Goal: Task Accomplishment & Management: Use online tool/utility

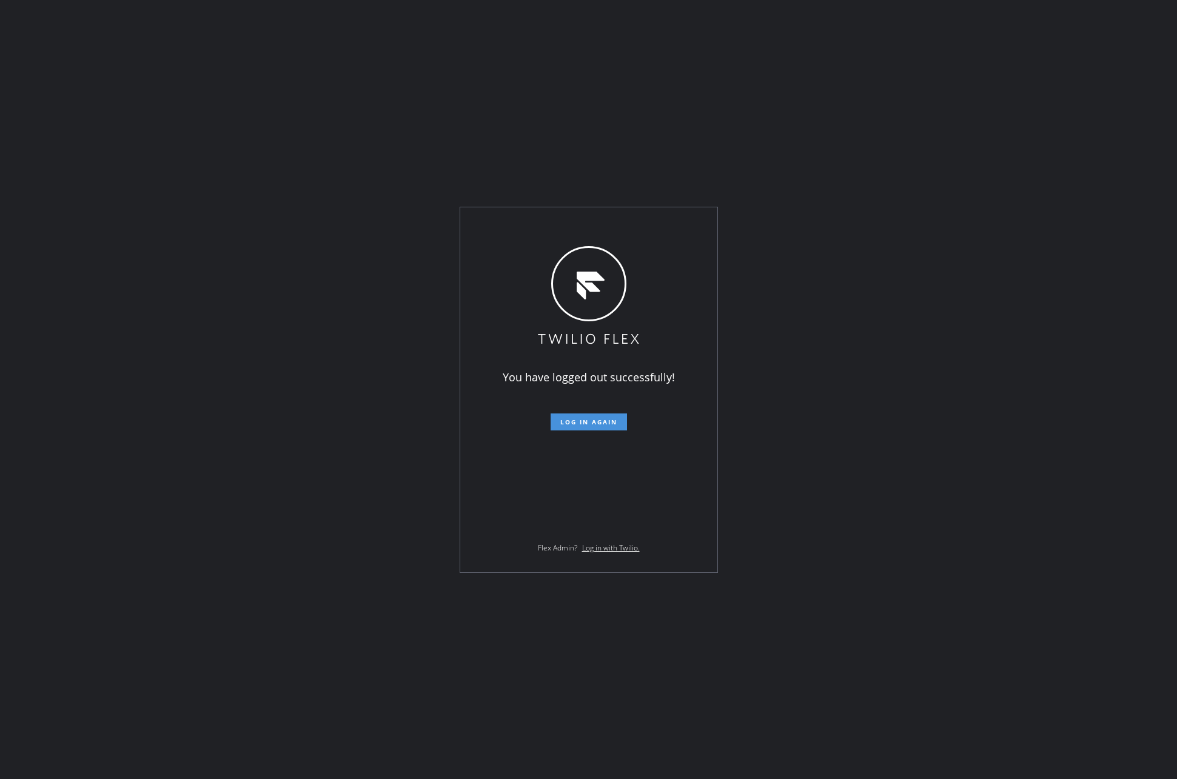
click at [588, 424] on span "Log in again" at bounding box center [588, 422] width 57 height 8
click at [592, 422] on span "Log in again" at bounding box center [588, 422] width 57 height 8
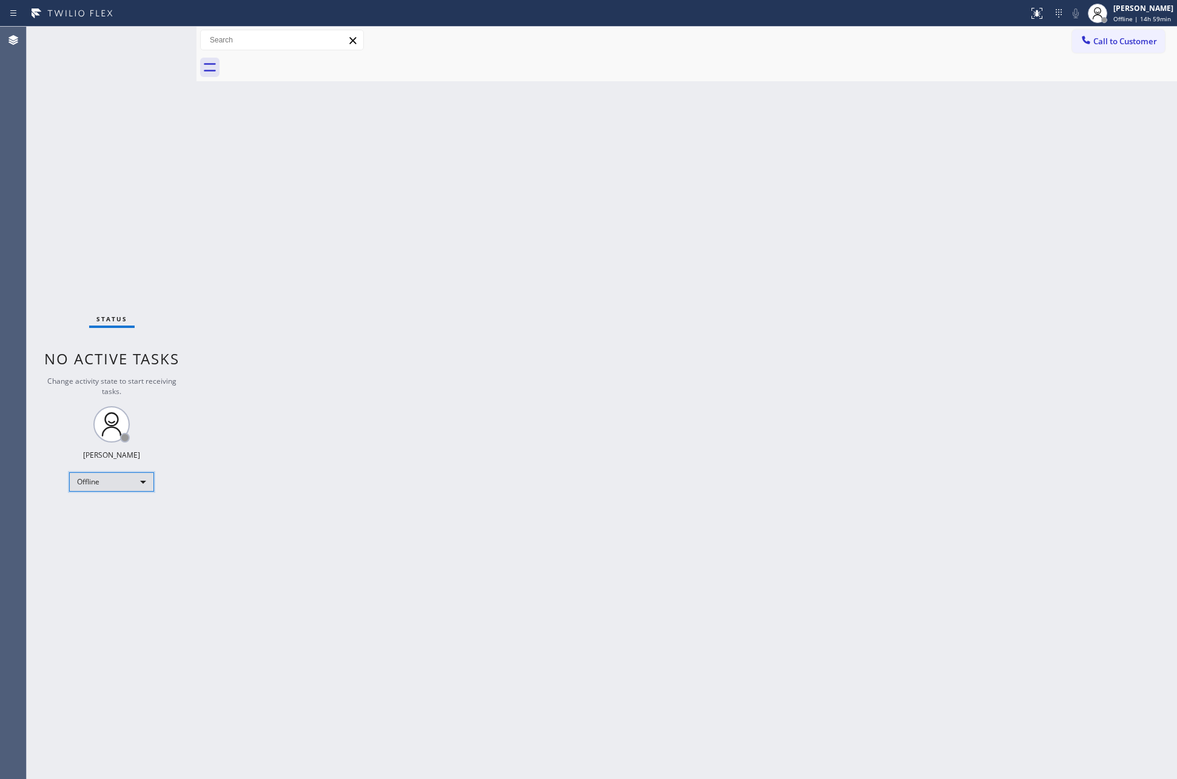
click at [126, 485] on div "Offline" at bounding box center [111, 481] width 85 height 19
click at [102, 531] on li "Unavailable" at bounding box center [111, 529] width 82 height 15
click at [770, 477] on div "Back to Dashboard Change Sender ID Customers Technicians Select a contact Outbo…" at bounding box center [686, 403] width 981 height 753
click at [617, 212] on div "Back to Dashboard Change Sender ID Customers Technicians Select a contact Outbo…" at bounding box center [686, 403] width 981 height 753
click at [1074, 357] on div "Back to Dashboard Change Sender ID Customers Technicians Select a contact Outbo…" at bounding box center [686, 403] width 981 height 753
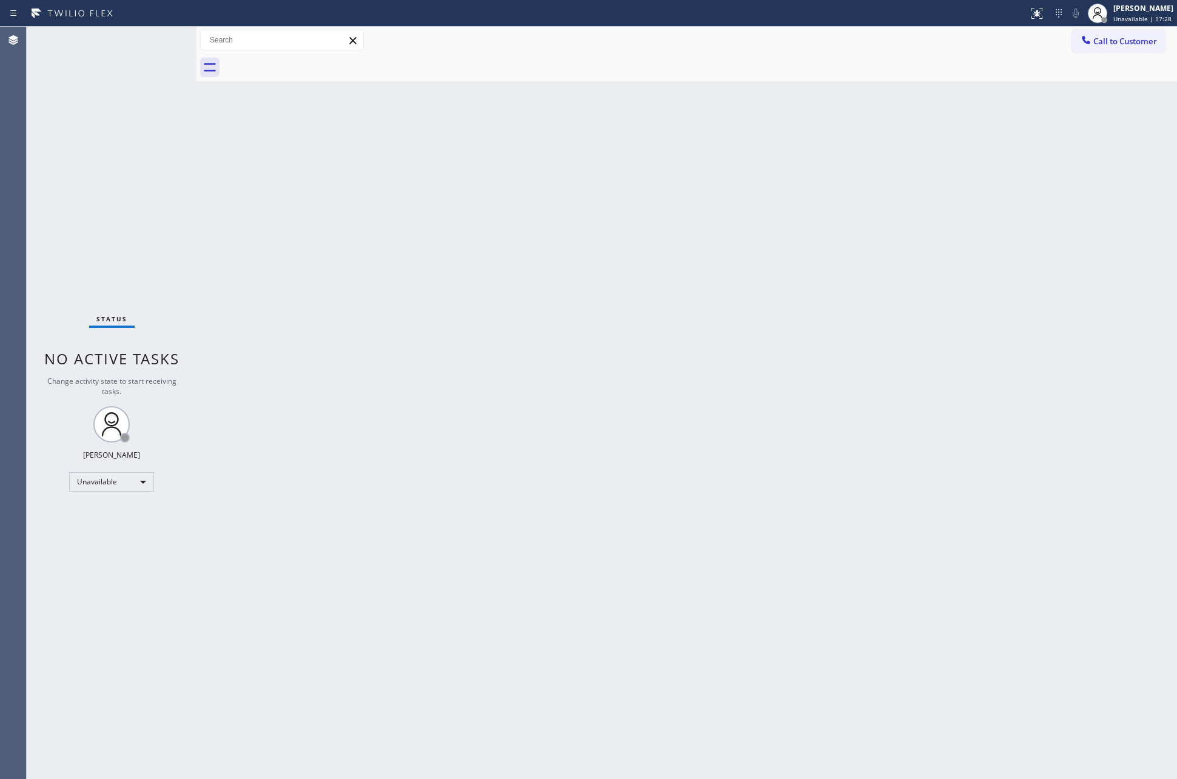
click at [1074, 357] on div "Back to Dashboard Change Sender ID Customers Technicians Select a contact Outbo…" at bounding box center [686, 403] width 981 height 753
click at [239, 435] on div "Back to Dashboard Change Sender ID Customers Technicians Select a contact Outbo…" at bounding box center [686, 403] width 981 height 753
click at [298, 339] on div "Back to Dashboard Change Sender ID Customers Technicians Select a contact Outbo…" at bounding box center [686, 403] width 981 height 753
click at [126, 475] on div "Unavailable" at bounding box center [111, 481] width 85 height 19
click at [106, 517] on li "Available" at bounding box center [111, 513] width 82 height 15
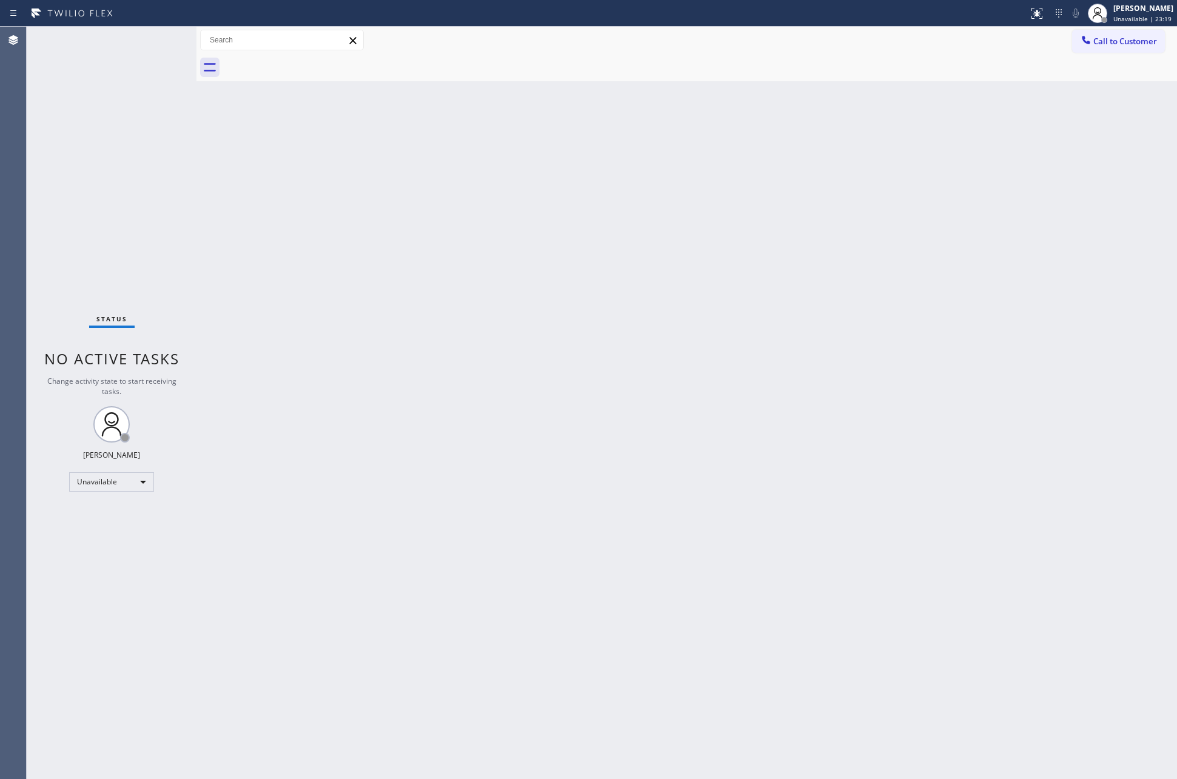
click at [611, 506] on div "Back to Dashboard Change Sender ID Customers Technicians Select a contact Outbo…" at bounding box center [686, 403] width 981 height 753
drag, startPoint x: 575, startPoint y: 548, endPoint x: 282, endPoint y: 511, distance: 295.2
click at [572, 548] on div "Back to Dashboard Change Sender ID Customers Technicians Select a contact Outbo…" at bounding box center [686, 403] width 981 height 753
click at [104, 475] on div "Available" at bounding box center [111, 476] width 85 height 19
click at [126, 529] on li "Unavailable" at bounding box center [111, 523] width 82 height 15
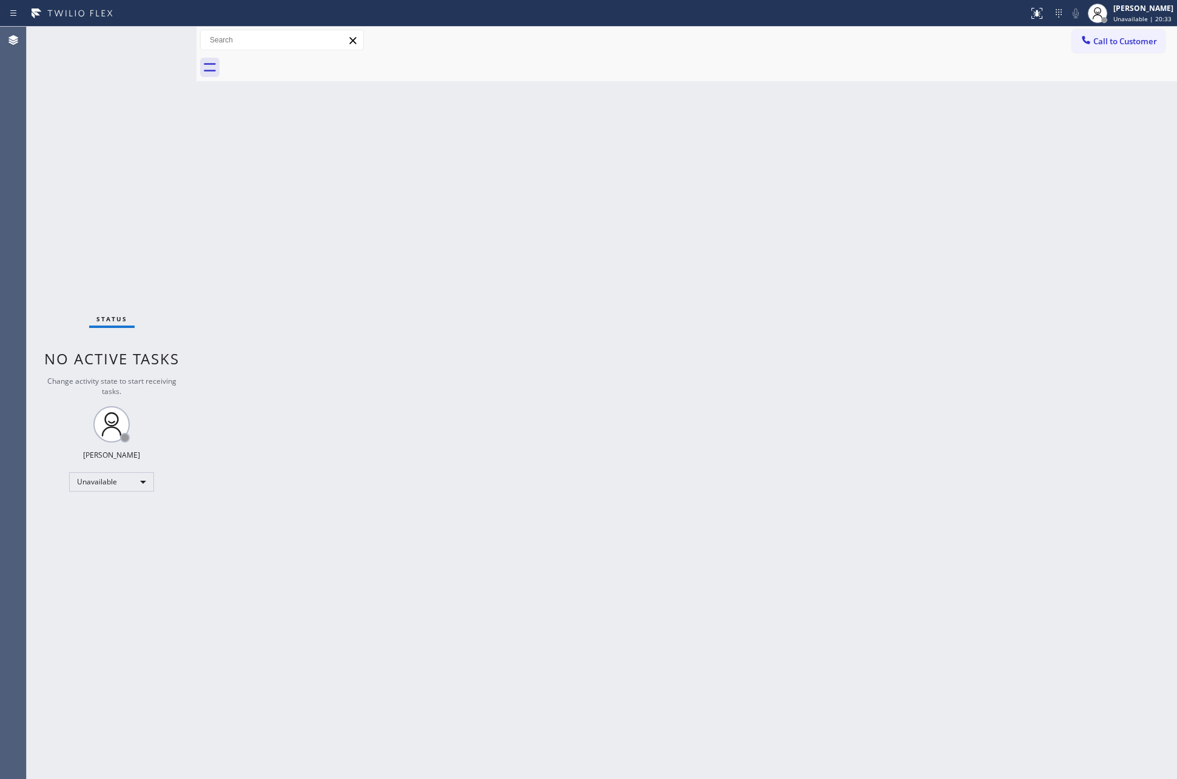
click at [475, 668] on div "Back to Dashboard Change Sender ID Customers Technicians Select a contact Outbo…" at bounding box center [686, 403] width 981 height 753
click at [121, 480] on div "Unavailable" at bounding box center [111, 481] width 85 height 19
click at [113, 515] on li "Available" at bounding box center [111, 513] width 82 height 15
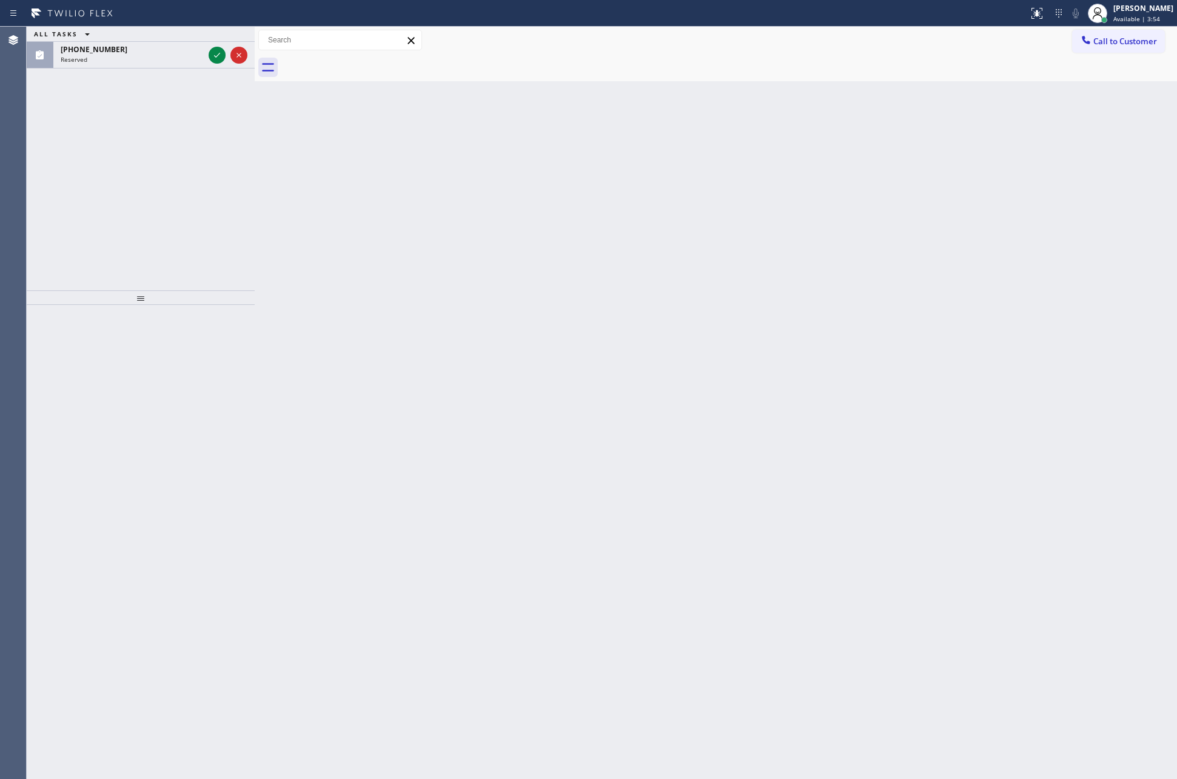
drag, startPoint x: 199, startPoint y: 170, endPoint x: 257, endPoint y: 171, distance: 58.2
click at [255, 171] on div at bounding box center [255, 403] width 0 height 753
drag, startPoint x: 172, startPoint y: 168, endPoint x: 178, endPoint y: 158, distance: 11.8
click at [178, 158] on div "ALL TASKS ALL TASKS ACTIVE TASKS TASKS IN WRAP UP [PHONE_NUMBER] Reserved" at bounding box center [141, 159] width 228 height 264
click at [217, 52] on icon at bounding box center [217, 55] width 15 height 15
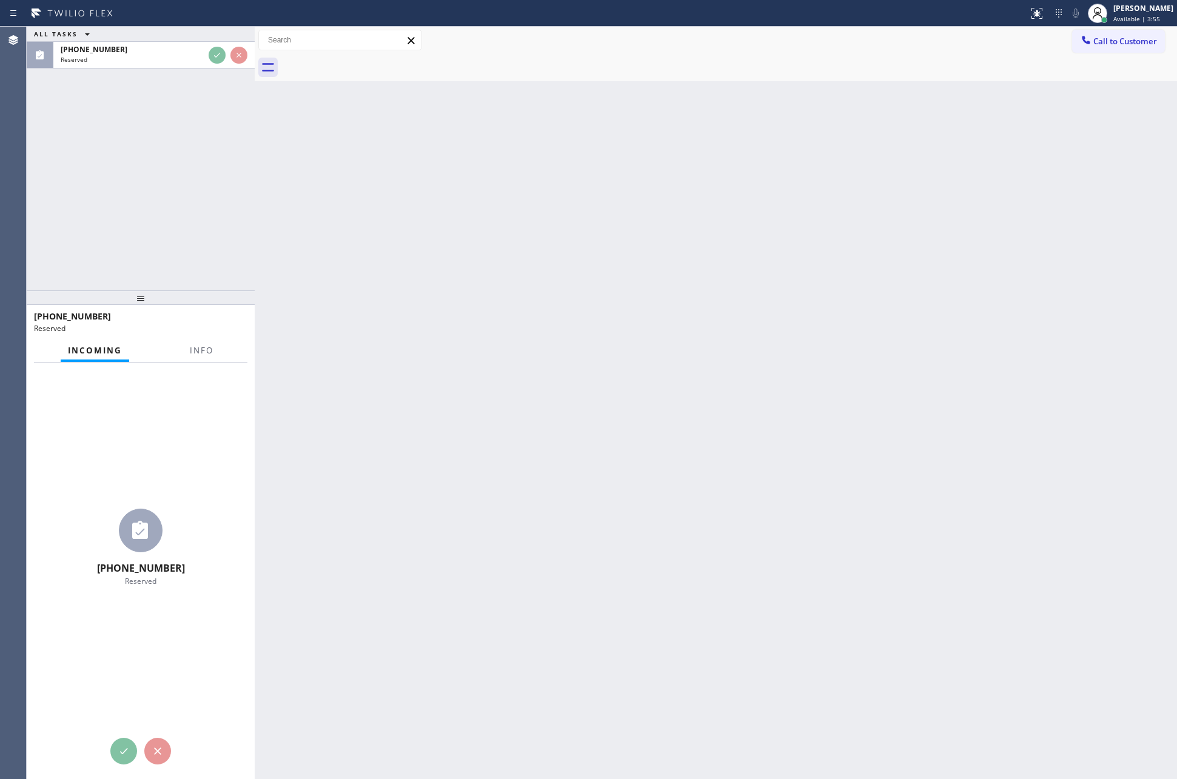
click at [196, 203] on div "ALL TASKS ALL TASKS ACTIVE TASKS TASKS IN WRAP UP [PHONE_NUMBER] Reserved" at bounding box center [141, 159] width 228 height 264
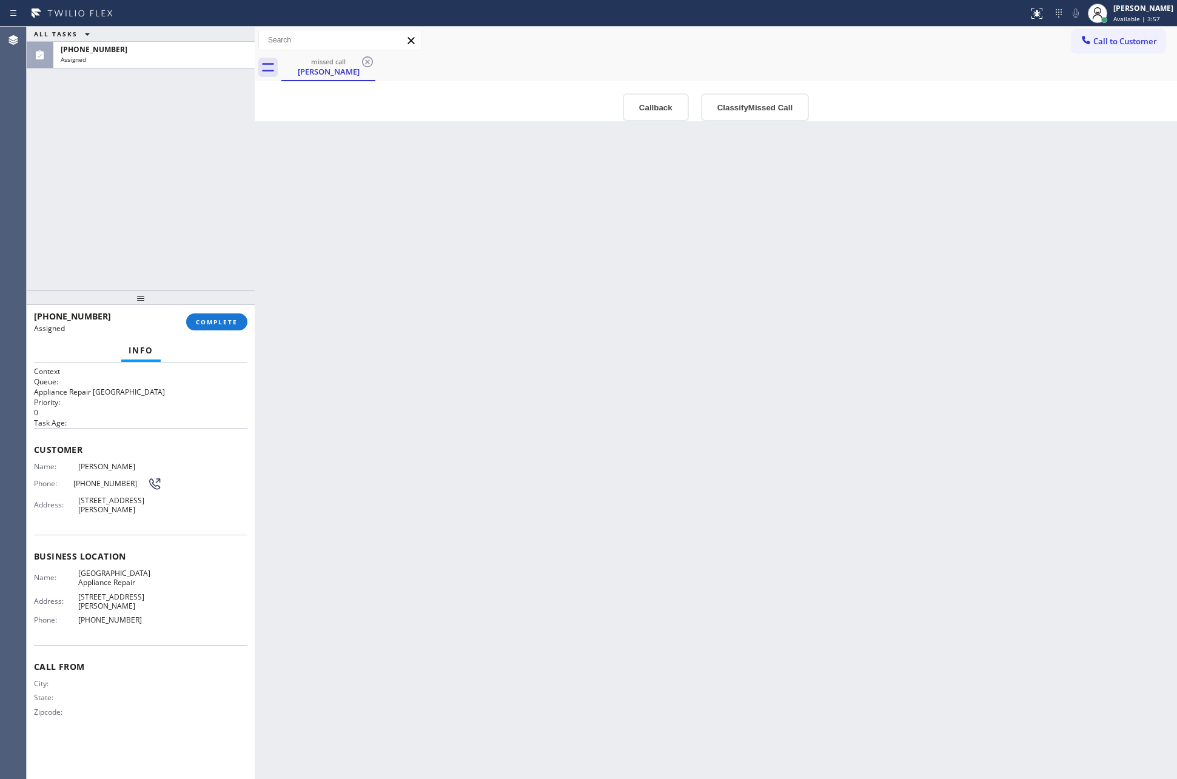
click at [196, 203] on div "ALL TASKS ALL TASKS ACTIVE TASKS TASKS IN WRAP UP [PHONE_NUMBER] Assigned" at bounding box center [141, 159] width 228 height 264
click at [728, 246] on div "Back to Dashboard Change Sender ID Customers Technicians Select a contact Outbo…" at bounding box center [716, 403] width 922 height 753
click at [130, 481] on span "[PHONE_NUMBER]" at bounding box center [110, 483] width 74 height 9
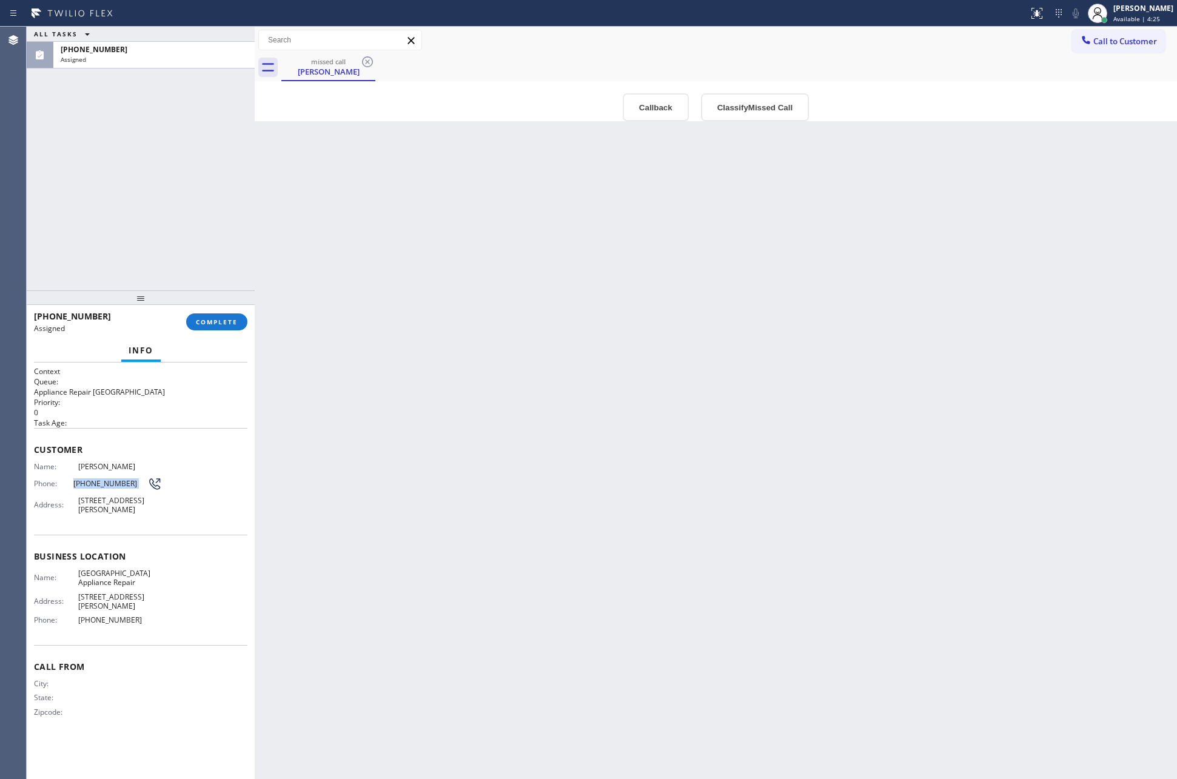
copy div "[PHONE_NUMBER]"
drag, startPoint x: 417, startPoint y: 548, endPoint x: 431, endPoint y: 524, distance: 27.5
click at [423, 538] on div "Back to Dashboard Change Sender ID Customers Technicians Select a contact Outbo…" at bounding box center [716, 403] width 922 height 753
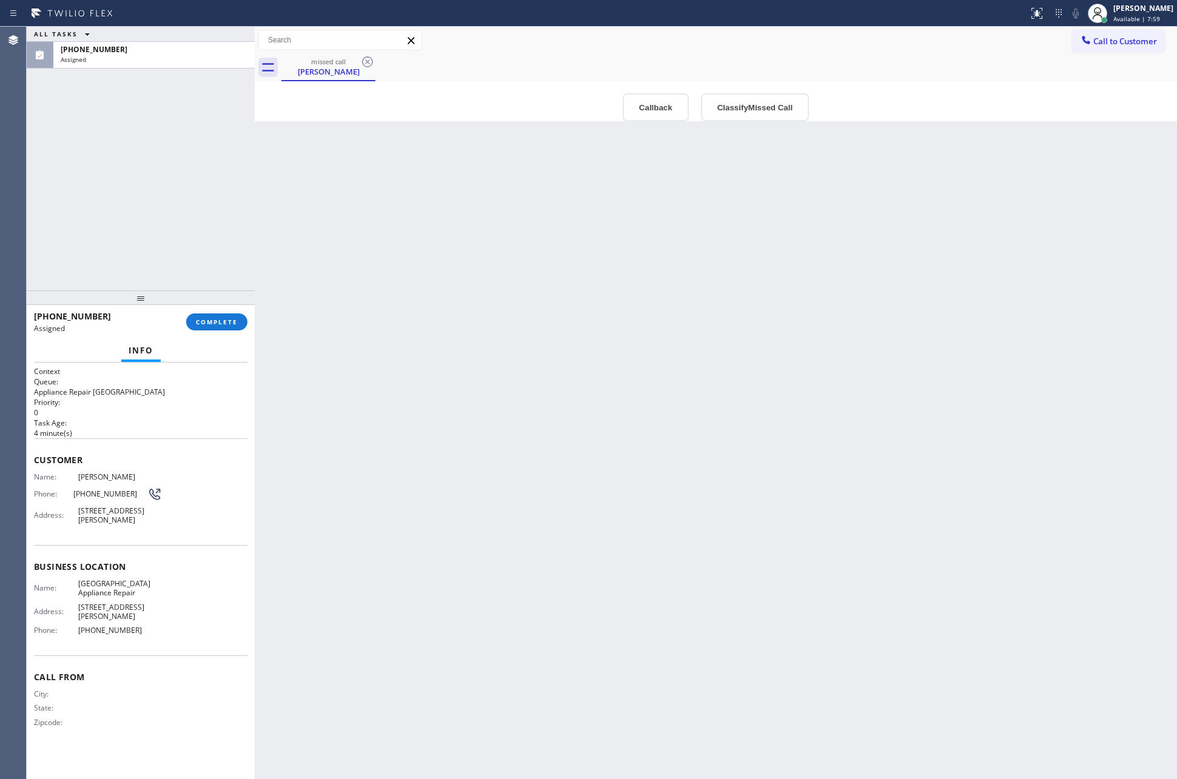
click at [266, 139] on div "ALL TASKS ALL TASKS ACTIVE TASKS TASKS IN WRAP UP [PHONE_NUMBER] Assigned [PHON…" at bounding box center [602, 403] width 1150 height 753
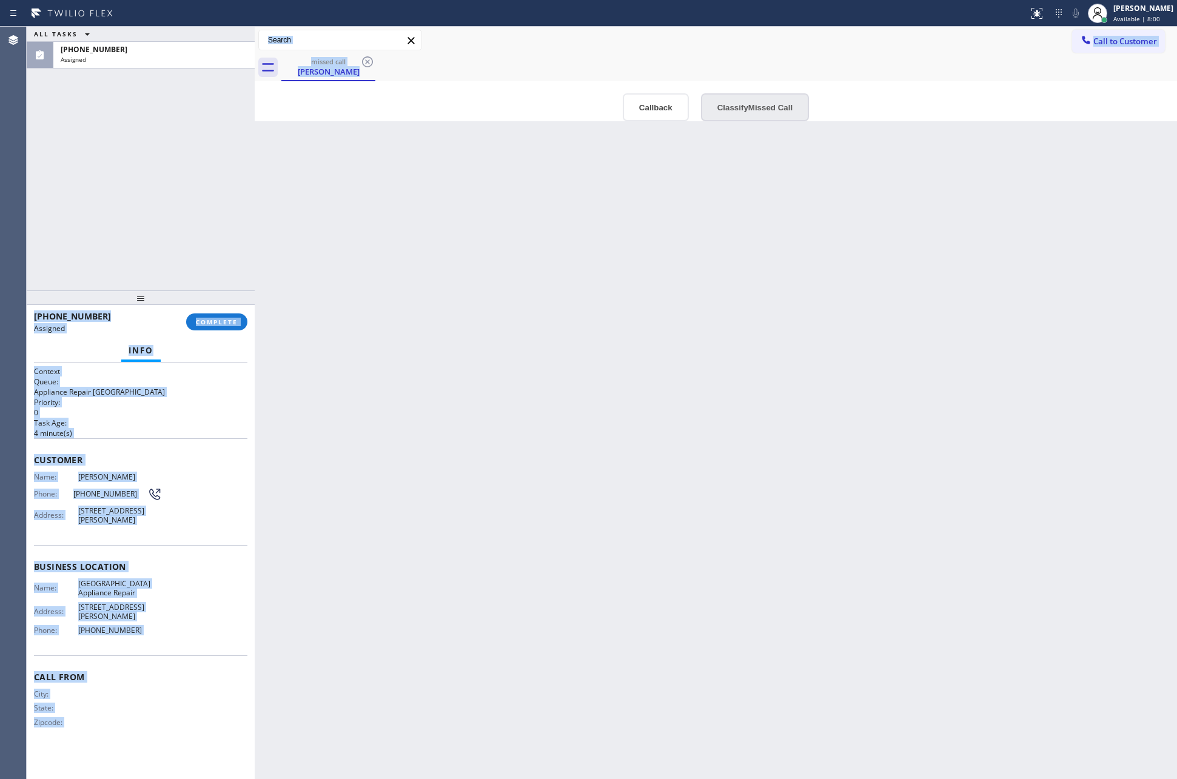
click at [776, 100] on button "Classify Missed Call" at bounding box center [755, 107] width 108 height 28
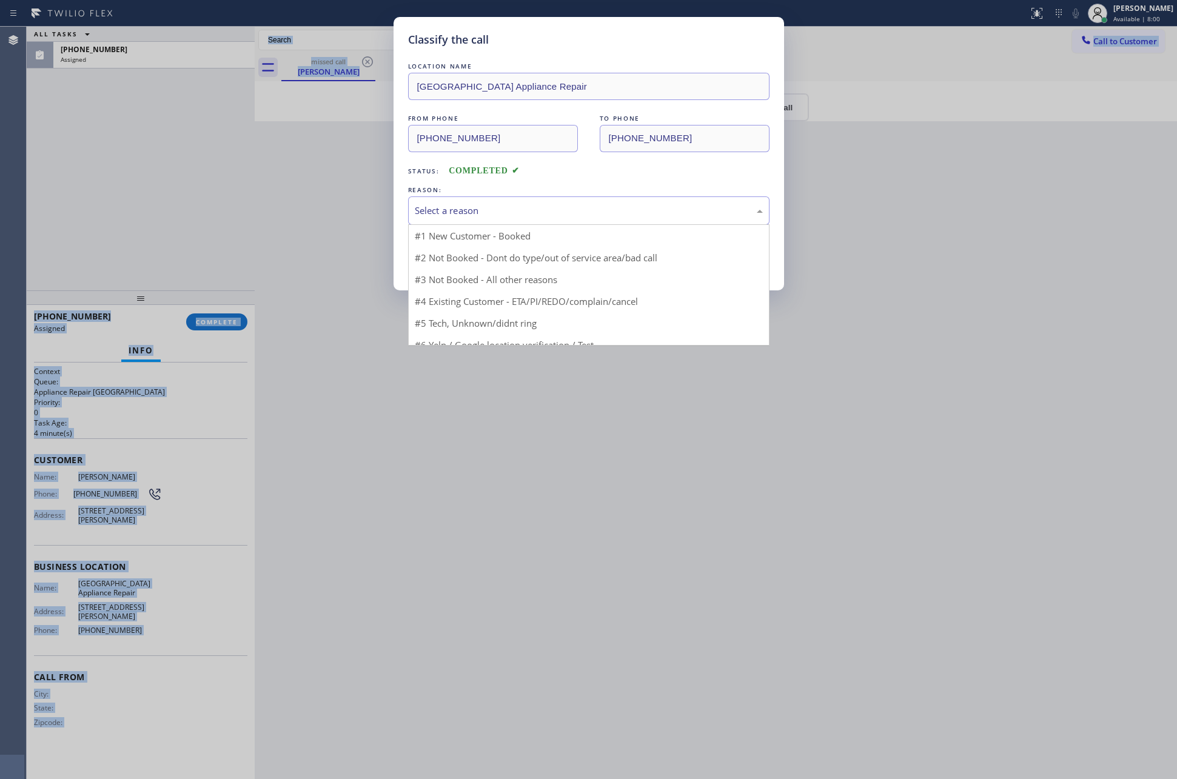
click at [505, 197] on div "Select a reason" at bounding box center [588, 210] width 361 height 29
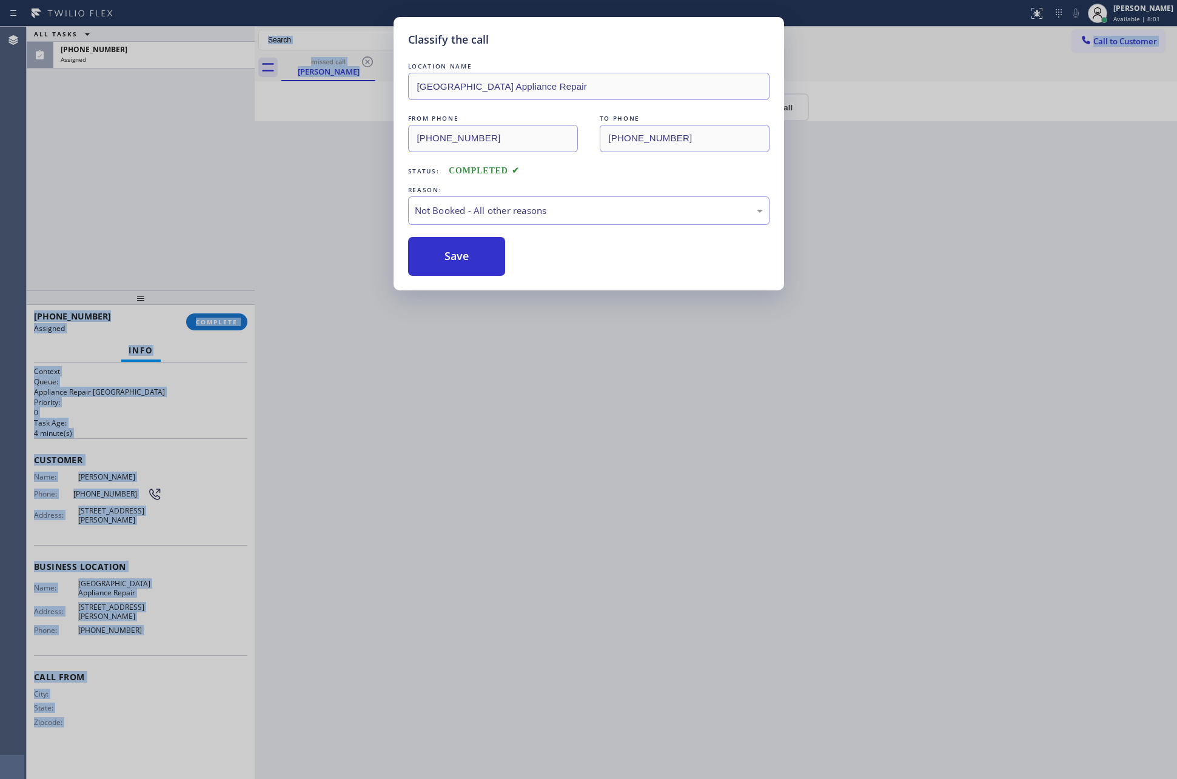
click at [454, 257] on button "Save" at bounding box center [457, 256] width 98 height 39
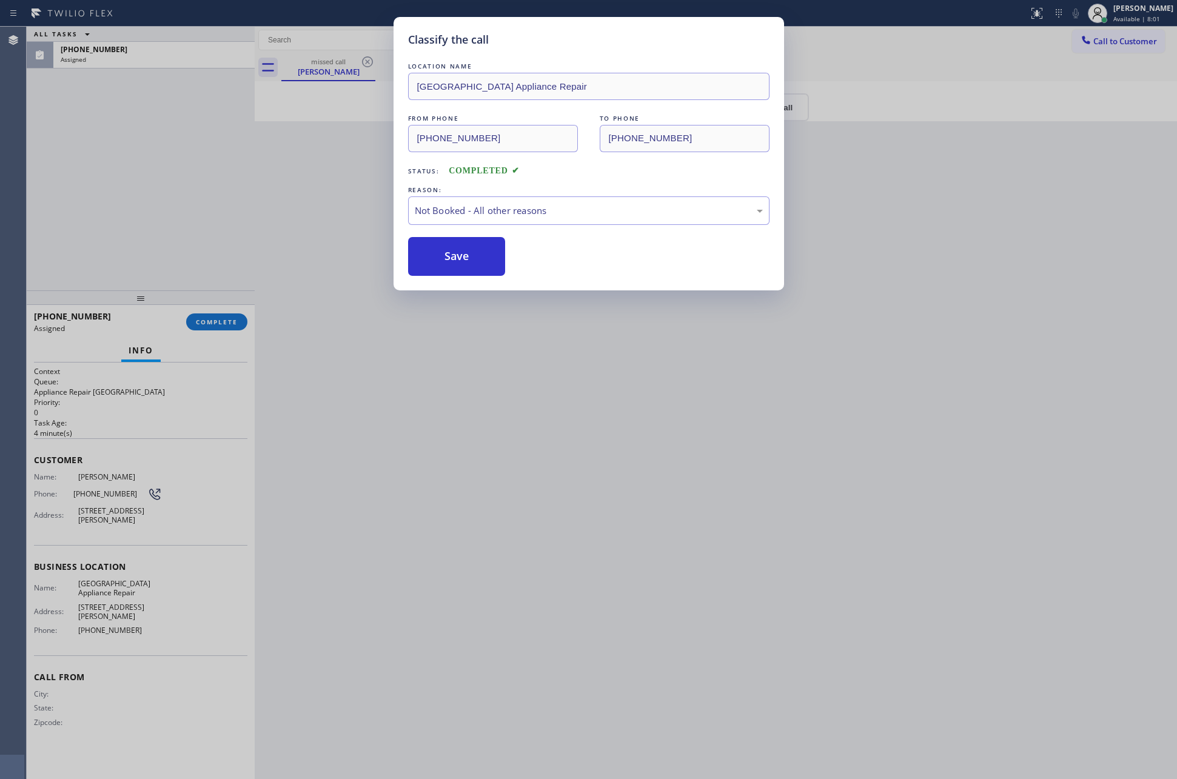
drag, startPoint x: 871, startPoint y: 429, endPoint x: 881, endPoint y: 411, distance: 20.3
click at [881, 411] on div "Classify the call LOCATION NAME [GEOGRAPHIC_DATA] Appliance Repair FROM PHONE […" at bounding box center [588, 389] width 1177 height 779
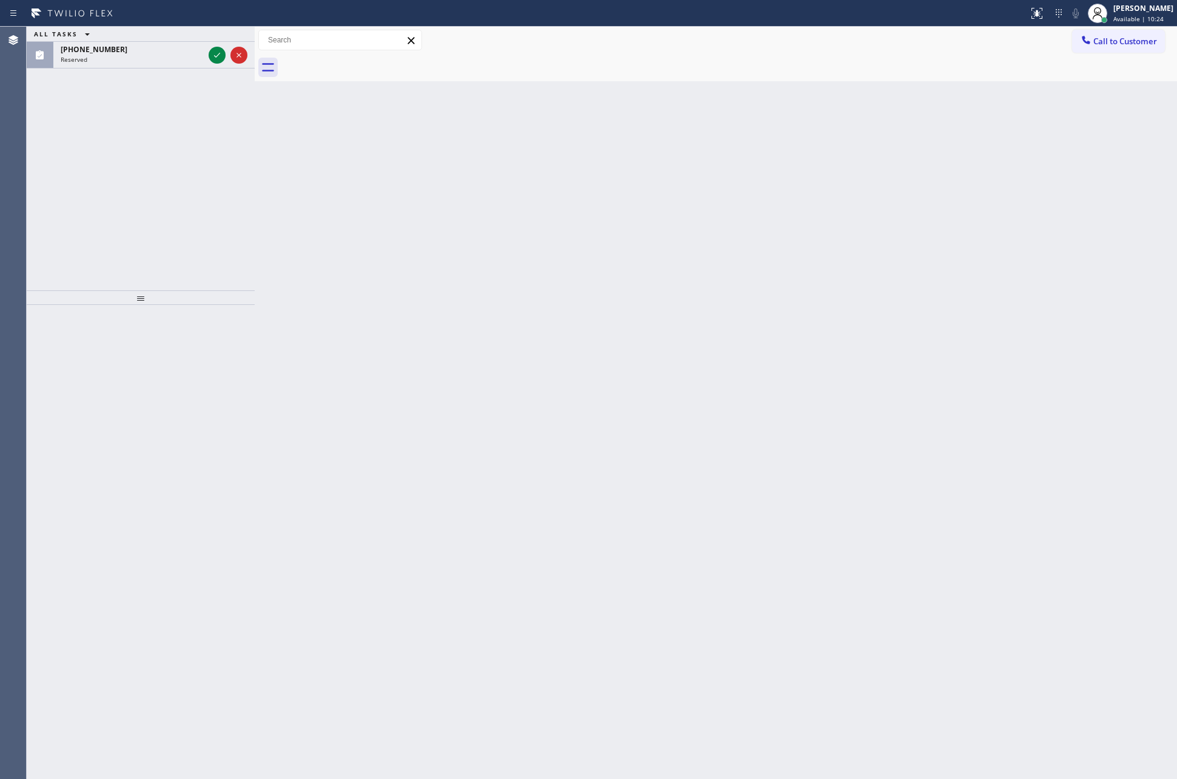
drag, startPoint x: 181, startPoint y: 204, endPoint x: 379, endPoint y: 301, distance: 220.5
click at [197, 211] on div "ALL TASKS ALL TASKS ACTIVE TASKS TASKS IN WRAP UP [PHONE_NUMBER] Reserved" at bounding box center [141, 159] width 228 height 264
click at [210, 55] on icon at bounding box center [217, 55] width 15 height 15
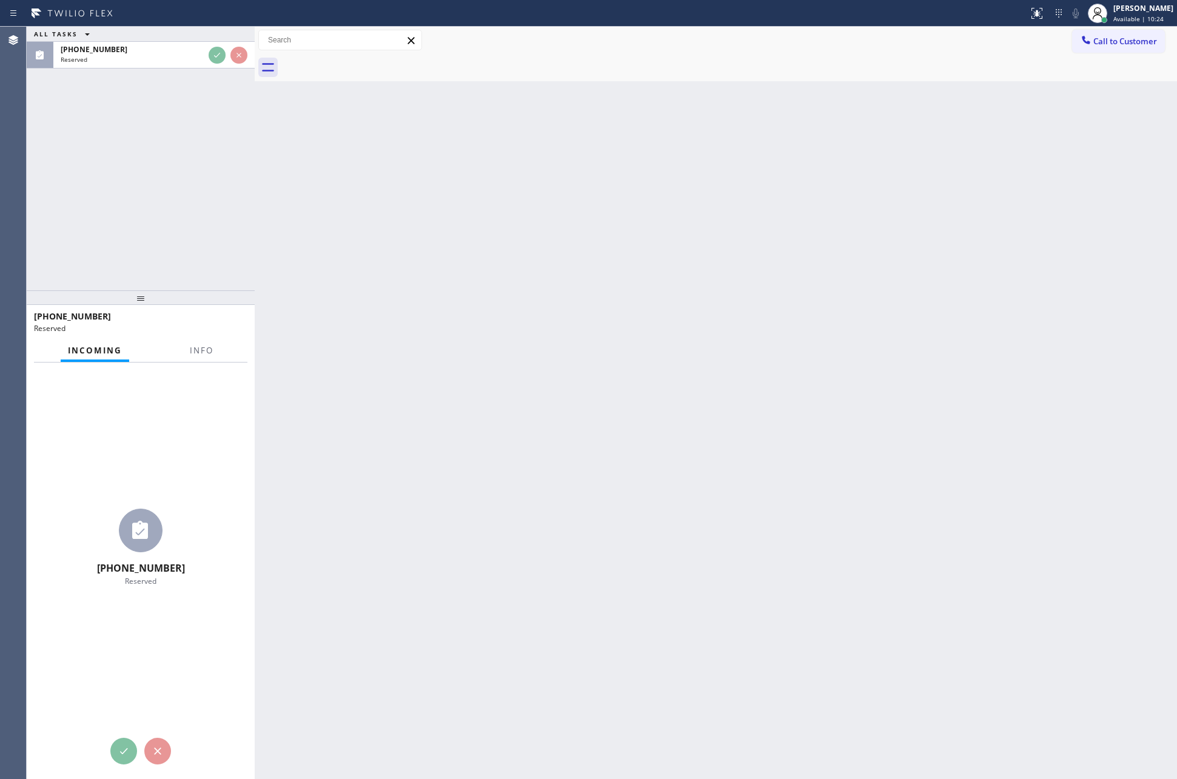
click at [224, 204] on div "ALL TASKS ALL TASKS ACTIVE TASKS TASKS IN WRAP UP [PHONE_NUMBER] Reserved" at bounding box center [141, 159] width 228 height 264
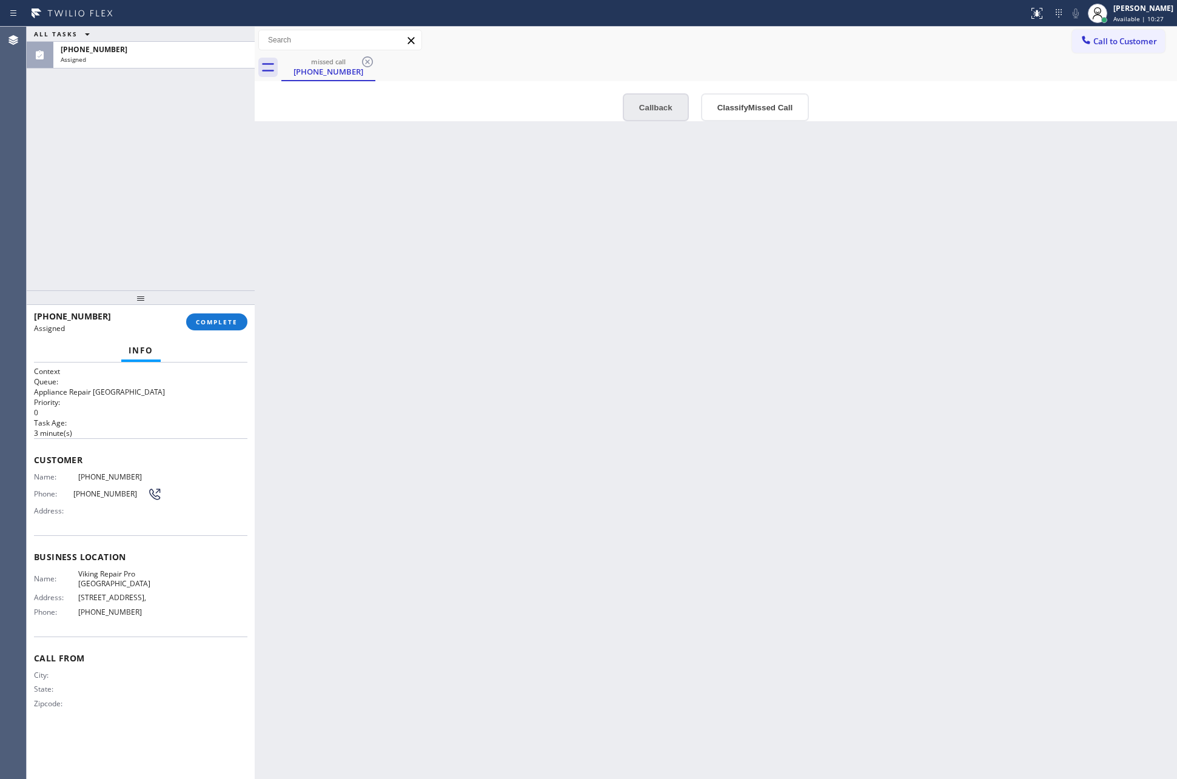
click at [646, 112] on button "Callback" at bounding box center [656, 107] width 66 height 28
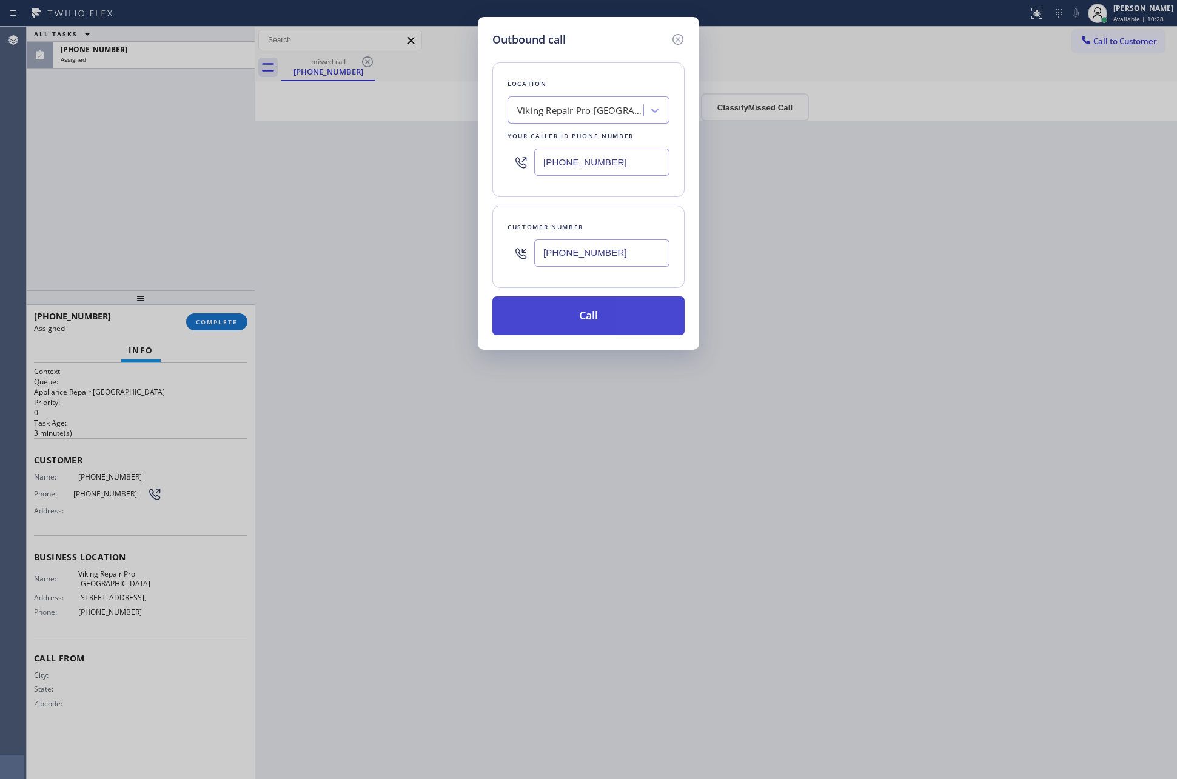
click at [619, 324] on button "Call" at bounding box center [588, 316] width 192 height 39
click at [151, 176] on div "Outbound call Location Viking Repair Pro [GEOGRAPHIC_DATA] Your caller id phone…" at bounding box center [588, 389] width 1177 height 779
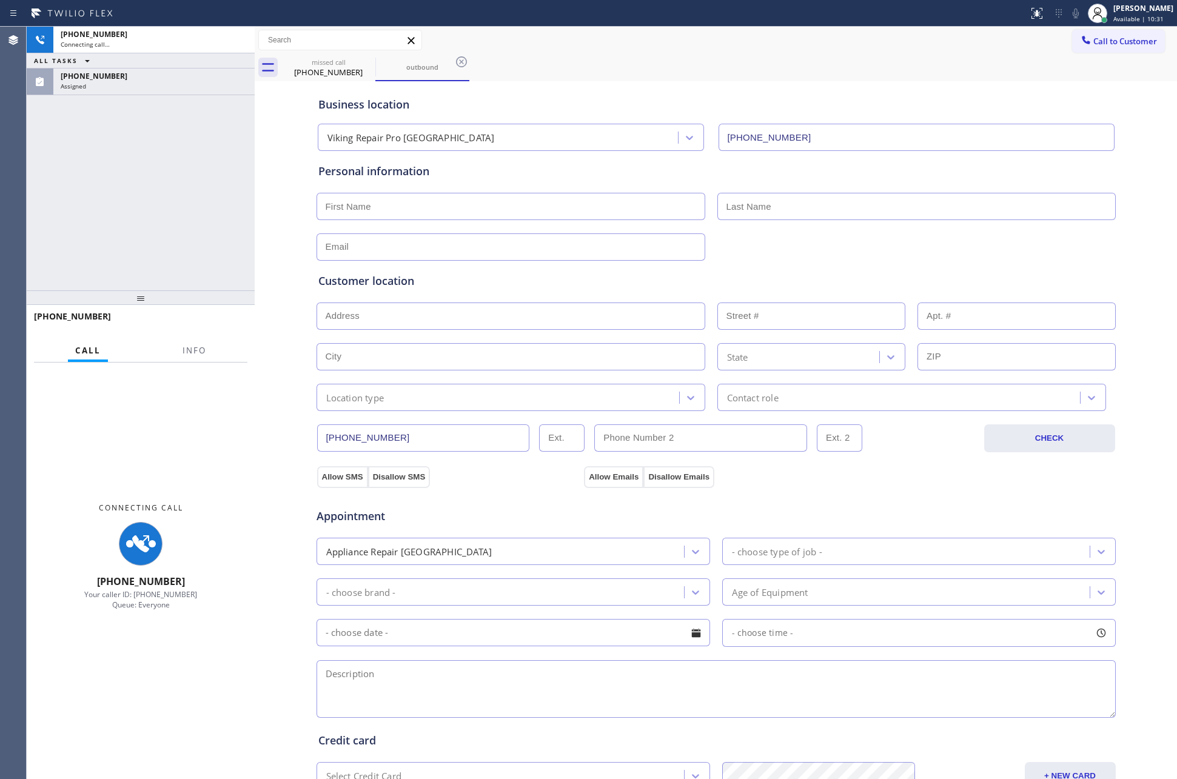
type input "[PHONE_NUMBER]"
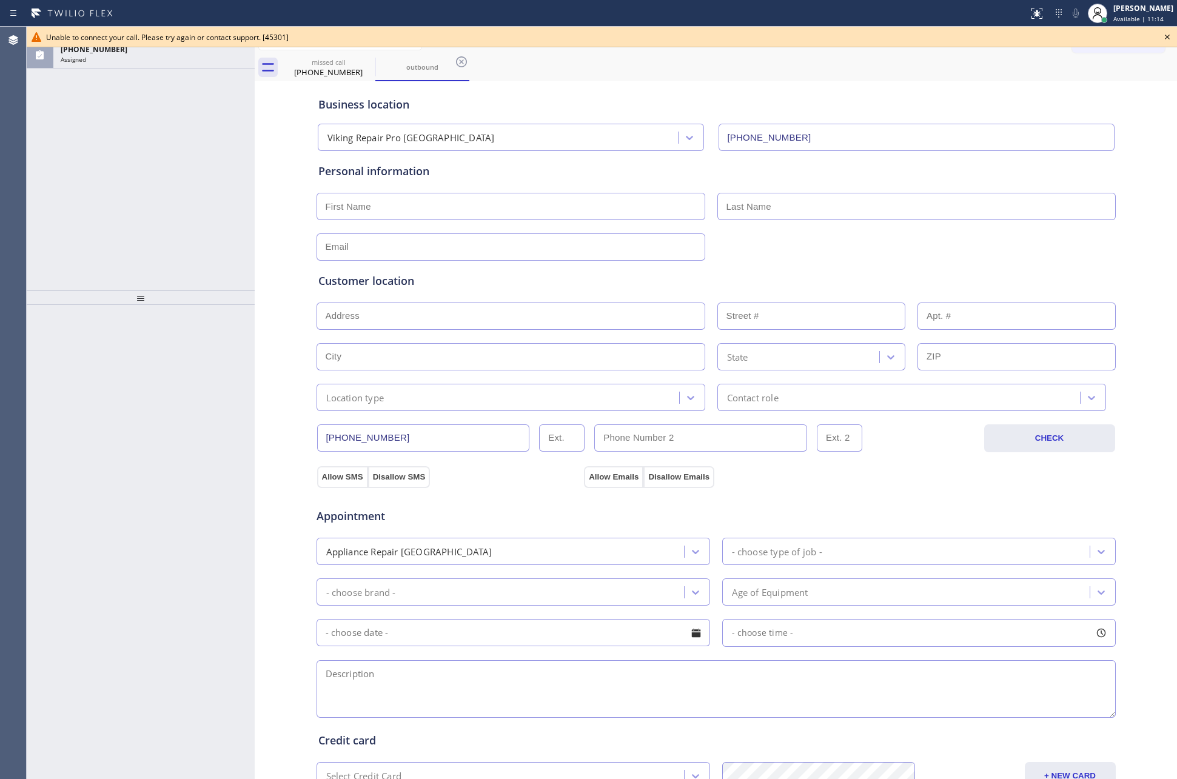
click at [1166, 37] on icon at bounding box center [1167, 37] width 15 height 15
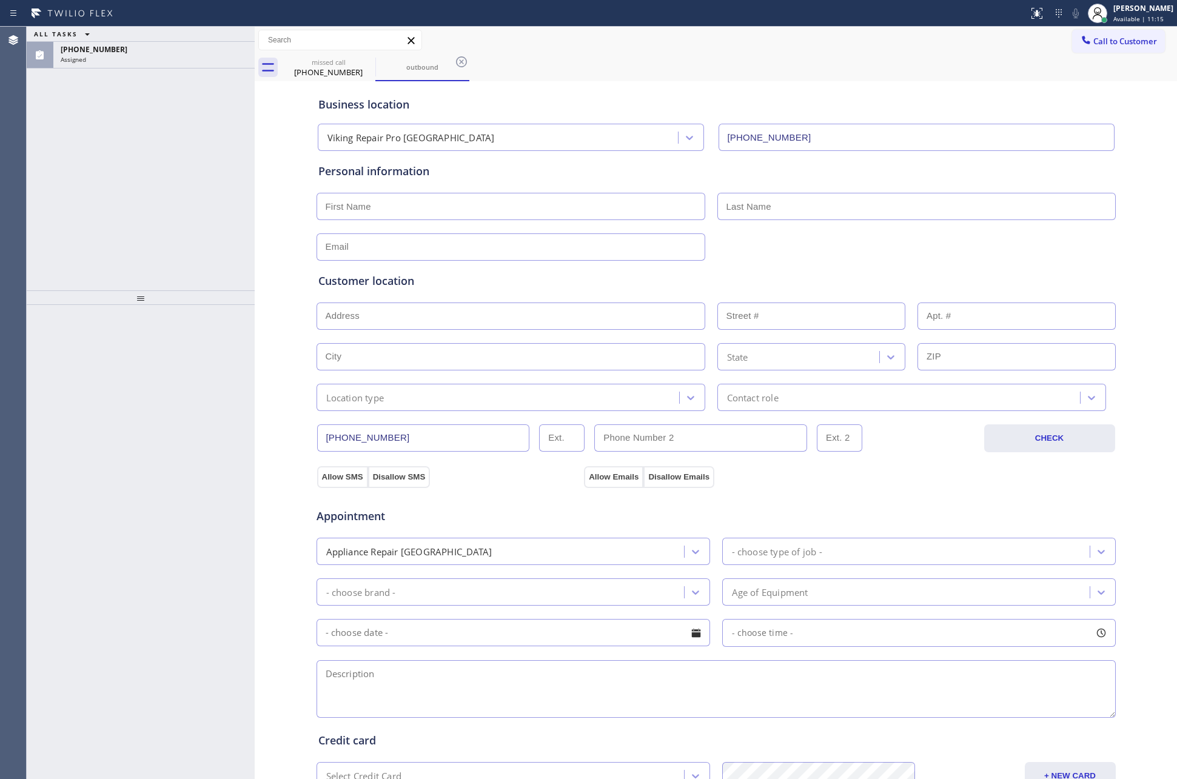
click at [48, 167] on div "ALL TASKS ALL TASKS ACTIVE TASKS TASKS IN WRAP UP [PHONE_NUMBER] Assigned" at bounding box center [141, 159] width 228 height 264
click at [183, 49] on div "[PHONE_NUMBER]" at bounding box center [154, 49] width 187 height 10
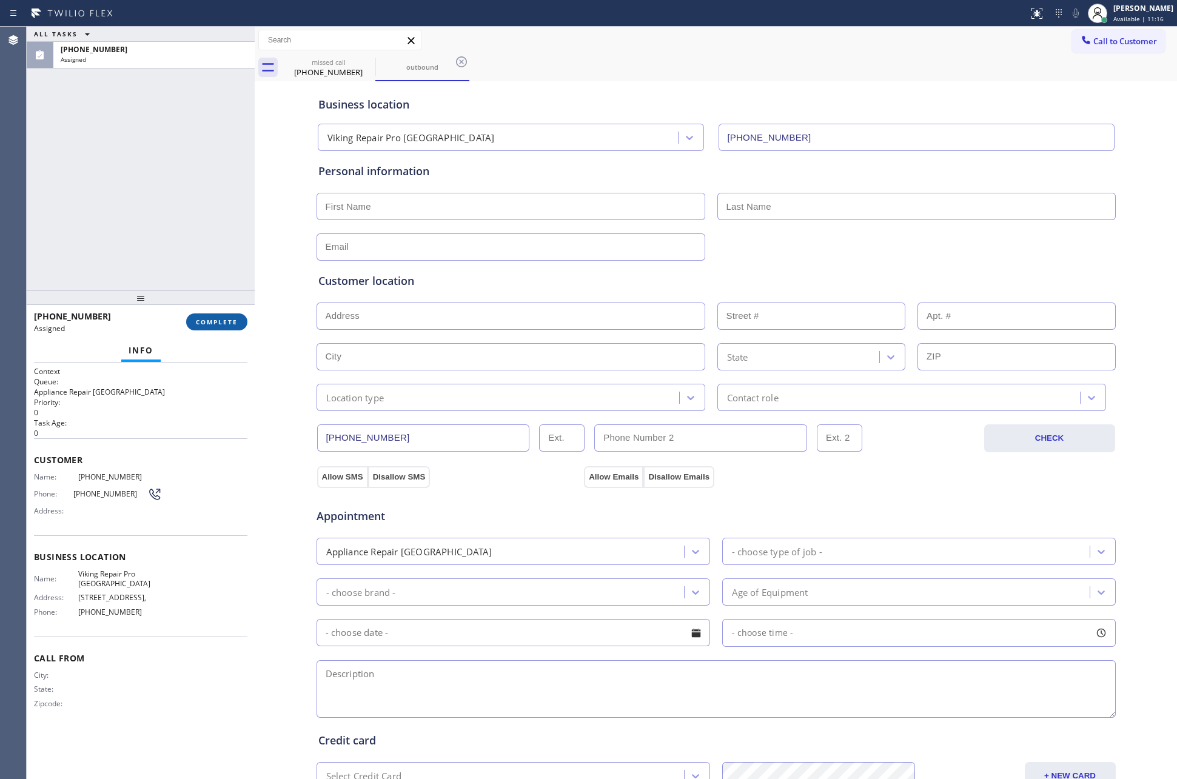
drag, startPoint x: 211, startPoint y: 326, endPoint x: 200, endPoint y: 237, distance: 89.8
click at [211, 324] on span "COMPLETE" at bounding box center [217, 322] width 42 height 8
click at [180, 156] on div "ALL TASKS ALL TASKS ACTIVE TASKS TASKS IN WRAP UP [PHONE_NUMBER] Assigned" at bounding box center [141, 159] width 228 height 264
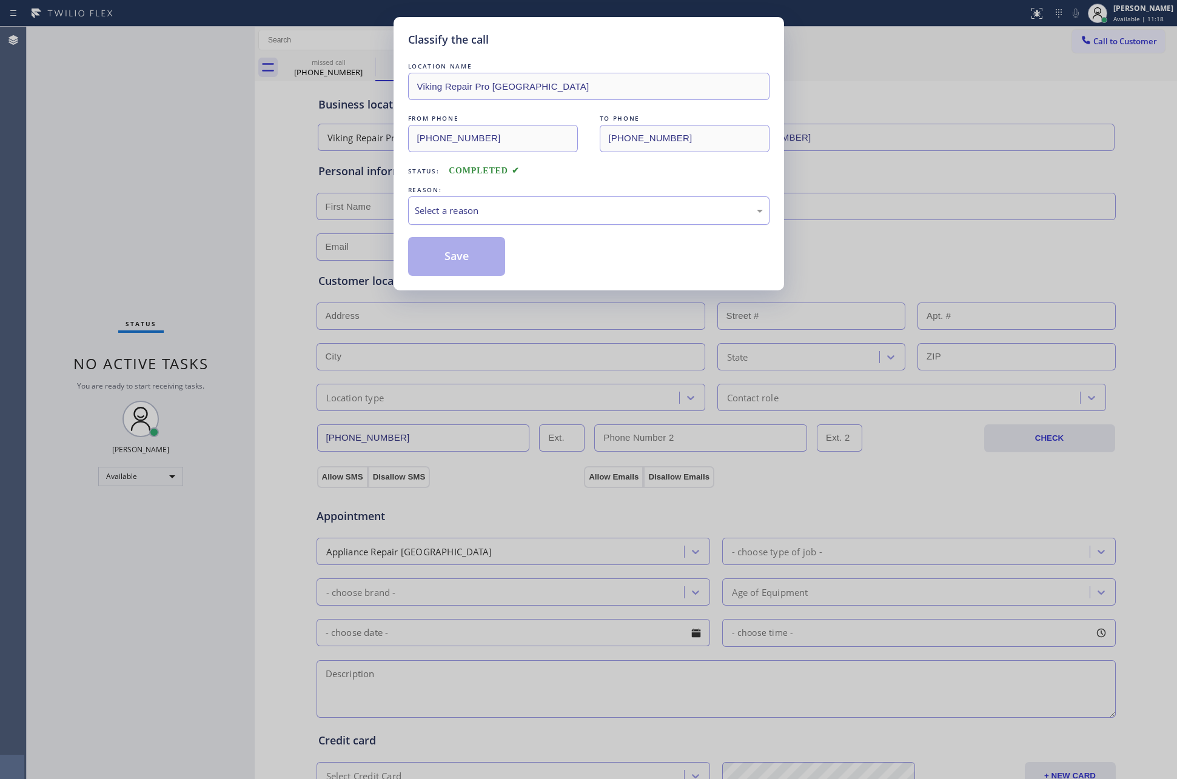
click at [462, 212] on div "Select a reason" at bounding box center [589, 211] width 348 height 14
click at [434, 259] on button "Save" at bounding box center [457, 256] width 98 height 39
click at [76, 162] on div "Classify the call LOCATION NAME Viking Repair Pro Lake Forest FROM PHONE [PHONE…" at bounding box center [588, 389] width 1177 height 779
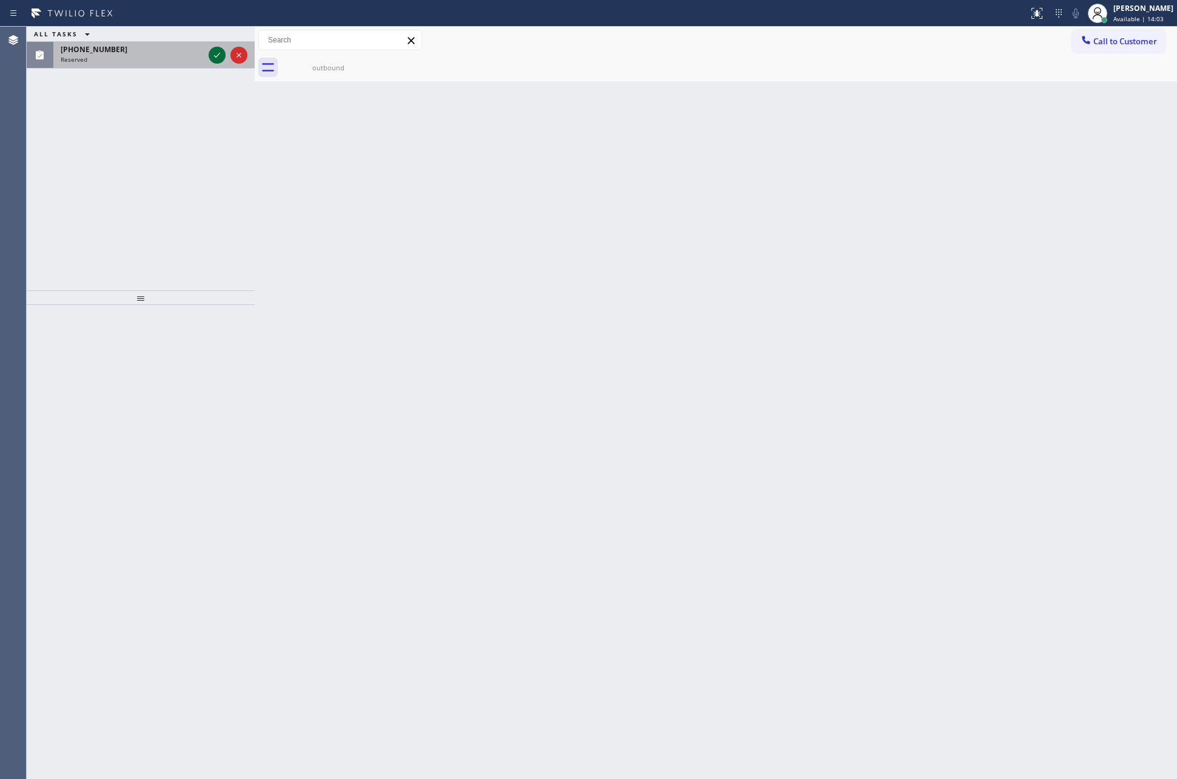
click at [213, 55] on icon at bounding box center [217, 55] width 15 height 15
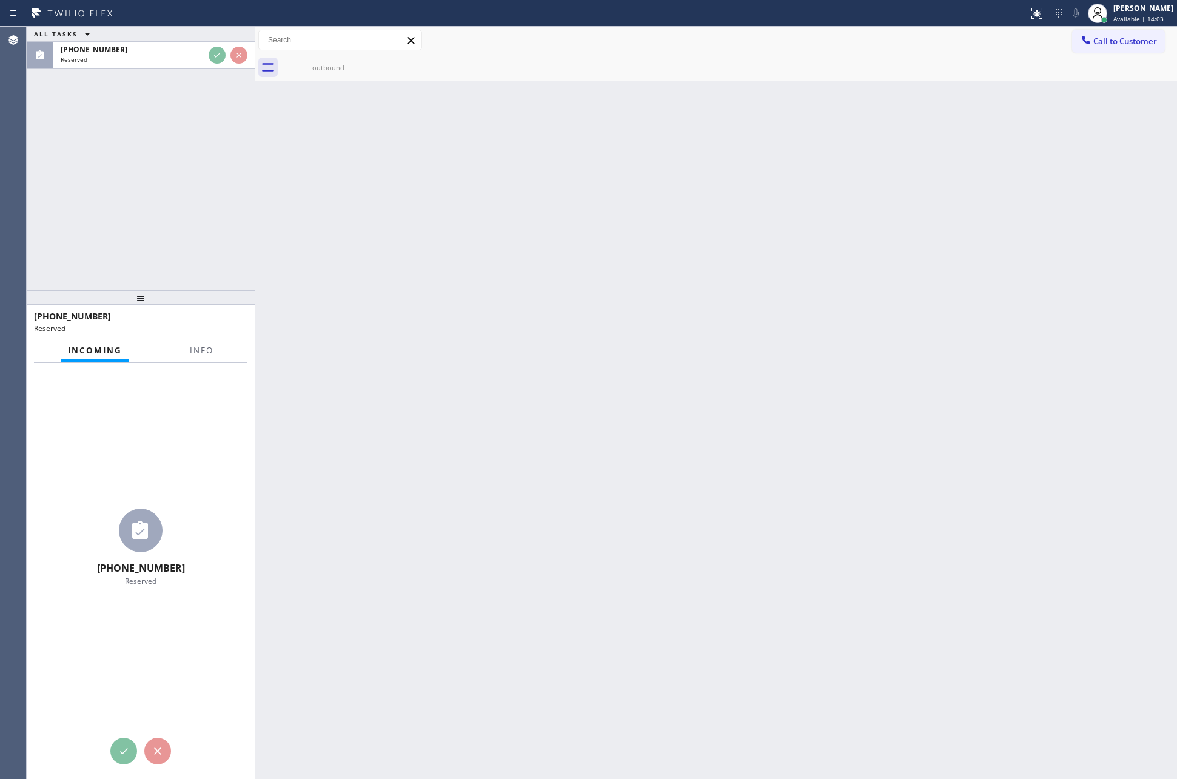
click at [191, 159] on div "ALL TASKS ALL TASKS ACTIVE TASKS TASKS IN WRAP UP [PHONE_NUMBER] Reserved" at bounding box center [141, 159] width 228 height 264
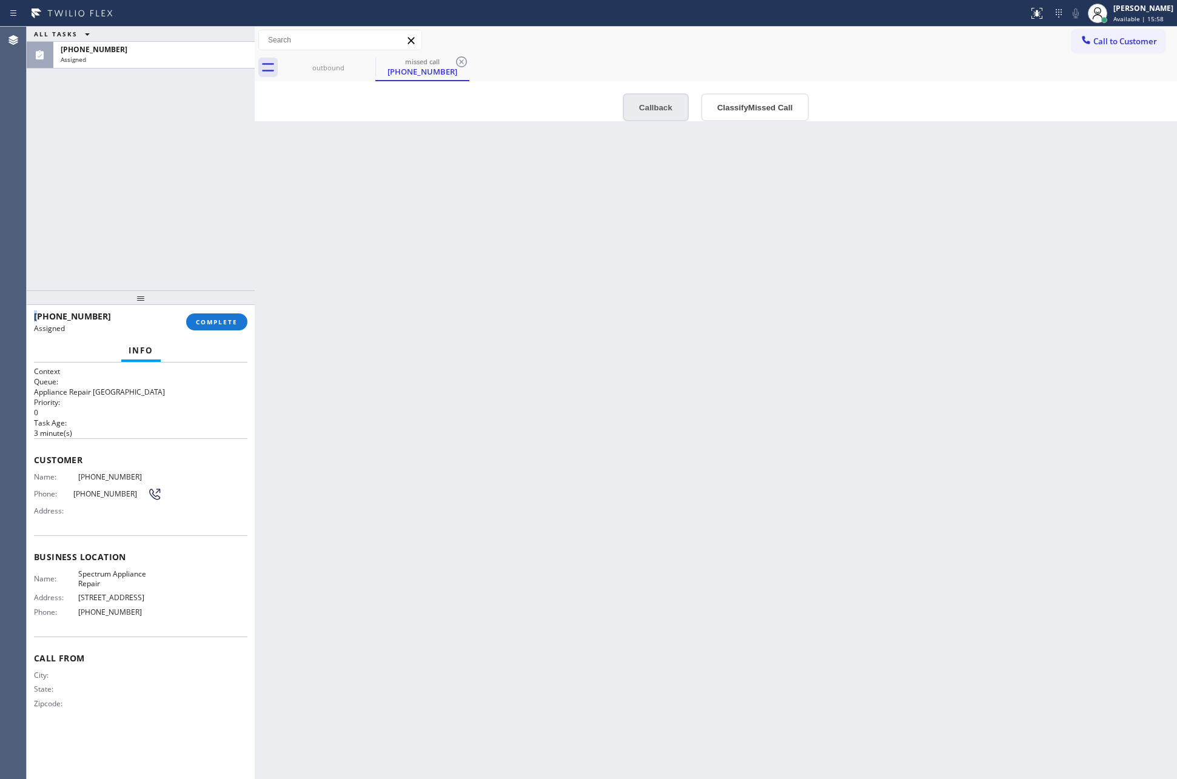
click at [648, 113] on button "Callback" at bounding box center [656, 107] width 66 height 28
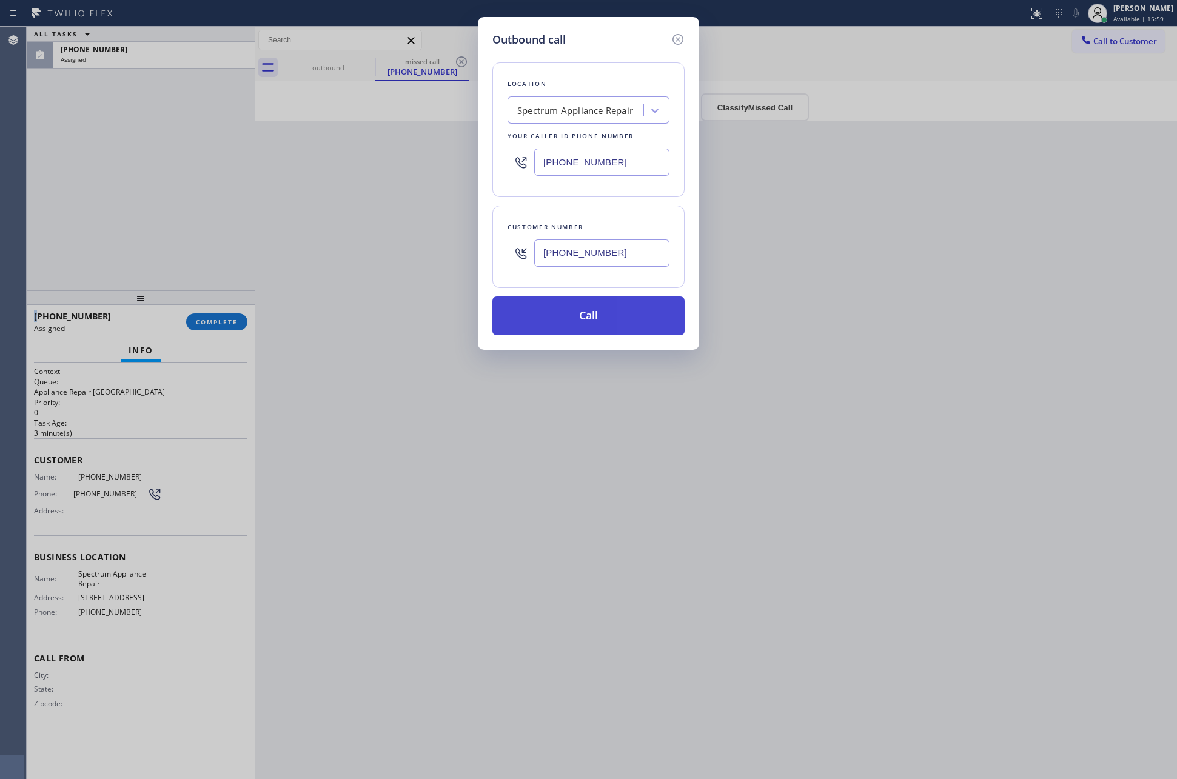
click at [571, 332] on button "Call" at bounding box center [588, 316] width 192 height 39
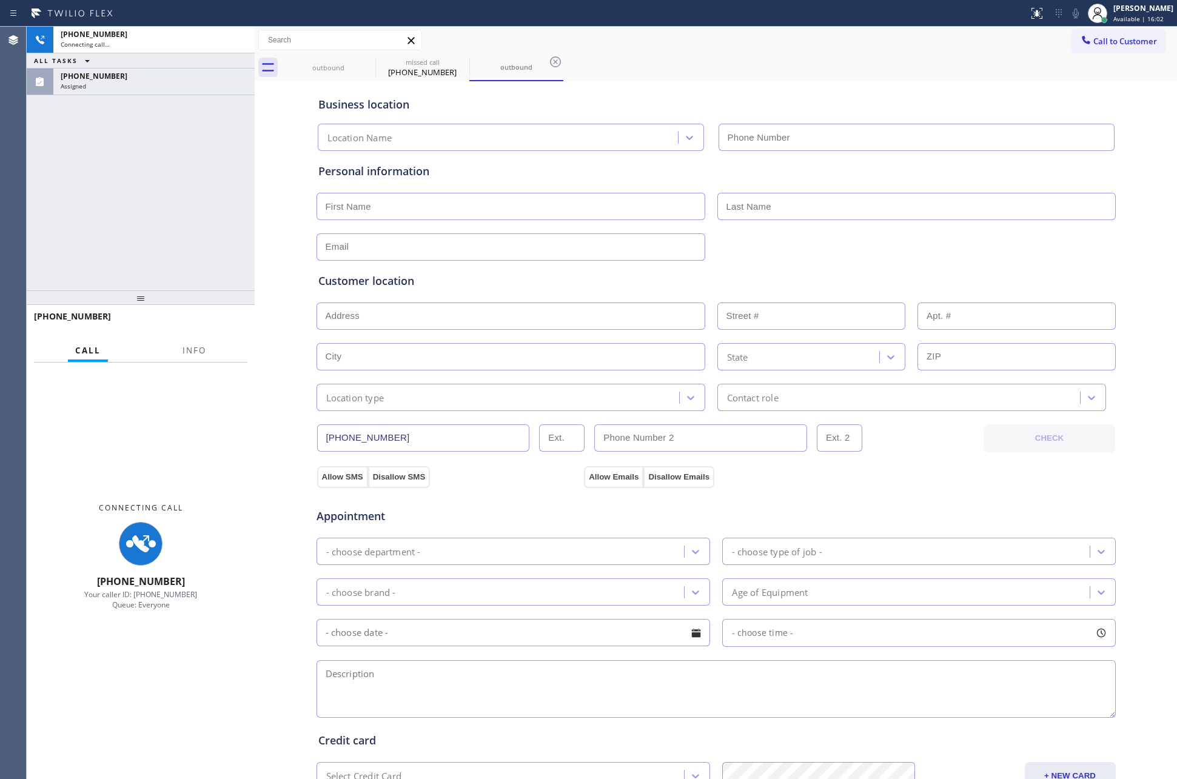
type input "[PHONE_NUMBER]"
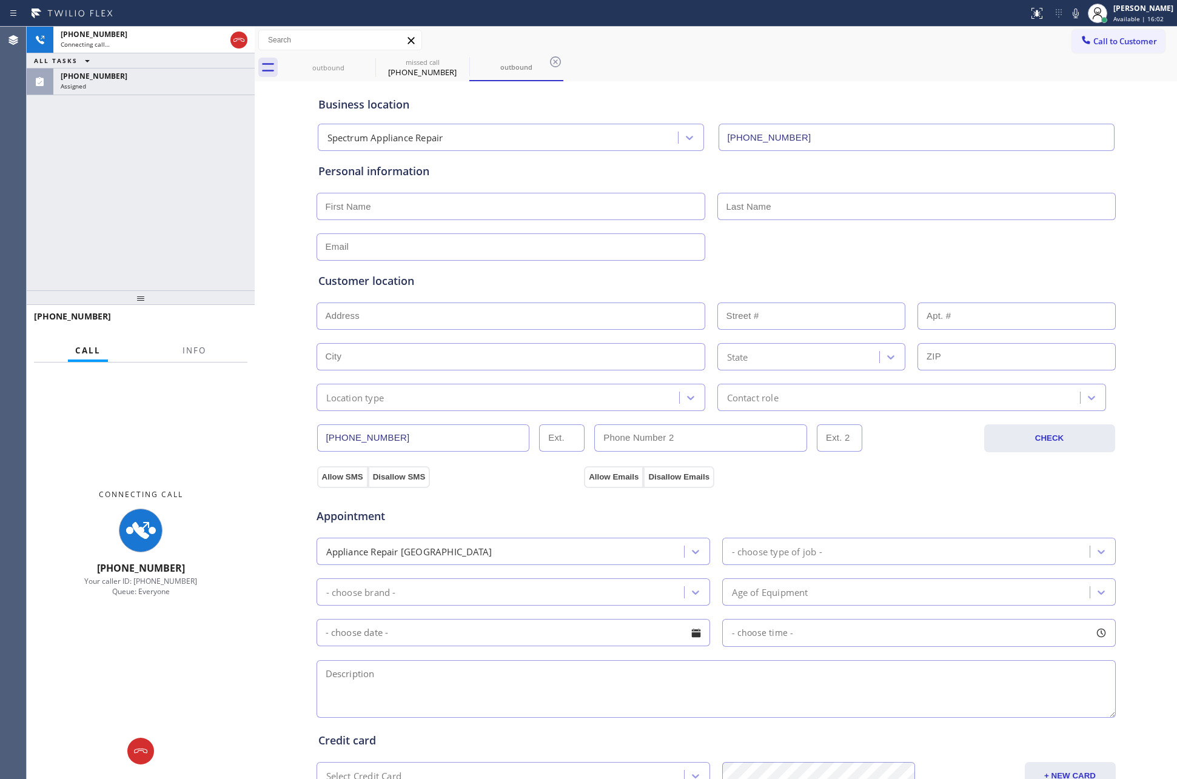
click at [189, 246] on div "[PHONE_NUMBER] Connecting call… ALL TASKS ALL TASKS ACTIVE TASKS TASKS IN WRAP …" at bounding box center [141, 159] width 228 height 264
click at [199, 86] on div "Assigned" at bounding box center [154, 86] width 187 height 8
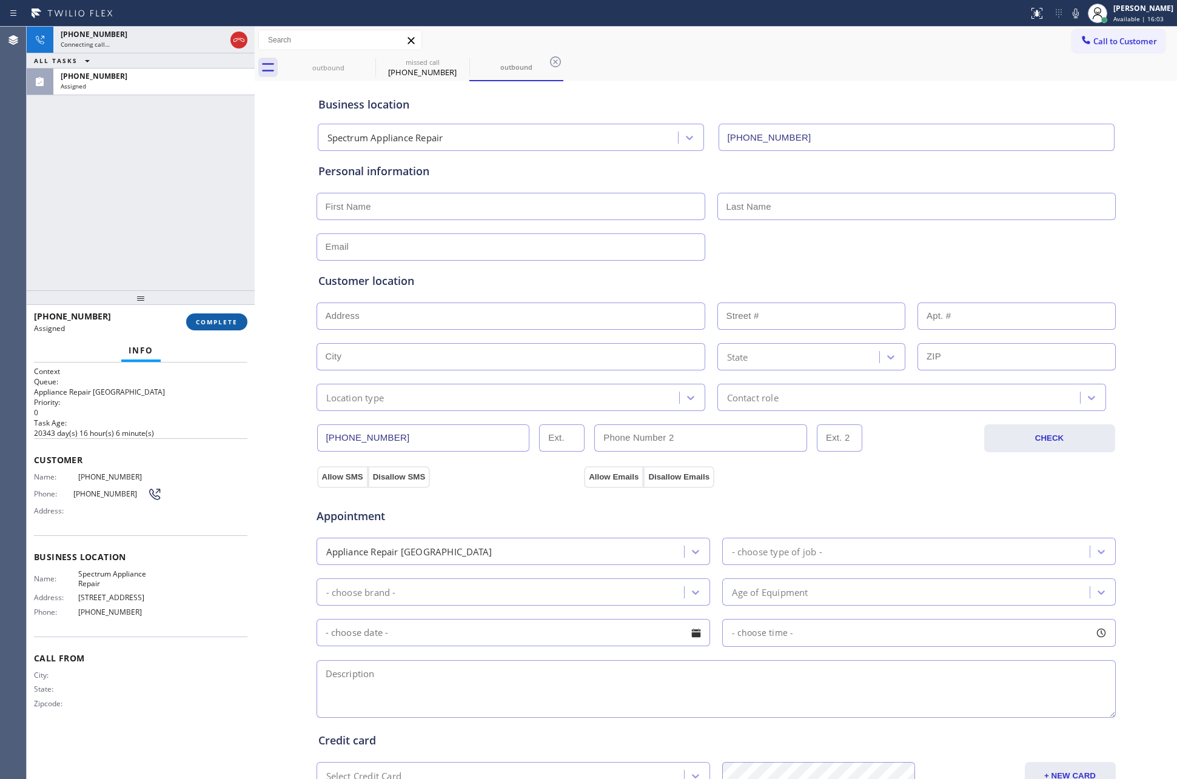
click at [233, 319] on span "COMPLETE" at bounding box center [217, 322] width 42 height 8
click at [189, 120] on div "[PHONE_NUMBER] Connecting call… ALL TASKS ALL TASKS ACTIVE TASKS TASKS IN WRAP …" at bounding box center [141, 159] width 228 height 264
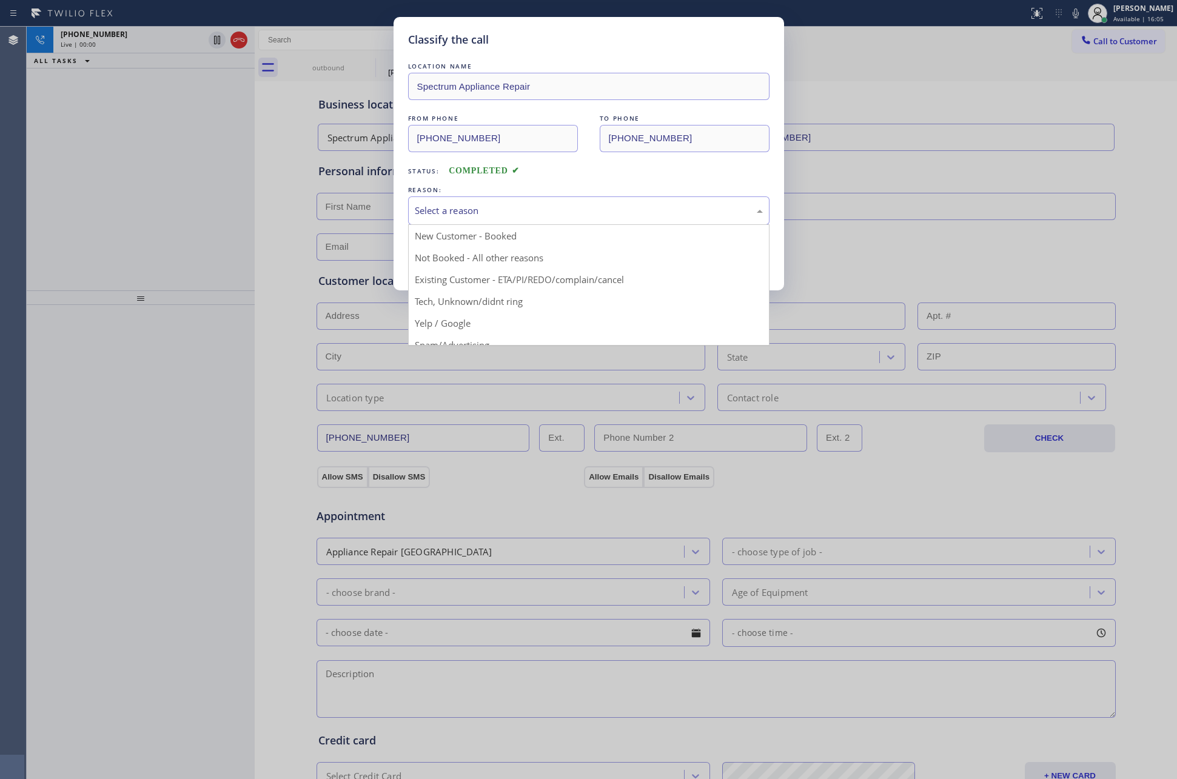
click at [482, 212] on div "Select a reason" at bounding box center [589, 211] width 348 height 14
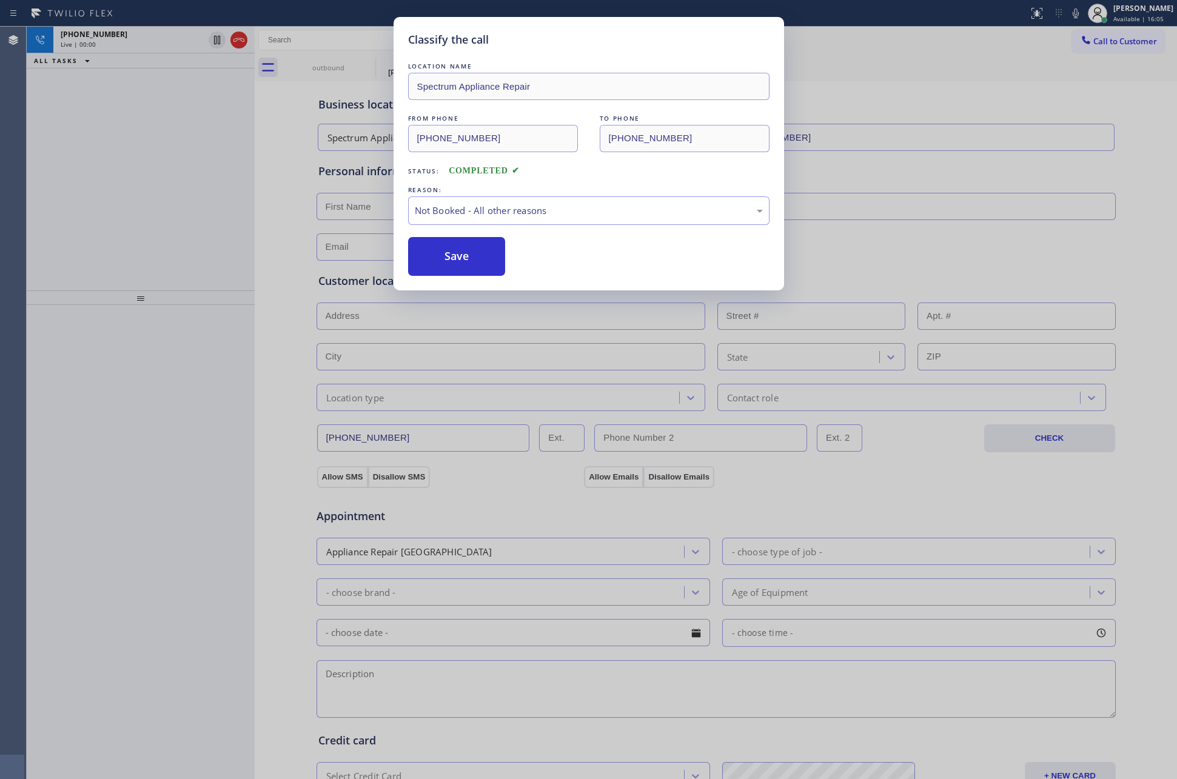
click at [454, 263] on button "Save" at bounding box center [457, 256] width 98 height 39
click at [81, 177] on div "Classify the call LOCATION NAME Spectrum Appliance Repair FROM PHONE [PHONE_NUM…" at bounding box center [588, 389] width 1177 height 779
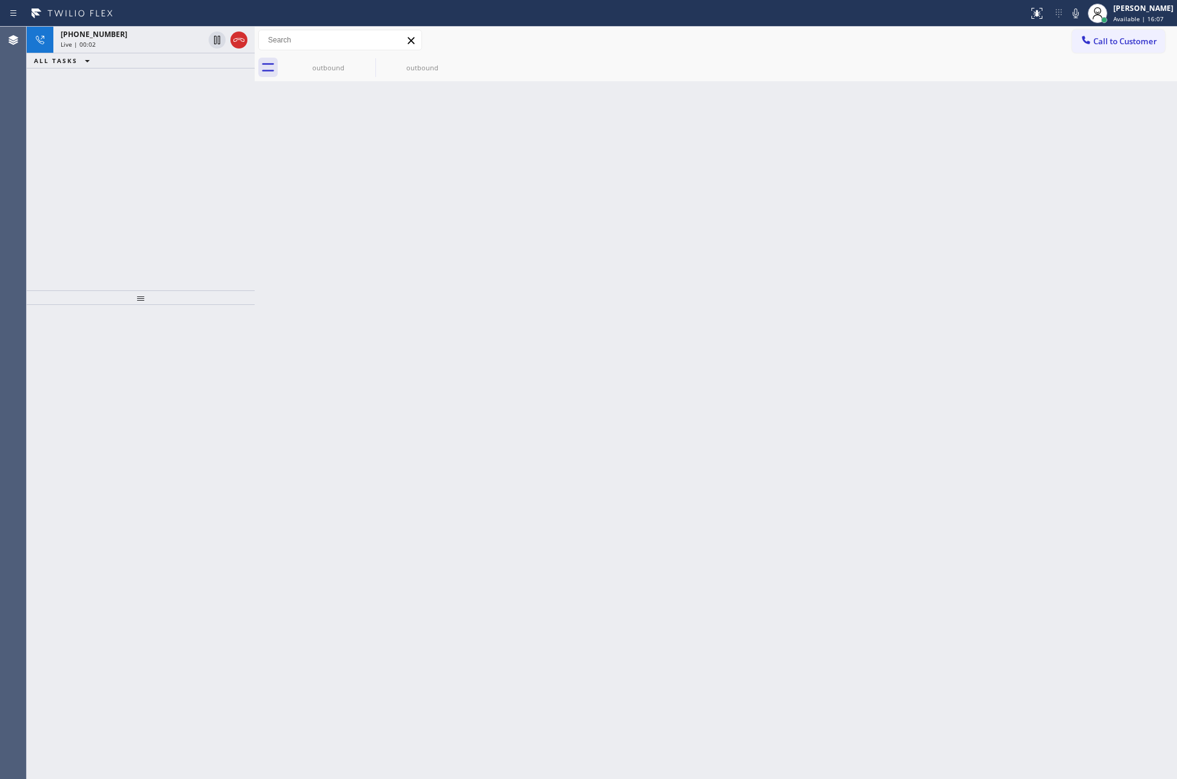
click at [81, 177] on div "[PHONE_NUMBER] Live | 00:02 ALL TASKS ALL TASKS ACTIVE TASKS TASKS IN WRAP UP" at bounding box center [141, 159] width 228 height 264
click at [237, 42] on icon at bounding box center [239, 40] width 15 height 15
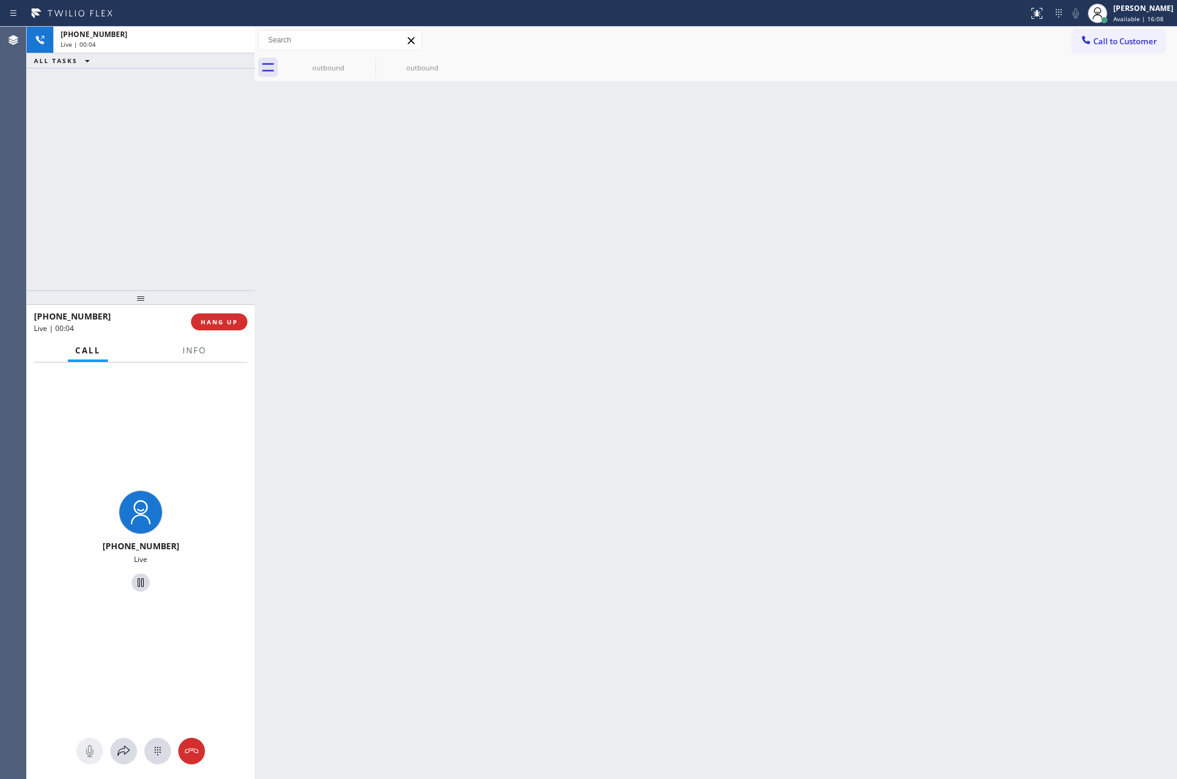
click at [191, 244] on div "[PHONE_NUMBER] Live | 00:04 ALL TASKS ALL TASKS ACTIVE TASKS TASKS IN WRAP UP" at bounding box center [141, 159] width 228 height 264
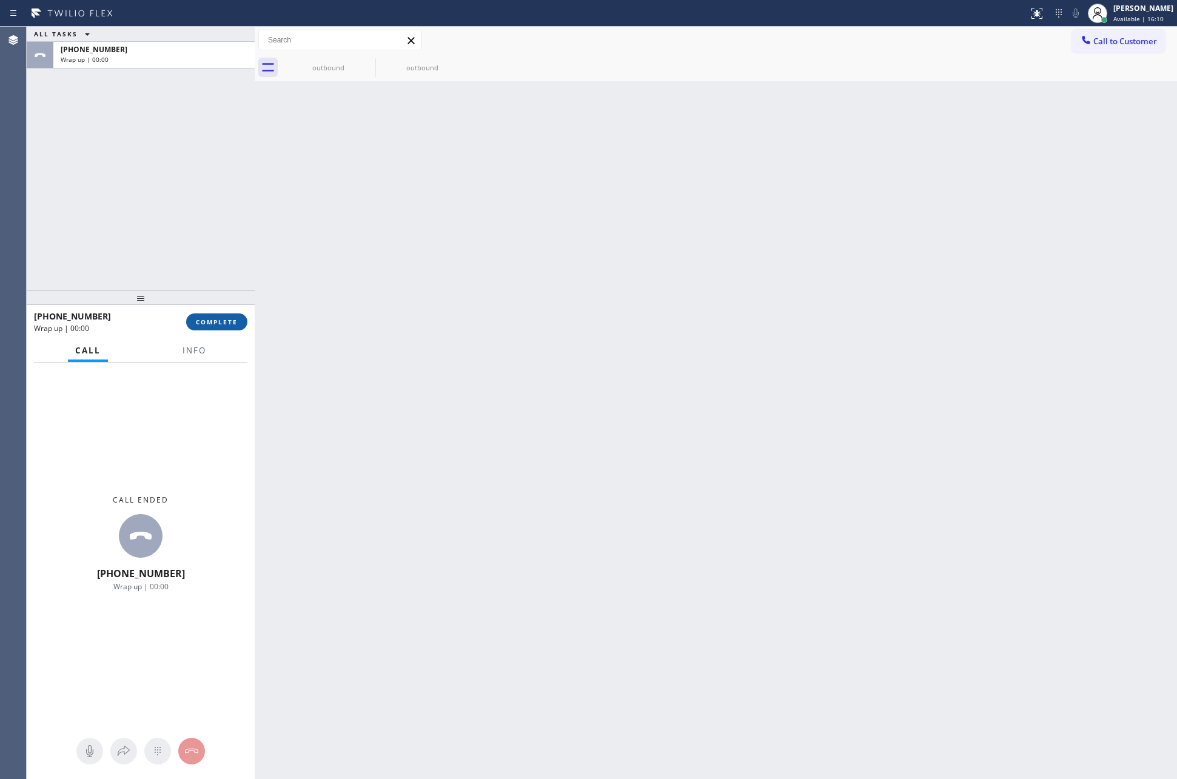
click at [218, 317] on button "COMPLETE" at bounding box center [216, 322] width 61 height 17
drag, startPoint x: 207, startPoint y: 229, endPoint x: 204, endPoint y: 220, distance: 9.6
click at [207, 229] on div "ALL TASKS ALL TASKS ACTIVE TASKS TASKS IN WRAP UP [PHONE_NUMBER] Wrap up | 00:00" at bounding box center [141, 159] width 228 height 264
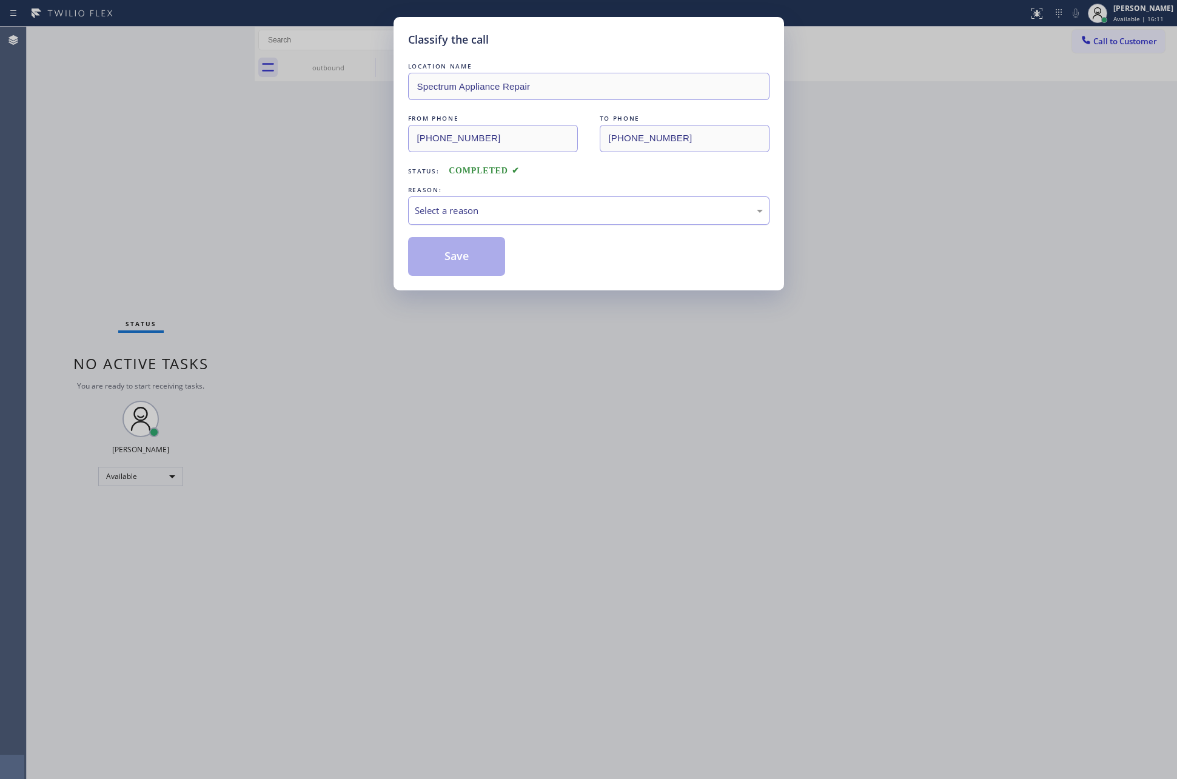
click at [465, 204] on div "Select a reason" at bounding box center [588, 210] width 361 height 29
click at [440, 257] on button "Save" at bounding box center [457, 256] width 98 height 39
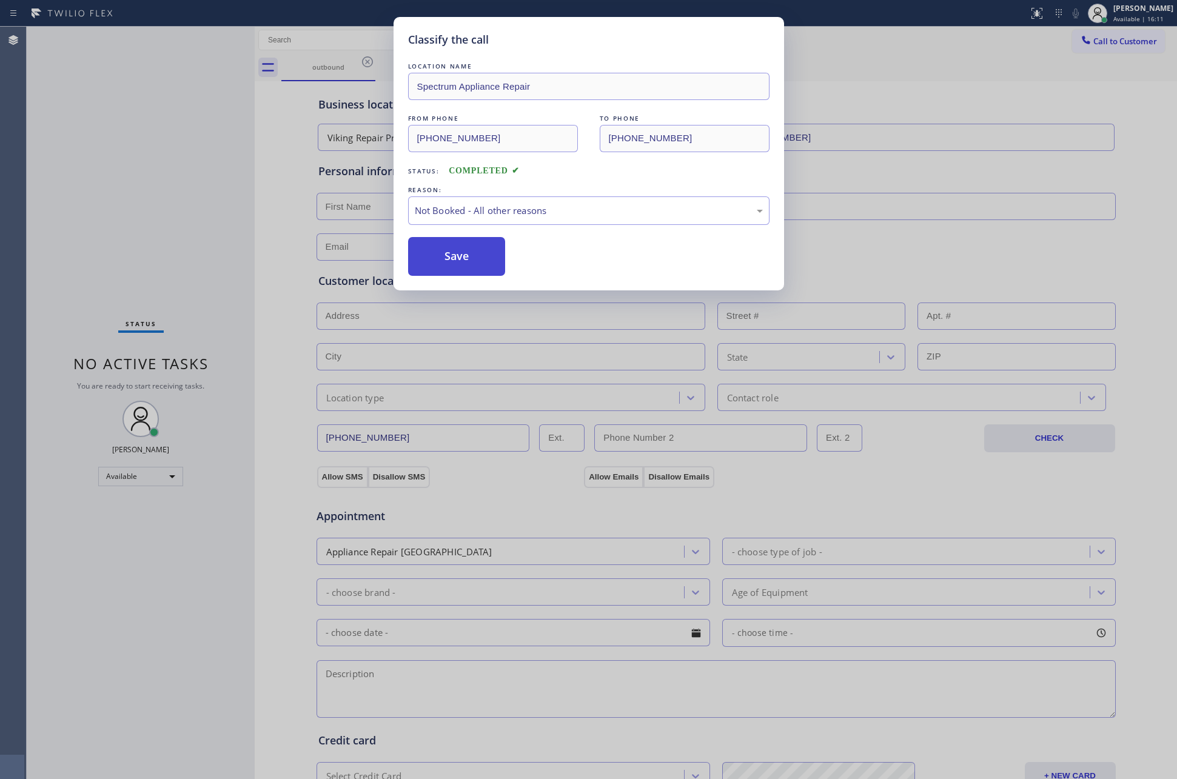
click at [440, 257] on button "Save" at bounding box center [457, 256] width 98 height 39
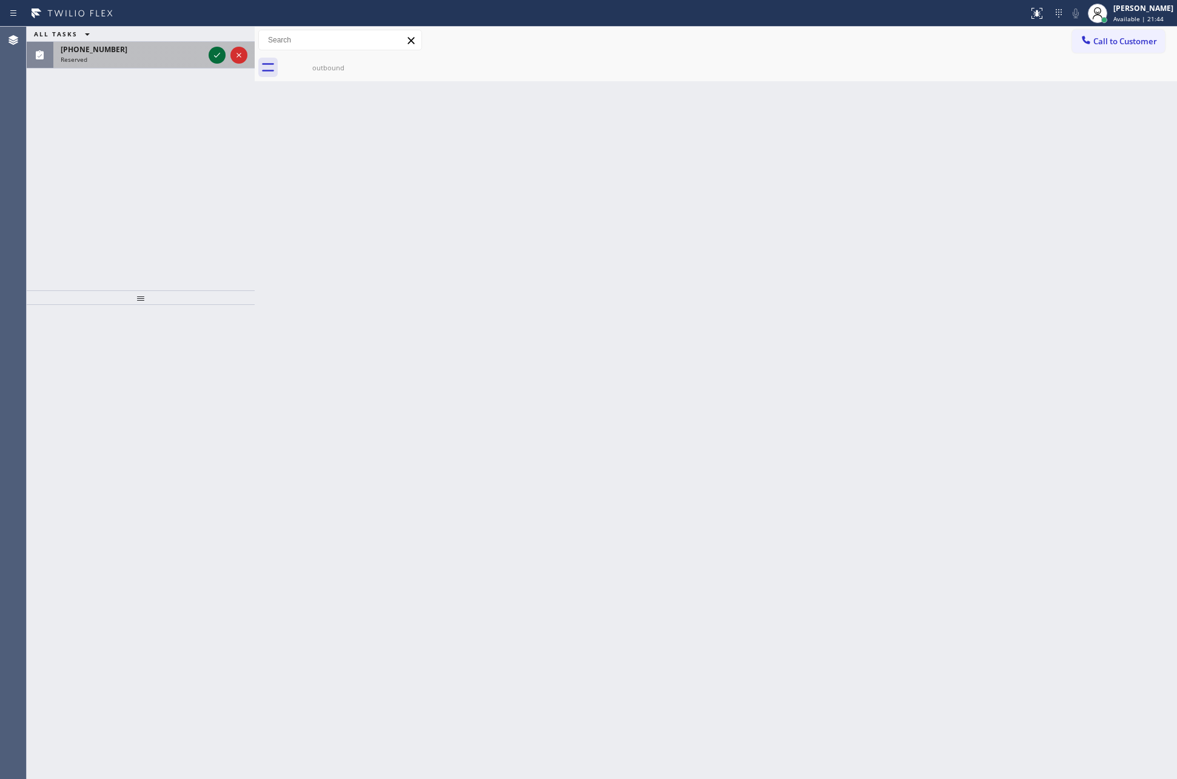
click at [216, 58] on icon at bounding box center [217, 55] width 15 height 15
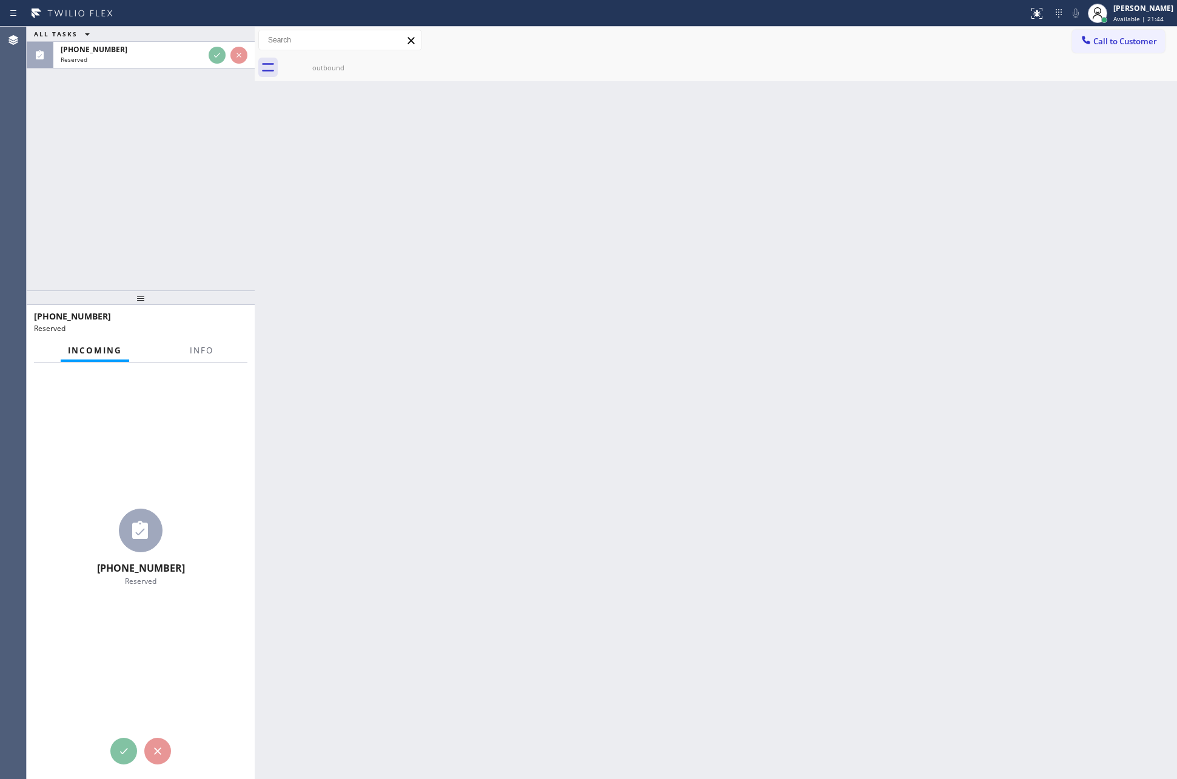
click at [227, 129] on div "ALL TASKS ALL TASKS ACTIVE TASKS TASKS IN WRAP UP [PHONE_NUMBER] Reserved" at bounding box center [141, 159] width 228 height 264
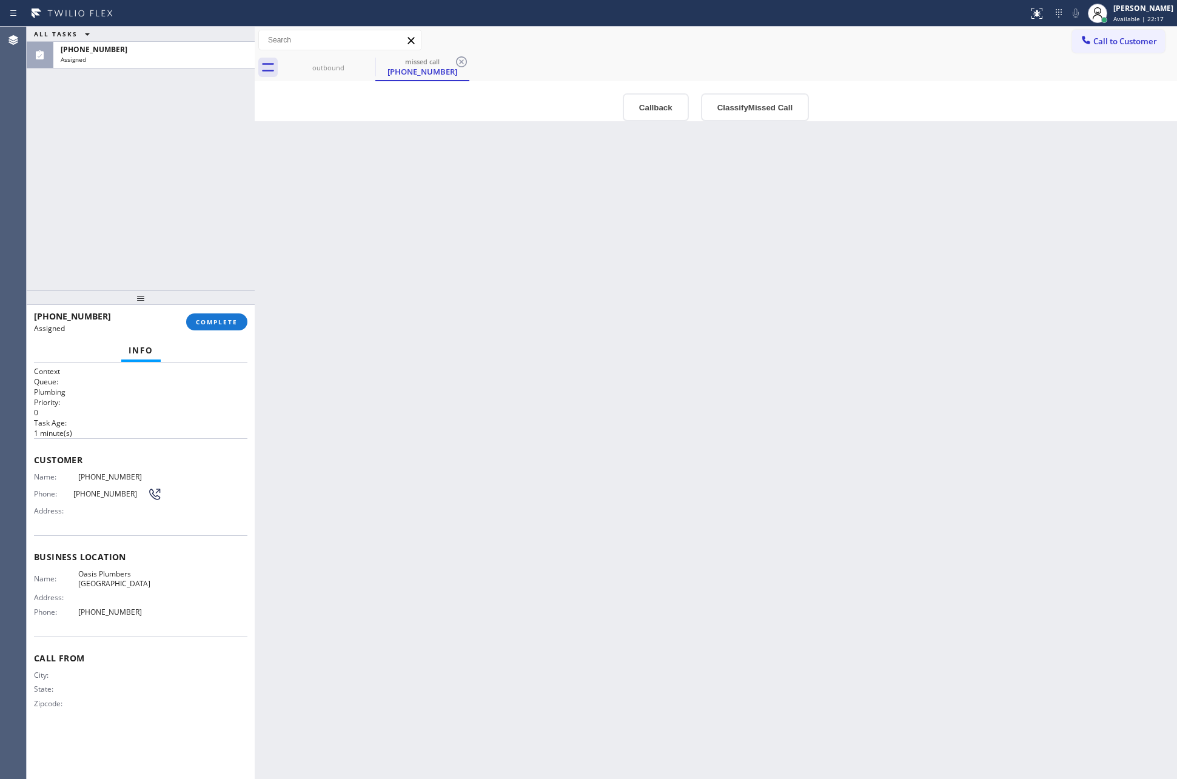
click at [653, 517] on div "Back to Dashboard Change Sender ID Customers Technicians Select a contact Outbo…" at bounding box center [716, 403] width 922 height 753
click at [740, 119] on button "Classify Missed Call" at bounding box center [755, 107] width 108 height 28
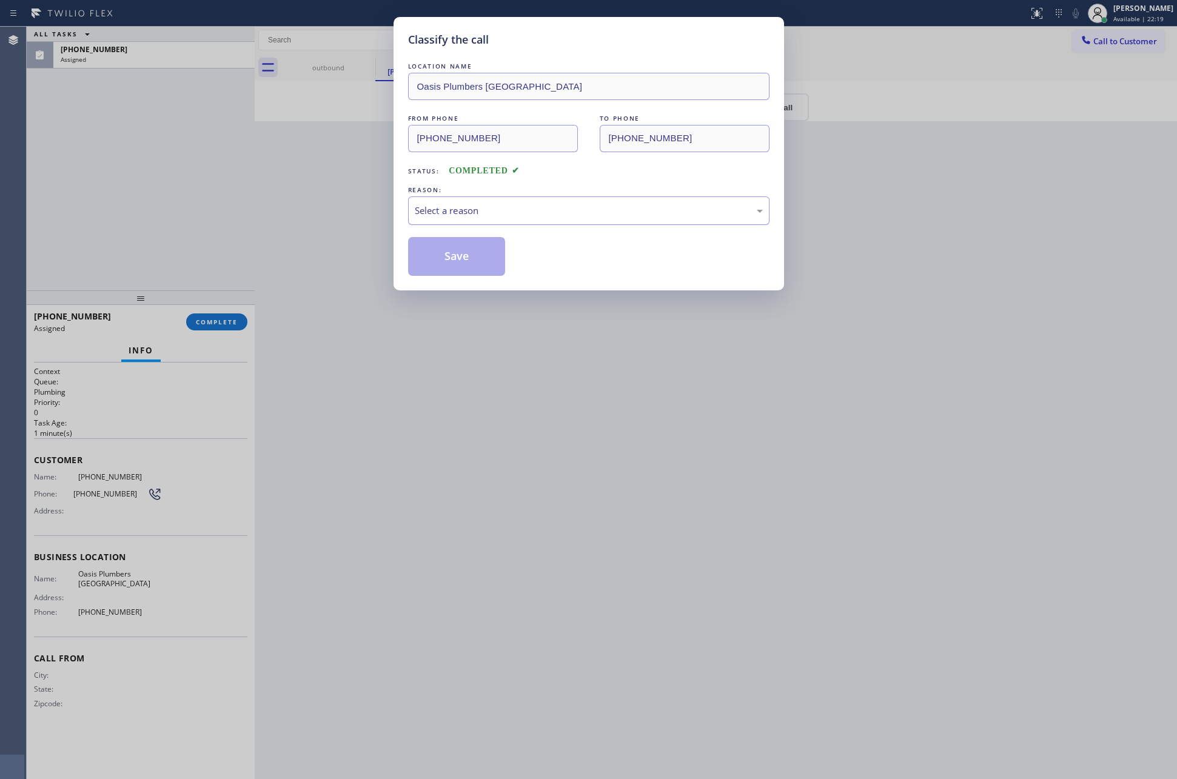
click at [531, 210] on div "Select a reason" at bounding box center [589, 211] width 348 height 14
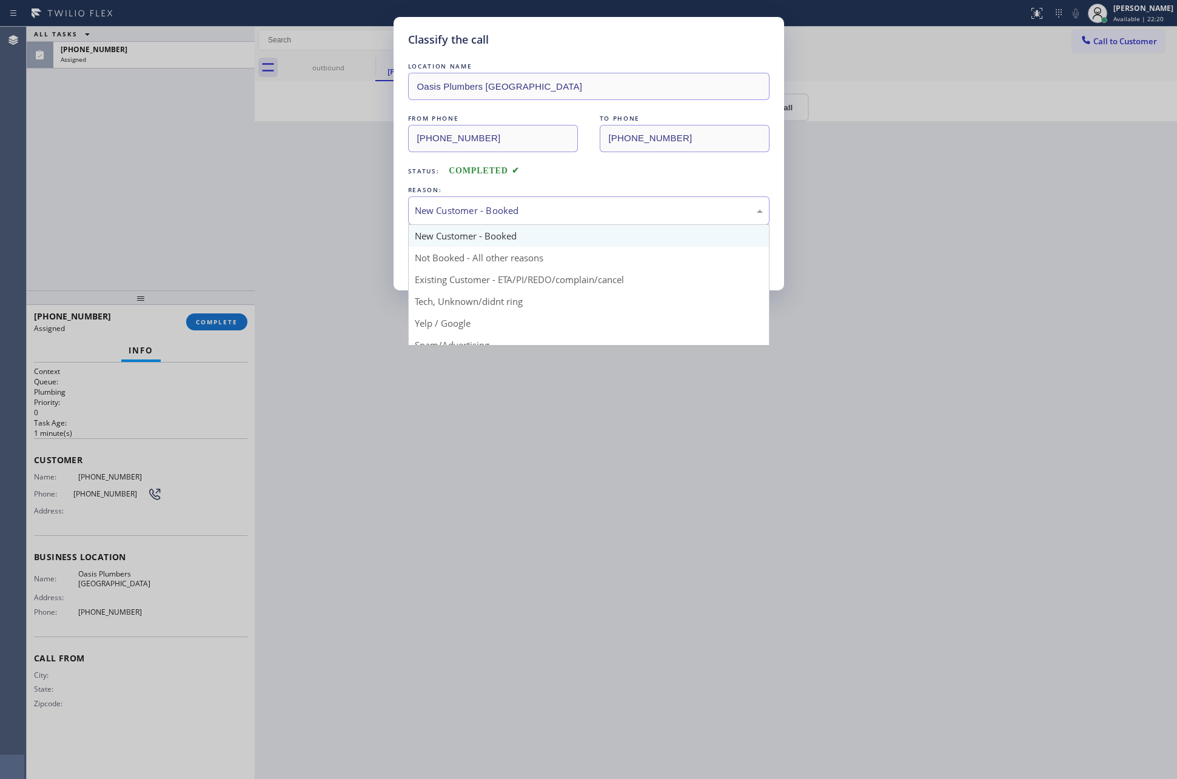
click at [458, 217] on div "New Customer - Booked" at bounding box center [589, 211] width 348 height 14
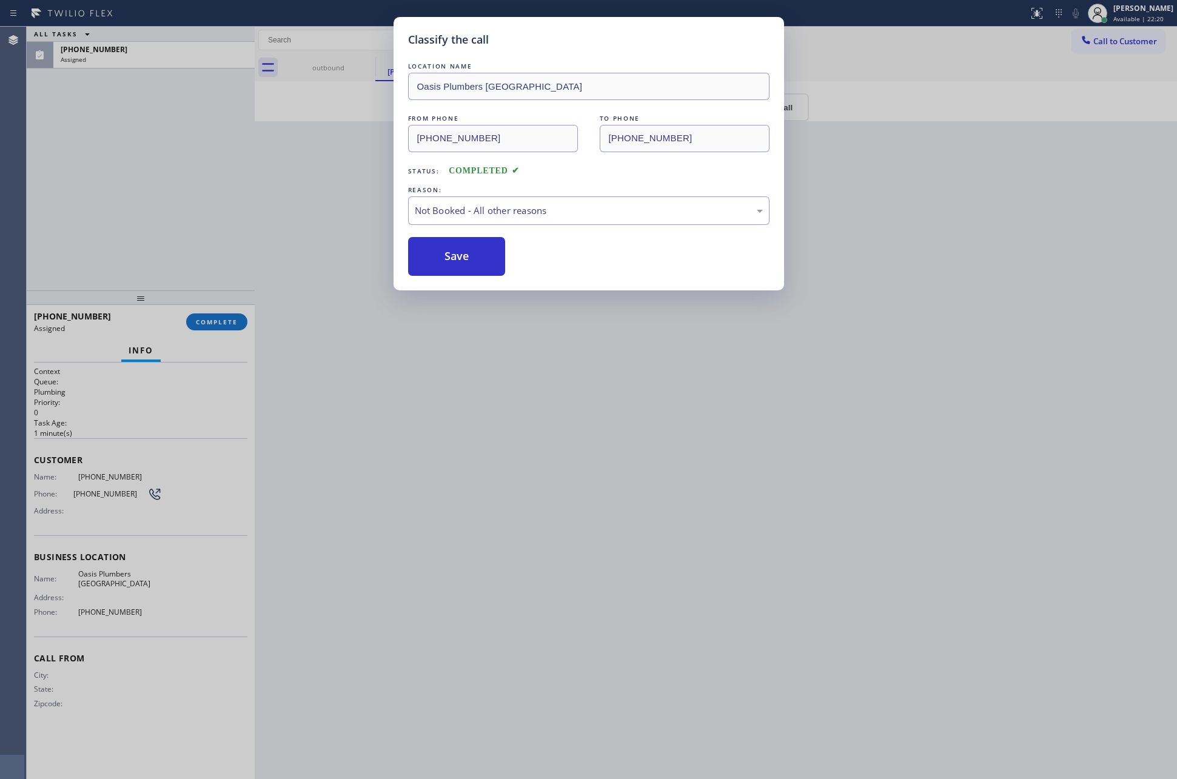
click at [457, 259] on button "Save" at bounding box center [457, 256] width 98 height 39
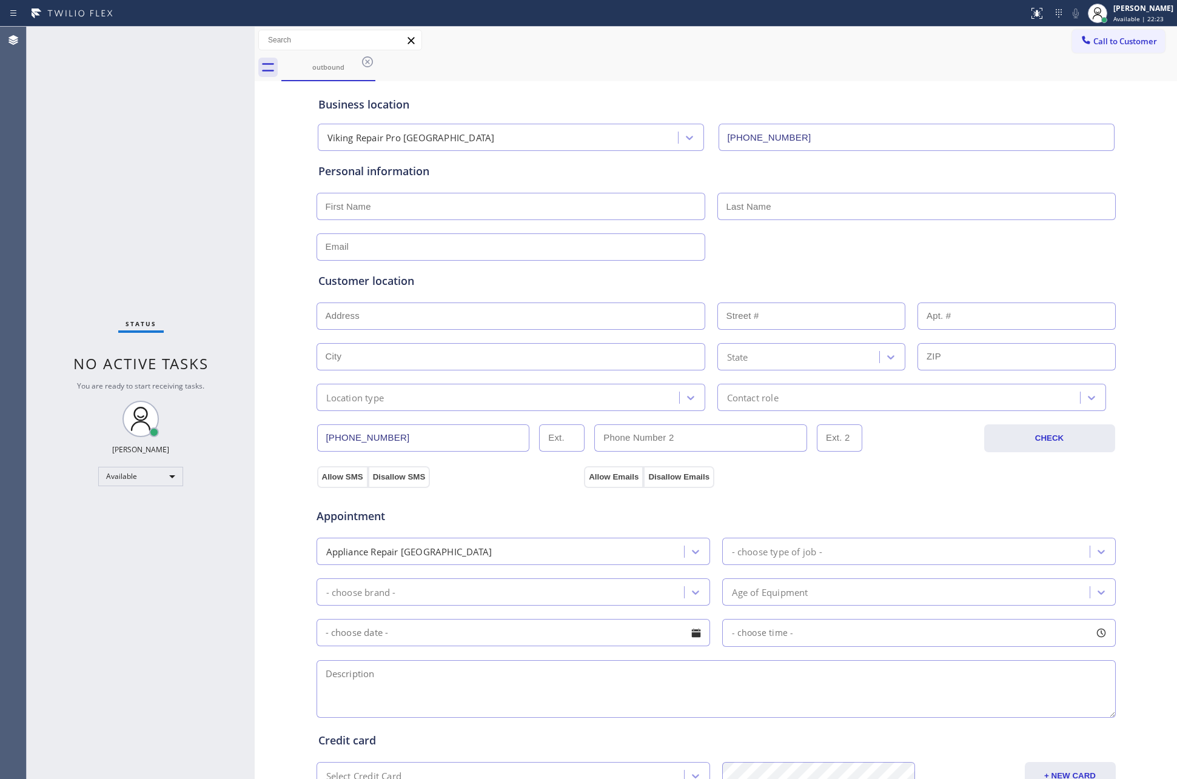
click at [119, 102] on div "Status No active tasks You are ready to start receiving tasks. [PERSON_NAME] Av…" at bounding box center [141, 403] width 228 height 753
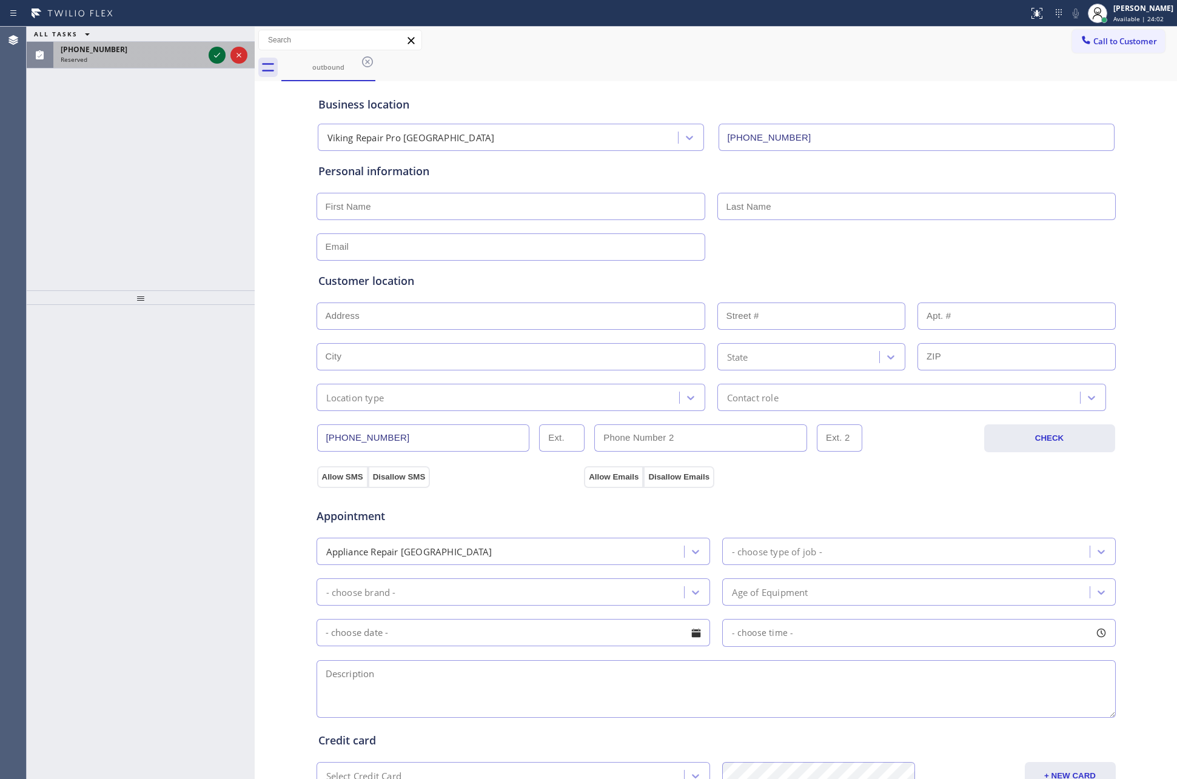
click at [210, 51] on icon at bounding box center [217, 55] width 15 height 15
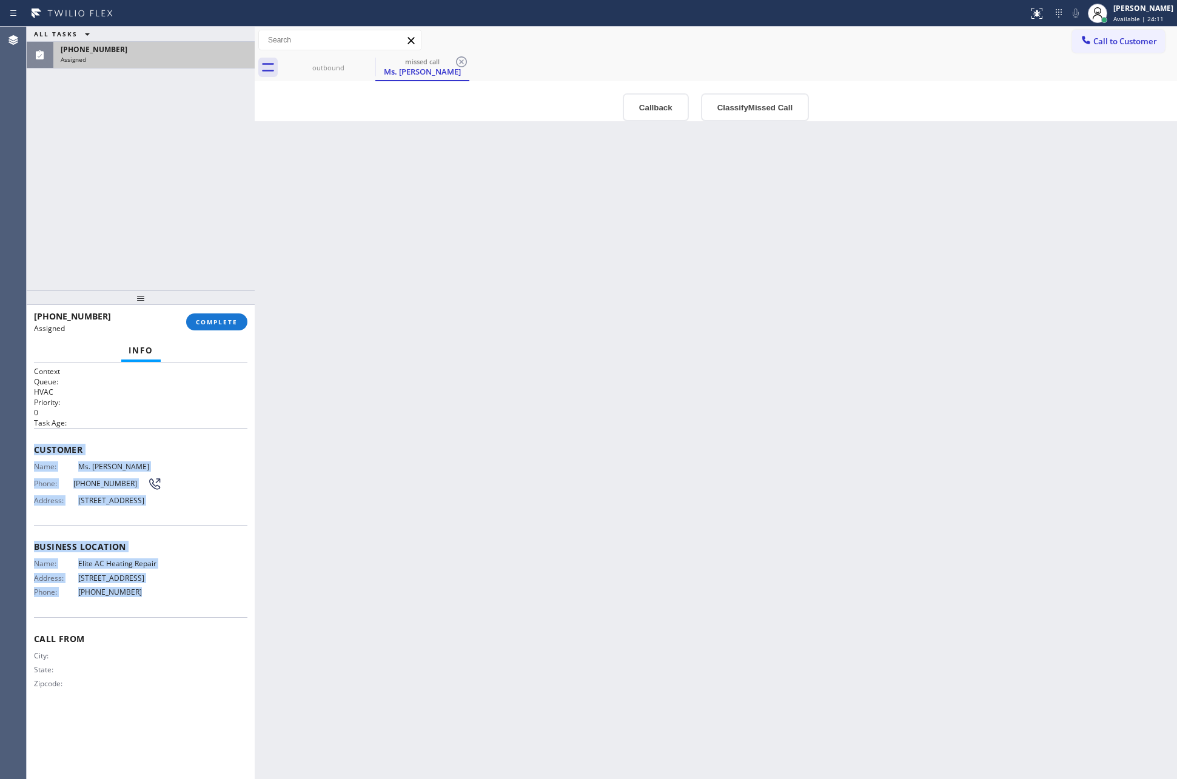
drag, startPoint x: 30, startPoint y: 446, endPoint x: 144, endPoint y: 601, distance: 192.1
click at [144, 601] on div "Context Queue: HVAC Priority: 0 Task Age: Customer Name: Ms. [PERSON_NAME] Phon…" at bounding box center [141, 571] width 228 height 417
copy div "Customer Name: Ms. [PERSON_NAME] Phone: [PHONE_NUMBER] Address: [STREET_ADDRESS…"
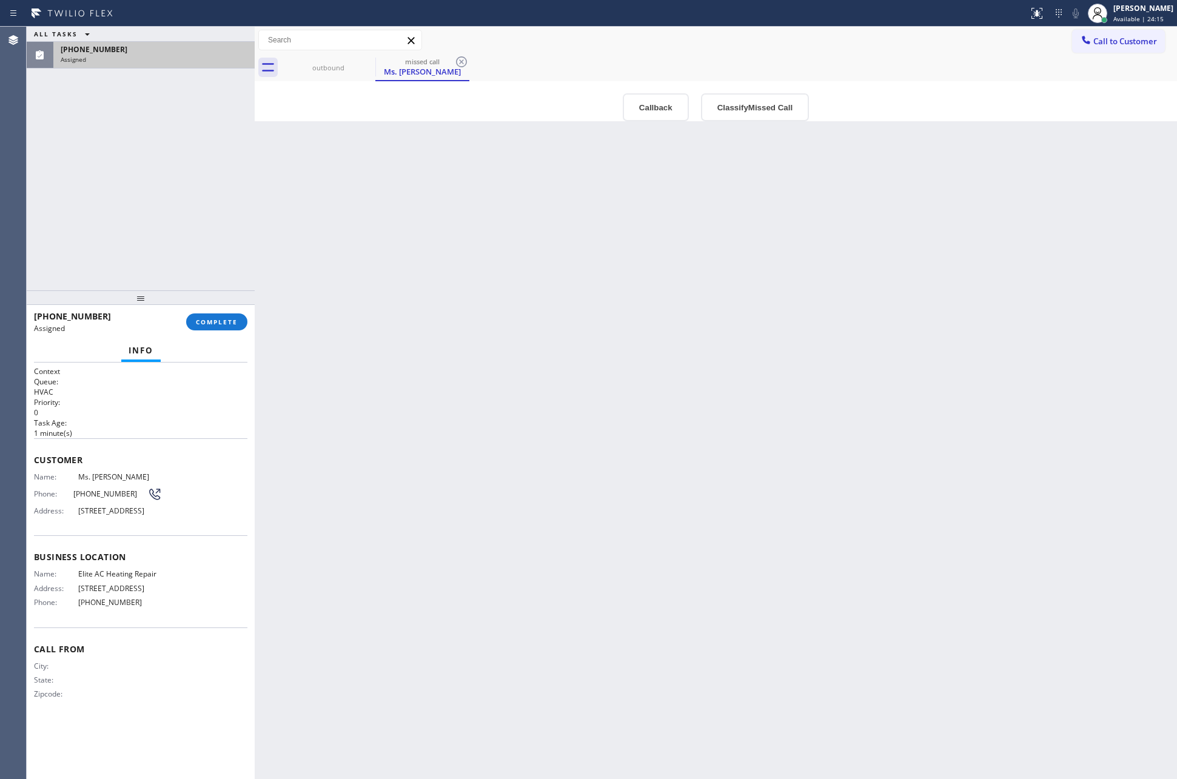
click at [202, 213] on div "ALL TASKS ALL TASKS ACTIVE TASKS TASKS IN WRAP UP [PHONE_NUMBER] Assigned" at bounding box center [141, 159] width 228 height 264
drag, startPoint x: 782, startPoint y: 233, endPoint x: 742, endPoint y: 50, distance: 187.5
click at [787, 198] on div "Back to Dashboard Change Sender ID Customers Technicians Select a contact Outbo…" at bounding box center [716, 403] width 922 height 753
click at [731, 101] on button "Classify Missed Call" at bounding box center [755, 107] width 108 height 28
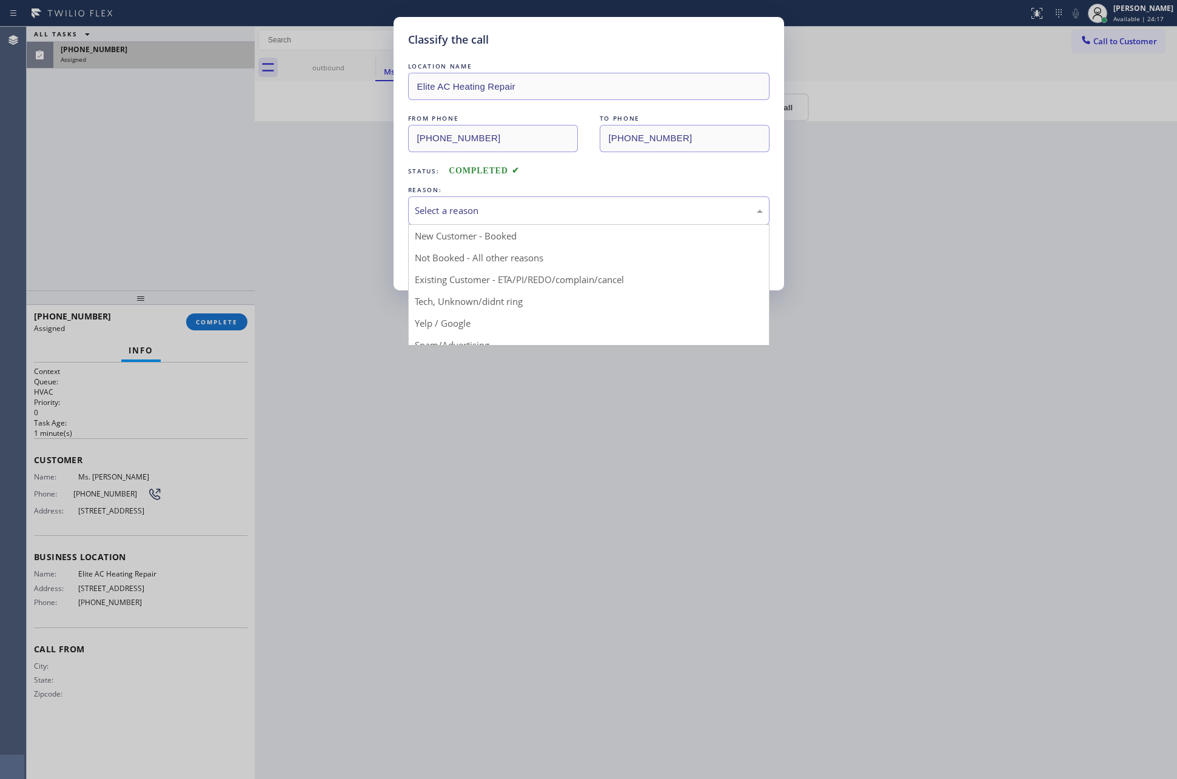
click at [599, 201] on div "Select a reason" at bounding box center [588, 210] width 361 height 29
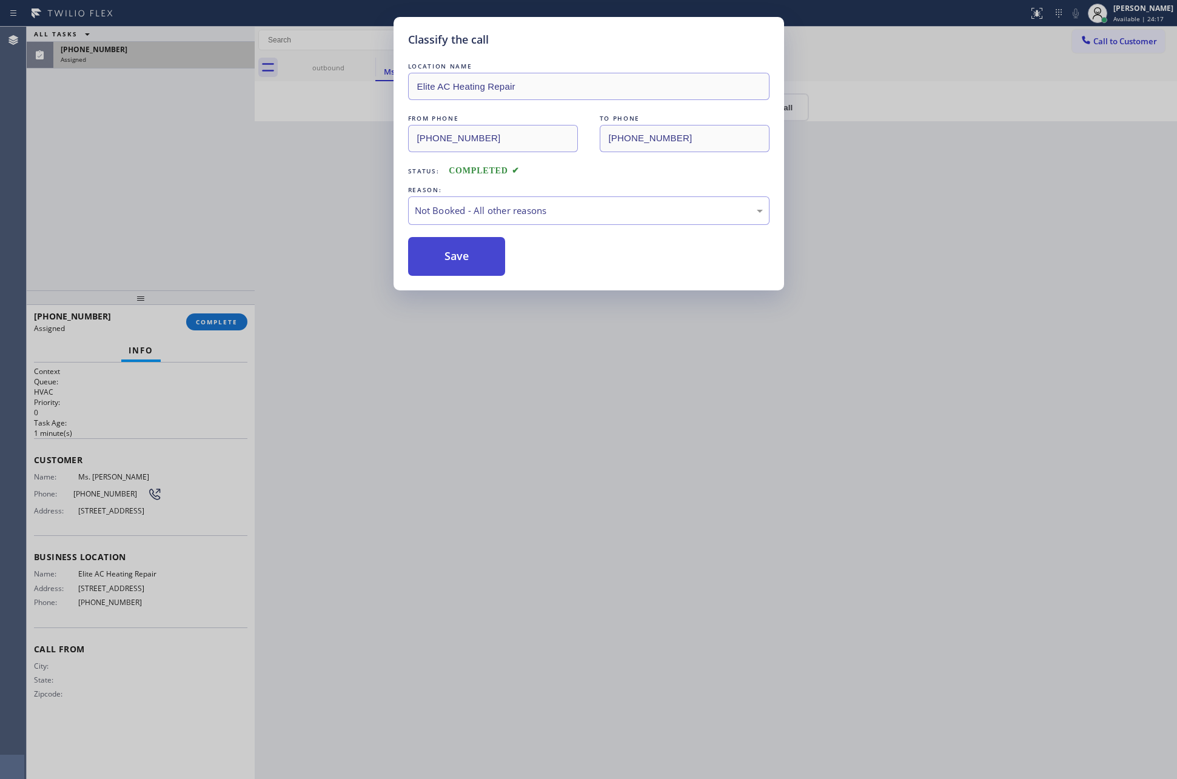
click at [437, 260] on button "Save" at bounding box center [457, 256] width 98 height 39
click at [437, 258] on button "Save" at bounding box center [457, 256] width 98 height 39
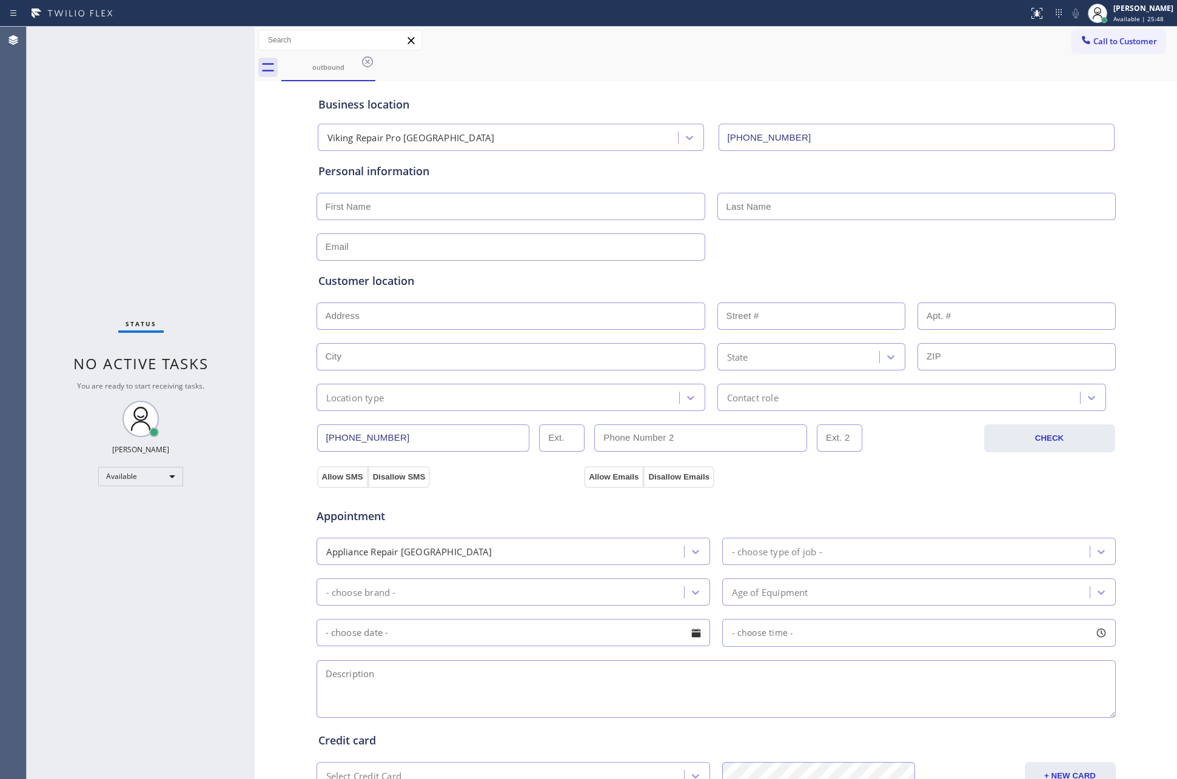
click at [519, 84] on div "outbound Call to Customer Outbound call Location Search location Your caller id…" at bounding box center [716, 483] width 922 height 913
click at [370, 62] on icon at bounding box center [367, 62] width 15 height 15
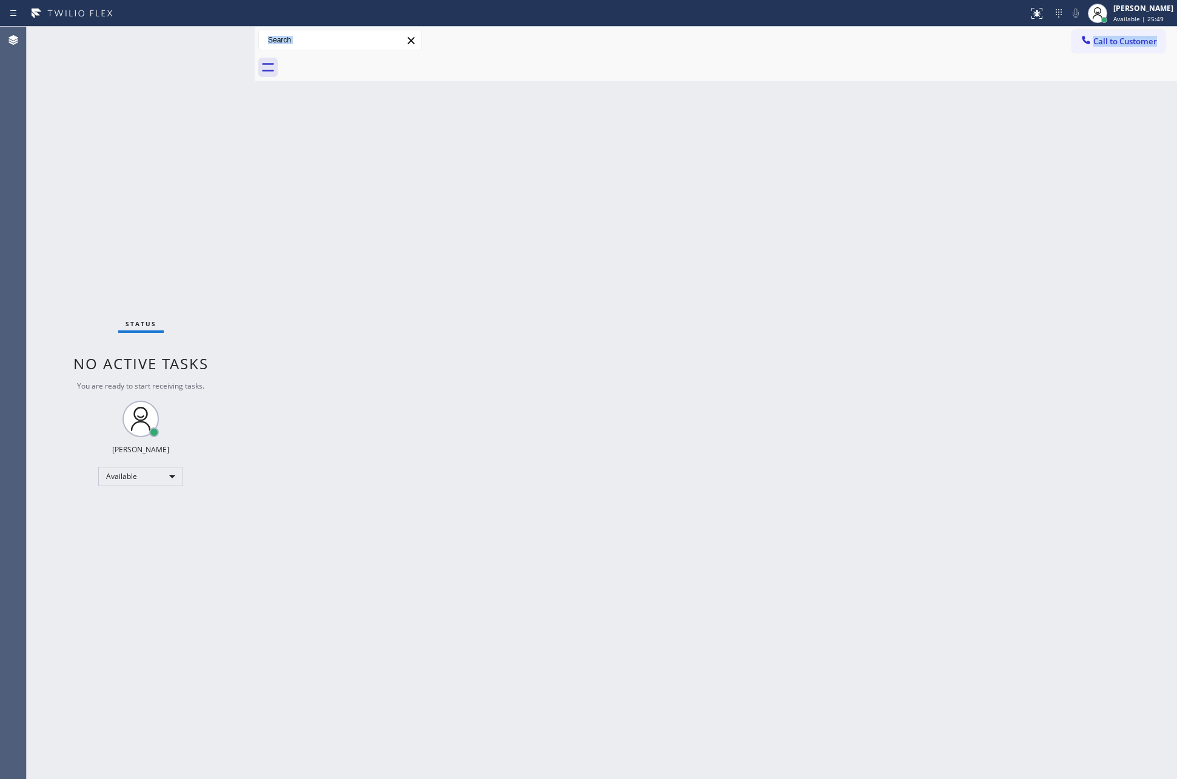
click at [549, 102] on div "Back to Dashboard Change Sender ID Customers Technicians Select a contact Outbo…" at bounding box center [716, 403] width 922 height 753
drag, startPoint x: 571, startPoint y: 277, endPoint x: 561, endPoint y: 293, distance: 18.8
click at [571, 277] on div "Back to Dashboard Change Sender ID Customers Technicians Select a contact Outbo…" at bounding box center [716, 403] width 922 height 753
click at [546, 457] on div "Back to Dashboard Change Sender ID Customers Technicians Select a contact Outbo…" at bounding box center [716, 403] width 922 height 753
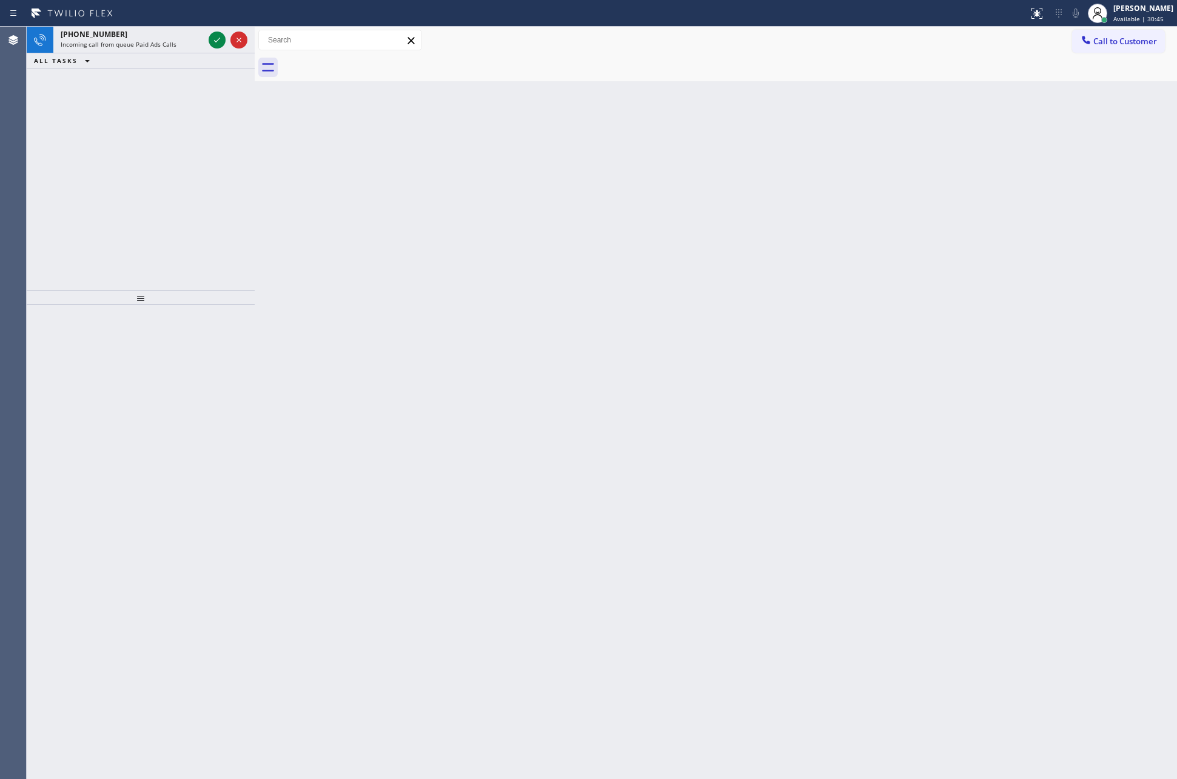
click at [122, 142] on div "[PHONE_NUMBER] Incoming call from queue Paid Ads Calls ALL TASKS ALL TASKS ACTI…" at bounding box center [141, 159] width 228 height 264
click at [675, 298] on div "Back to Dashboard Change Sender ID Customers Technicians Select a contact Outbo…" at bounding box center [716, 403] width 922 height 753
click at [410, 317] on div "Back to Dashboard Change Sender ID Customers Technicians Select a contact Outbo…" at bounding box center [716, 403] width 922 height 753
click at [166, 128] on div "[PHONE_NUMBER] Incoming call from queue Paid Ads Calls ALL TASKS ALL TASKS ACTI…" at bounding box center [141, 159] width 228 height 264
click at [170, 130] on div "[PHONE_NUMBER] Incoming call from queue Paid Ads Calls ALL TASKS ALL TASKS ACTI…" at bounding box center [141, 159] width 228 height 264
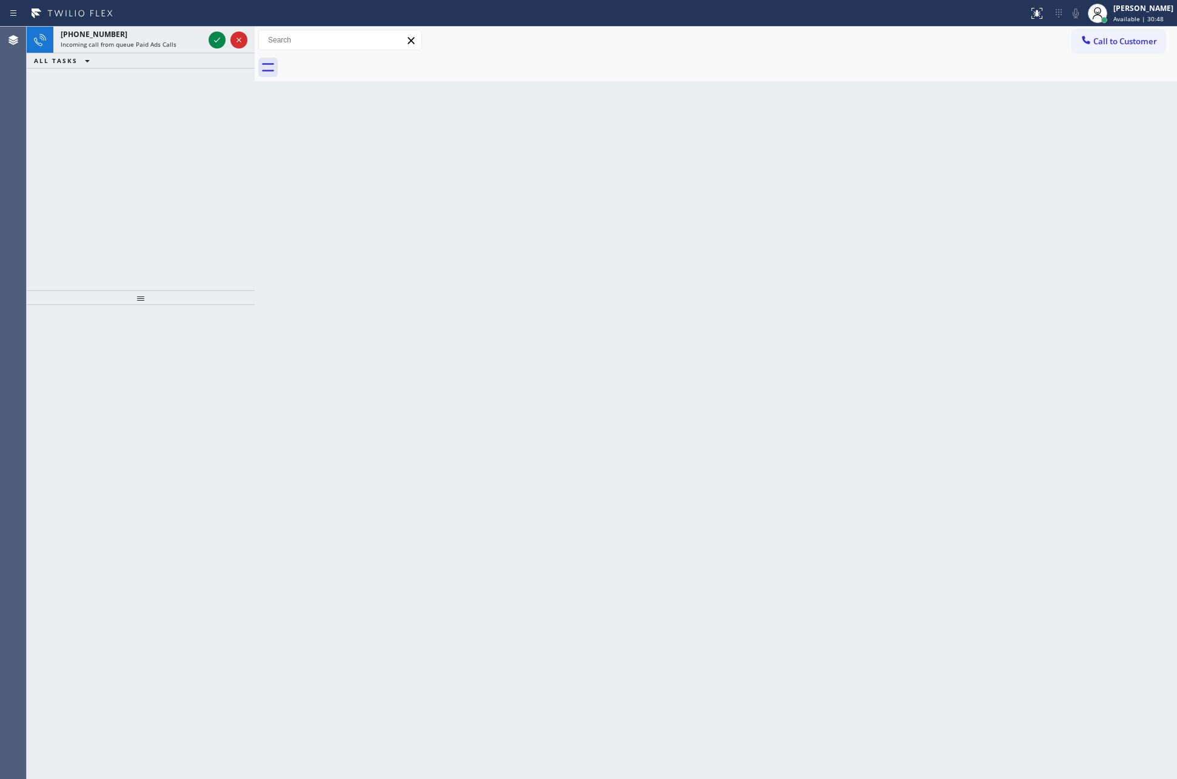
click at [170, 130] on div "[PHONE_NUMBER] Incoming call from queue Paid Ads Calls ALL TASKS ALL TASKS ACTI…" at bounding box center [141, 159] width 228 height 264
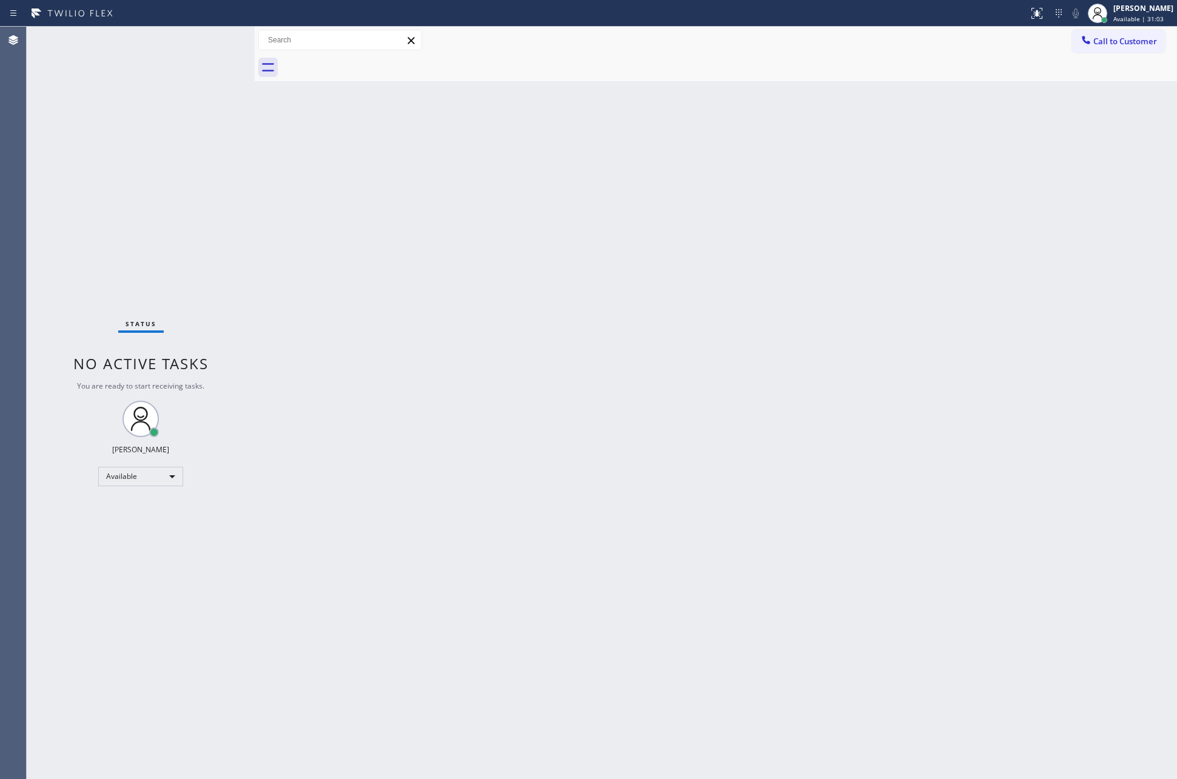
click at [816, 216] on div "Back to Dashboard Change Sender ID Customers Technicians Select a contact Outbo…" at bounding box center [716, 403] width 922 height 753
click at [1141, 13] on div "[PERSON_NAME]" at bounding box center [1143, 8] width 60 height 10
click at [1083, 79] on button "Unavailable" at bounding box center [1116, 80] width 121 height 16
click at [1005, 335] on div "Back to Dashboard Change Sender ID Customers Technicians Select a contact Outbo…" at bounding box center [716, 403] width 922 height 753
click at [430, 344] on div "Back to Dashboard Change Sender ID Customers Technicians Select a contact Outbo…" at bounding box center [716, 403] width 922 height 753
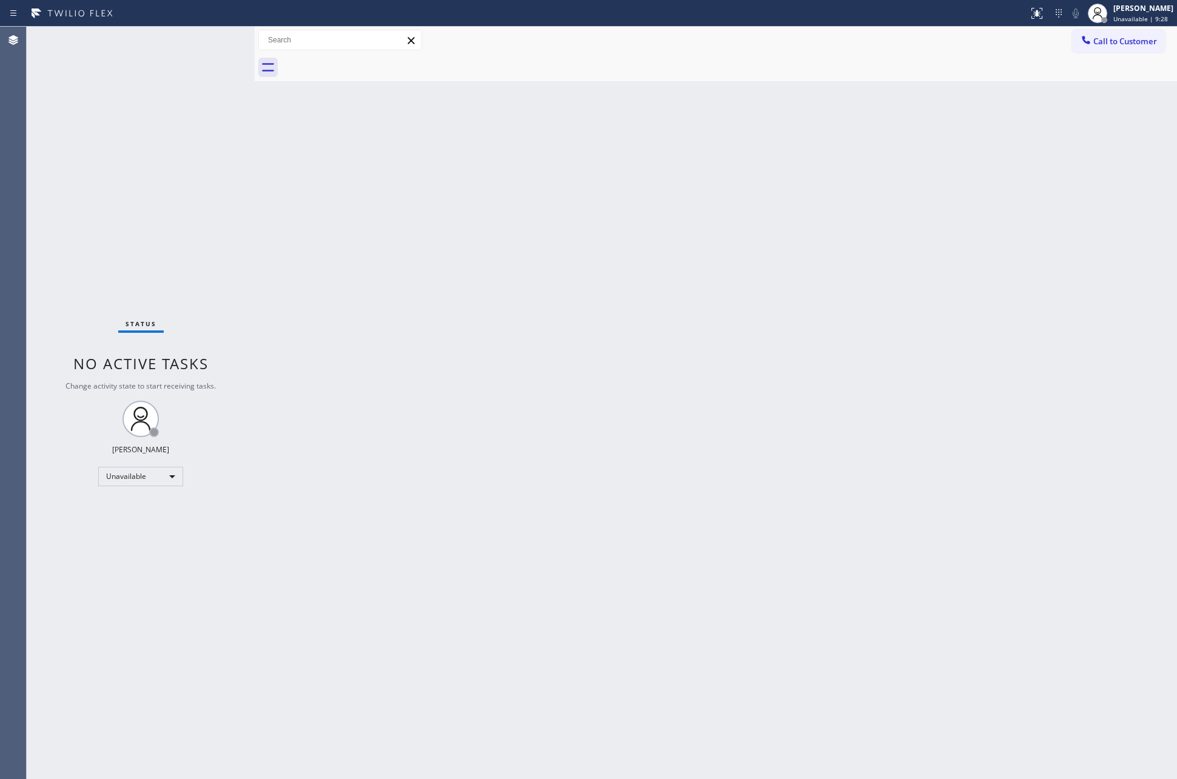
click at [430, 344] on div "Back to Dashboard Change Sender ID Customers Technicians Select a contact Outbo…" at bounding box center [716, 403] width 922 height 753
click at [166, 474] on div "Unavailable" at bounding box center [140, 476] width 85 height 19
click at [146, 513] on li "Available" at bounding box center [140, 508] width 82 height 15
click at [601, 468] on div "Back to Dashboard Change Sender ID Customers Technicians Select a contact Outbo…" at bounding box center [716, 403] width 922 height 753
click at [663, 115] on div "Back to Dashboard Change Sender ID Customers Technicians Select a contact Outbo…" at bounding box center [716, 403] width 922 height 753
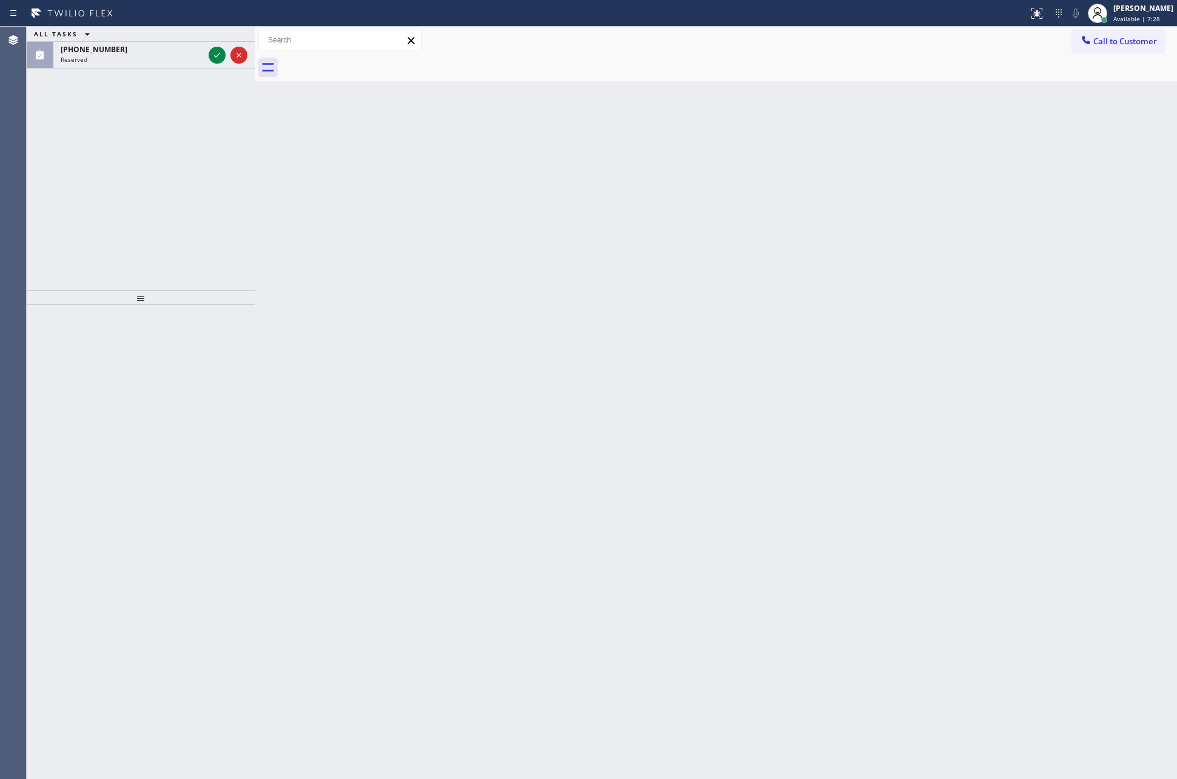
drag, startPoint x: 219, startPoint y: 55, endPoint x: 202, endPoint y: 186, distance: 132.1
click at [219, 55] on icon at bounding box center [217, 55] width 15 height 15
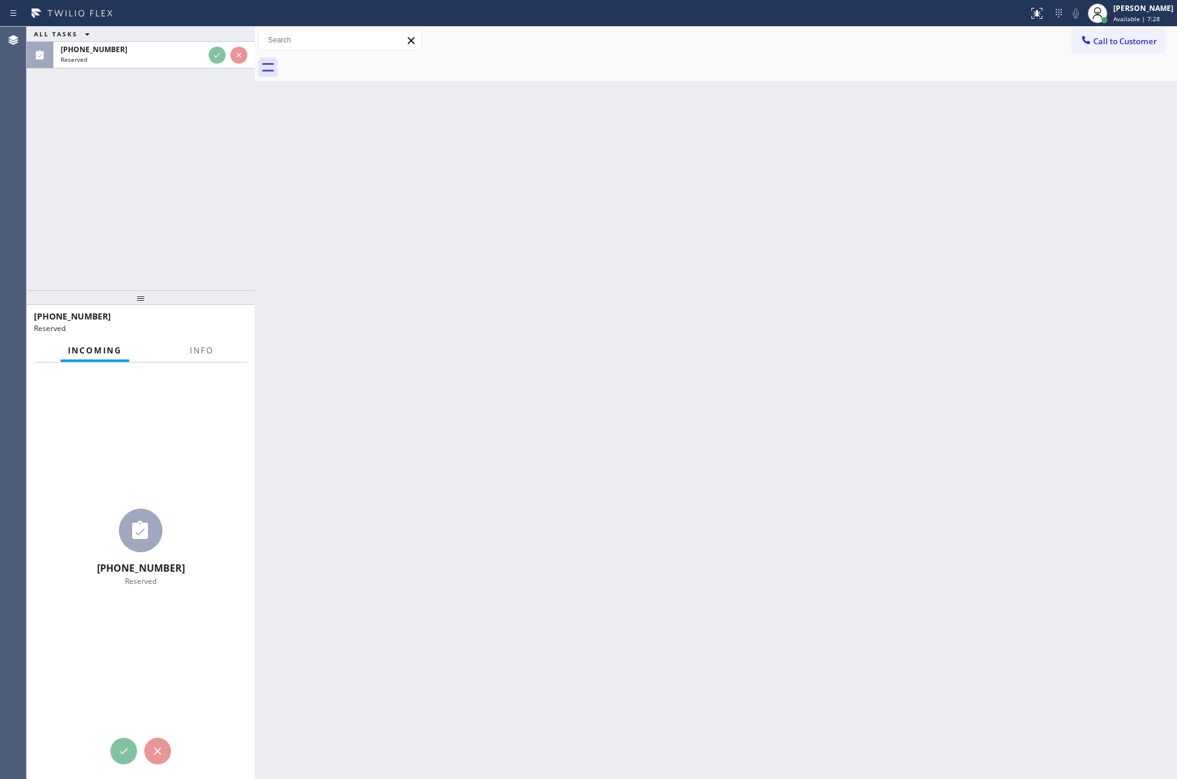
click at [204, 221] on div "ALL TASKS ALL TASKS ACTIVE TASKS TASKS IN WRAP UP [PHONE_NUMBER] Reserved" at bounding box center [141, 159] width 228 height 264
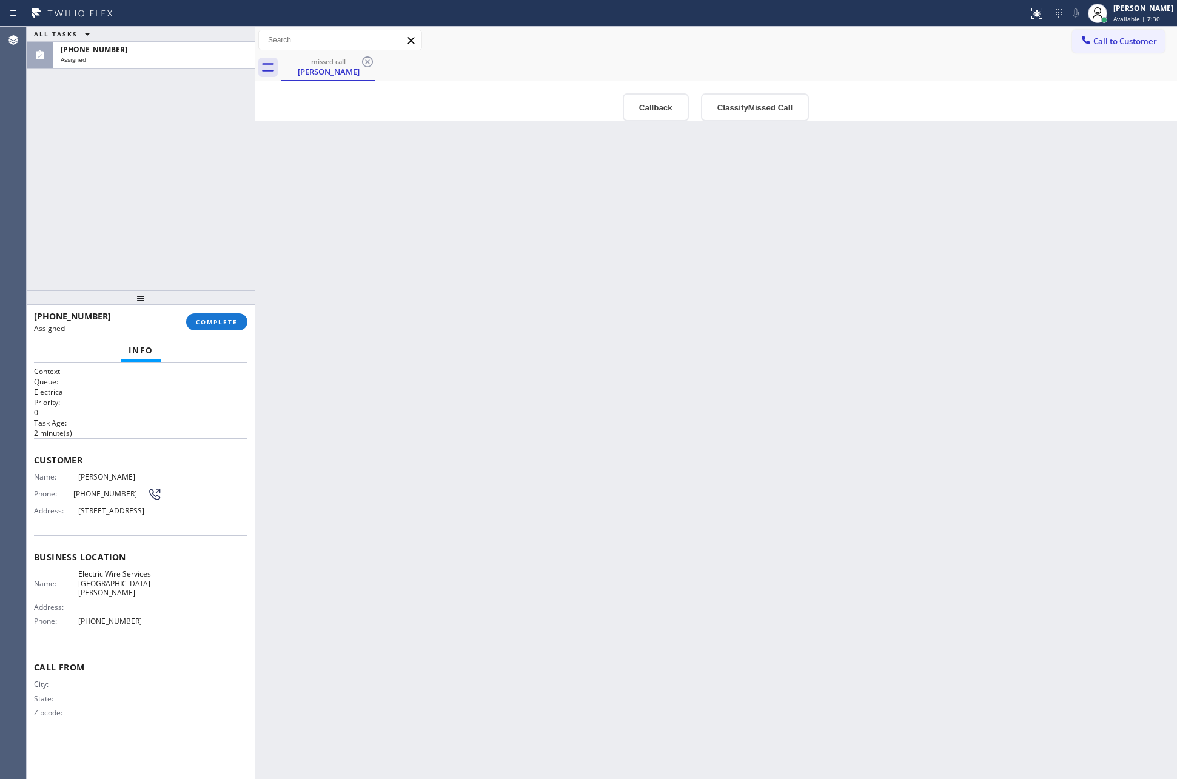
click at [463, 569] on div "Back to Dashboard Change Sender ID Customers Technicians Select a contact Outbo…" at bounding box center [716, 403] width 922 height 753
click at [87, 490] on span "[PHONE_NUMBER]" at bounding box center [110, 493] width 74 height 9
copy div "[PHONE_NUMBER]"
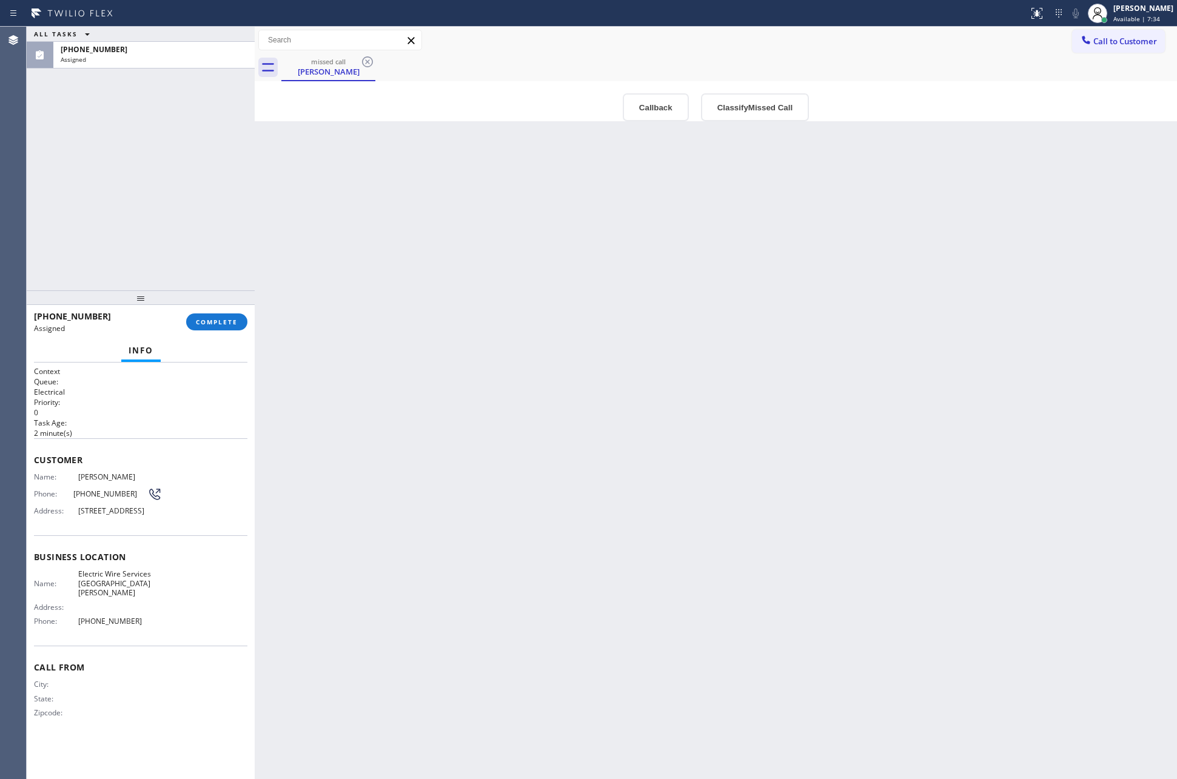
drag, startPoint x: 599, startPoint y: 534, endPoint x: 697, endPoint y: 5, distance: 537.4
click at [603, 514] on div "Back to Dashboard Change Sender ID Customers Technicians Select a contact Outbo…" at bounding box center [716, 403] width 922 height 753
click at [186, 184] on div "ALL TASKS ALL TASKS ACTIVE TASKS TASKS IN WRAP UP [PHONE_NUMBER] Assigned" at bounding box center [141, 159] width 228 height 264
click at [190, 187] on div "ALL TASKS ALL TASKS ACTIVE TASKS TASKS IN WRAP UP [PHONE_NUMBER] Assigned" at bounding box center [141, 159] width 228 height 264
drag, startPoint x: 486, startPoint y: 440, endPoint x: 700, endPoint y: 177, distance: 339.2
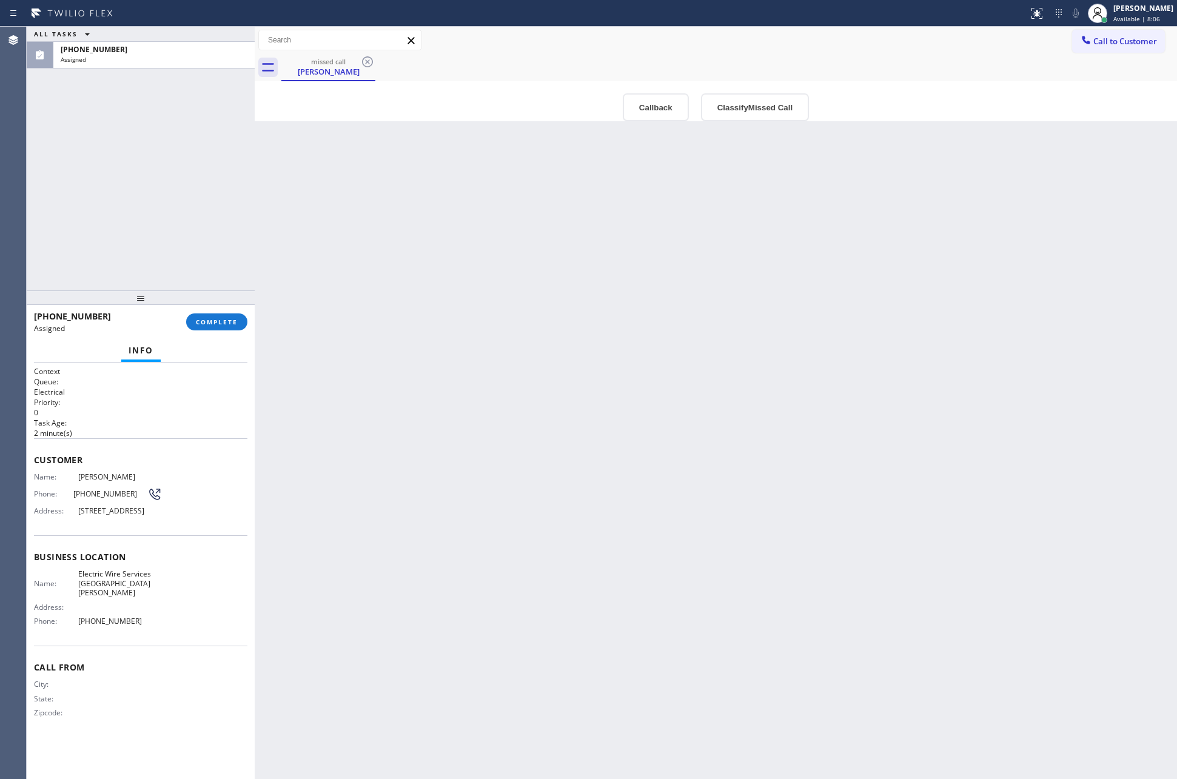
click at [526, 401] on div "Back to Dashboard Change Sender ID Customers Technicians Select a contact Outbo…" at bounding box center [716, 403] width 922 height 753
click at [759, 109] on button "Classify Missed Call" at bounding box center [755, 107] width 108 height 28
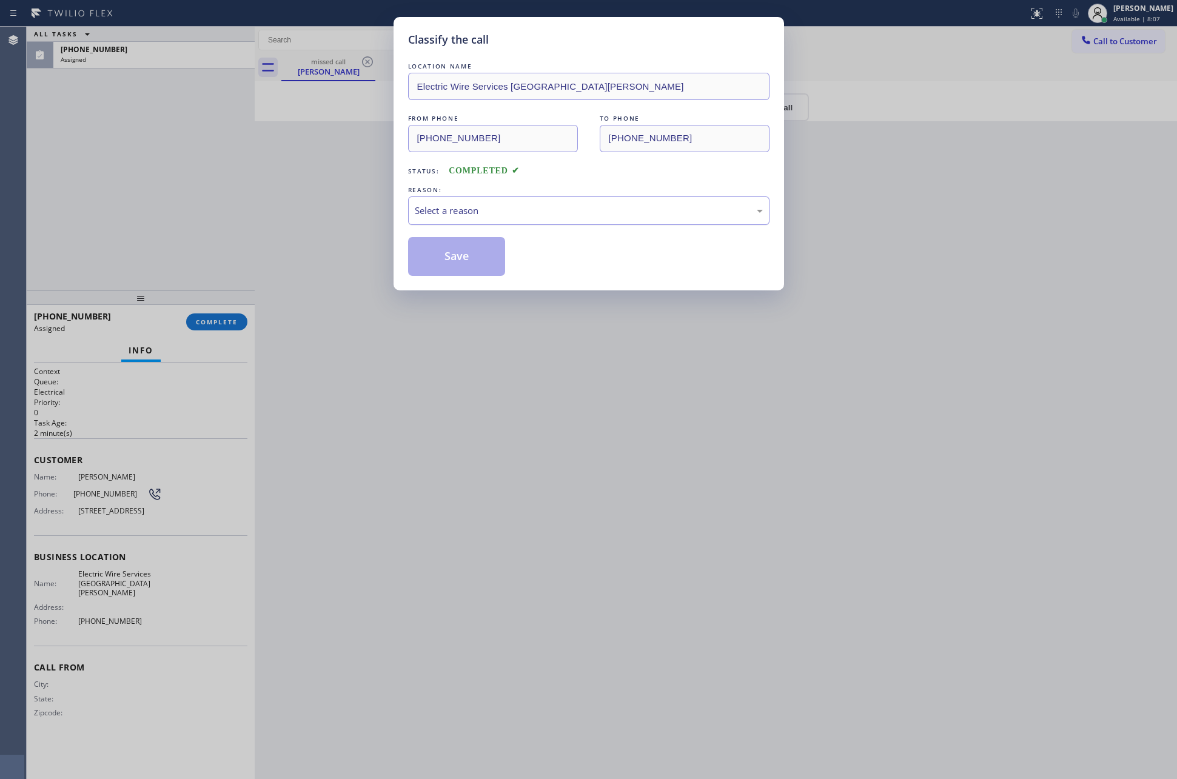
click at [520, 210] on div "Select a reason" at bounding box center [589, 211] width 348 height 14
click at [437, 264] on button "Save" at bounding box center [457, 256] width 98 height 39
click at [448, 258] on button "Save" at bounding box center [457, 256] width 98 height 39
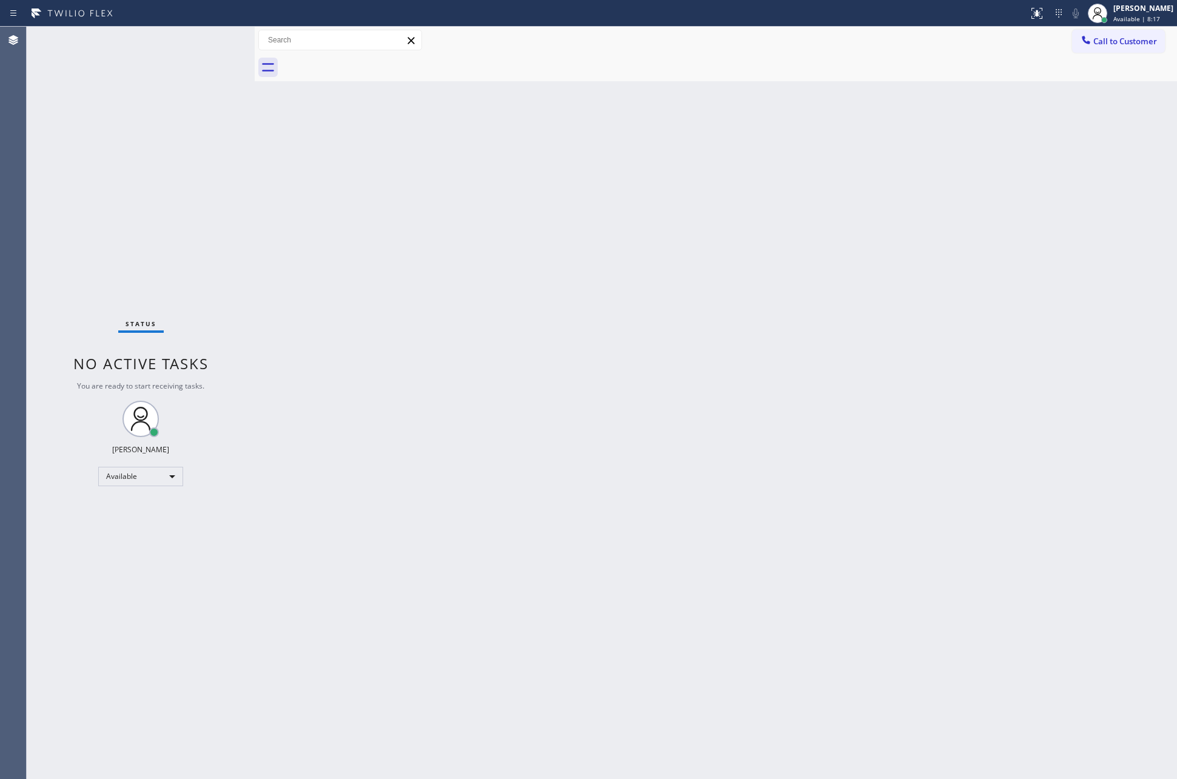
click at [631, 413] on div "Back to Dashboard Change Sender ID Customers Technicians Select a contact Outbo…" at bounding box center [716, 403] width 922 height 753
click at [872, 273] on div "Back to Dashboard Change Sender ID Customers Technicians Select a contact Outbo…" at bounding box center [716, 403] width 922 height 753
click at [355, 392] on div "Back to Dashboard Change Sender ID Customers Technicians Select a contact Outbo…" at bounding box center [716, 403] width 922 height 753
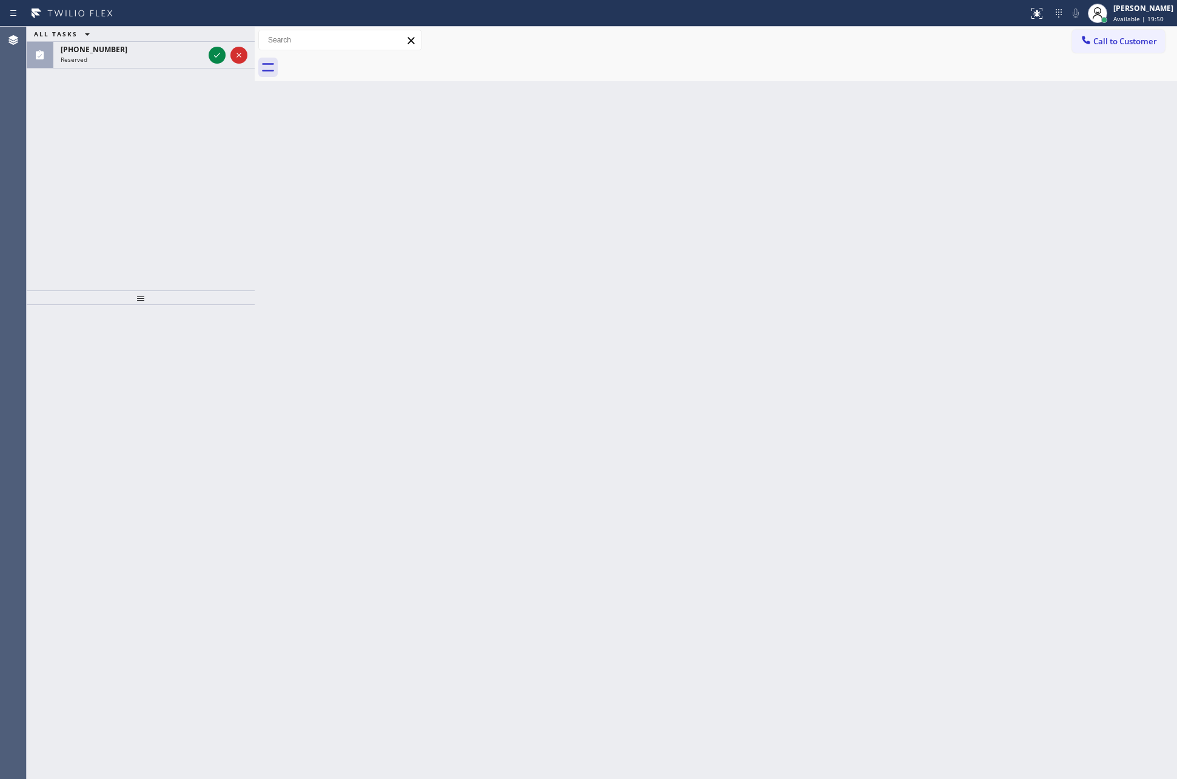
drag, startPoint x: 215, startPoint y: 61, endPoint x: 197, endPoint y: 140, distance: 81.5
click at [215, 61] on icon at bounding box center [217, 55] width 15 height 15
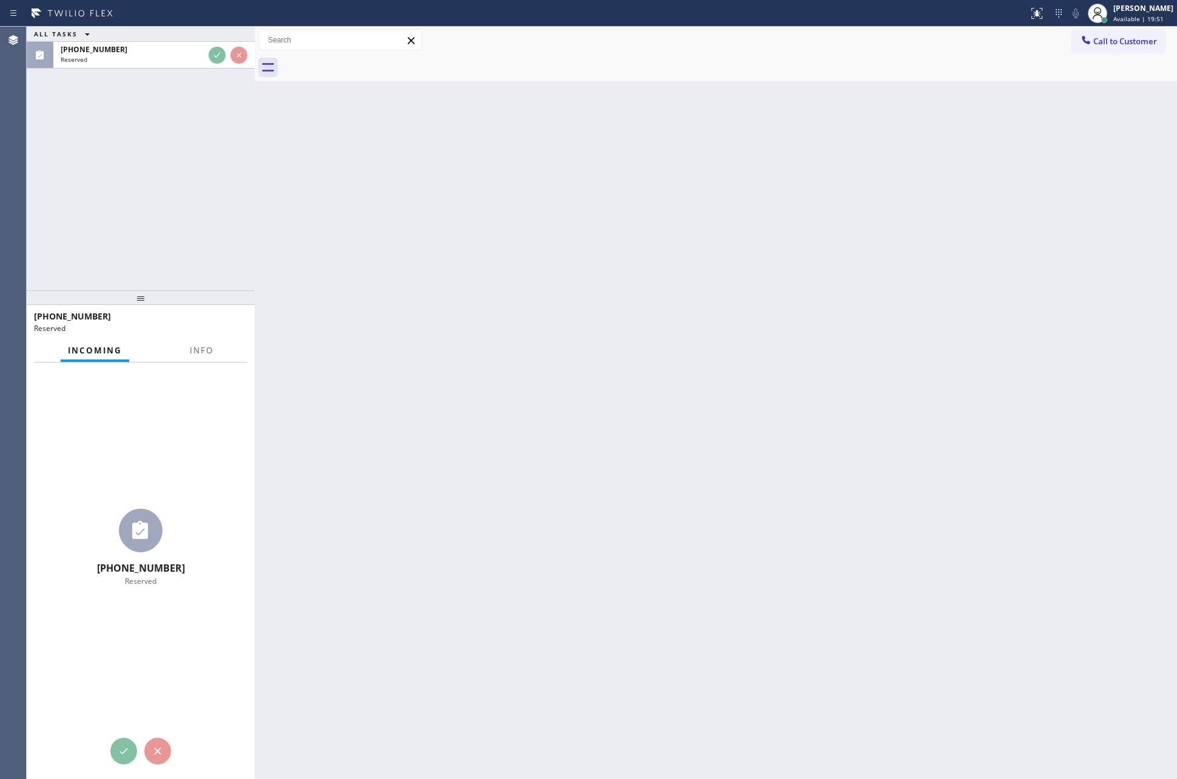
click at [195, 157] on div "ALL TASKS ALL TASKS ACTIVE TASKS TASKS IN WRAP UP [PHONE_NUMBER] Reserved" at bounding box center [141, 159] width 228 height 264
click at [188, 156] on div "ALL TASKS ALL TASKS ACTIVE TASKS TASKS IN WRAP UP [PHONE_NUMBER] Reserved" at bounding box center [141, 159] width 228 height 264
drag, startPoint x: 750, startPoint y: 309, endPoint x: 771, endPoint y: 312, distance: 22.0
click at [771, 312] on div "Back to Dashboard Change Sender ID Customers Technicians Select a contact Outbo…" at bounding box center [716, 403] width 922 height 753
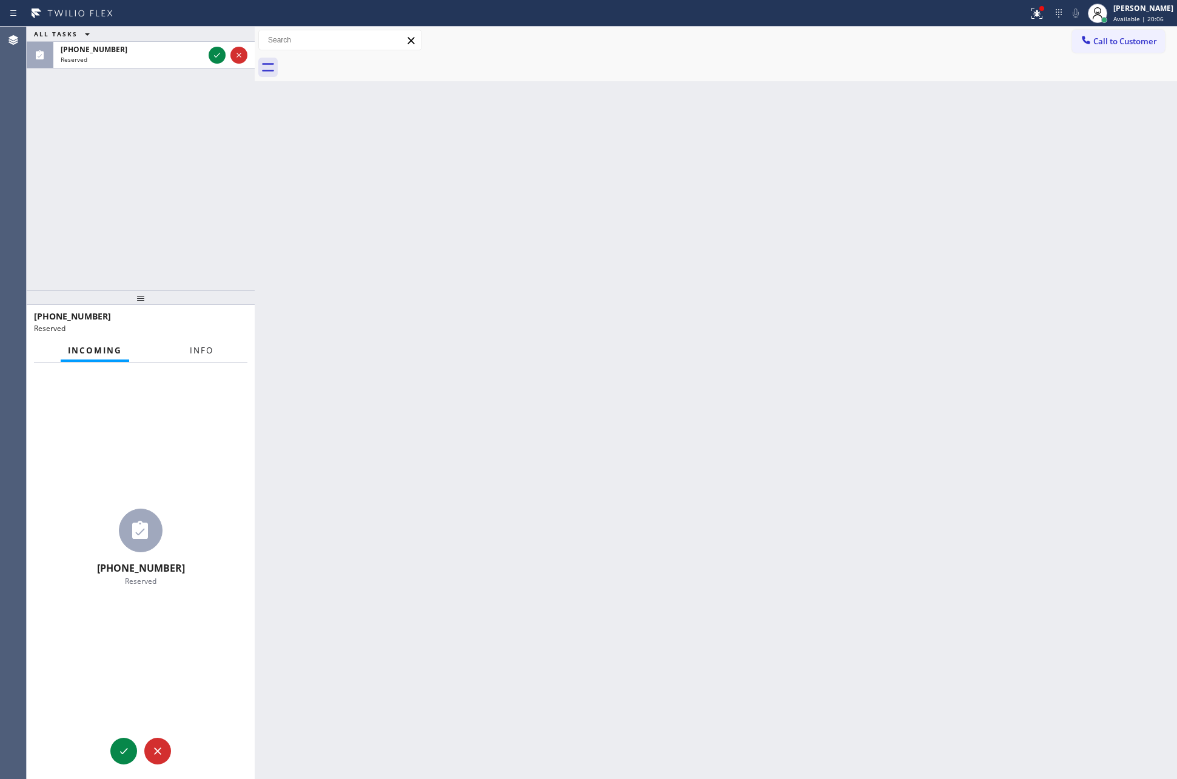
click at [218, 344] on button "Info" at bounding box center [202, 351] width 38 height 24
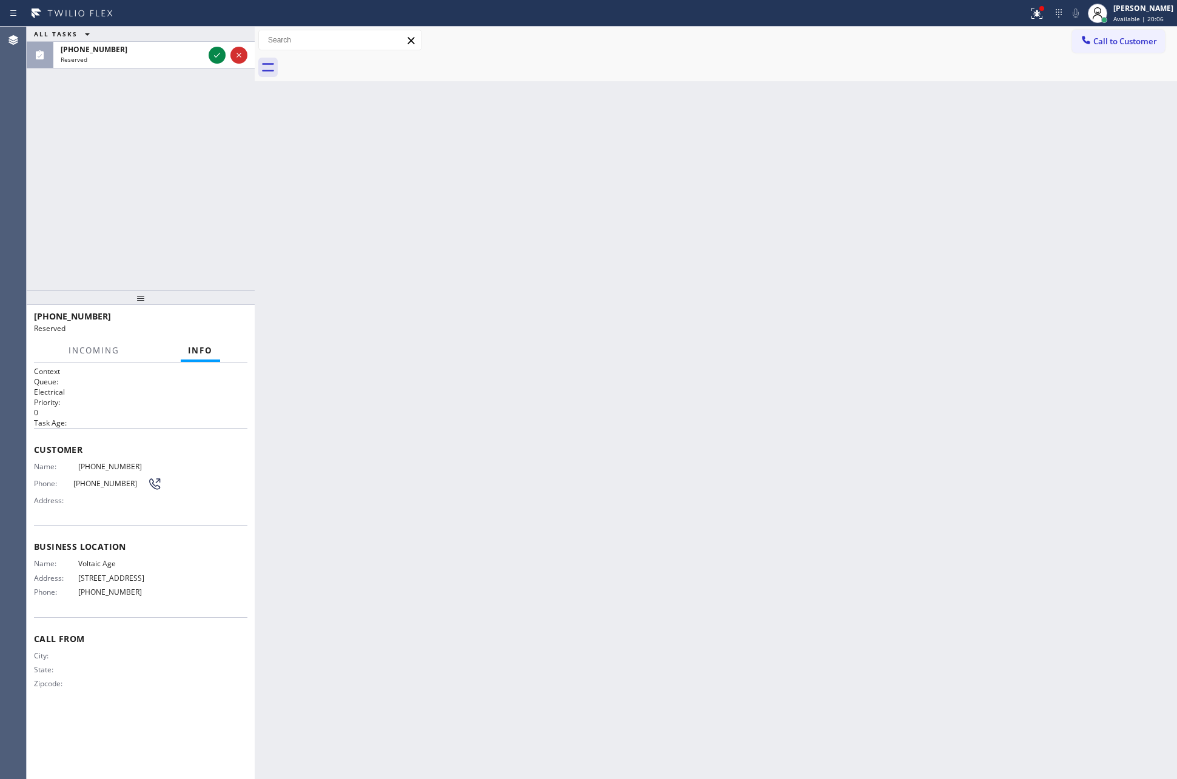
click at [164, 192] on div "ALL TASKS ALL TASKS ACTIVE TASKS TASKS IN WRAP UP [PHONE_NUMBER] Reserved" at bounding box center [141, 159] width 228 height 264
click at [216, 44] on div at bounding box center [228, 55] width 44 height 27
click at [216, 53] on icon at bounding box center [217, 55] width 15 height 15
click at [183, 208] on div "ALL TASKS ALL TASKS ACTIVE TASKS TASKS IN WRAP UP [PHONE_NUMBER] Reserved" at bounding box center [141, 159] width 228 height 264
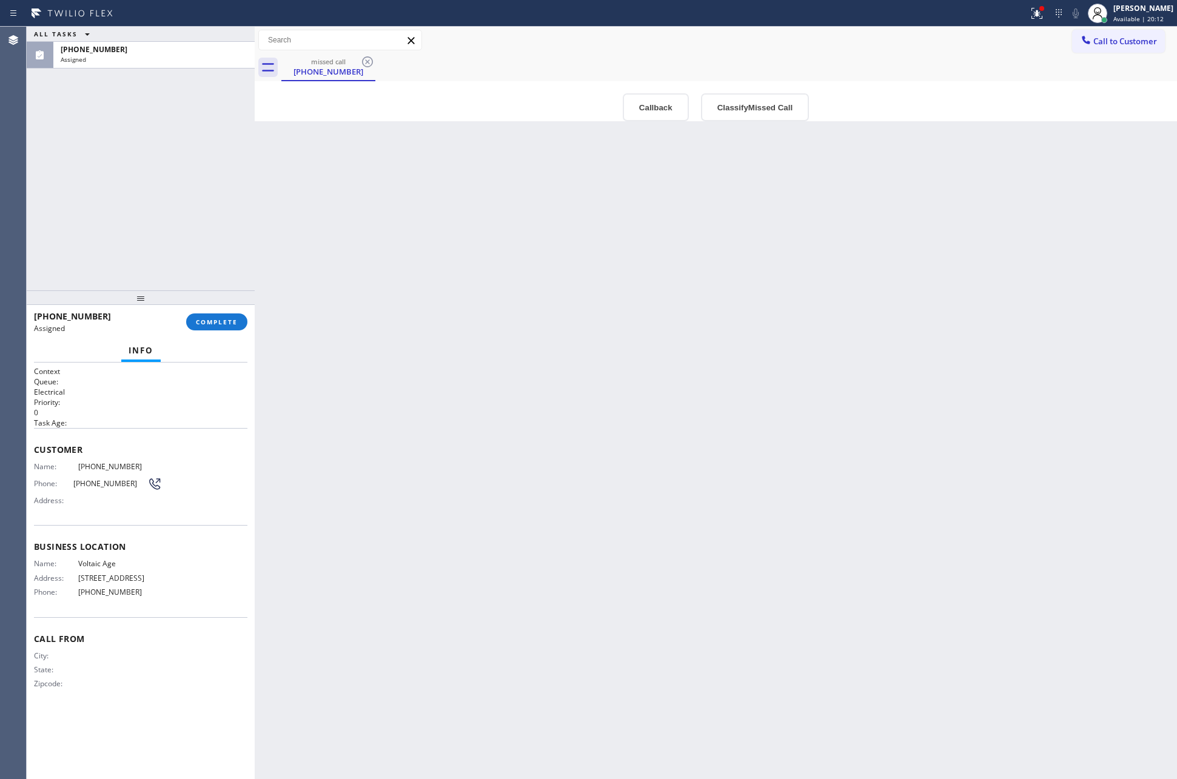
click at [183, 206] on div "ALL TASKS ALL TASKS ACTIVE TASKS TASKS IN WRAP UP [PHONE_NUMBER] Assigned" at bounding box center [141, 159] width 228 height 264
click at [666, 115] on button "Callback" at bounding box center [656, 107] width 66 height 28
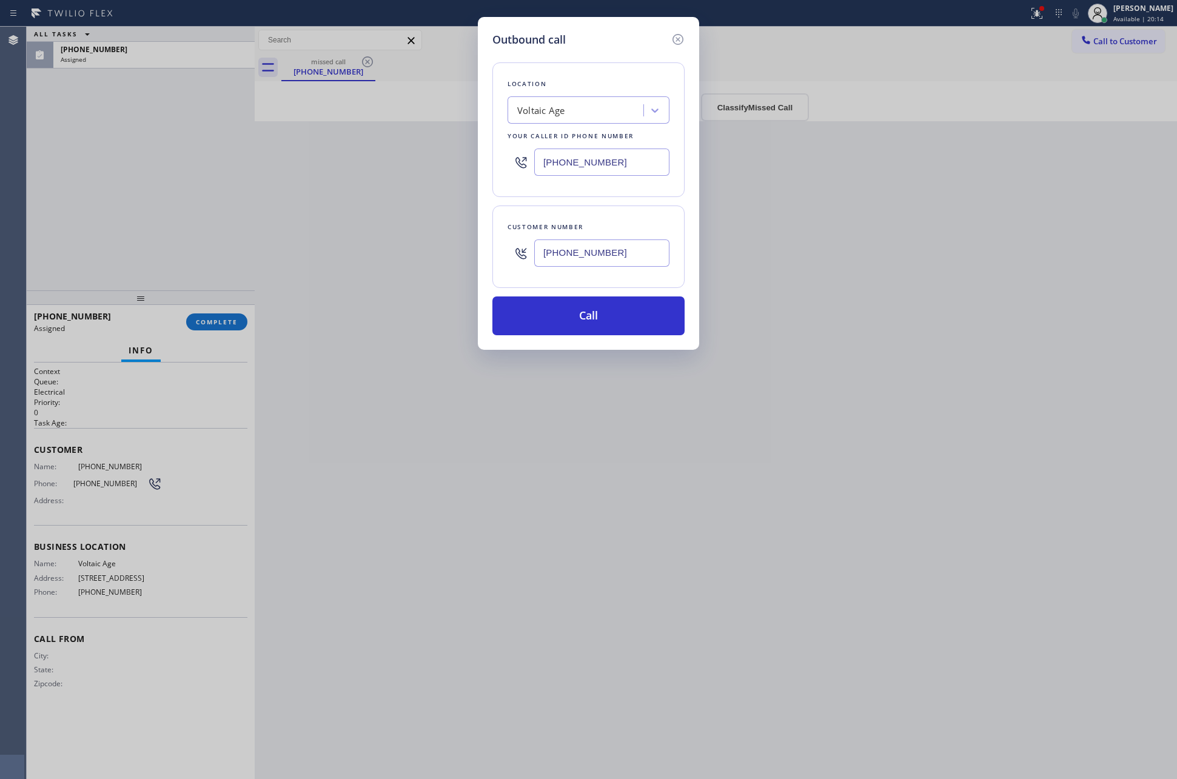
click at [599, 340] on div "Outbound call Location Voltaic Age Your caller id phone number [PHONE_NUMBER] C…" at bounding box center [588, 183] width 221 height 333
click at [603, 317] on button "Call" at bounding box center [588, 316] width 192 height 39
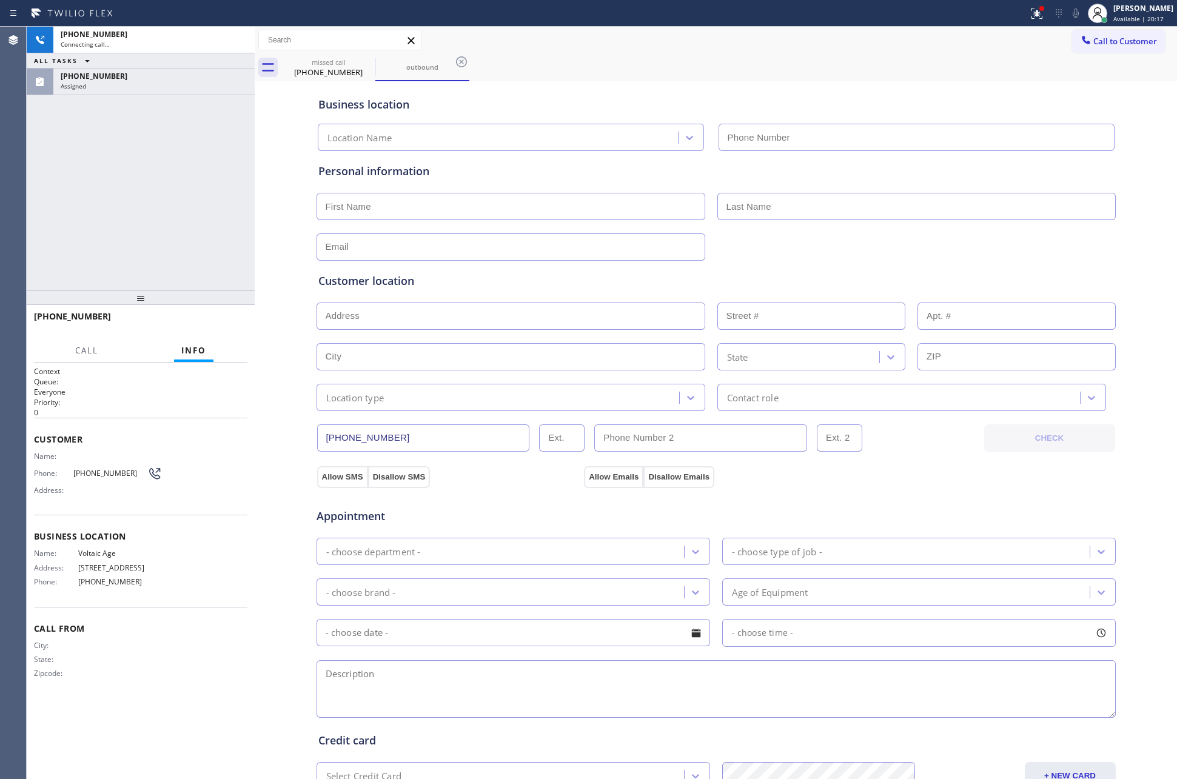
type input "[PHONE_NUMBER]"
click at [230, 35] on div at bounding box center [238, 40] width 17 height 15
click at [219, 193] on div "[PHONE_NUMBER] Connecting call… ALL TASKS ALL TASKS ACTIVE TASKS TASKS IN WRAP …" at bounding box center [141, 159] width 228 height 264
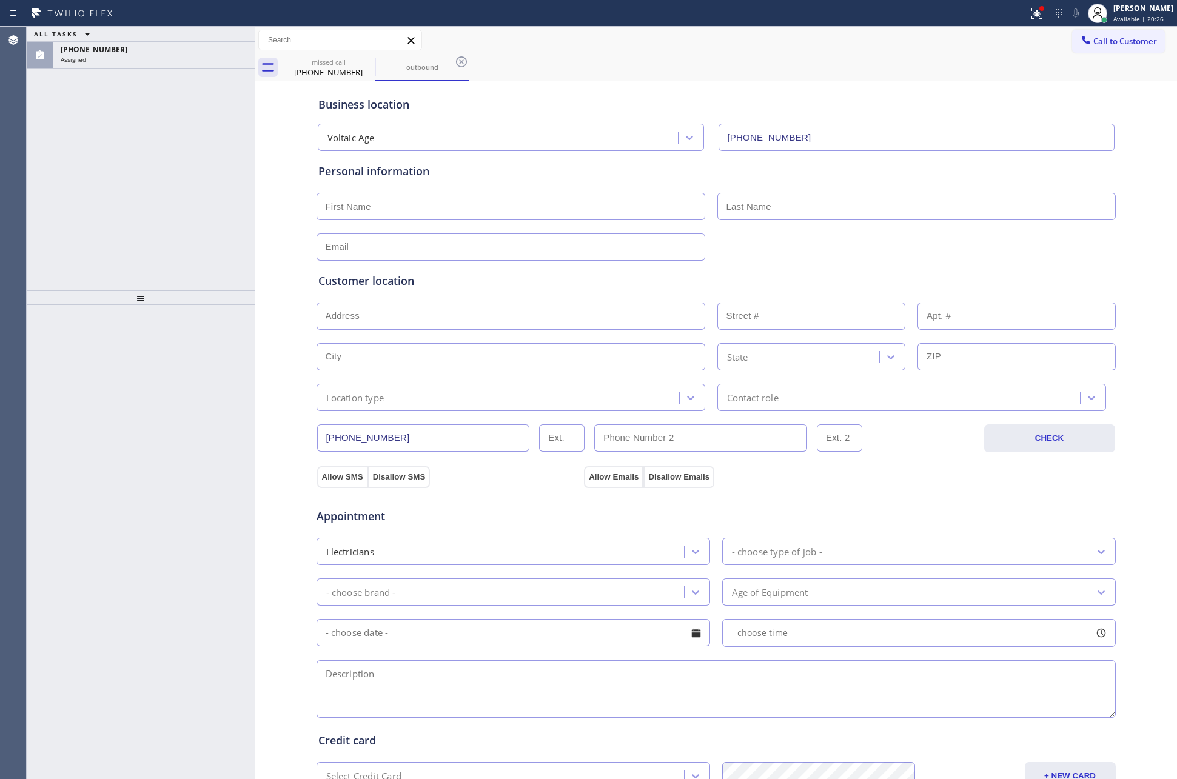
click at [219, 193] on div "ALL TASKS ALL TASKS ACTIVE TASKS TASKS IN WRAP UP [PHONE_NUMBER] Assigned" at bounding box center [141, 159] width 228 height 264
click at [184, 57] on div "Assigned" at bounding box center [154, 59] width 187 height 8
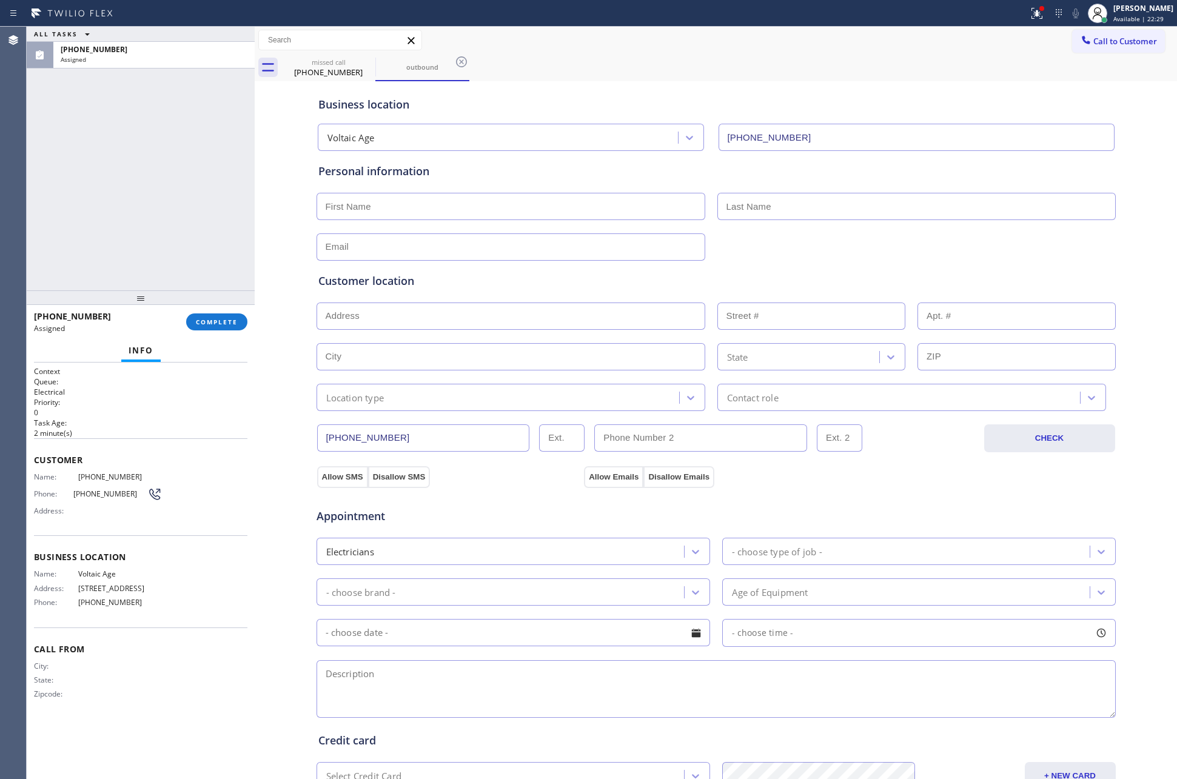
click at [160, 301] on div at bounding box center [141, 297] width 228 height 15
drag, startPoint x: 218, startPoint y: 321, endPoint x: 193, endPoint y: 233, distance: 91.5
click at [218, 319] on span "COMPLETE" at bounding box center [217, 322] width 42 height 8
click at [186, 210] on div "ALL TASKS ALL TASKS ACTIVE TASKS TASKS IN WRAP UP [PHONE_NUMBER] Assigned" at bounding box center [141, 159] width 228 height 264
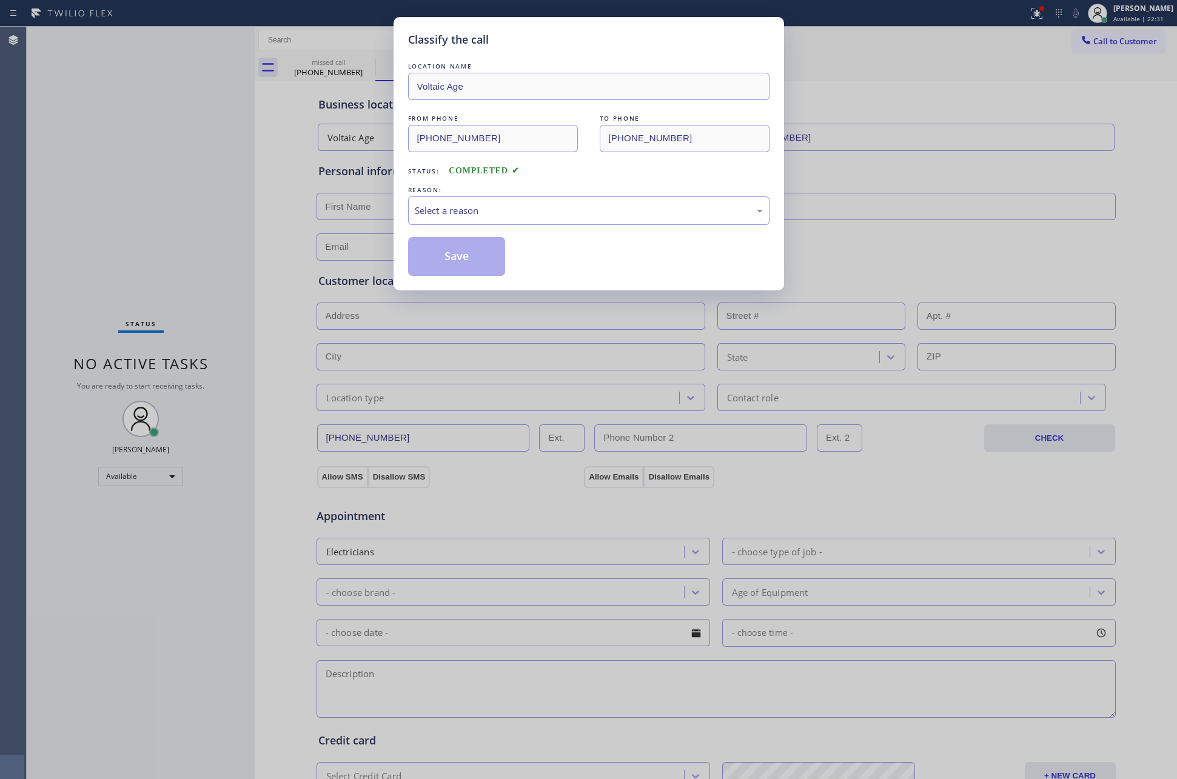
click at [454, 206] on div "Select a reason" at bounding box center [589, 211] width 348 height 14
click at [454, 253] on button "Save" at bounding box center [457, 256] width 98 height 39
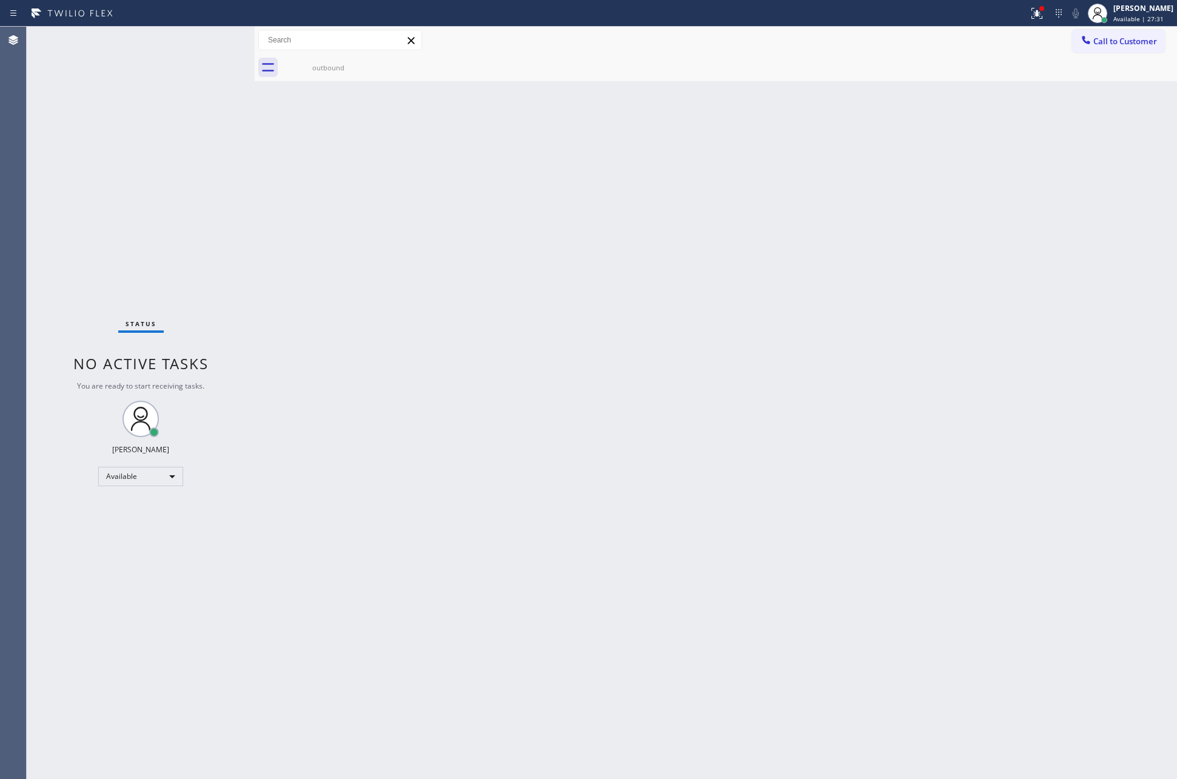
click at [395, 262] on div "Back to Dashboard Change Sender ID Customers Technicians Select a contact Outbo…" at bounding box center [716, 403] width 922 height 753
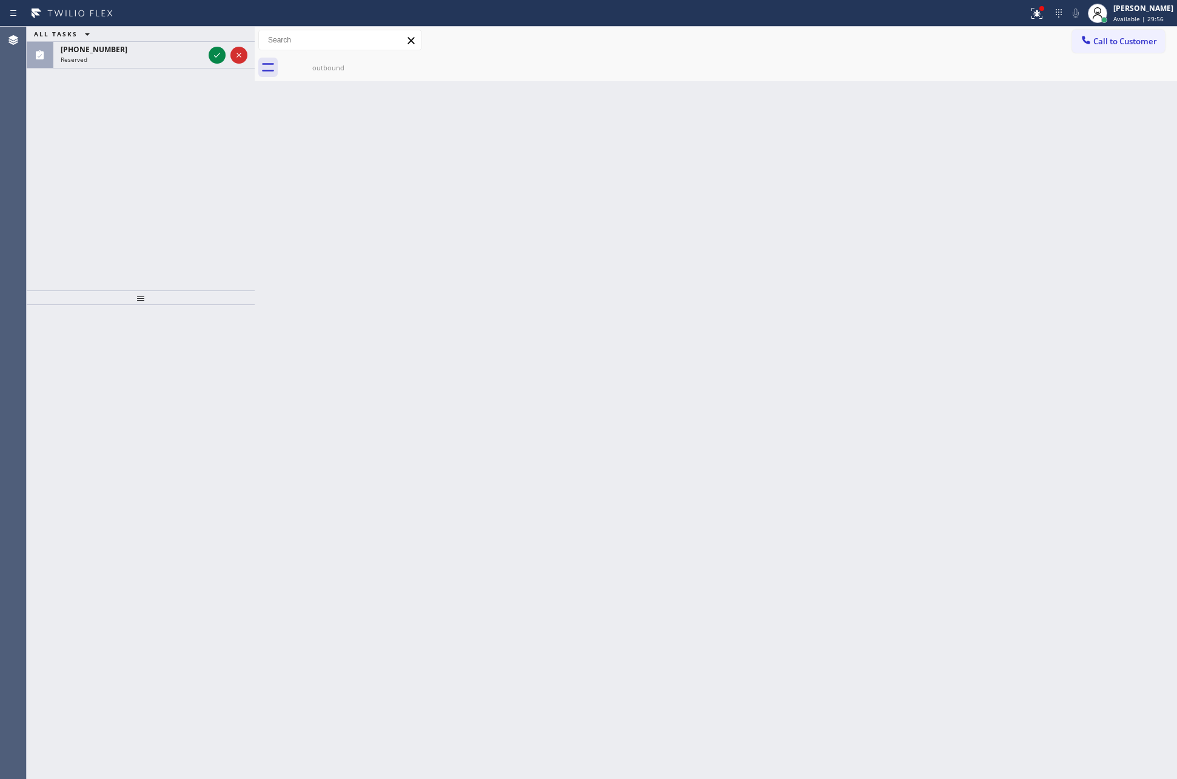
drag, startPoint x: 163, startPoint y: 159, endPoint x: 193, endPoint y: 121, distance: 48.8
click at [172, 146] on div "ALL TASKS ALL TASKS ACTIVE TASKS TASKS IN WRAP UP [PHONE_NUMBER] Reserved" at bounding box center [141, 159] width 228 height 264
drag, startPoint x: 215, startPoint y: 60, endPoint x: 200, endPoint y: 163, distance: 103.5
click at [215, 59] on icon at bounding box center [217, 55] width 15 height 15
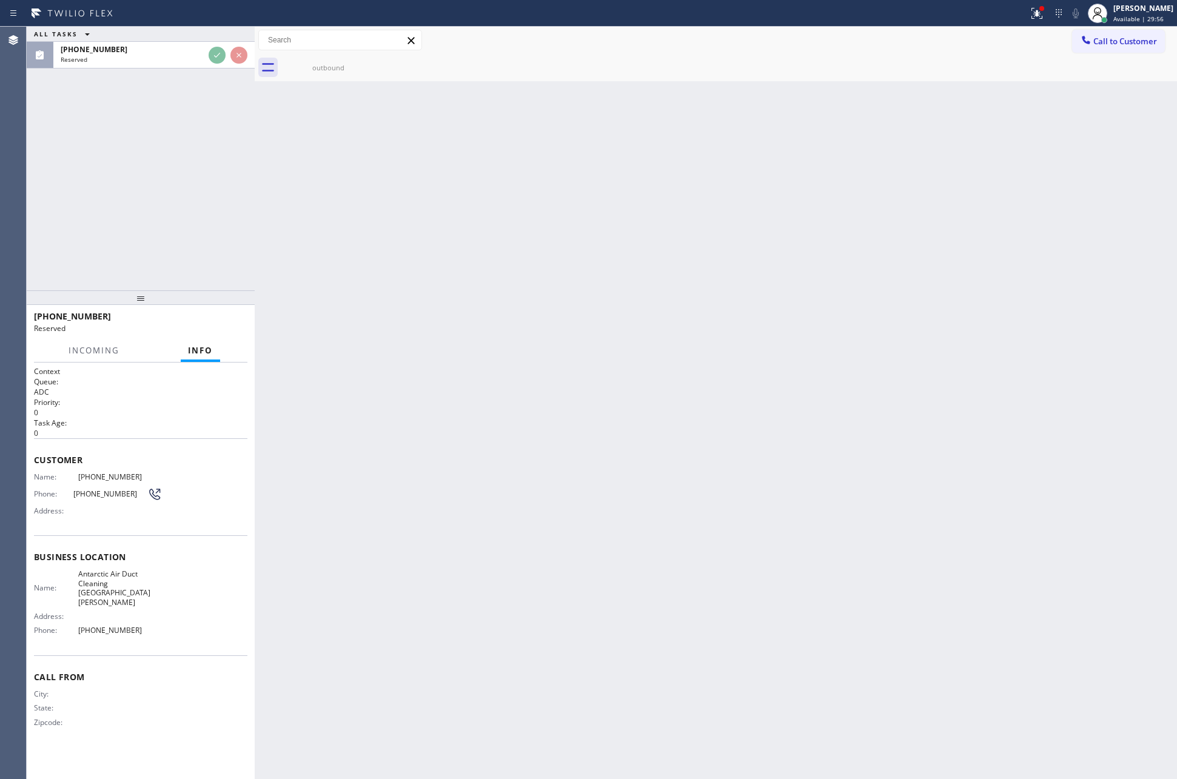
click at [200, 164] on div "ALL TASKS ALL TASKS ACTIVE TASKS TASKS IN WRAP UP [PHONE_NUMBER] Reserved" at bounding box center [141, 159] width 228 height 264
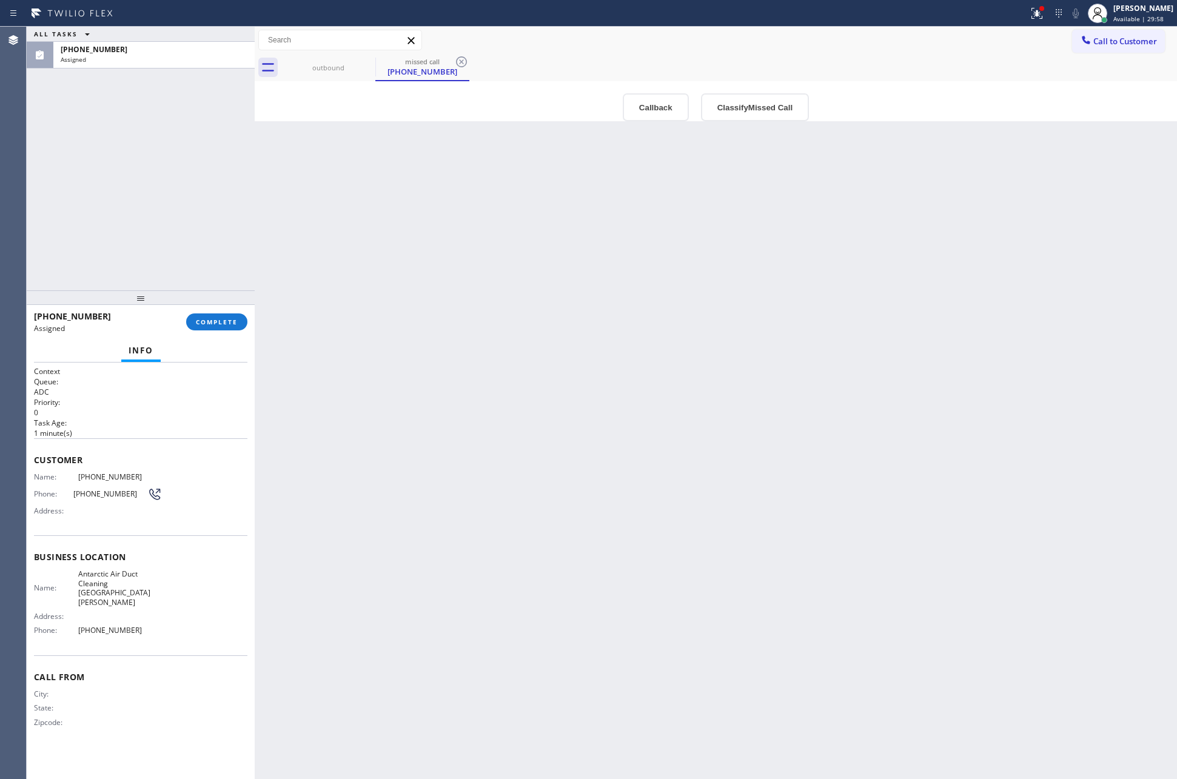
click at [533, 397] on div "Back to Dashboard Change Sender ID Customers Technicians Select a contact Outbo…" at bounding box center [716, 403] width 922 height 753
click at [646, 115] on button "Callback" at bounding box center [656, 107] width 66 height 28
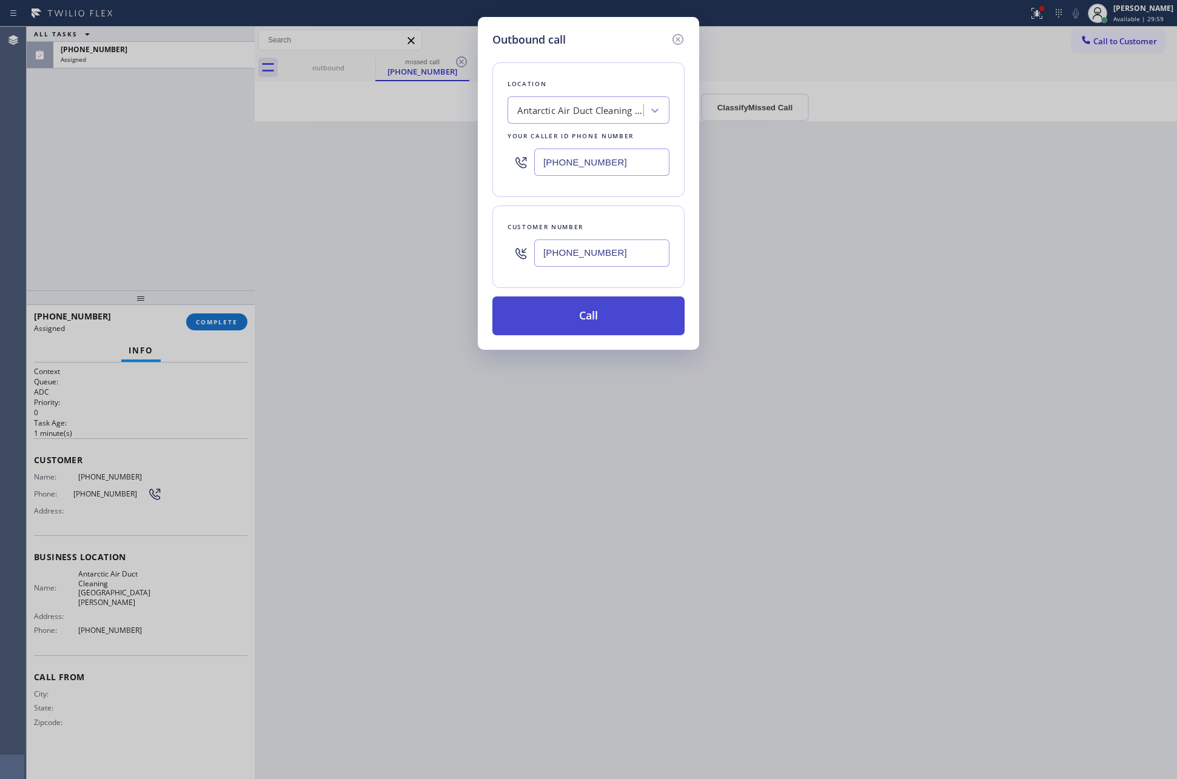
click at [590, 306] on button "Call" at bounding box center [588, 316] width 192 height 39
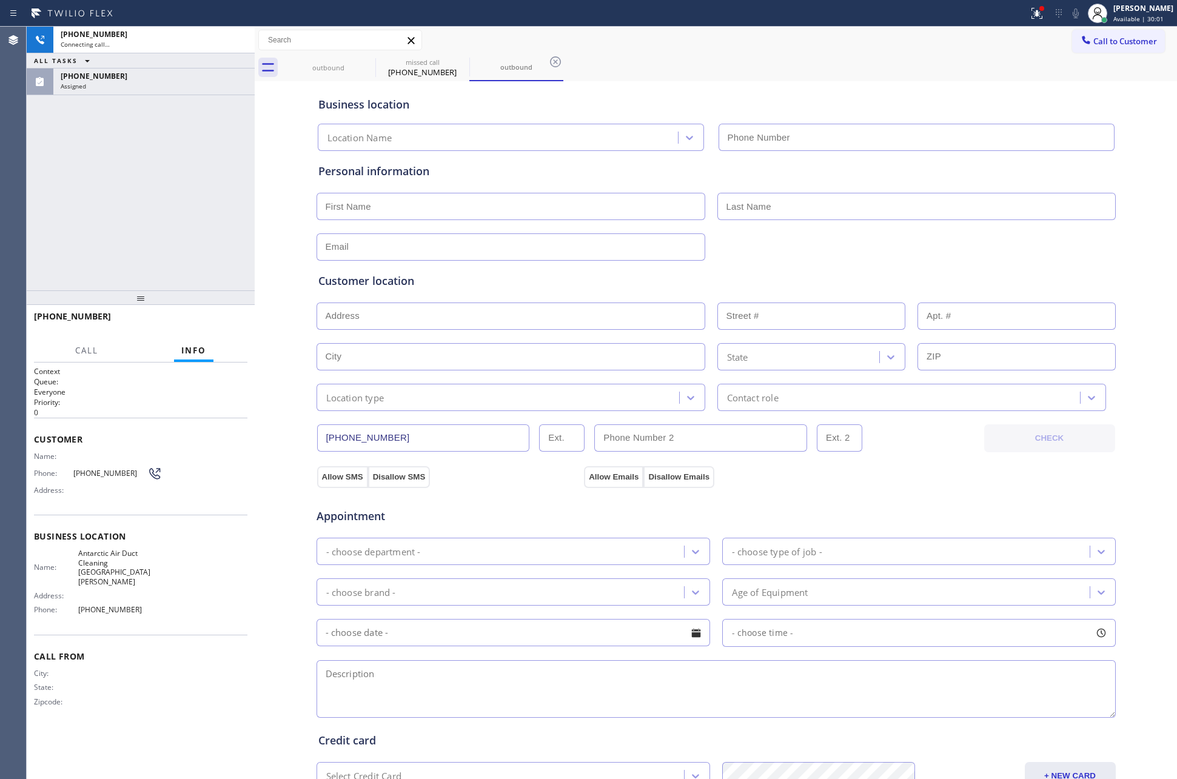
type input "[PHONE_NUMBER]"
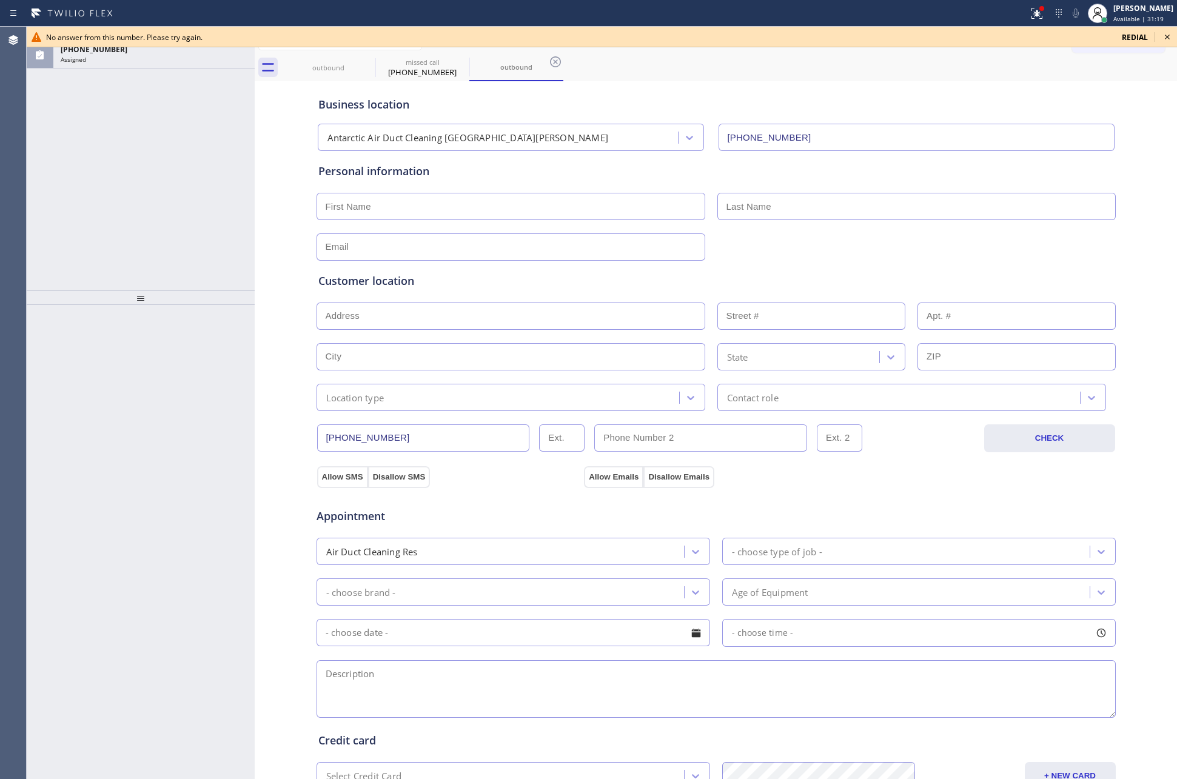
drag, startPoint x: 1168, startPoint y: 39, endPoint x: 1141, endPoint y: 120, distance: 85.5
click at [1168, 38] on icon at bounding box center [1167, 37] width 15 height 15
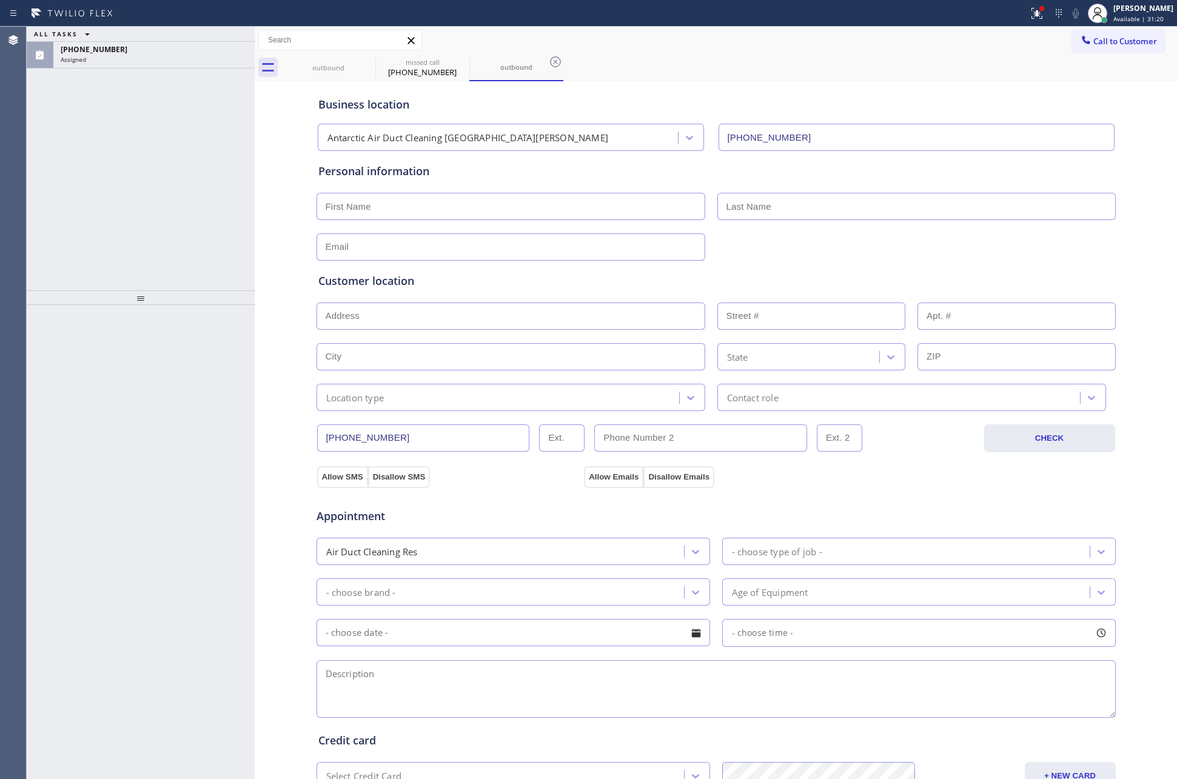
click at [1144, 120] on div "Business location Antarctic Air Duct Cleaning [GEOGRAPHIC_DATA][PERSON_NAME] [P…" at bounding box center [716, 498] width 916 height 828
click at [188, 153] on div "ALL TASKS ALL TASKS ACTIVE TASKS TASKS IN WRAP UP [PHONE_NUMBER] Assigned" at bounding box center [141, 159] width 228 height 264
click at [186, 53] on div "[PHONE_NUMBER]" at bounding box center [154, 49] width 187 height 10
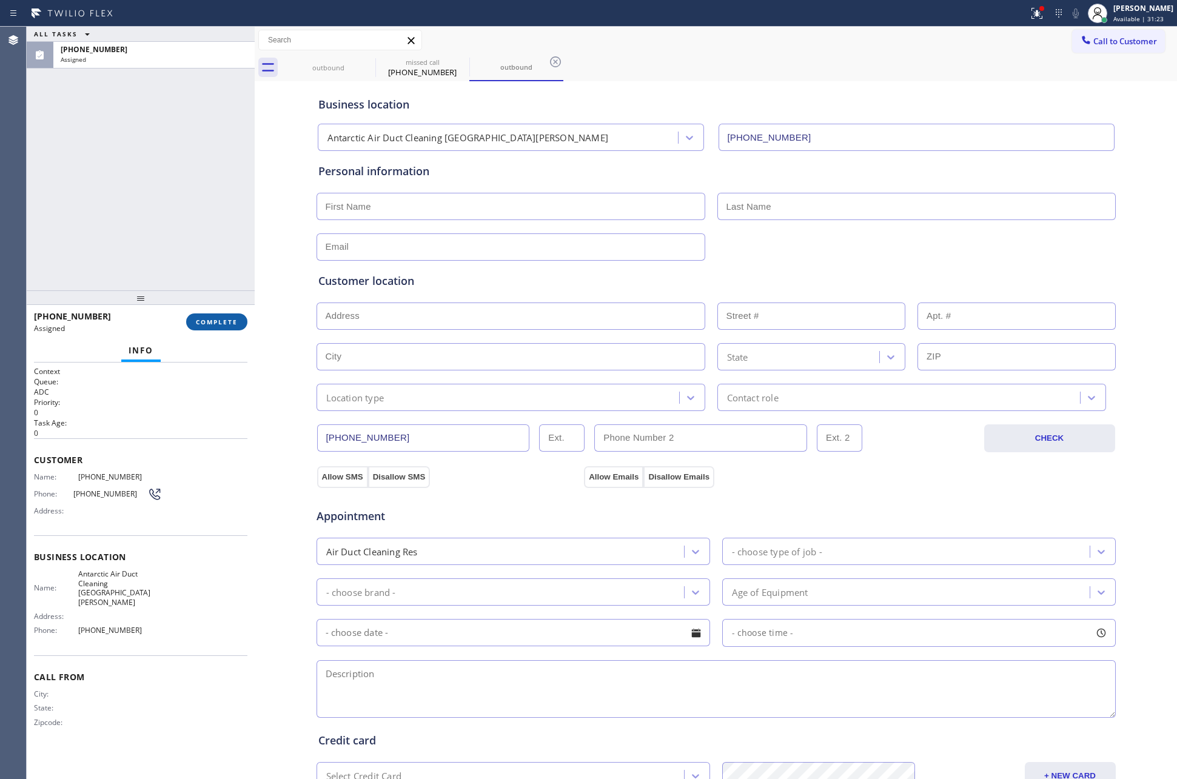
click at [215, 324] on span "COMPLETE" at bounding box center [217, 322] width 42 height 8
click at [173, 146] on div "ALL TASKS ALL TASKS ACTIVE TASKS TASKS IN WRAP UP [PHONE_NUMBER] Assigned" at bounding box center [141, 159] width 228 height 264
drag, startPoint x: 57, startPoint y: 170, endPoint x: 75, endPoint y: 184, distance: 22.9
click at [67, 176] on div "ALL TASKS ALL TASKS ACTIVE TASKS TASKS IN WRAP UP [PHONE_NUMBER] Assigned" at bounding box center [141, 159] width 228 height 264
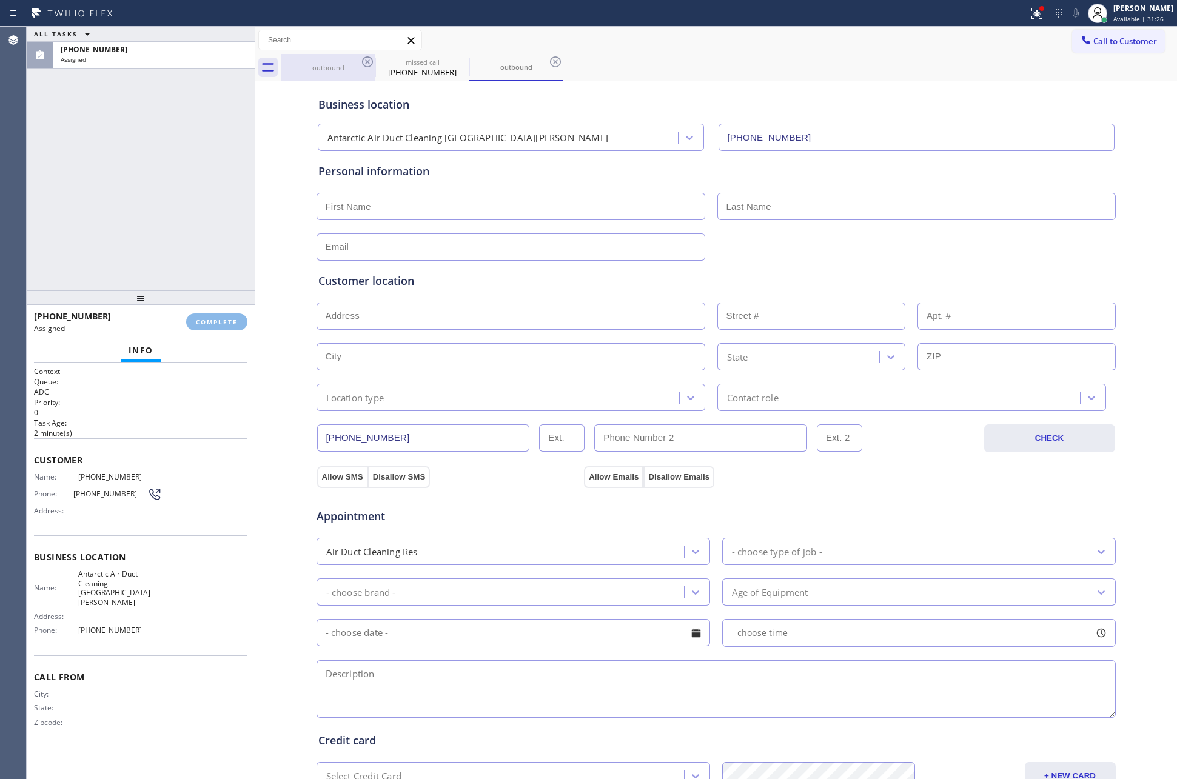
click at [306, 73] on div "outbound" at bounding box center [329, 67] width 92 height 27
click at [364, 65] on icon at bounding box center [367, 61] width 11 height 11
click at [0, 0] on icon at bounding box center [0, 0] width 0 height 0
click at [364, 65] on icon at bounding box center [367, 61] width 11 height 11
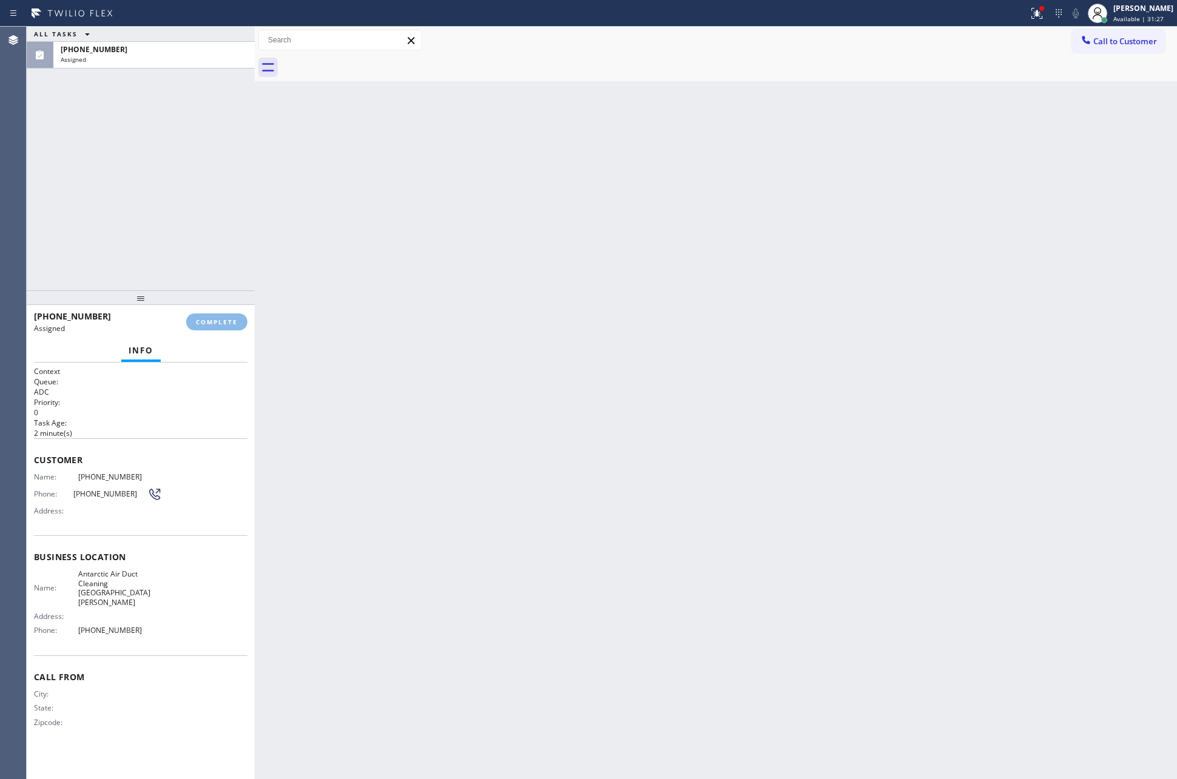
click at [364, 65] on div at bounding box center [729, 67] width 896 height 27
click at [136, 191] on div "ALL TASKS ALL TASKS ACTIVE TASKS TASKS IN WRAP UP [PHONE_NUMBER] Assigned" at bounding box center [141, 159] width 228 height 264
click at [189, 216] on div "ALL TASKS ALL TASKS ACTIVE TASKS TASKS IN WRAP UP [PHONE_NUMBER] Assigned" at bounding box center [141, 159] width 228 height 264
click at [222, 319] on span "COMPLETE" at bounding box center [217, 322] width 42 height 8
click at [221, 242] on div "ALL TASKS ALL TASKS ACTIVE TASKS TASKS IN WRAP UP [PHONE_NUMBER] Assigned" at bounding box center [141, 159] width 228 height 264
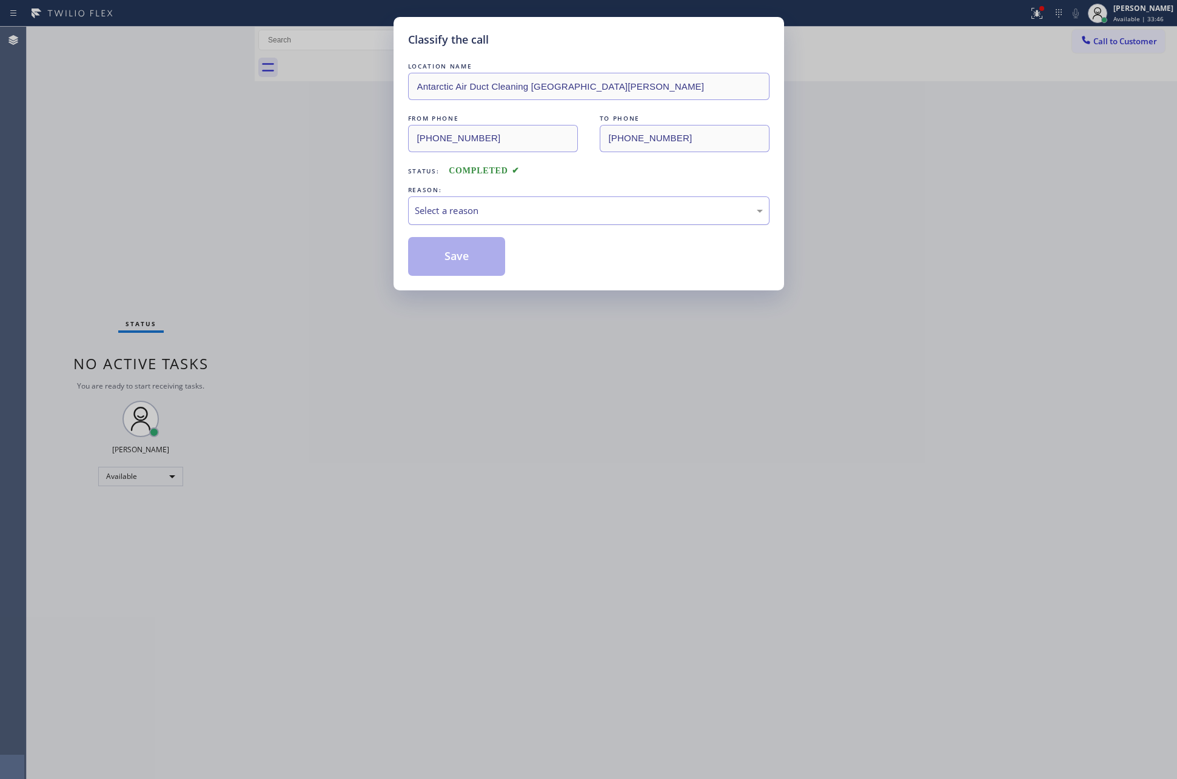
click at [510, 211] on div "Select a reason" at bounding box center [589, 211] width 348 height 14
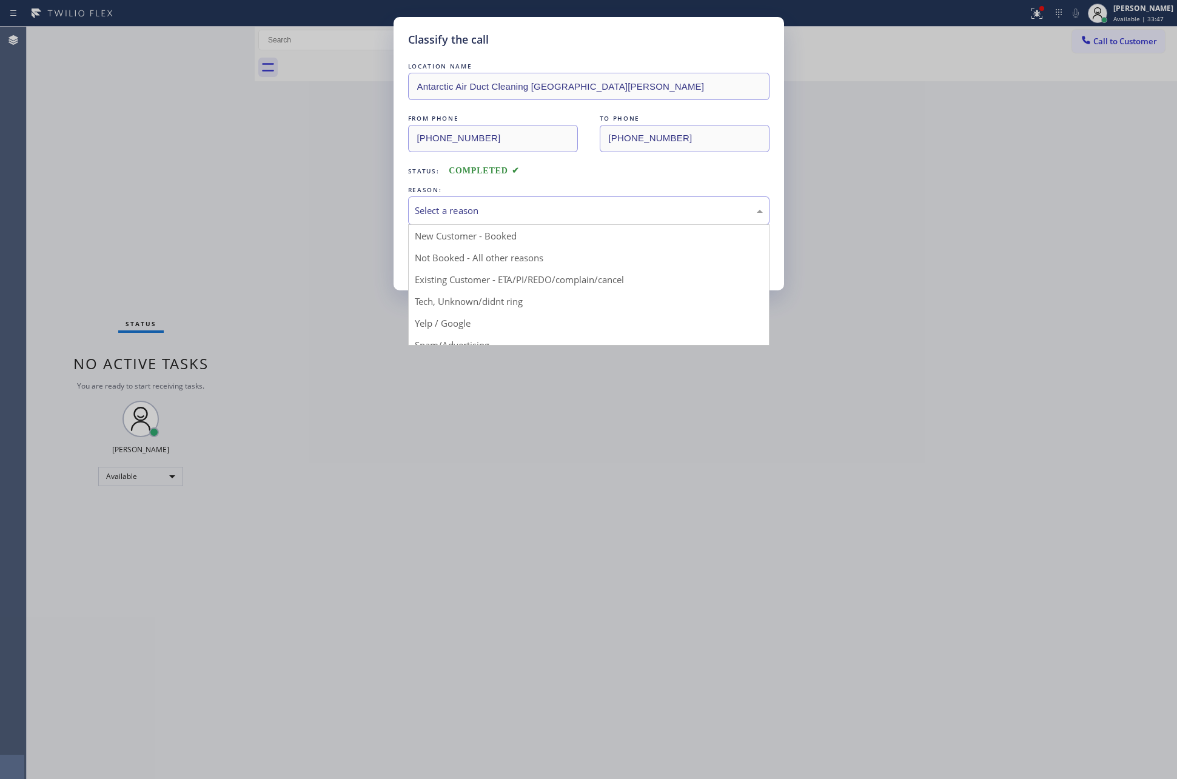
click at [485, 257] on button "Save" at bounding box center [457, 256] width 98 height 39
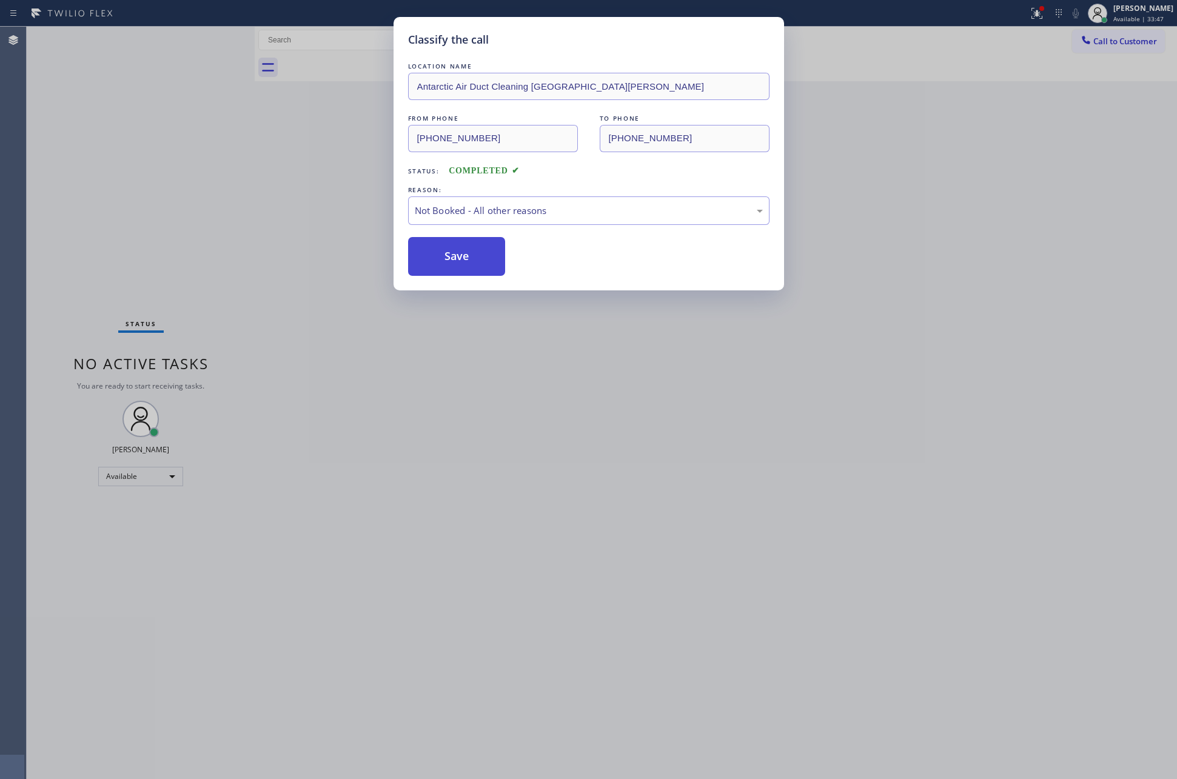
click at [485, 257] on button "Save" at bounding box center [457, 256] width 98 height 39
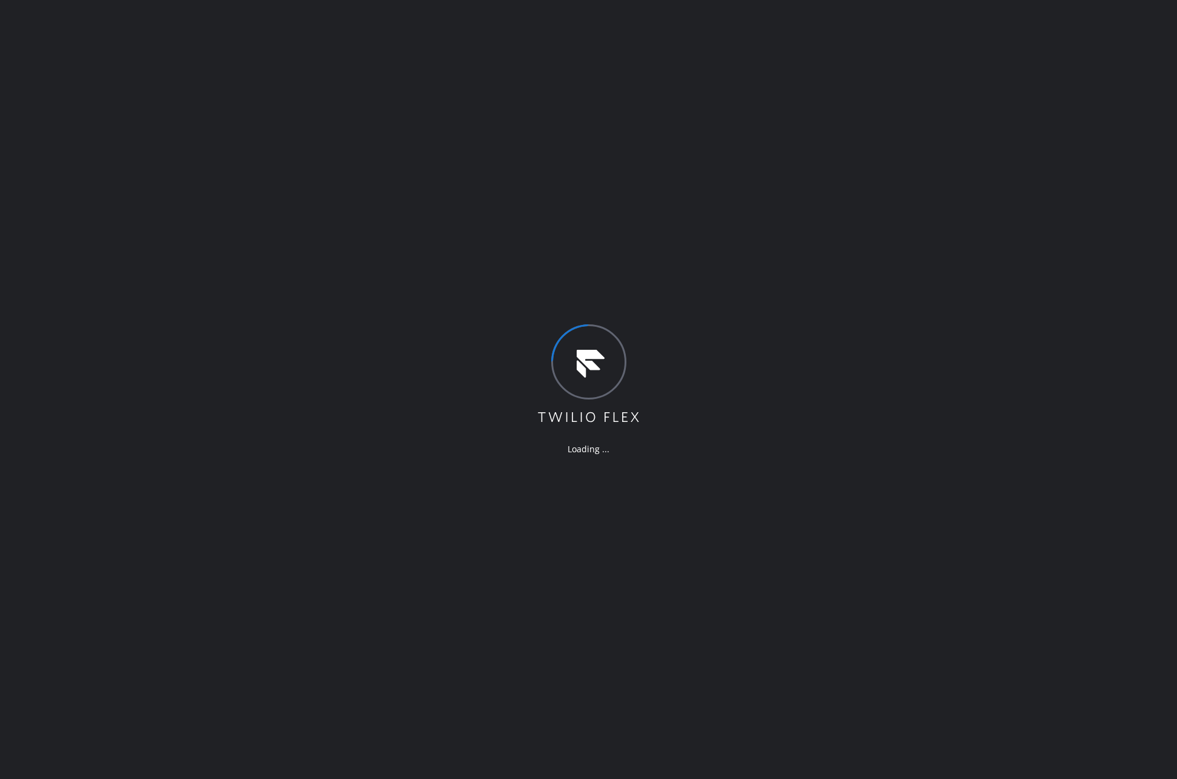
click at [985, 421] on div "Loading ..." at bounding box center [588, 389] width 1177 height 779
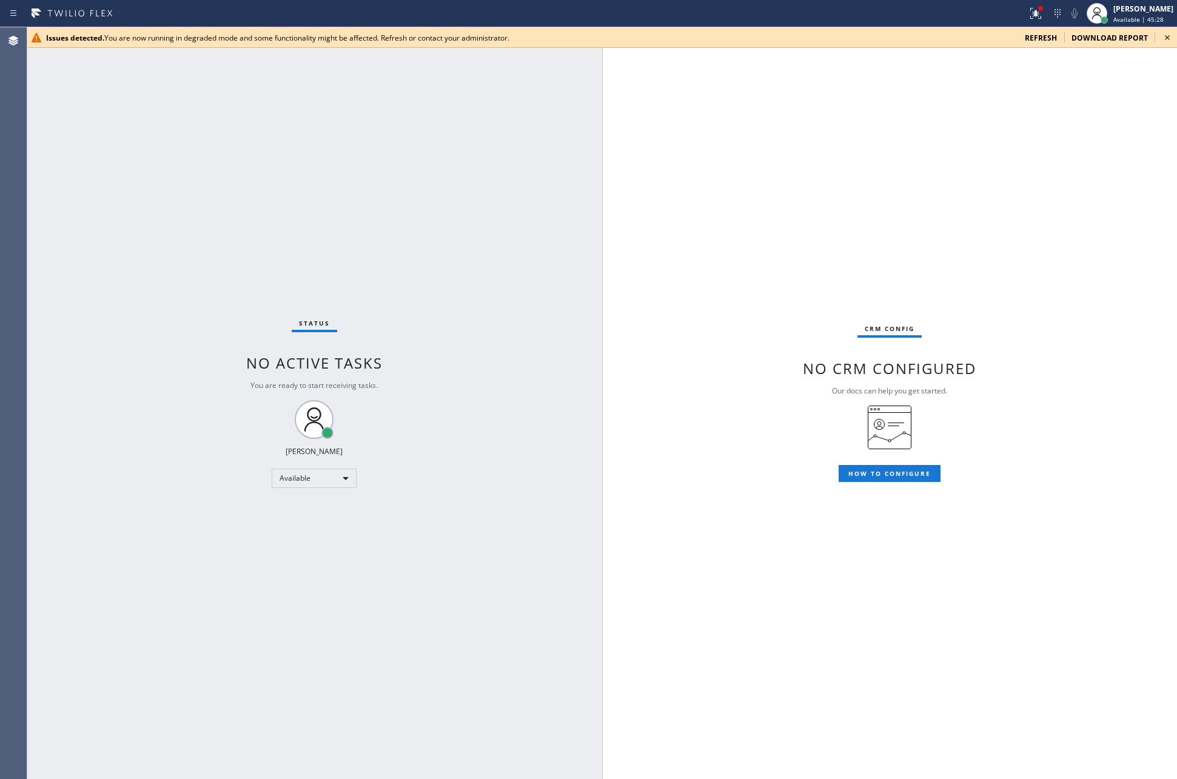
click at [1038, 35] on span "refresh" at bounding box center [1041, 38] width 32 height 10
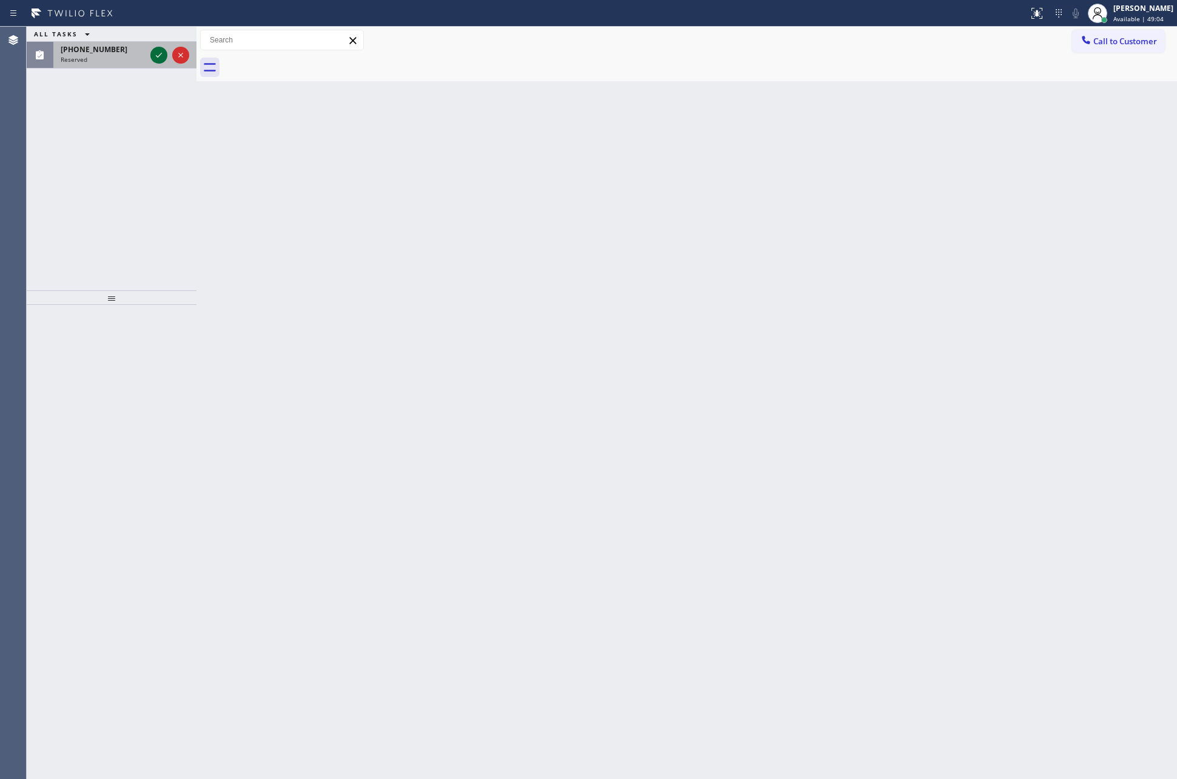
click at [161, 56] on icon at bounding box center [159, 55] width 15 height 15
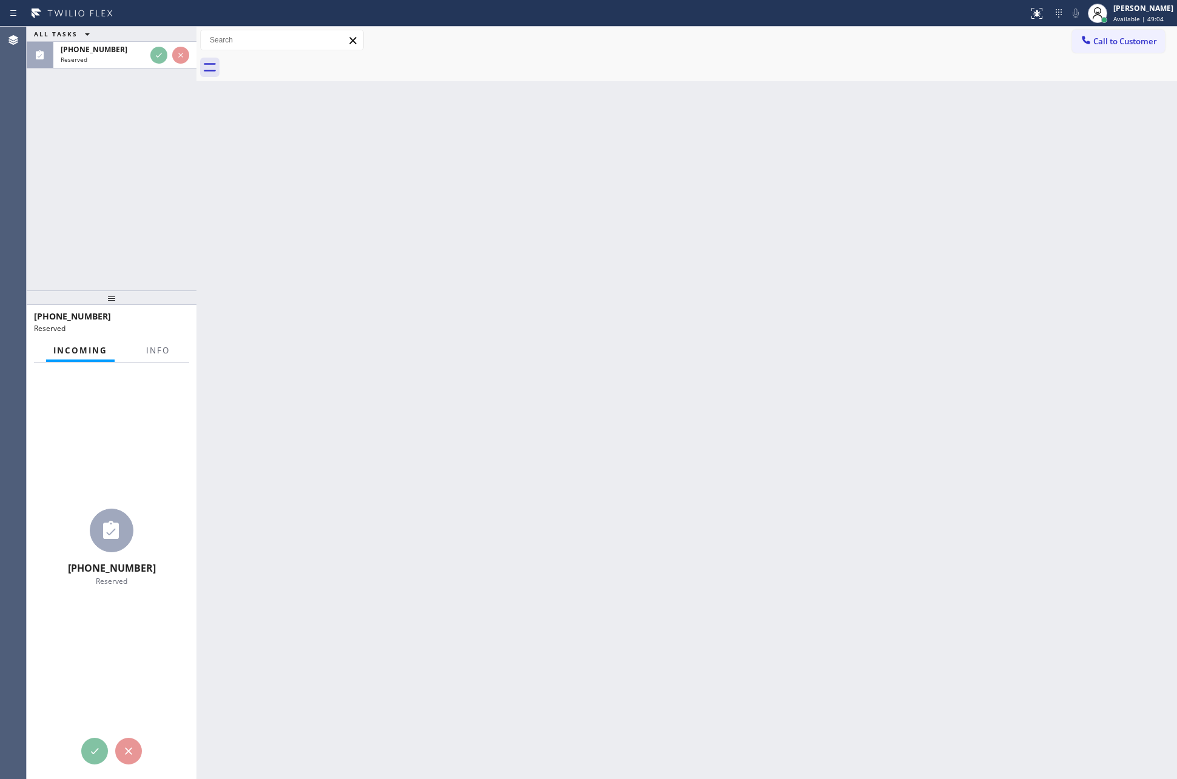
click at [181, 243] on div "ALL TASKS ALL TASKS ACTIVE TASKS TASKS IN WRAP UP (213) 789-3210 Reserved" at bounding box center [112, 159] width 170 height 264
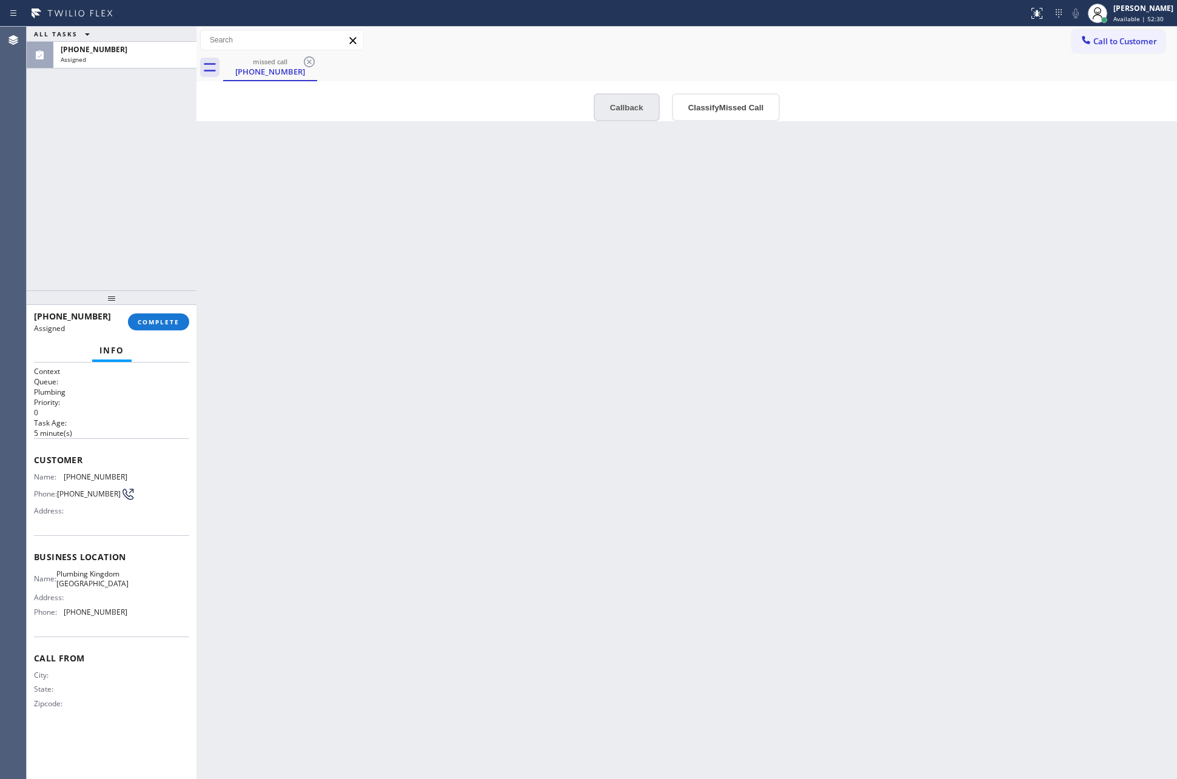
click at [617, 110] on button "Callback" at bounding box center [627, 107] width 66 height 28
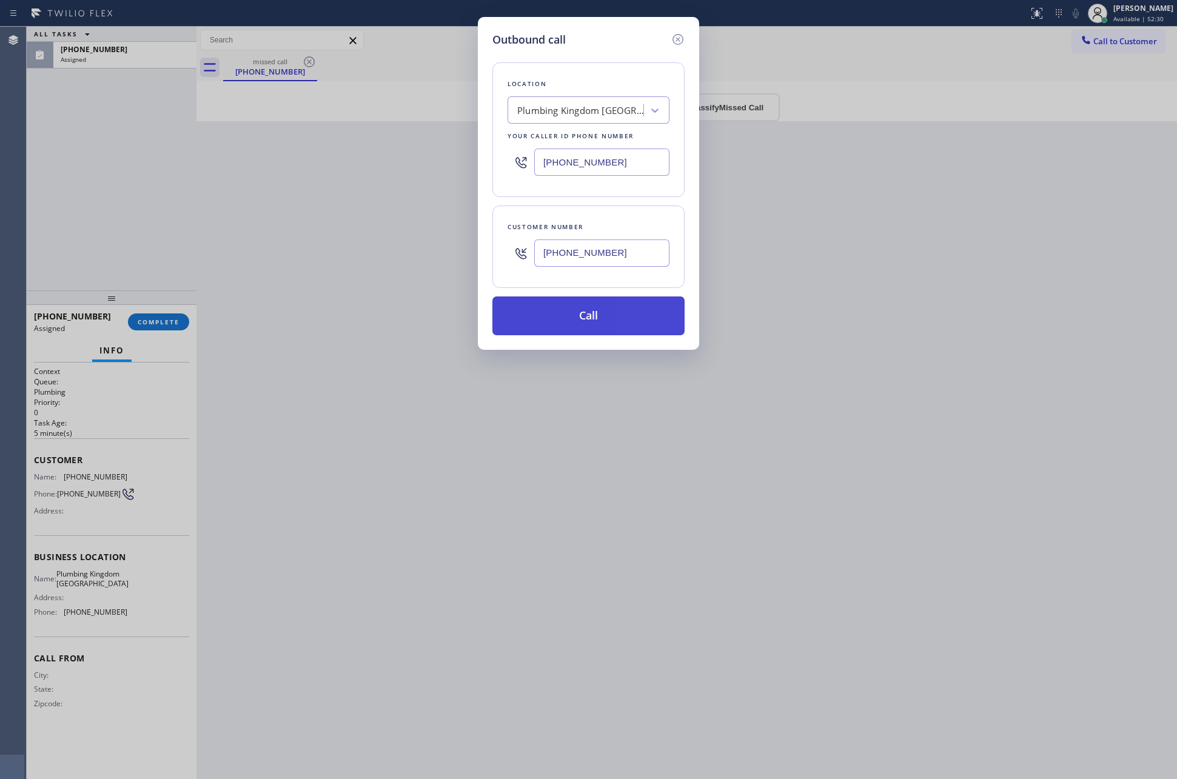
click at [615, 315] on button "Call" at bounding box center [588, 316] width 192 height 39
click at [364, 257] on div "Outbound call Location Plumbing Kingdom La Mirada Your caller id phone number (…" at bounding box center [588, 389] width 1177 height 779
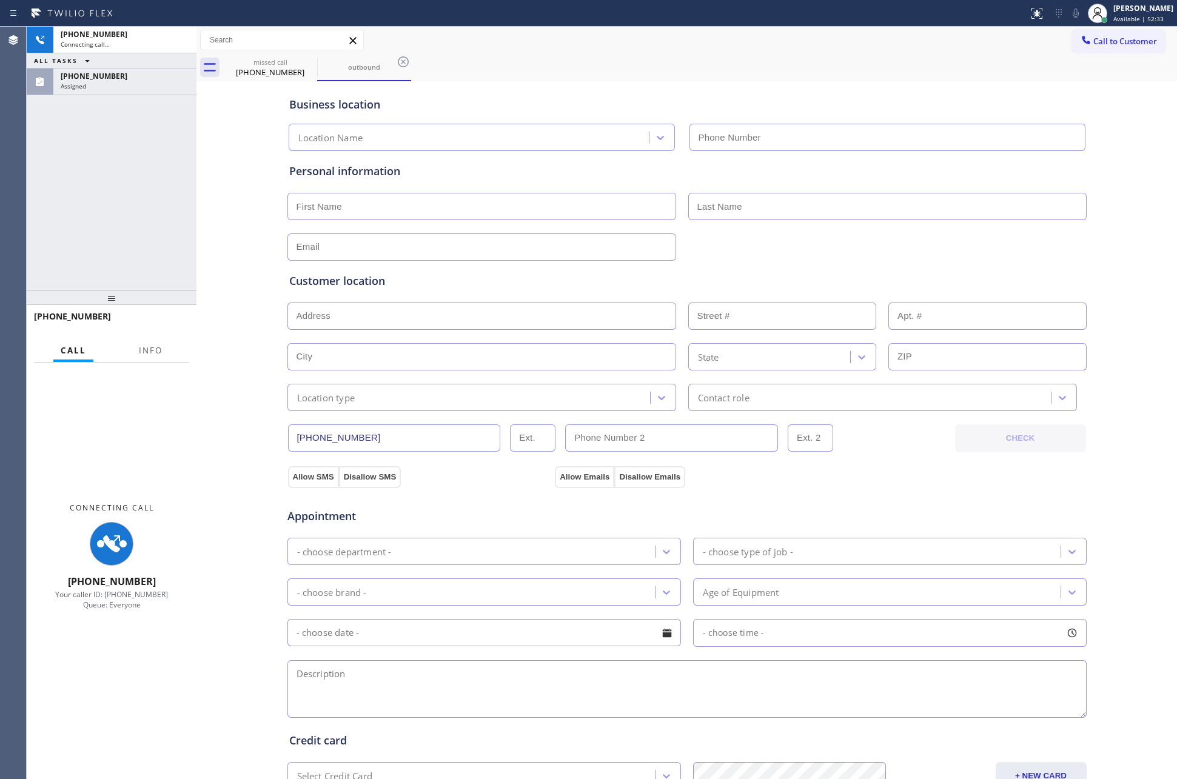
type input "(562) 242-7990"
drag, startPoint x: 129, startPoint y: 204, endPoint x: 143, endPoint y: 61, distance: 143.7
click at [132, 193] on div "+12137893210 Connecting call… ALL TASKS ALL TASKS ACTIVE TASKS TASKS IN WRAP UP…" at bounding box center [112, 159] width 170 height 264
click at [155, 40] on div "Connecting call…" at bounding box center [125, 44] width 129 height 8
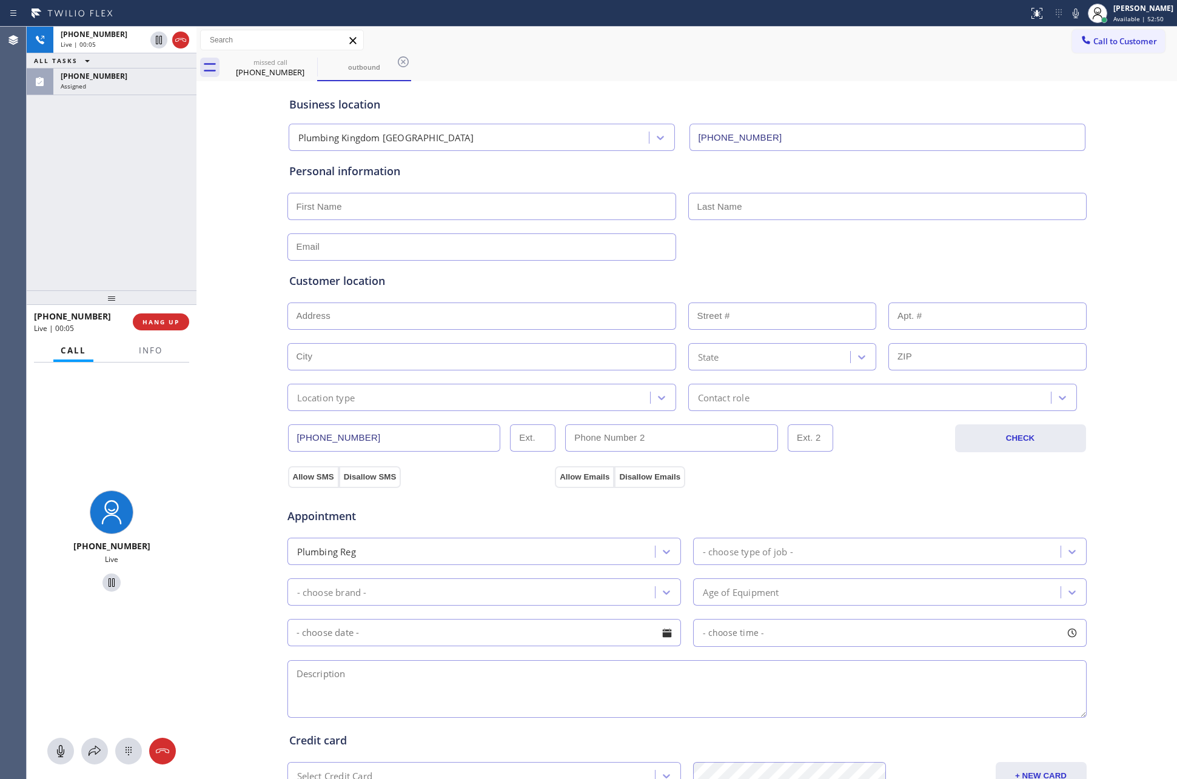
click at [172, 321] on span "HANG UP" at bounding box center [161, 322] width 37 height 8
click at [119, 186] on div "+12137893210 Live | 00:06 ALL TASKS ALL TASKS ACTIVE TASKS TASKS IN WRAP UP (21…" at bounding box center [112, 159] width 170 height 264
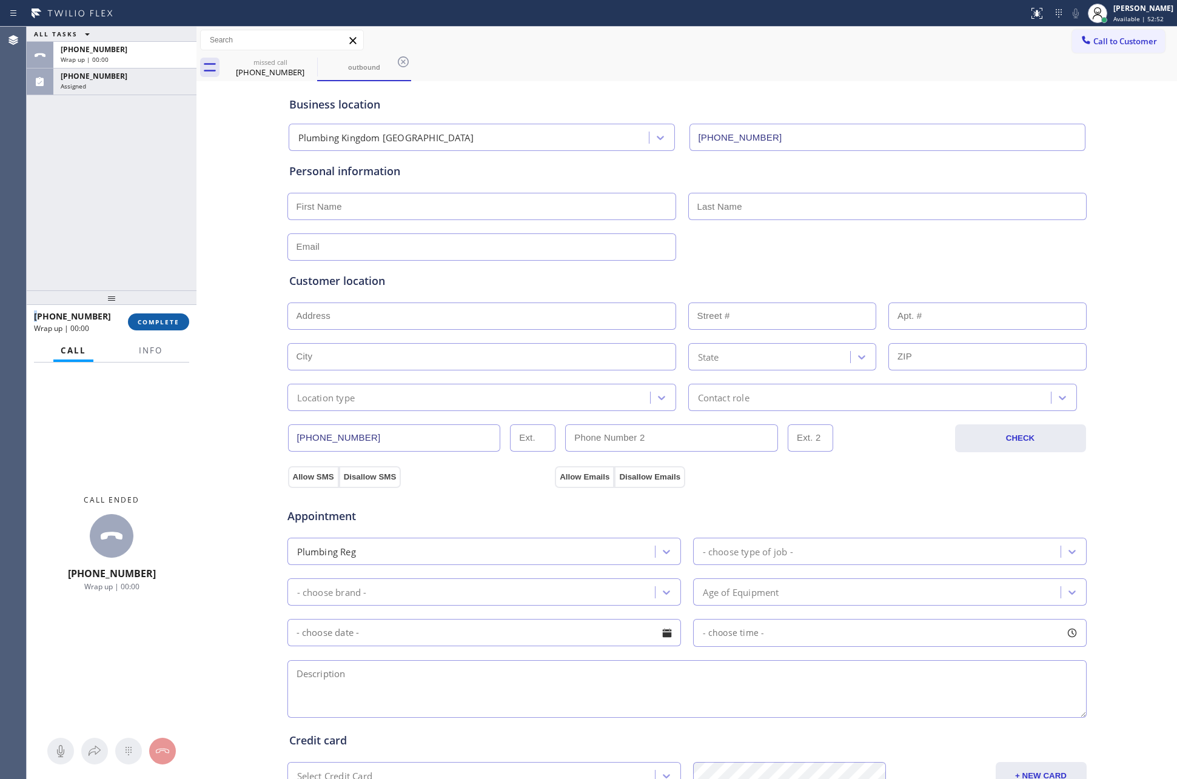
click at [164, 315] on button "COMPLETE" at bounding box center [158, 322] width 61 height 17
click at [142, 204] on div "ALL TASKS ALL TASKS ACTIVE TASKS TASKS IN WRAP UP +12137893210 Wrap up | 00:00 …" at bounding box center [112, 159] width 170 height 264
click at [142, 204] on div "ALL TASKS ALL TASKS ACTIVE TASKS TASKS IN WRAP UP +12137893210 Wrap up | 00:00 …" at bounding box center [602, 403] width 1150 height 753
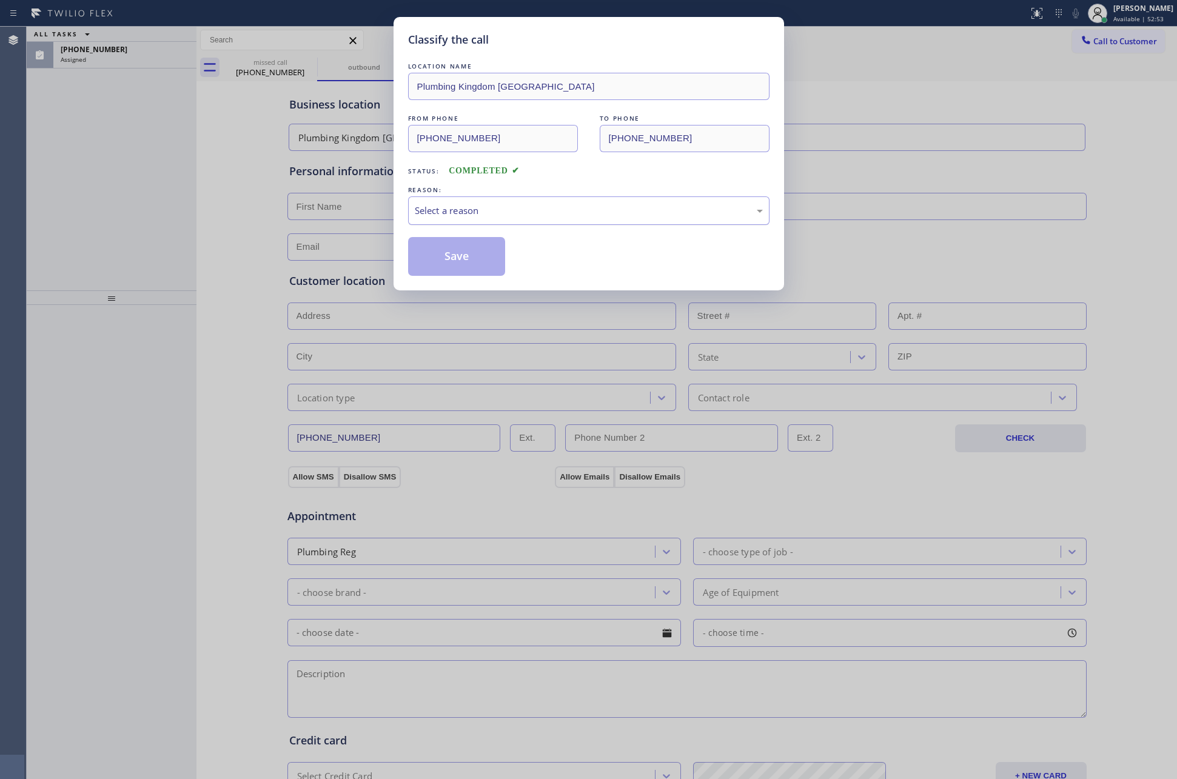
click at [506, 211] on div "Select a reason" at bounding box center [589, 211] width 348 height 14
click at [484, 263] on button "Save" at bounding box center [457, 256] width 98 height 39
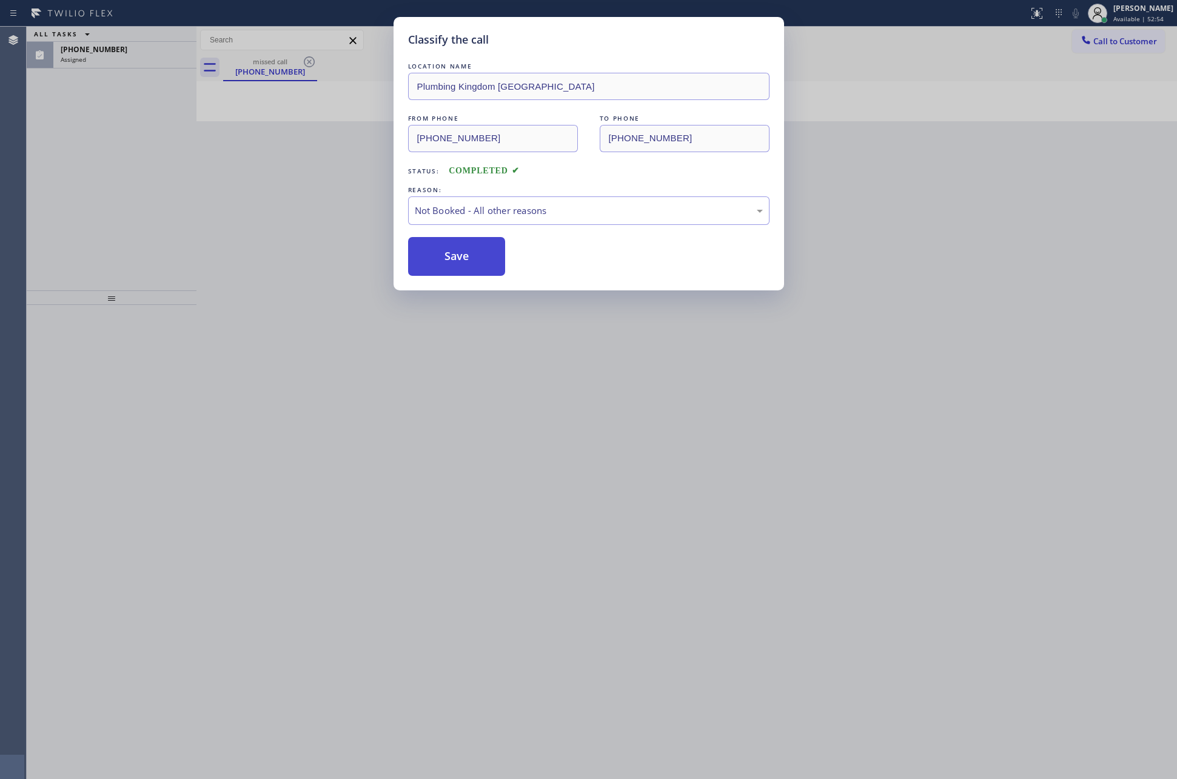
click at [451, 257] on button "Save" at bounding box center [457, 256] width 98 height 39
click at [110, 186] on div "Classify the call LOCATION NAME Plumbing Kingdom La Mirada FROM PHONE (562) 242…" at bounding box center [588, 389] width 1177 height 779
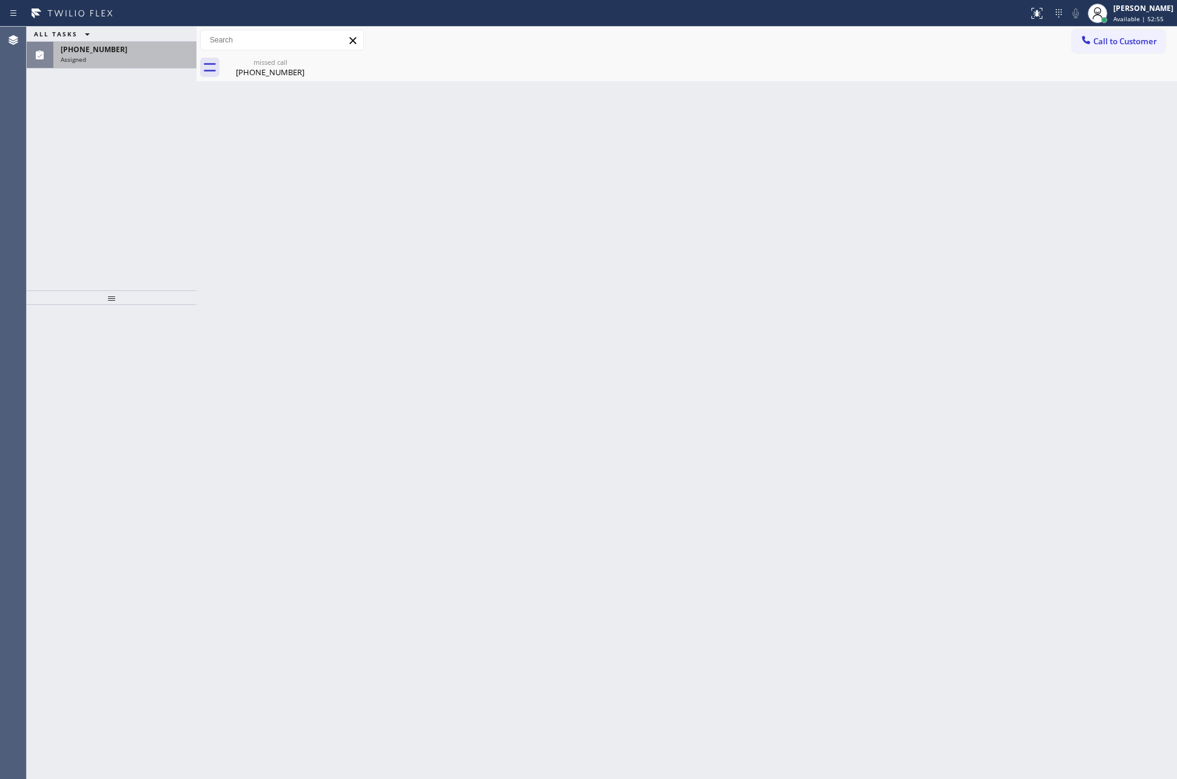
click at [120, 42] on div "(213) 789-3210 Assigned" at bounding box center [122, 55] width 138 height 27
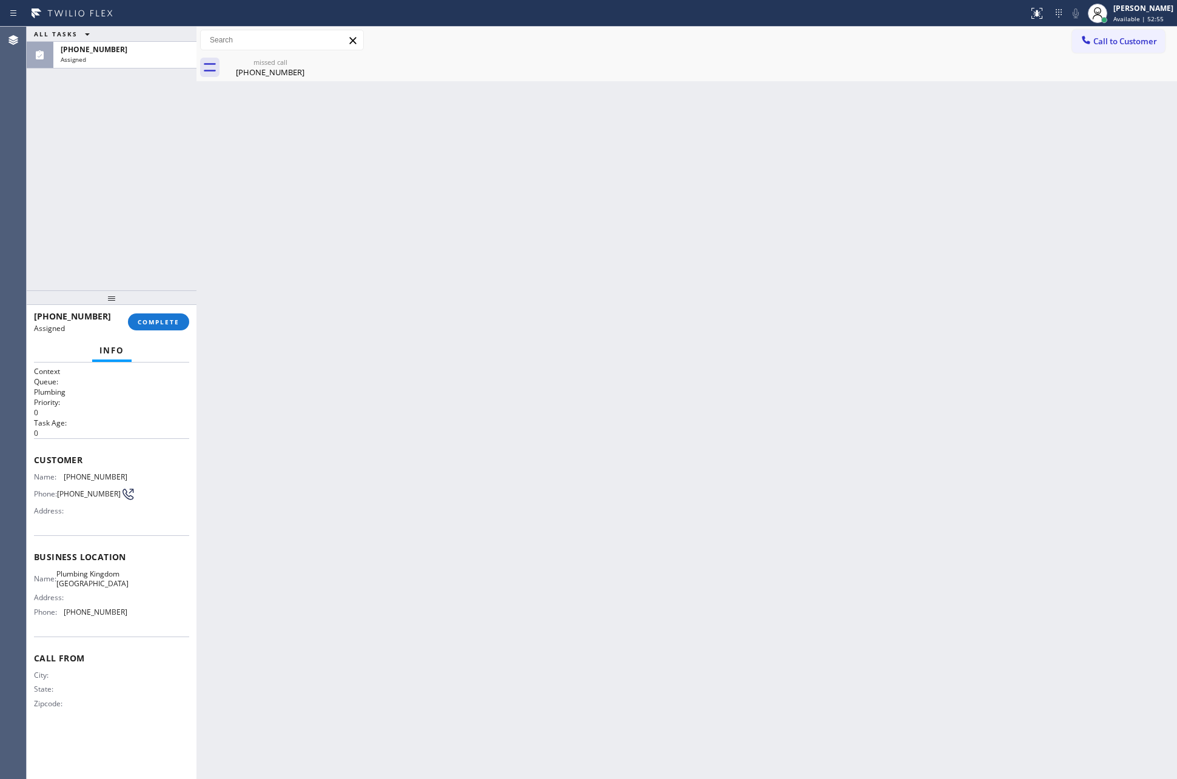
click at [156, 315] on button "COMPLETE" at bounding box center [158, 322] width 61 height 17
click at [130, 157] on div "ALL TASKS ALL TASKS ACTIVE TASKS TASKS IN WRAP UP (213) 789-3210 Assigned" at bounding box center [112, 159] width 170 height 264
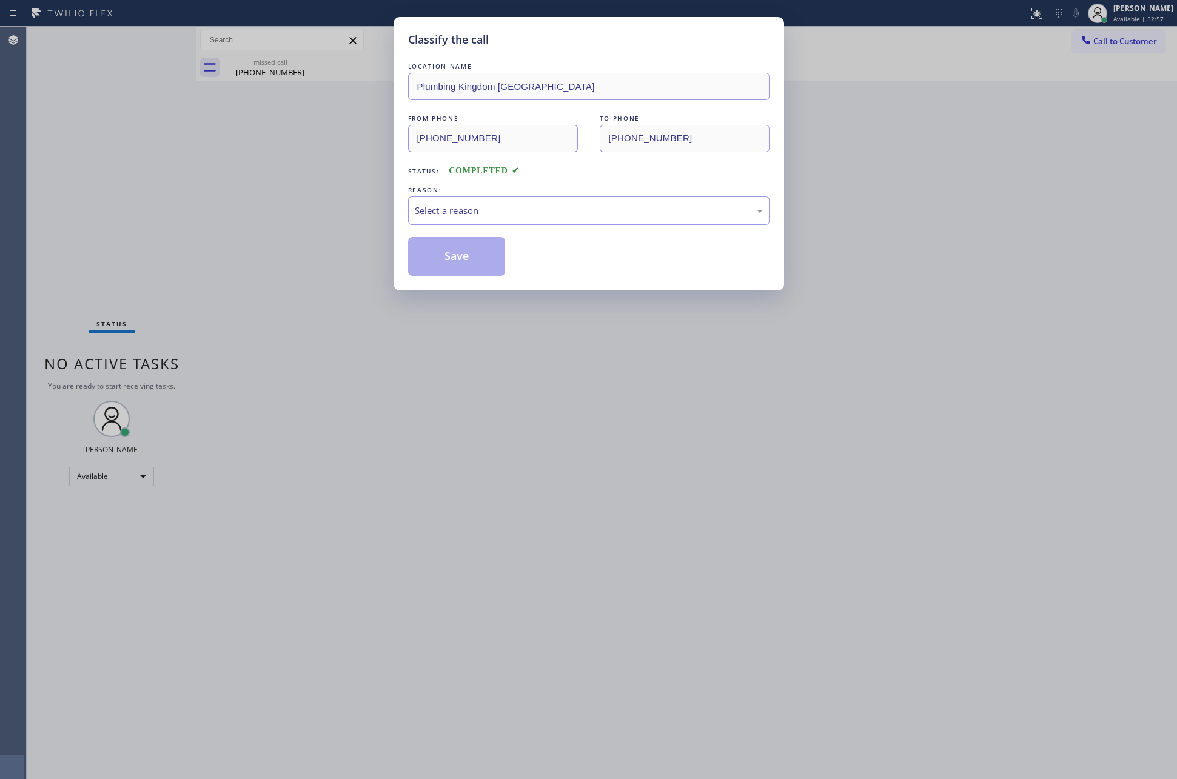
click at [130, 157] on div "Classify the call LOCATION NAME Plumbing Kingdom La Mirada FROM PHONE (213) 789…" at bounding box center [588, 389] width 1177 height 779
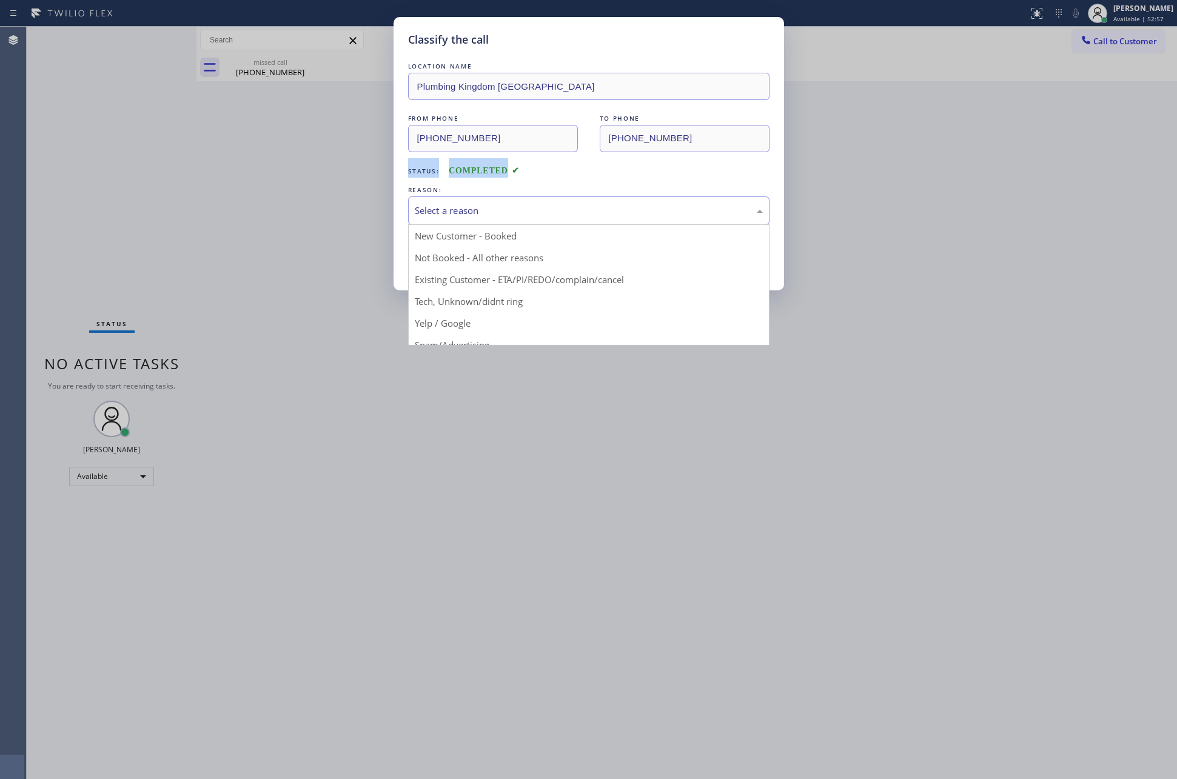
click at [437, 216] on div "Select a reason" at bounding box center [589, 211] width 348 height 14
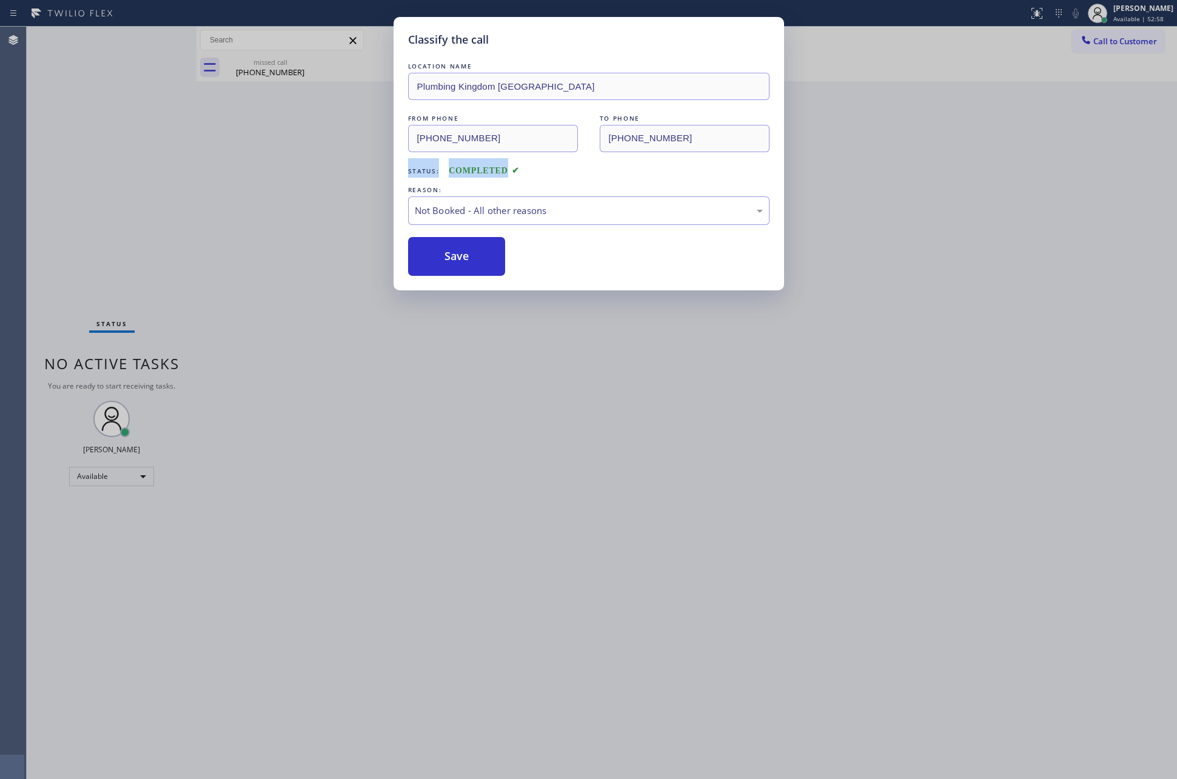
click at [457, 257] on button "Save" at bounding box center [457, 256] width 98 height 39
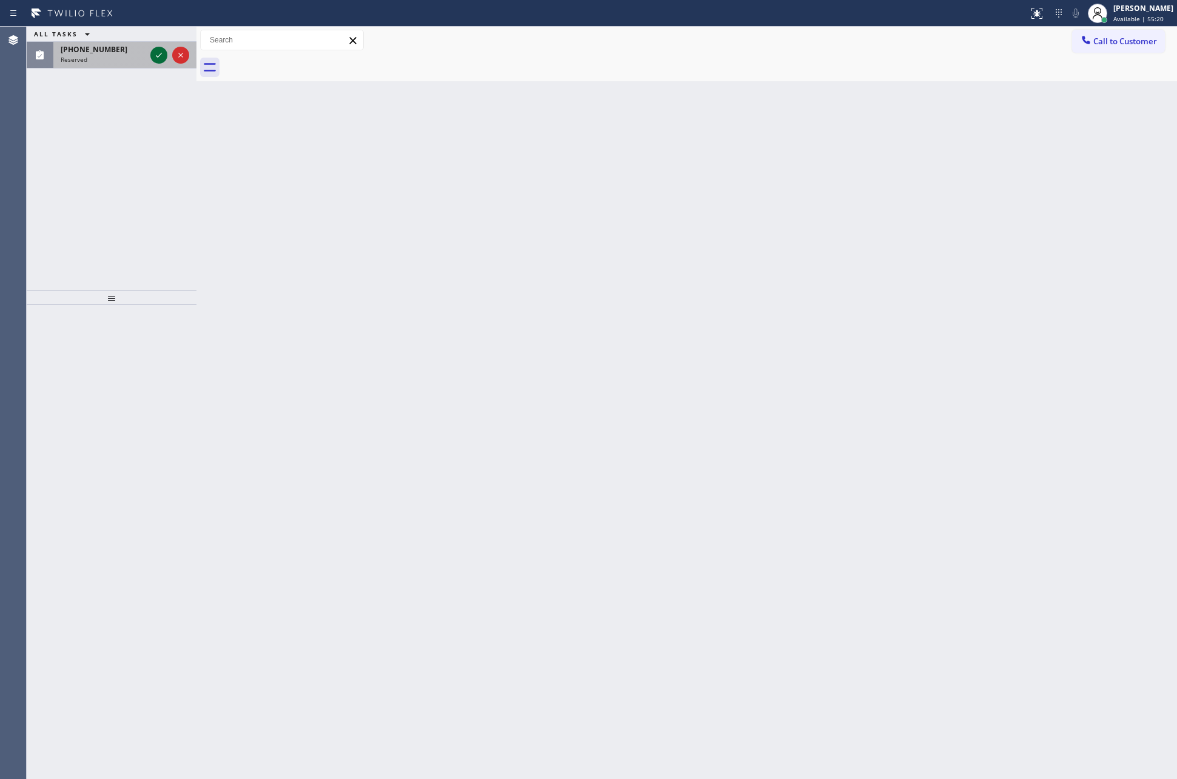
click at [159, 56] on icon at bounding box center [159, 55] width 6 height 5
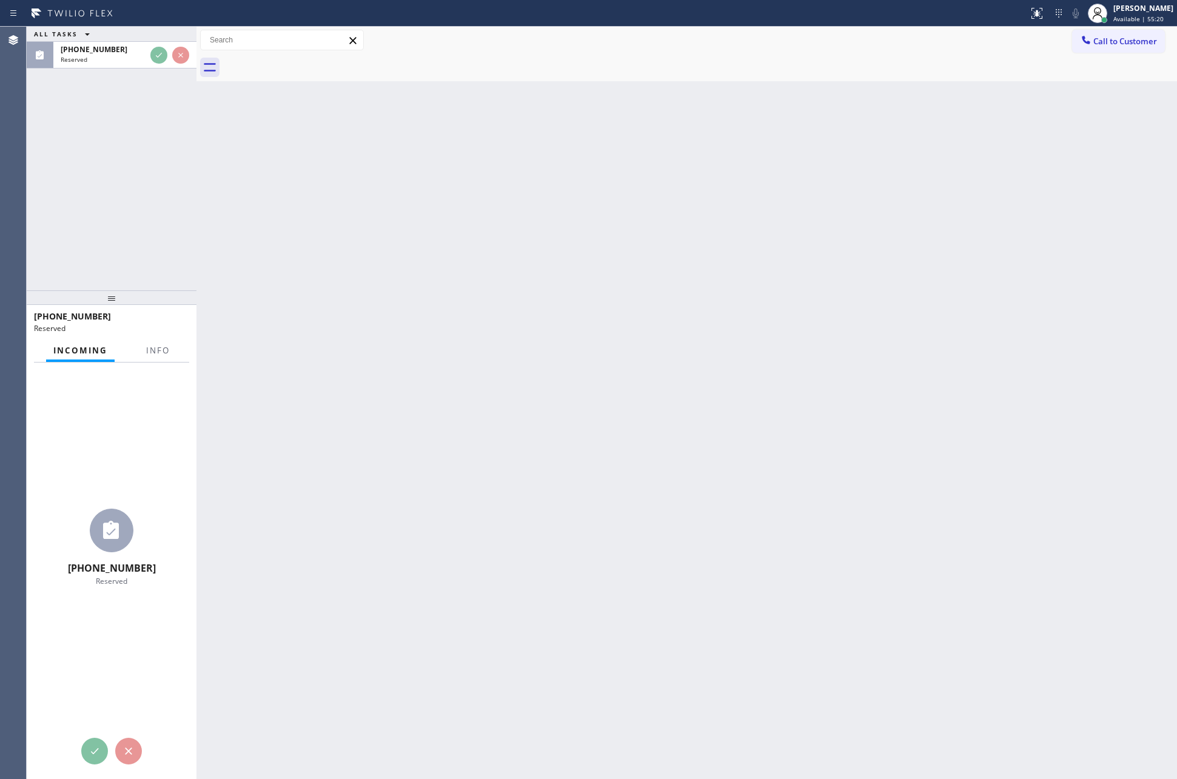
click at [170, 213] on div "ALL TASKS ALL TASKS ACTIVE TASKS TASKS IN WRAP UP (845) 721-1402 Reserved" at bounding box center [112, 159] width 170 height 264
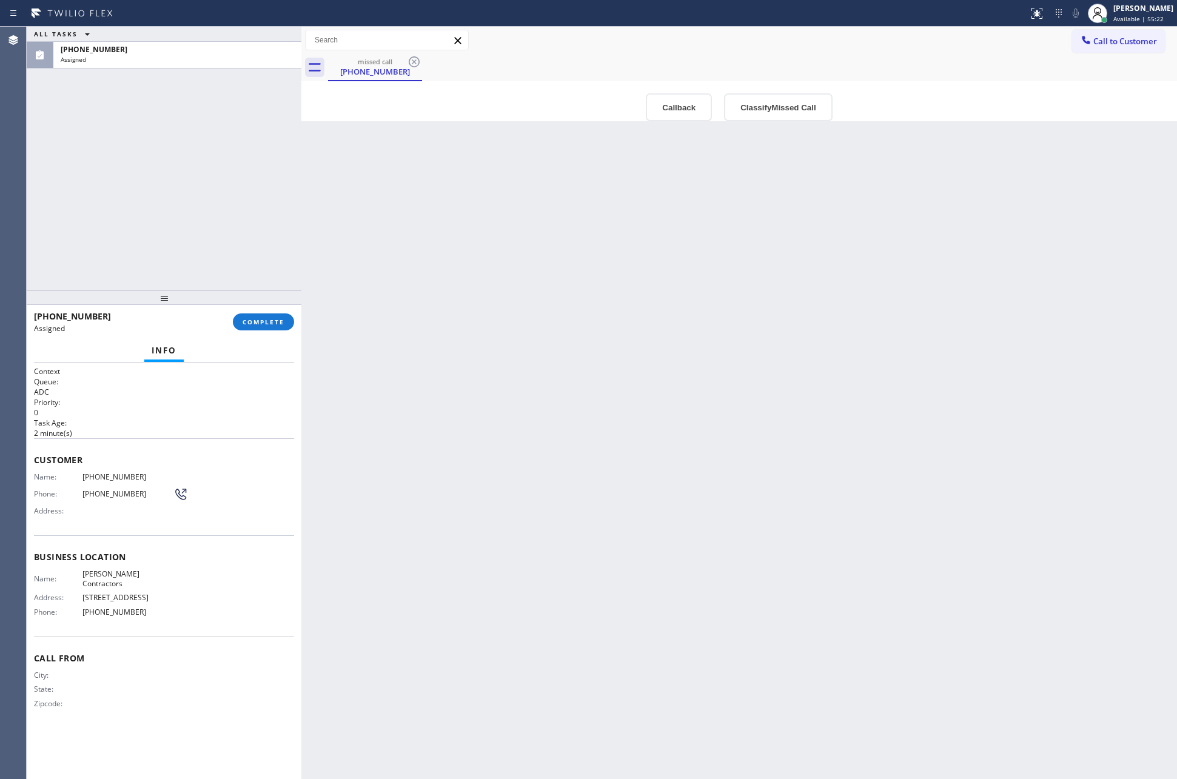
drag, startPoint x: 224, startPoint y: 197, endPoint x: 277, endPoint y: 198, distance: 52.2
click at [301, 197] on div at bounding box center [301, 403] width 0 height 753
type input "(914) 999-6637"
click at [220, 202] on div "ALL TASKS ALL TASKS ACTIVE TASKS TASKS IN WRAP UP (845) 721-1402 Assigned" at bounding box center [165, 159] width 277 height 264
click at [606, 493] on div "Back to Dashboard Change Sender ID Customers Technicians Select a contact Outbo…" at bounding box center [740, 403] width 874 height 753
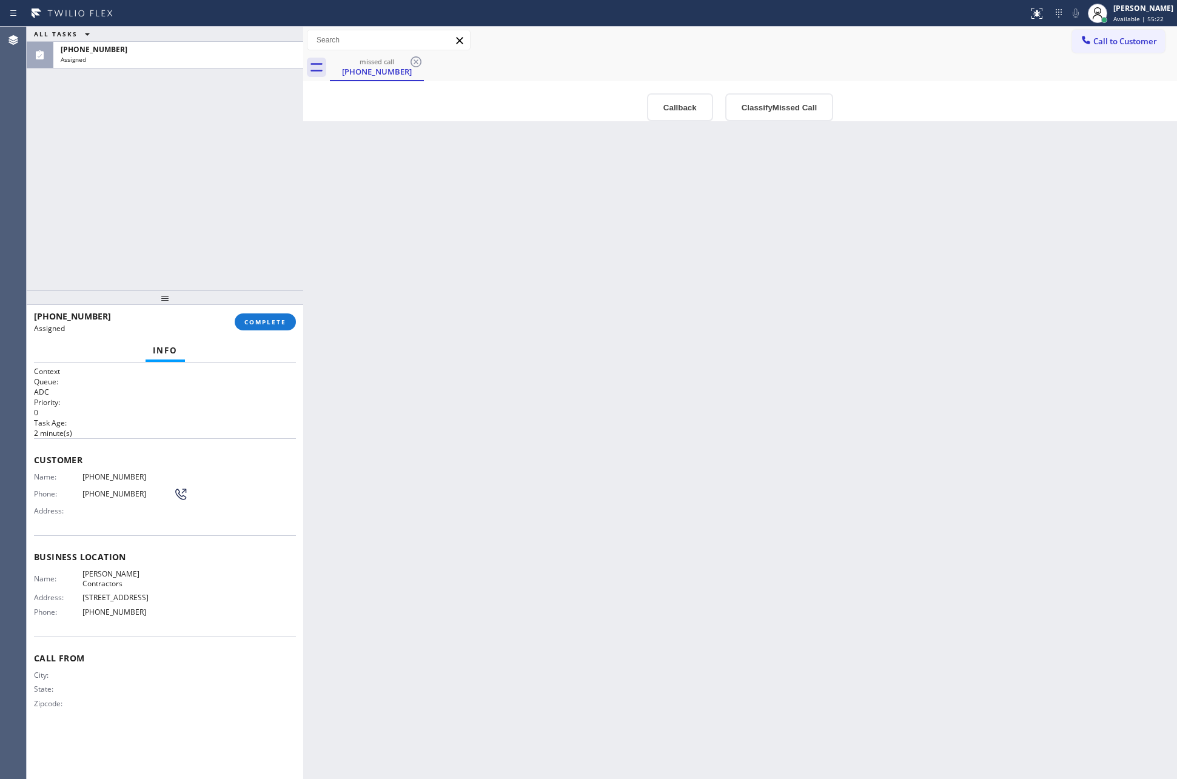
click at [684, 109] on button "Callback" at bounding box center [680, 107] width 66 height 28
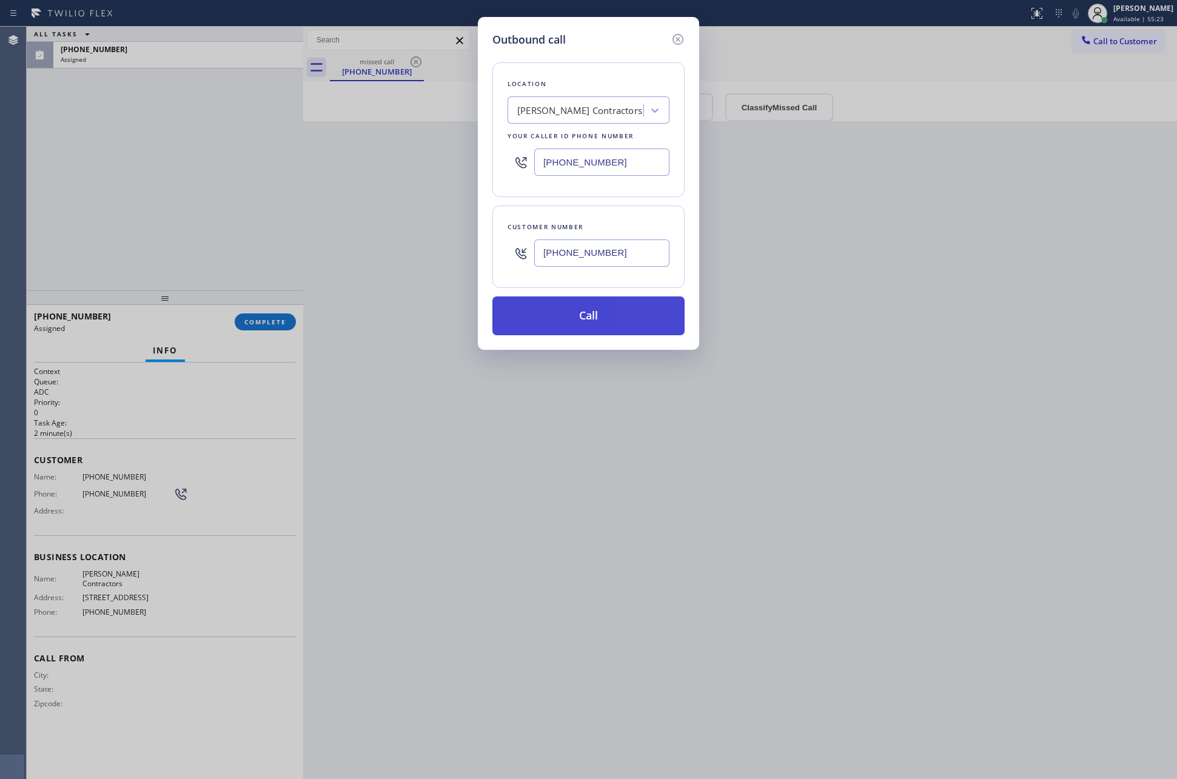
click at [554, 320] on button "Call" at bounding box center [588, 316] width 192 height 39
click at [212, 146] on div "Outbound call Location Rodolfo Contractors Your caller id phone number (914) 99…" at bounding box center [588, 389] width 1177 height 779
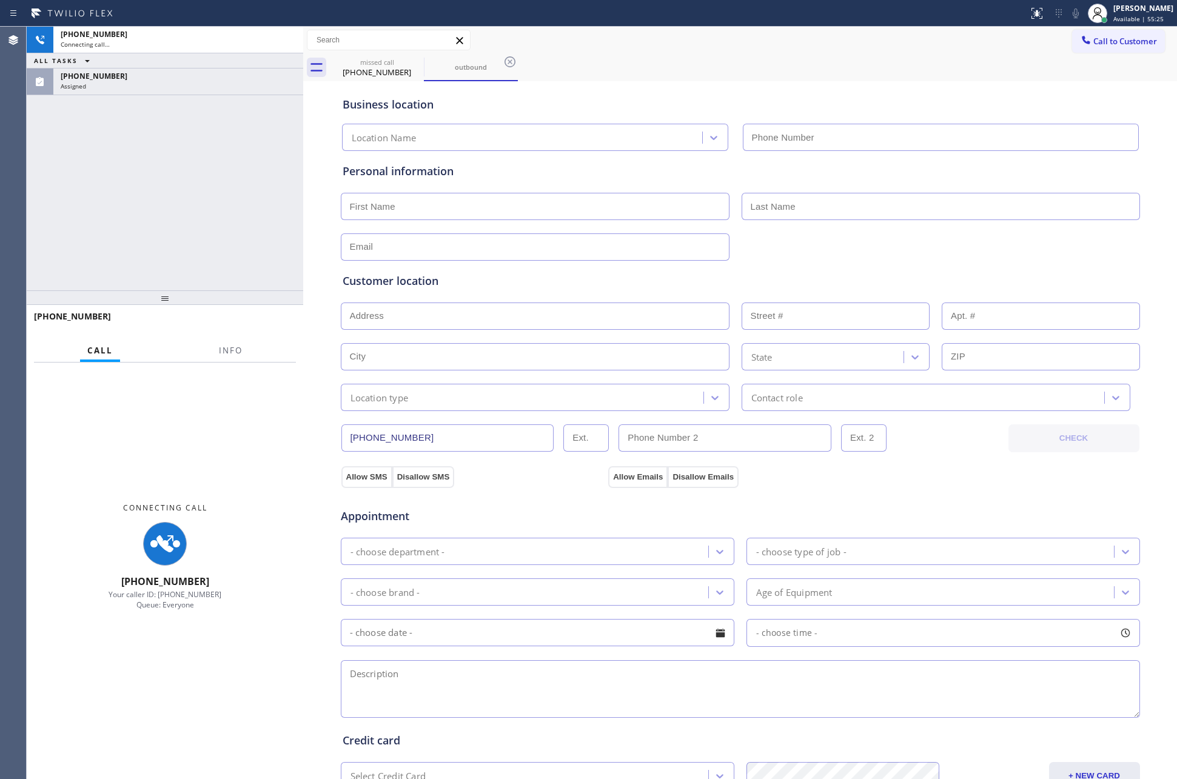
click at [212, 146] on div "+18457211402 Connecting call… ALL TASKS ALL TASKS ACTIVE TASKS TASKS IN WRAP UP…" at bounding box center [165, 159] width 277 height 264
click at [215, 88] on div "Assigned" at bounding box center [178, 86] width 235 height 8
type input "(914) 999-6637"
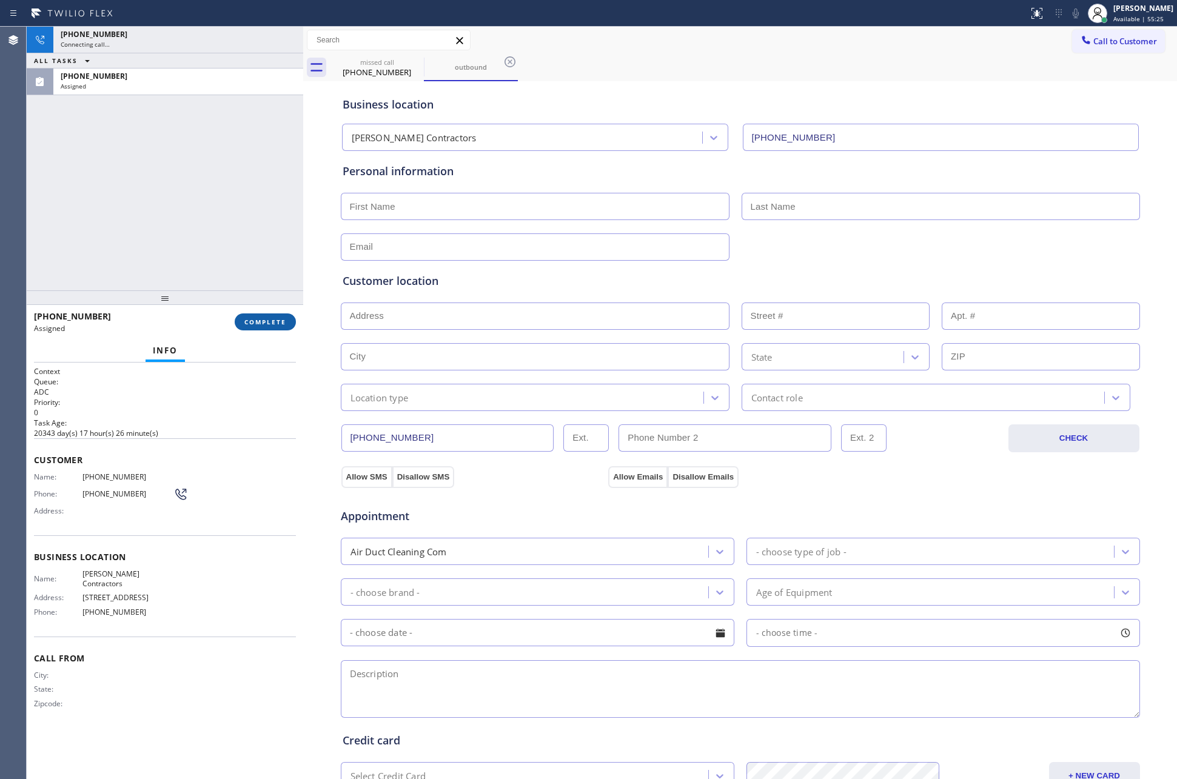
click at [258, 319] on span "COMPLETE" at bounding box center [265, 322] width 42 height 8
click at [213, 147] on div "+18457211402 Connecting call… ALL TASKS ALL TASKS ACTIVE TASKS TASKS IN WRAP UP…" at bounding box center [165, 159] width 277 height 264
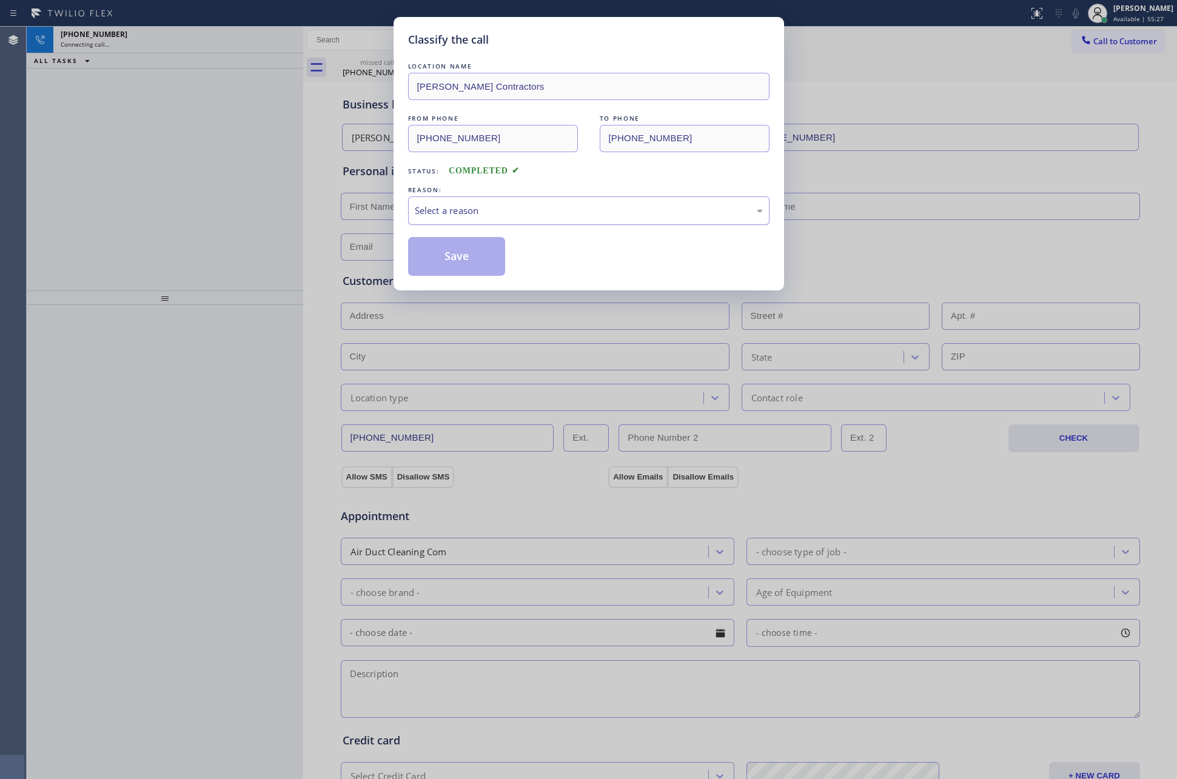
click at [545, 206] on div "Select a reason" at bounding box center [589, 211] width 348 height 14
click at [458, 259] on button "Save" at bounding box center [457, 256] width 98 height 39
drag, startPoint x: 458, startPoint y: 259, endPoint x: 195, endPoint y: 184, distance: 273.7
click at [458, 259] on button "Save" at bounding box center [457, 256] width 98 height 39
click at [187, 173] on div "Classify the call LOCATION NAME Rodolfo Contractors FROM PHONE (845) 721-1402 T…" at bounding box center [588, 389] width 1177 height 779
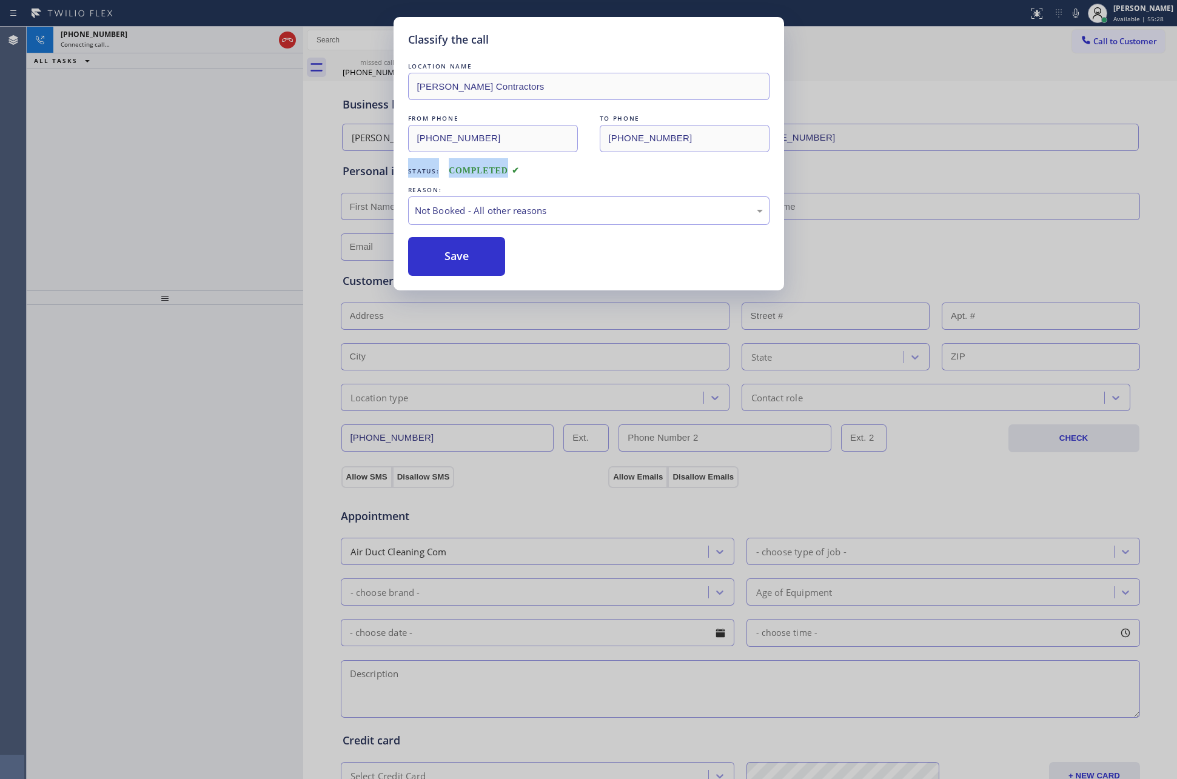
click at [188, 173] on div "Classify the call LOCATION NAME Rodolfo Contractors FROM PHONE (845) 721-1402 T…" at bounding box center [588, 389] width 1177 height 779
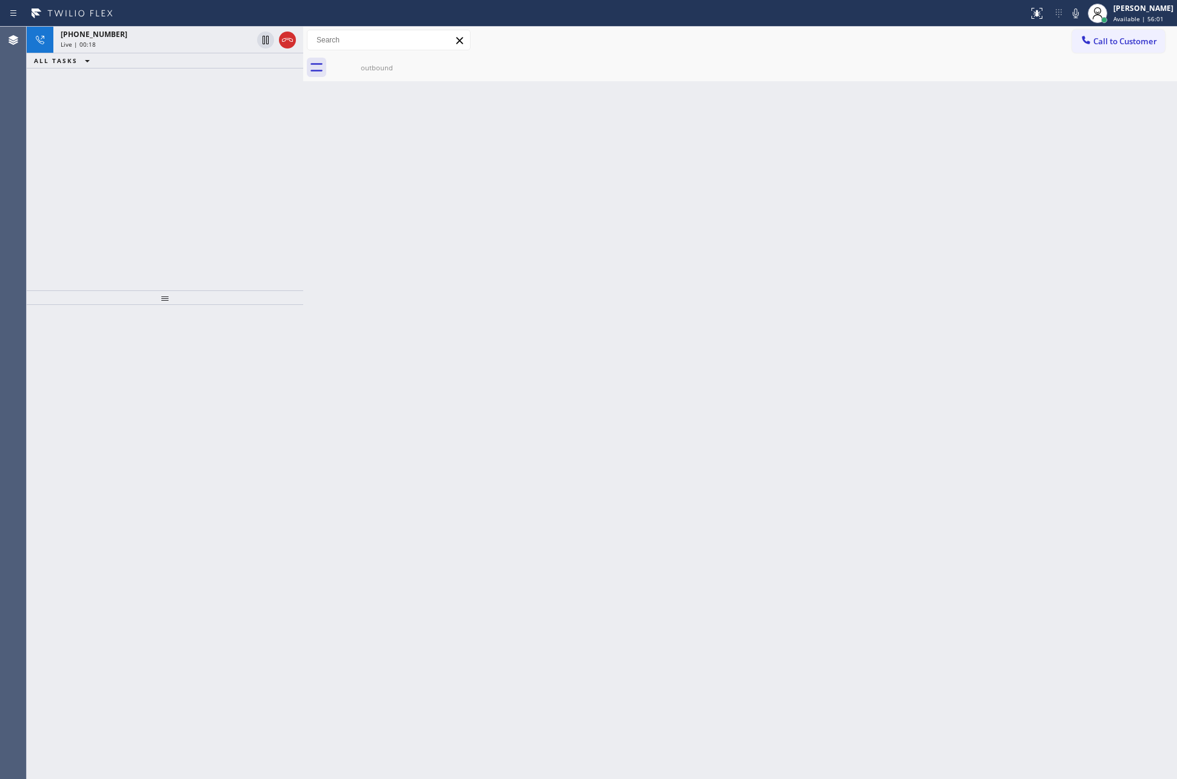
drag, startPoint x: 197, startPoint y: 171, endPoint x: 235, endPoint y: 115, distance: 67.8
click at [200, 167] on div "+18457211402 Live | 00:18 ALL TASKS ALL TASKS ACTIVE TASKS TASKS IN WRAP UP" at bounding box center [165, 159] width 277 height 264
click at [293, 37] on icon at bounding box center [287, 40] width 15 height 15
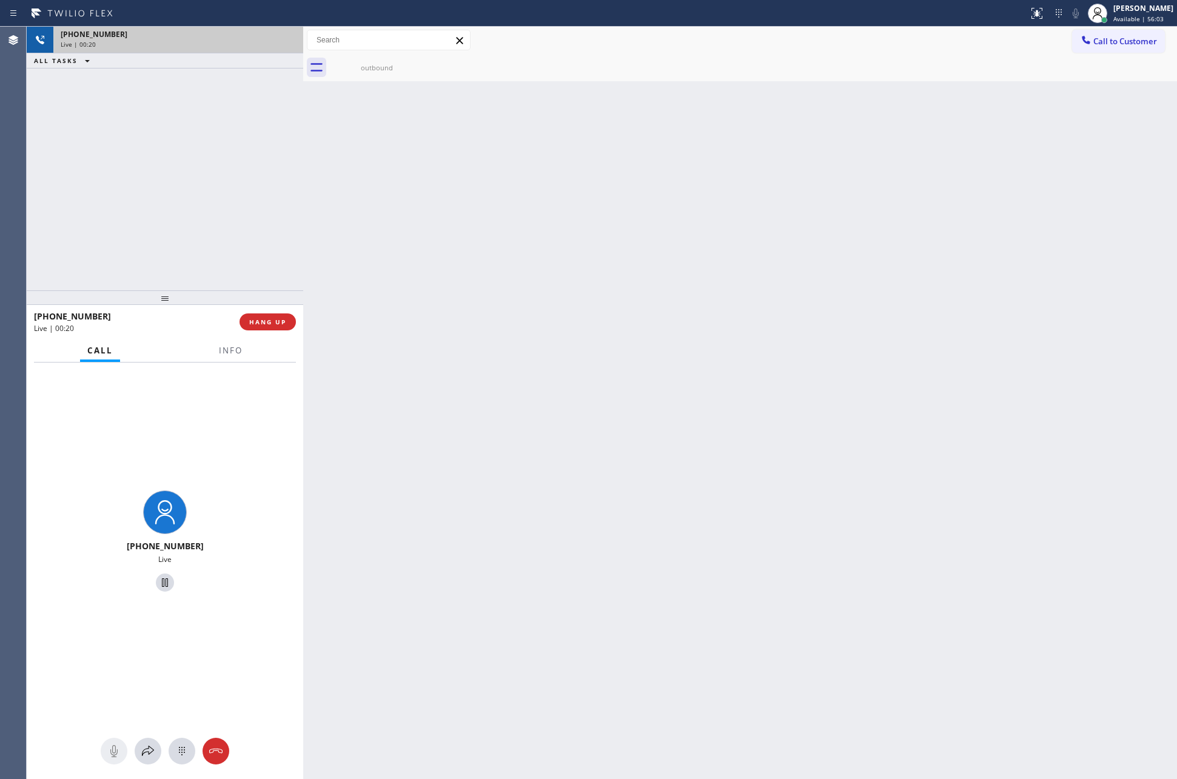
click at [280, 201] on div "+18457211402 Live | 00:20 ALL TASKS ALL TASKS ACTIVE TASKS TASKS IN WRAP UP" at bounding box center [165, 159] width 277 height 264
drag, startPoint x: 280, startPoint y: 201, endPoint x: 289, endPoint y: 348, distance: 147.6
click at [287, 273] on div "+18457211402 Live | 00:20 ALL TASKS ALL TASKS ACTIVE TASKS TASKS IN WRAP UP" at bounding box center [165, 159] width 277 height 264
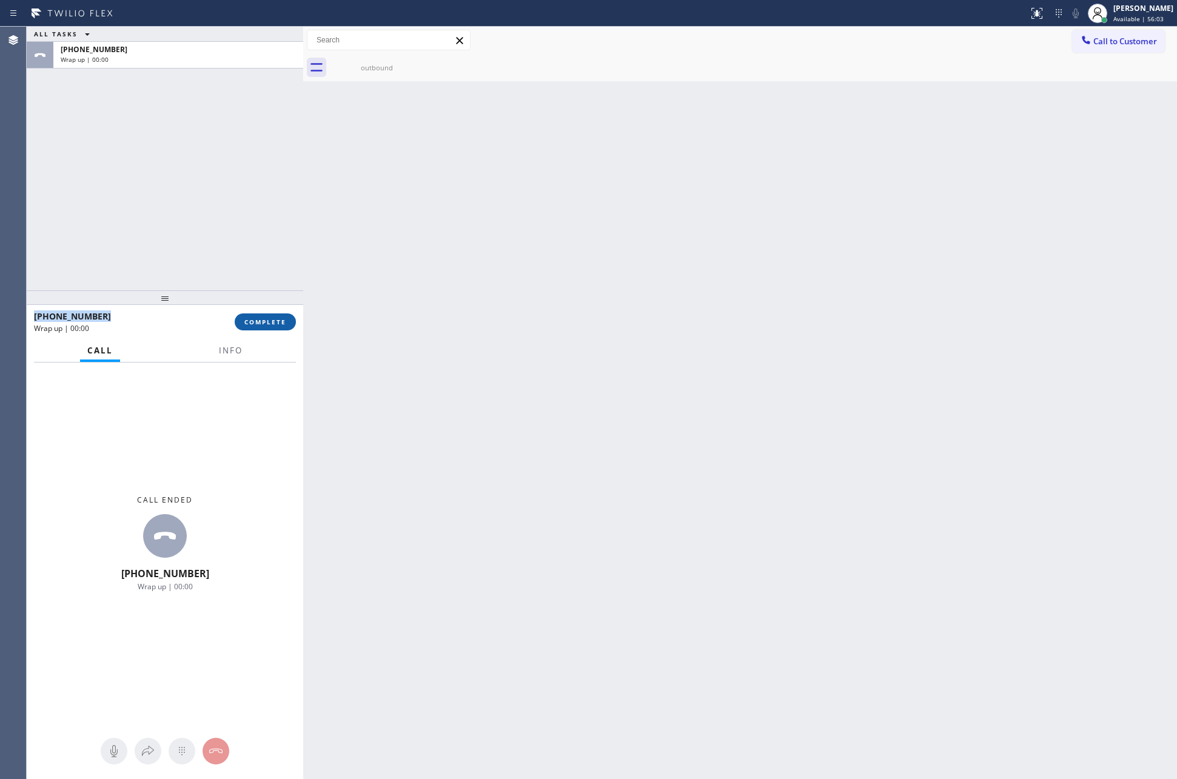
click at [272, 318] on span "COMPLETE" at bounding box center [265, 322] width 42 height 8
click at [223, 187] on div "ALL TASKS ALL TASKS ACTIVE TASKS TASKS IN WRAP UP +18457211402 Wrap up | 00:00" at bounding box center [165, 159] width 277 height 264
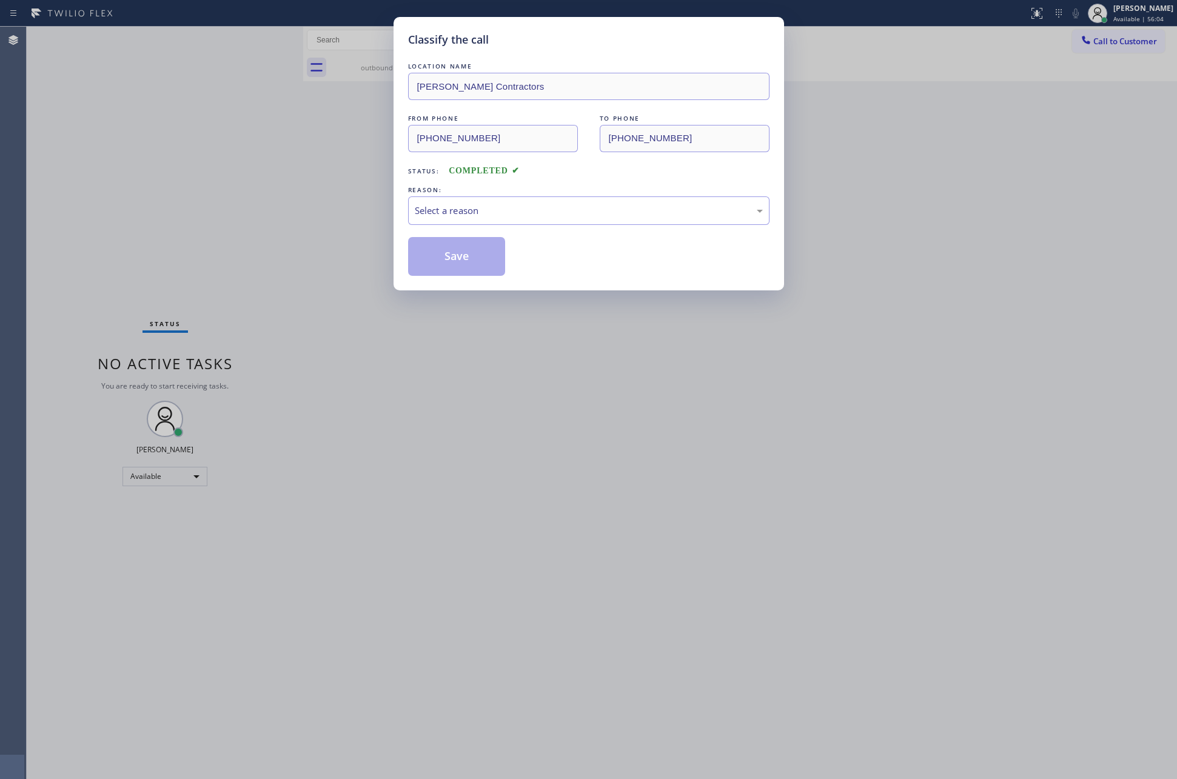
click at [223, 187] on div "Classify the call LOCATION NAME Rodolfo Contractors FROM PHONE (914) 999-6637 T…" at bounding box center [588, 389] width 1177 height 779
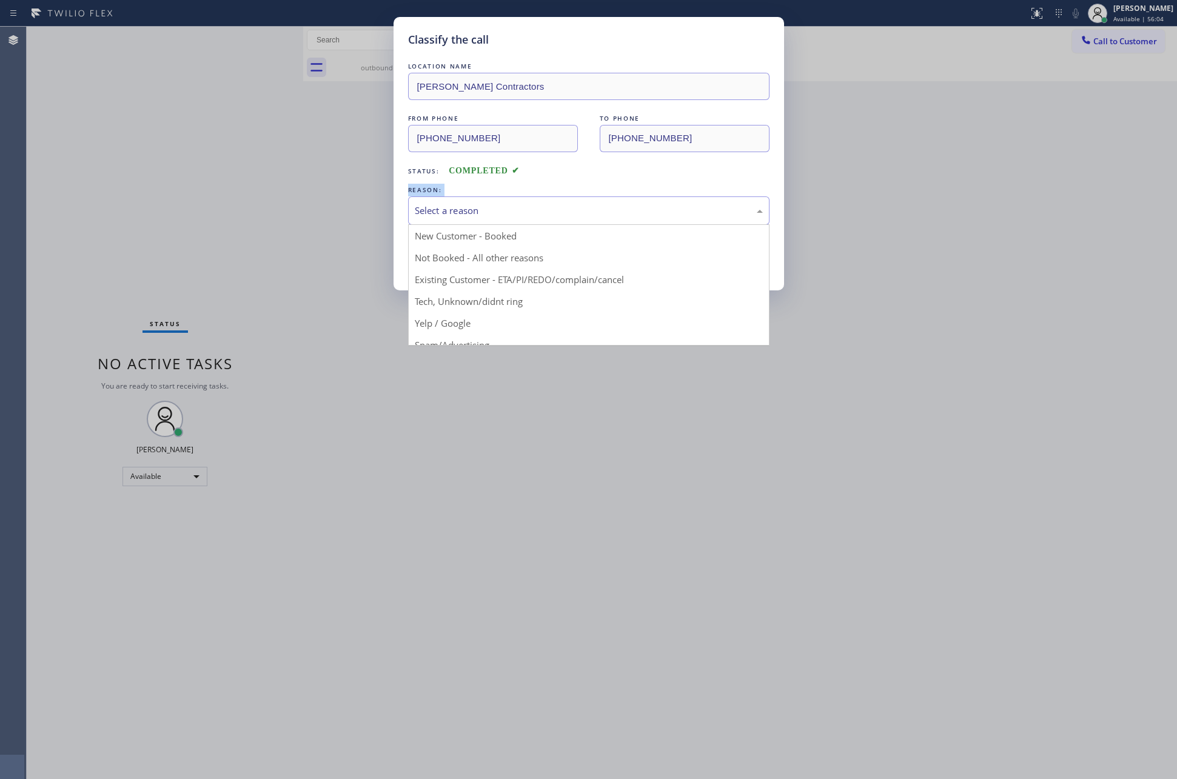
click at [441, 215] on div "Select a reason" at bounding box center [589, 211] width 348 height 14
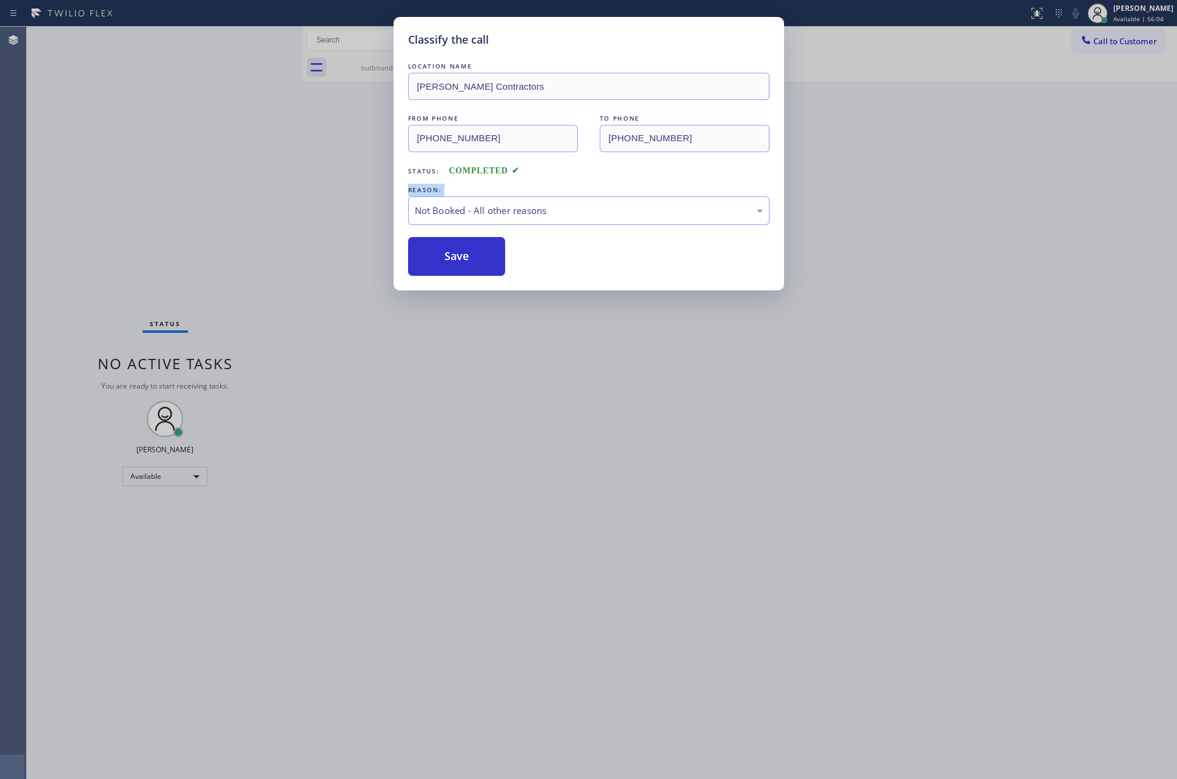
click at [453, 257] on button "Save" at bounding box center [457, 256] width 98 height 39
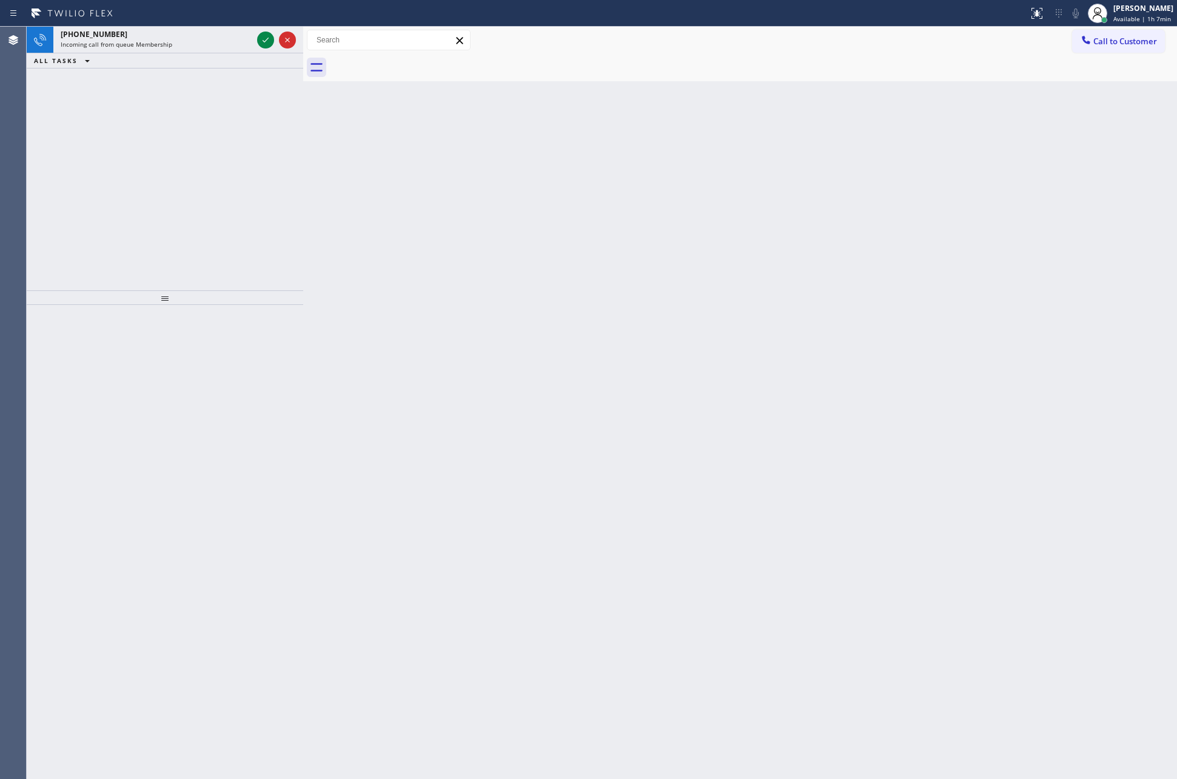
click at [954, 363] on div "Back to Dashboard Change Sender ID Customers Technicians Select a contact Outbo…" at bounding box center [740, 403] width 874 height 753
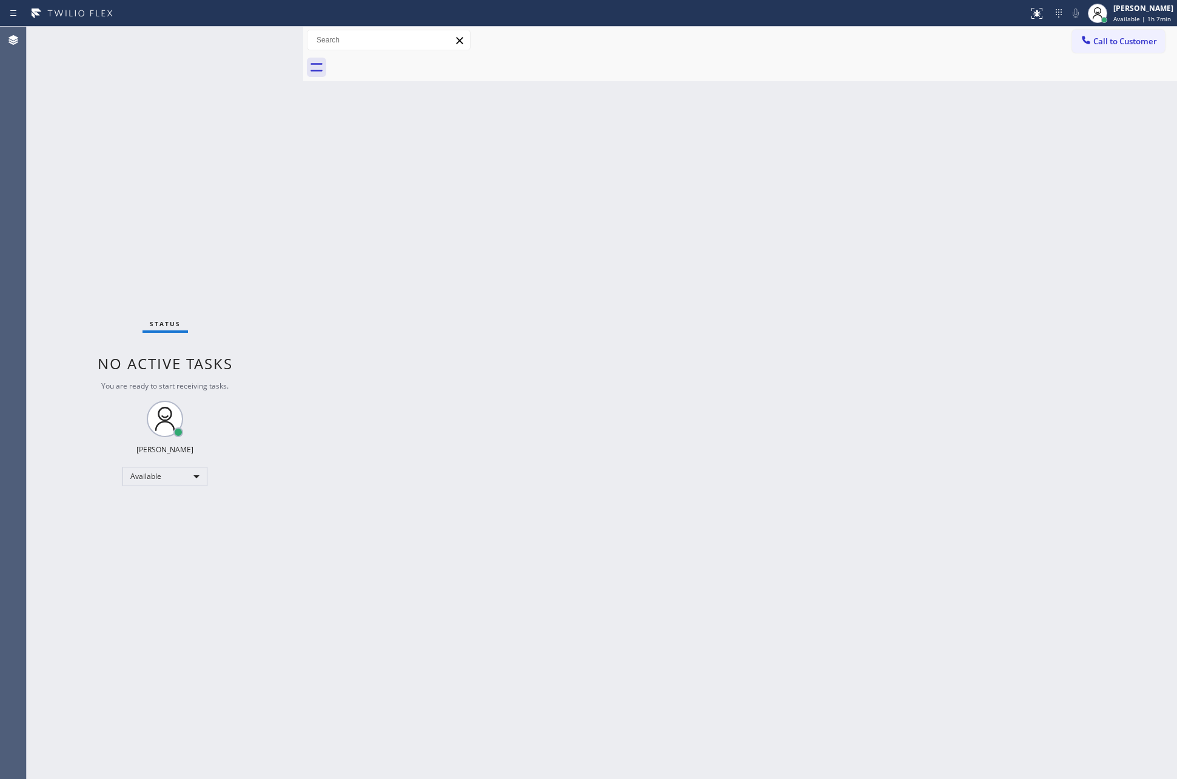
click at [346, 206] on div "Back to Dashboard Change Sender ID Customers Technicians Select a contact Outbo…" at bounding box center [740, 403] width 874 height 753
click at [446, 200] on div "Back to Dashboard Change Sender ID Customers Technicians Select a contact Outbo…" at bounding box center [740, 403] width 874 height 753
drag, startPoint x: 725, startPoint y: 586, endPoint x: 728, endPoint y: 554, distance: 32.9
click at [725, 586] on div "Back to Dashboard Change Sender ID Customers Technicians Select a contact Outbo…" at bounding box center [740, 403] width 874 height 753
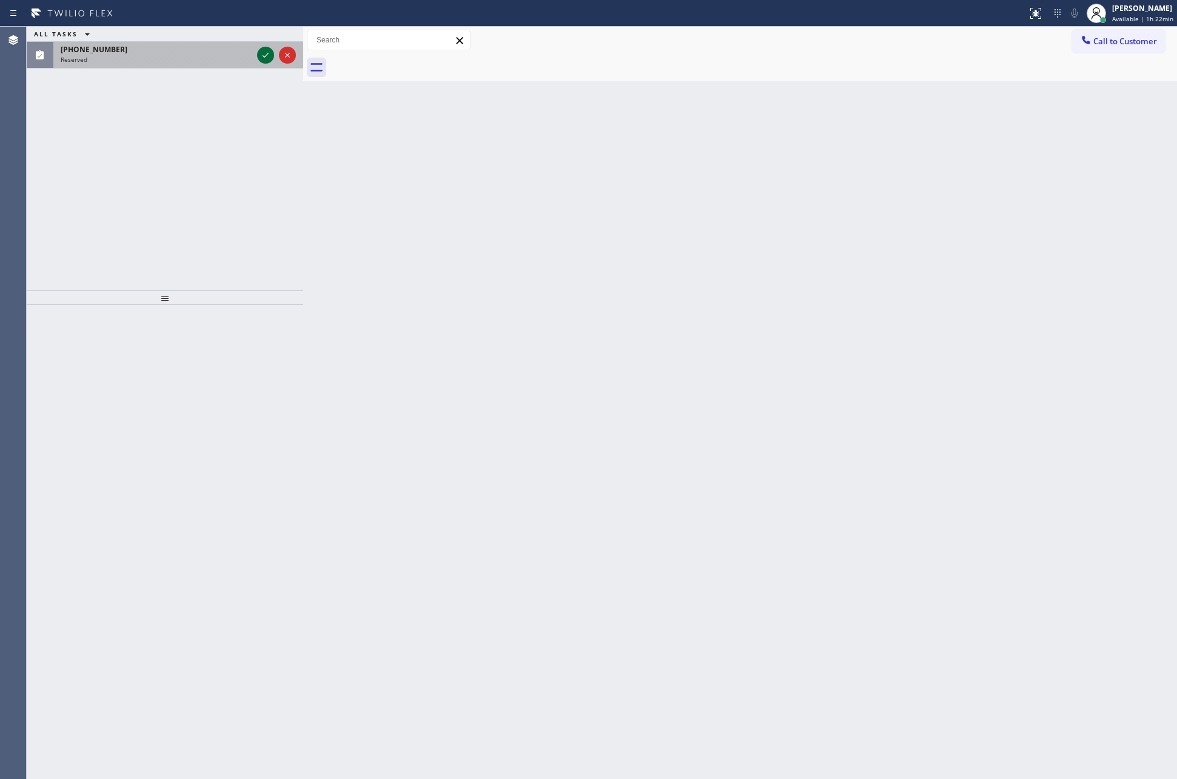
click at [262, 53] on icon at bounding box center [265, 55] width 15 height 15
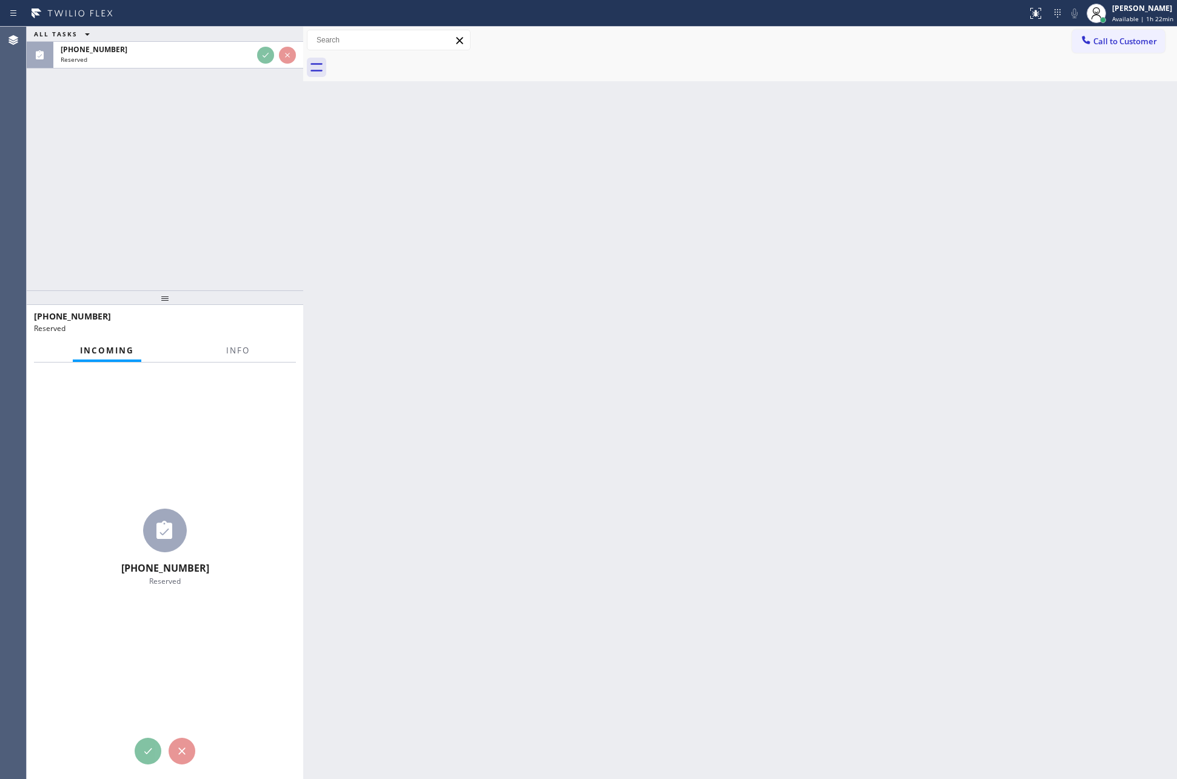
click at [257, 167] on div "ALL TASKS ALL TASKS ACTIVE TASKS TASKS IN WRAP UP (206) 953-6793 Reserved" at bounding box center [165, 159] width 277 height 264
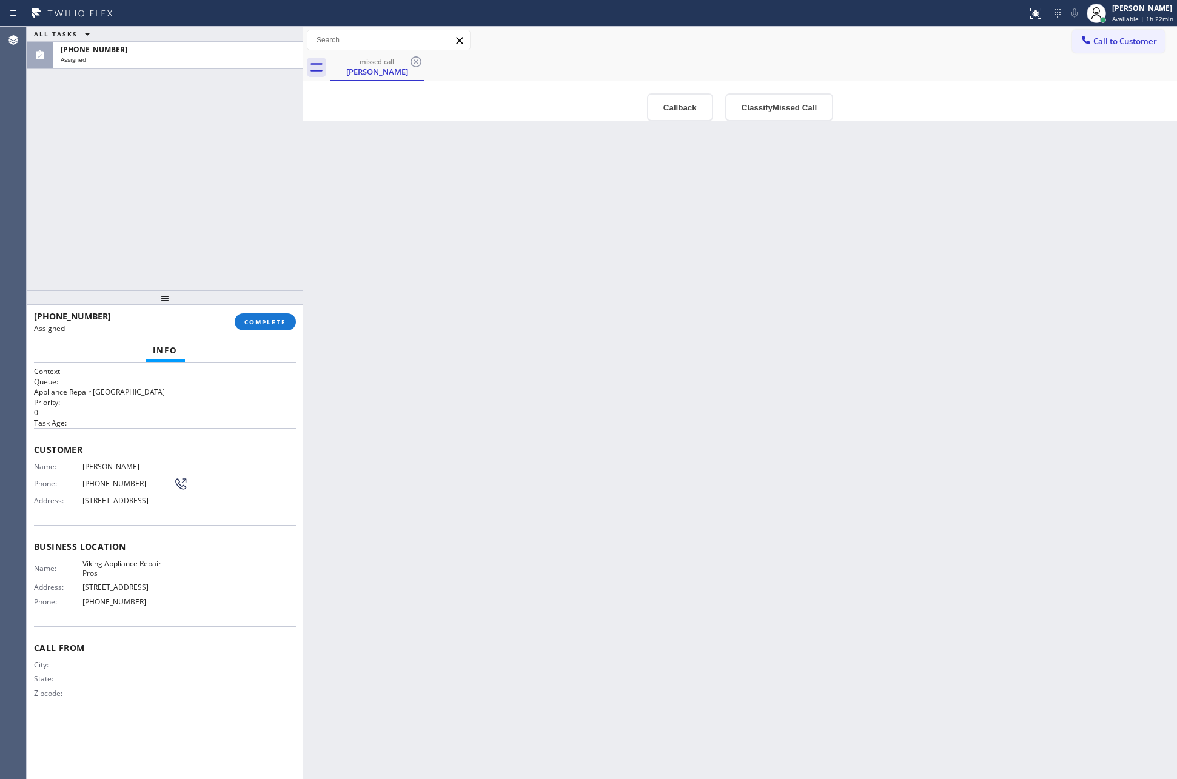
click at [626, 410] on div "Back to Dashboard Change Sender ID Customers Technicians Select a contact Outbo…" at bounding box center [740, 403] width 874 height 753
click at [756, 191] on div "Back to Dashboard Change Sender ID Customers Technicians Select a contact Outbo…" at bounding box center [740, 403] width 874 height 753
click at [672, 104] on button "Callback" at bounding box center [680, 107] width 66 height 28
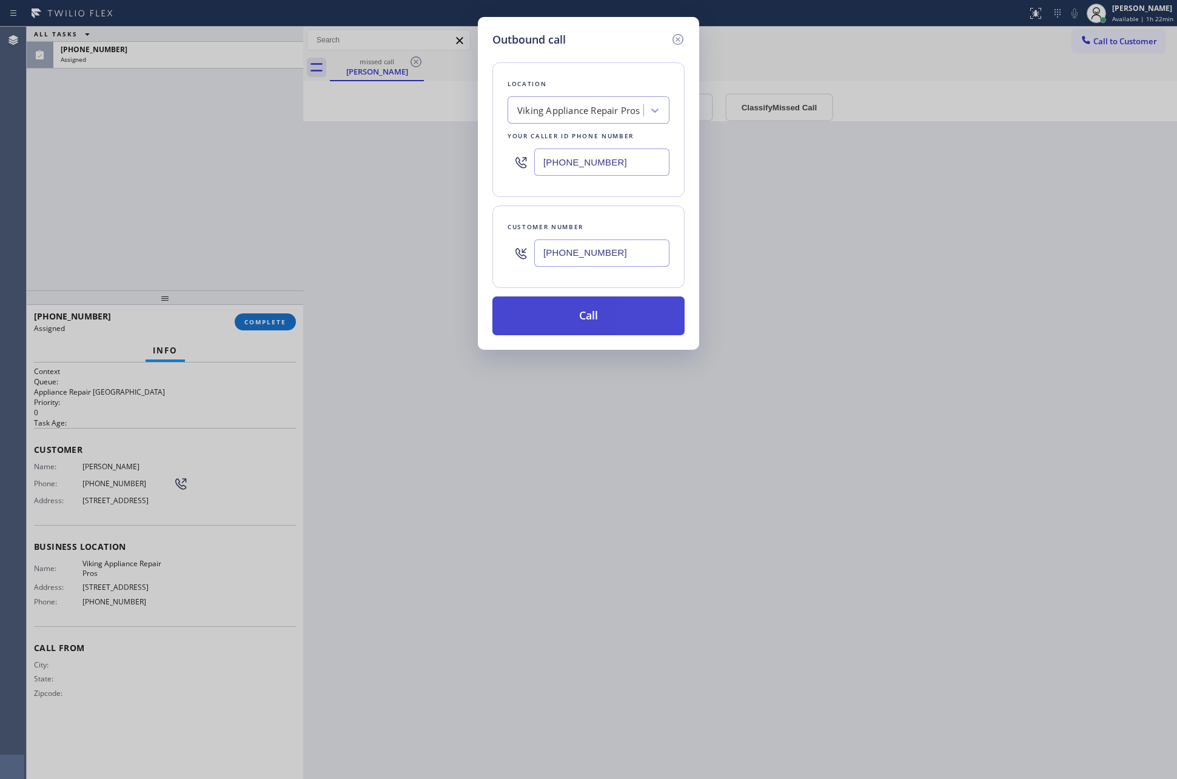
click at [608, 304] on button "Call" at bounding box center [588, 316] width 192 height 39
click at [206, 135] on div "Outbound call Location Viking Appliance Repair Pros Your caller id phone number…" at bounding box center [588, 389] width 1177 height 779
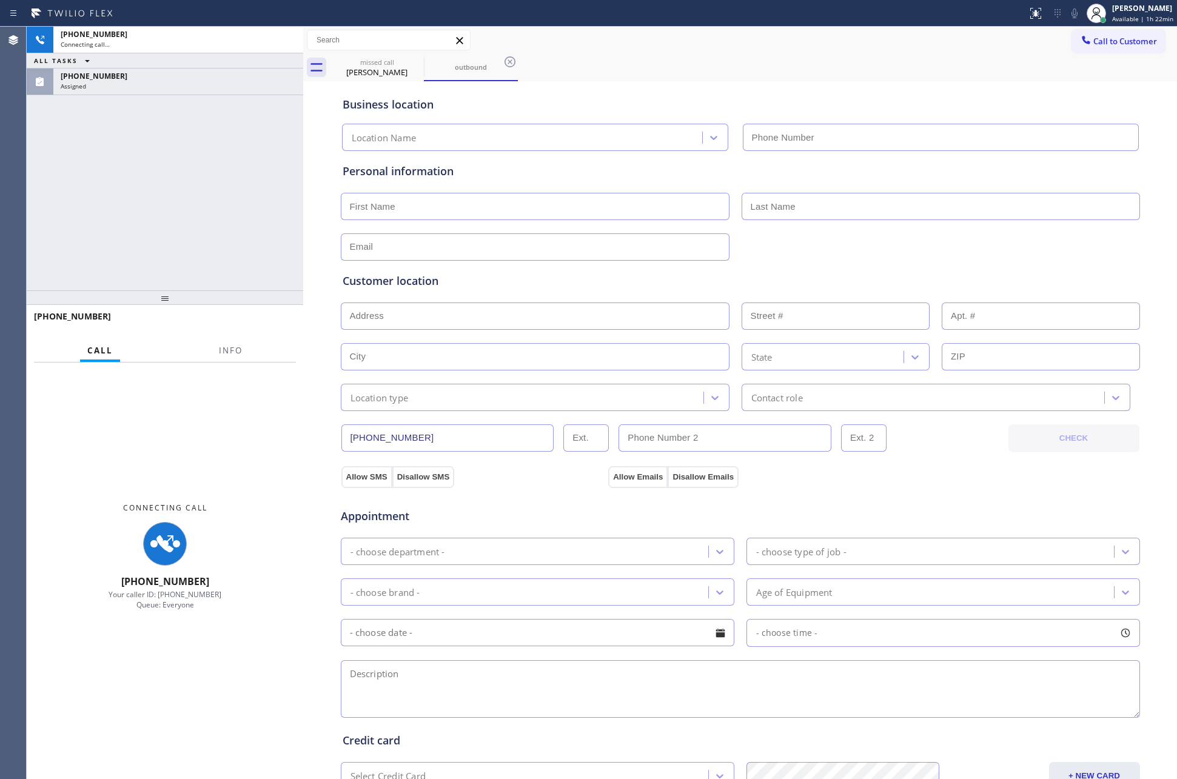
click at [206, 135] on div "+12069536793 Connecting call… ALL TASKS ALL TASKS ACTIVE TASKS TASKS IN WRAP UP…" at bounding box center [165, 159] width 277 height 264
type input "(619) 675-7917"
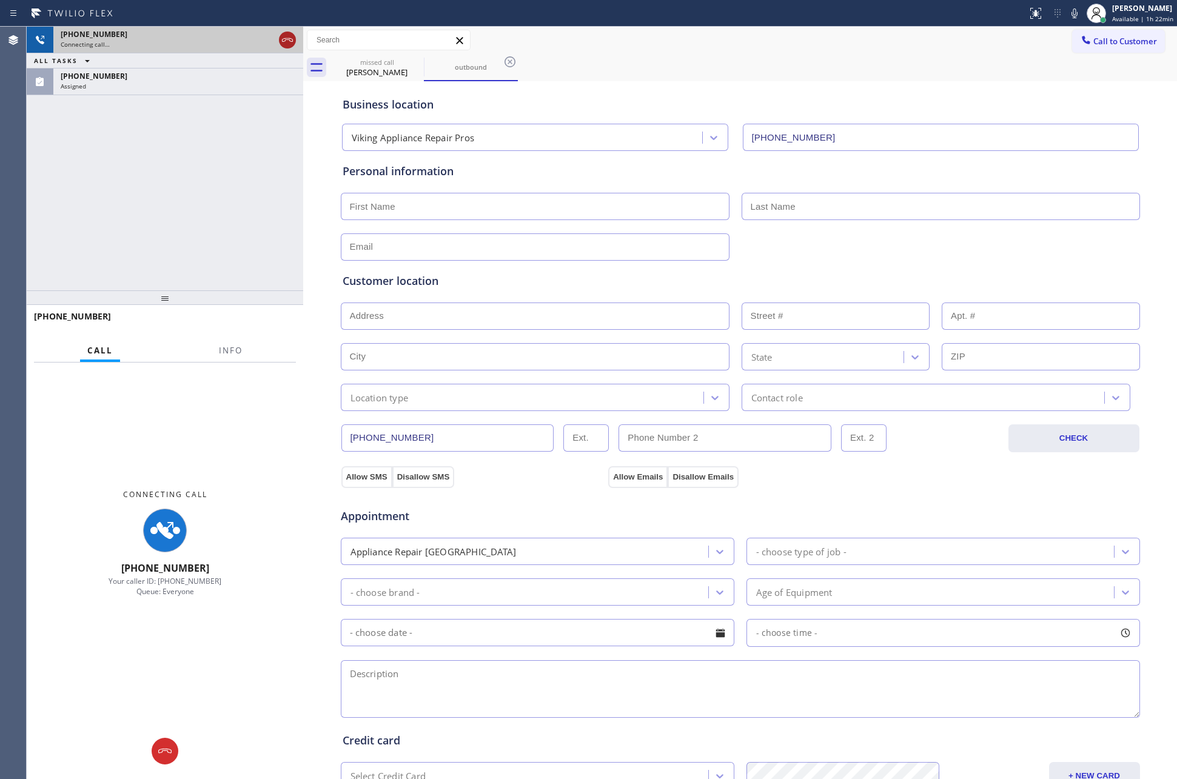
click at [291, 37] on icon at bounding box center [287, 40] width 15 height 15
drag, startPoint x: 248, startPoint y: 203, endPoint x: 251, endPoint y: 215, distance: 12.5
click at [251, 215] on div "+12069536793 Connecting call… ALL TASKS ALL TASKS ACTIVE TASKS TASKS IN WRAP UP…" at bounding box center [165, 159] width 277 height 264
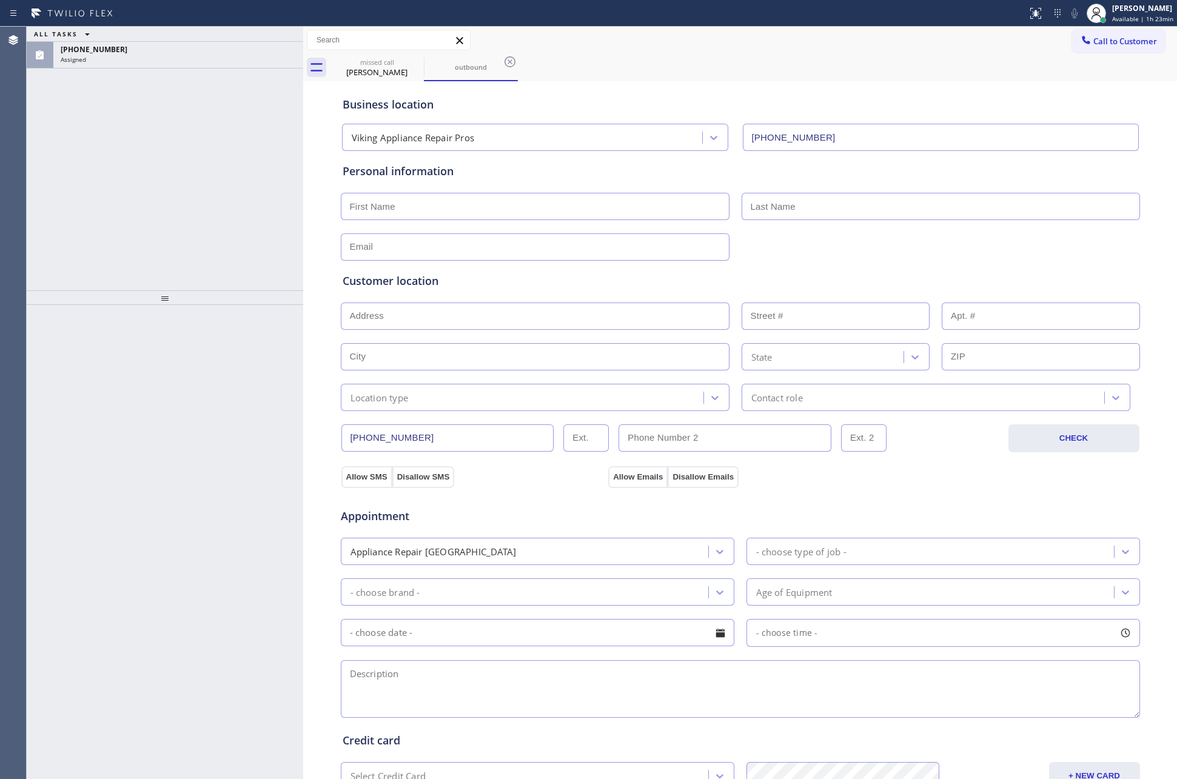
click at [217, 144] on div "ALL TASKS ALL TASKS ACTIVE TASKS TASKS IN WRAP UP (206) 953-6793 Assigned" at bounding box center [165, 159] width 277 height 264
click at [366, 67] on div "Randi Seaberg" at bounding box center [377, 72] width 92 height 11
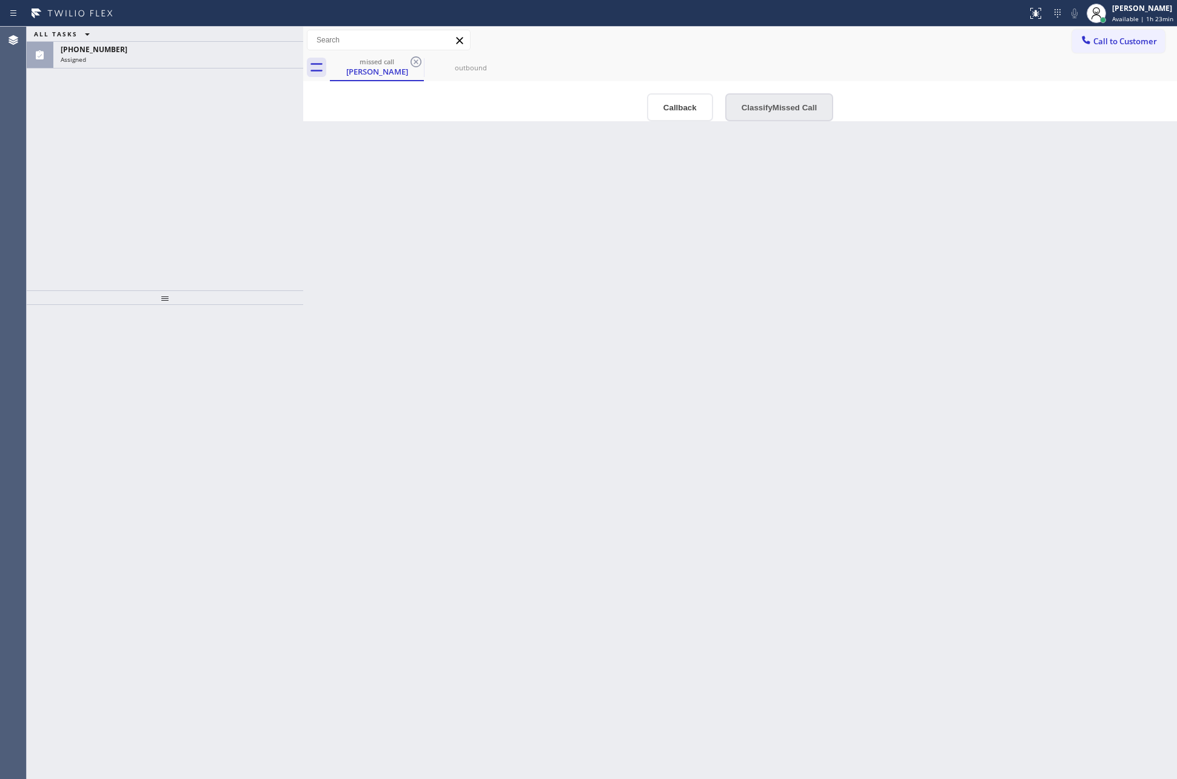
click at [779, 111] on button "Classify Missed Call" at bounding box center [779, 107] width 108 height 28
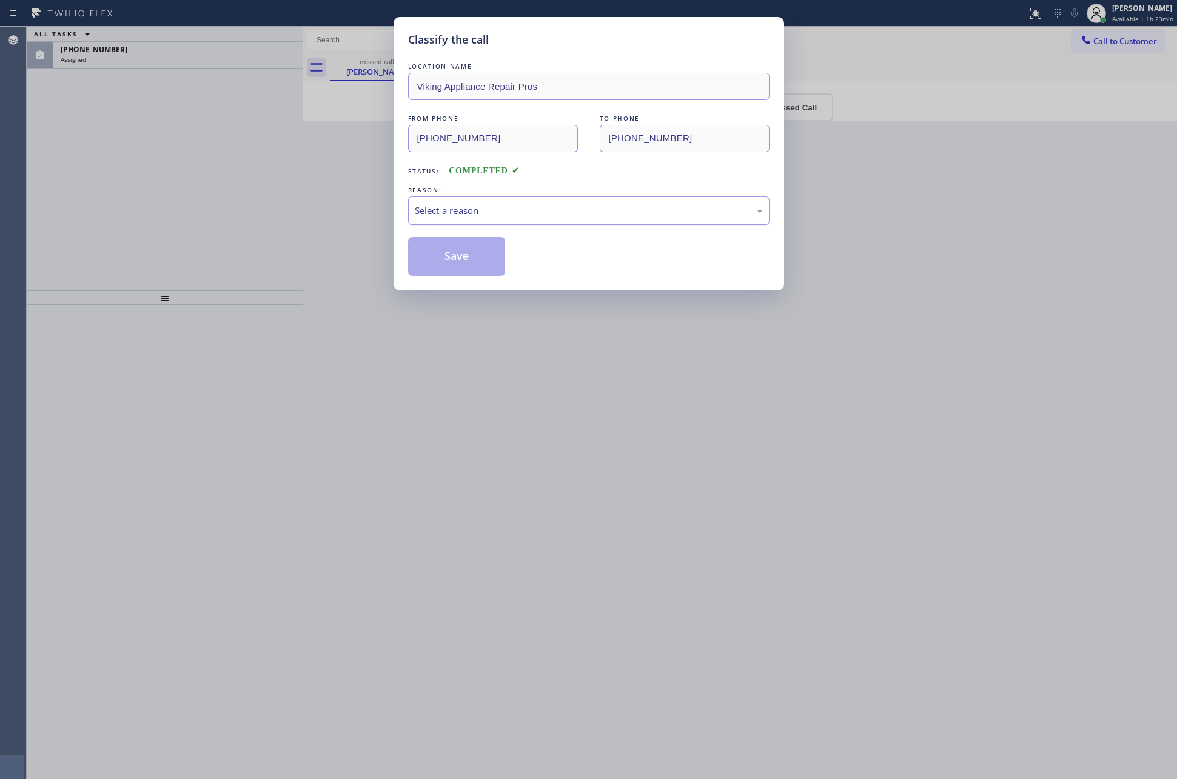
click at [475, 213] on div "Select a reason" at bounding box center [589, 211] width 348 height 14
click at [448, 255] on button "Save" at bounding box center [457, 256] width 98 height 39
click at [158, 193] on div "Classify the call LOCATION NAME Viking Appliance Repair Pros FROM PHONE (206) 9…" at bounding box center [588, 389] width 1177 height 779
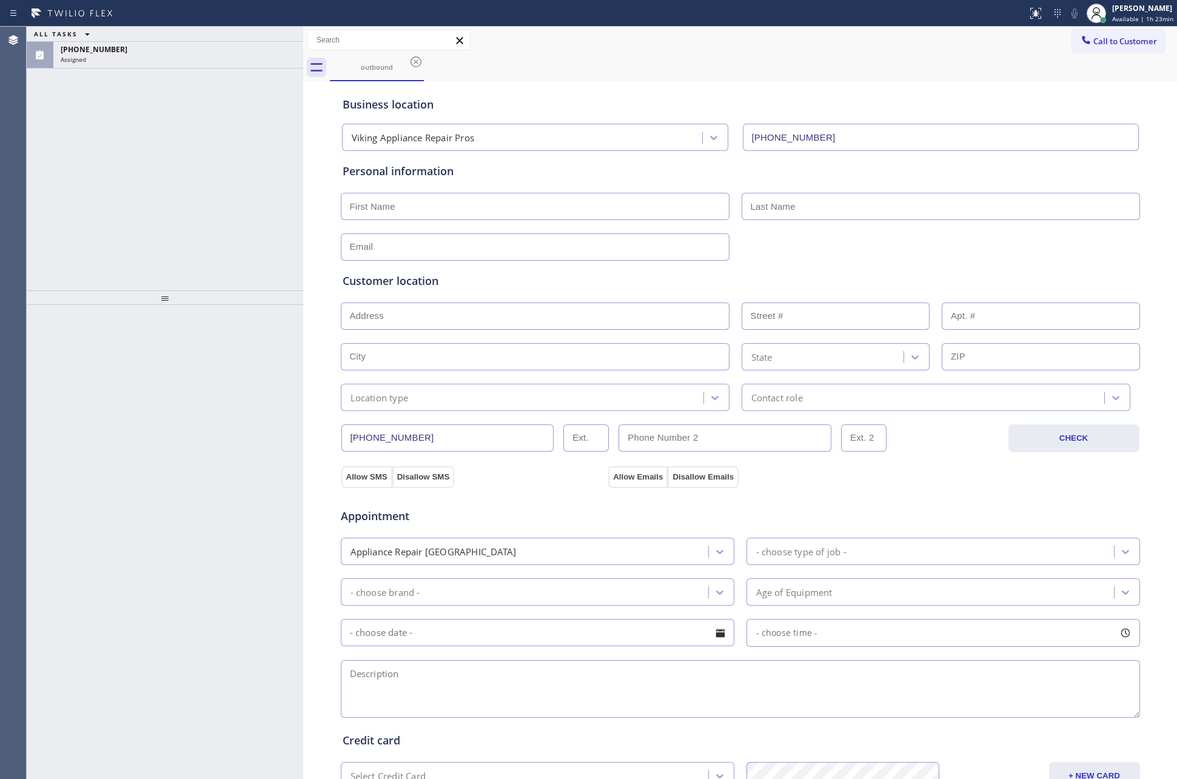
click at [158, 193] on div "ALL TASKS ALL TASKS ACTIVE TASKS TASKS IN WRAP UP (206) 953-6793 Assigned" at bounding box center [165, 159] width 277 height 264
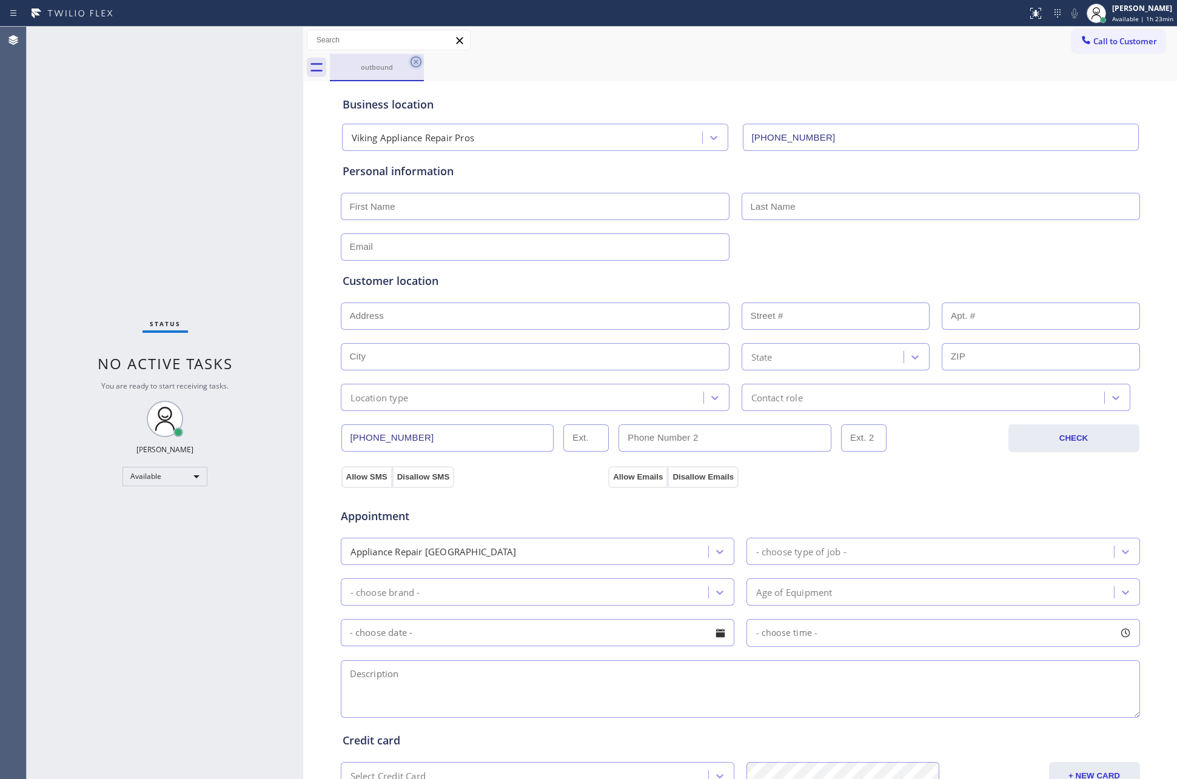
click at [413, 61] on icon at bounding box center [416, 62] width 15 height 15
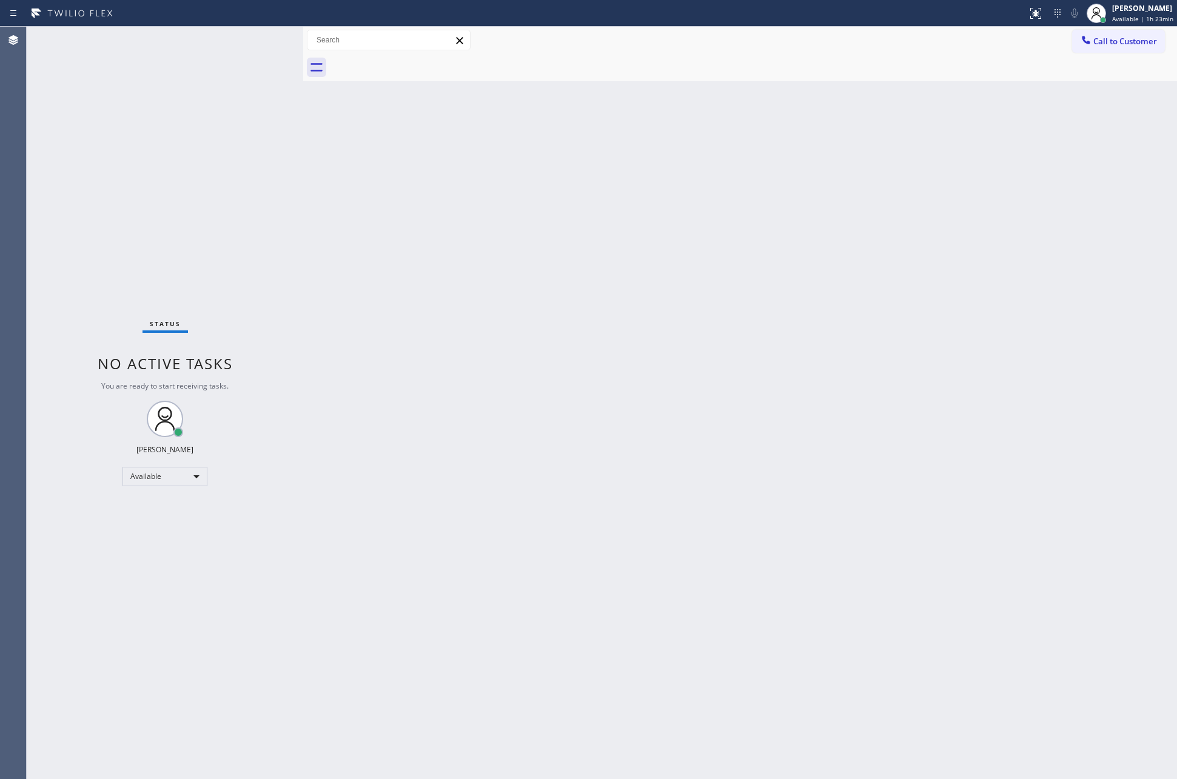
drag, startPoint x: 142, startPoint y: 176, endPoint x: 195, endPoint y: 208, distance: 62.0
click at [147, 179] on div "Status No active tasks You are ready to start receiving tasks. [PERSON_NAME] Av…" at bounding box center [165, 403] width 277 height 753
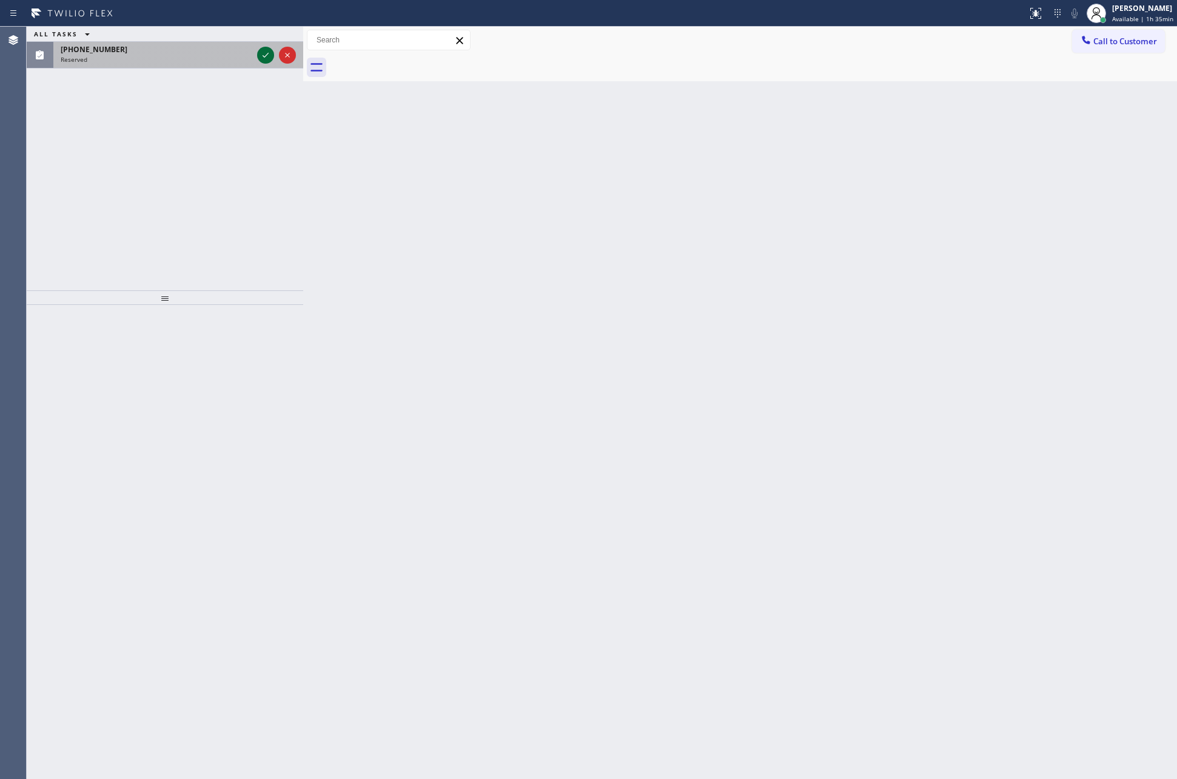
click at [266, 56] on icon at bounding box center [266, 55] width 6 height 5
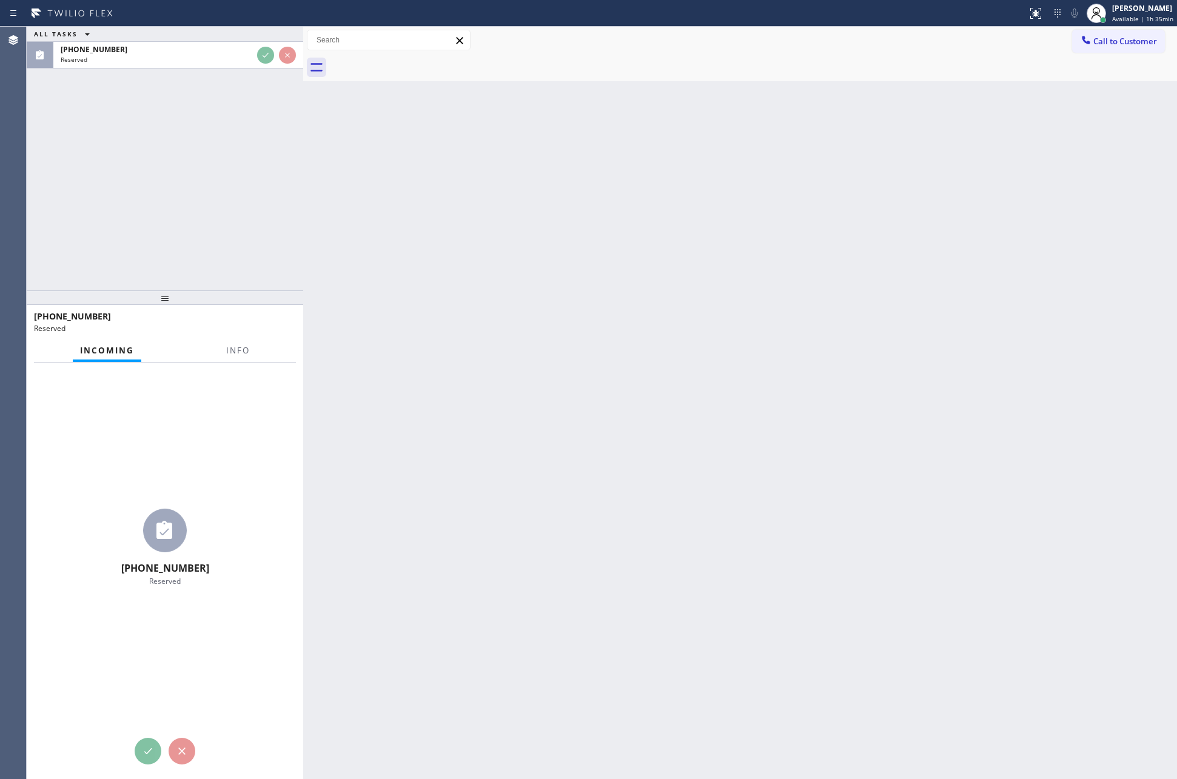
click at [255, 122] on div "ALL TASKS ALL TASKS ACTIVE TASKS TASKS IN WRAP UP (805) 857-7621 Reserved" at bounding box center [165, 159] width 277 height 264
click at [212, 161] on div "ALL TASKS ALL TASKS ACTIVE TASKS TASKS IN WRAP UP (805) 857-7621 Reserved" at bounding box center [165, 159] width 277 height 264
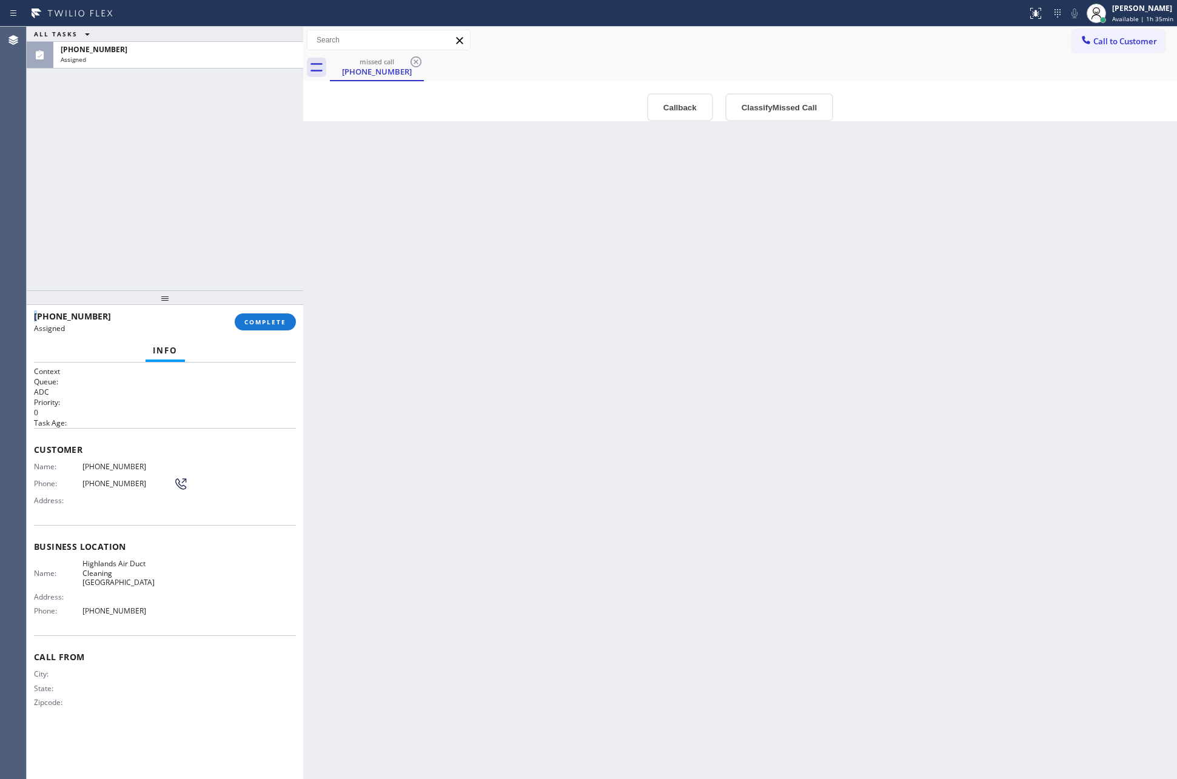
click at [212, 161] on div "ALL TASKS ALL TASKS ACTIVE TASKS TASKS IN WRAP UP (805) 857-7621 Assigned" at bounding box center [165, 159] width 277 height 264
click at [545, 382] on div "Back to Dashboard Change Sender ID Customers Technicians Select a contact Outbo…" at bounding box center [740, 403] width 874 height 753
click at [668, 101] on button "Callback" at bounding box center [680, 107] width 66 height 28
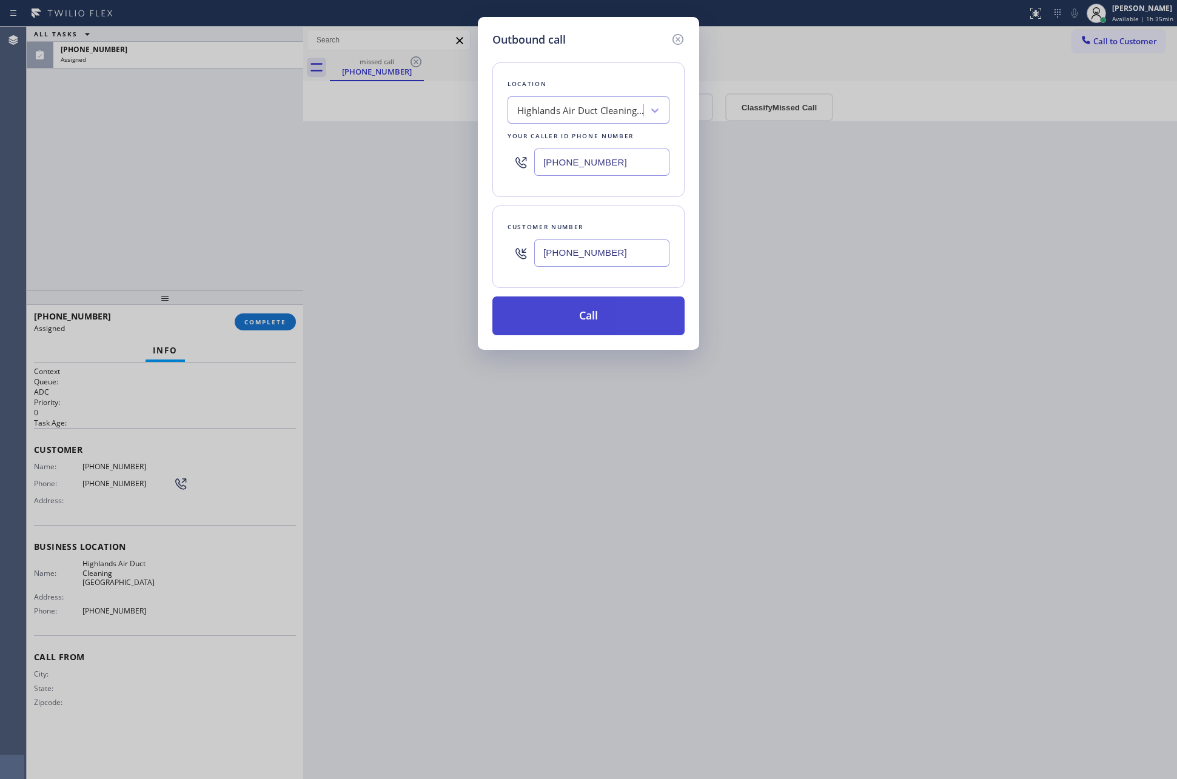
click at [613, 318] on button "Call" at bounding box center [588, 316] width 192 height 39
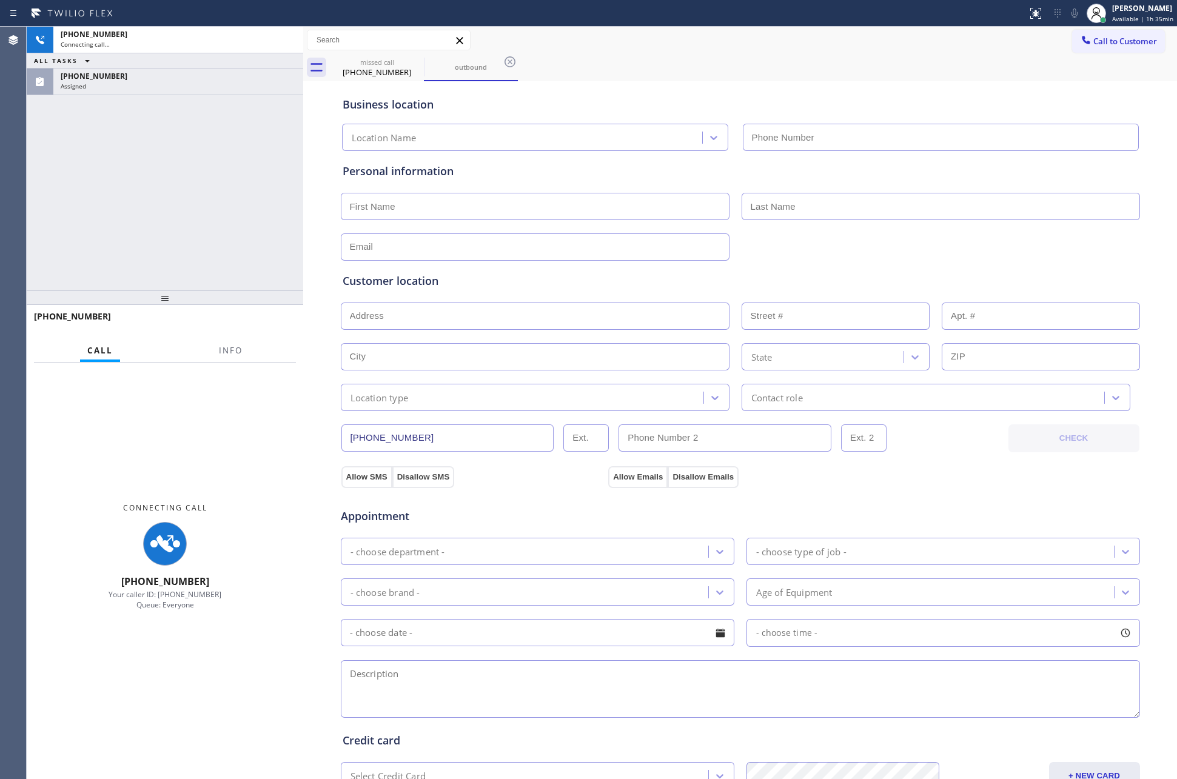
type input "(805) 549-5853"
click at [201, 176] on div "+18058577621 Connecting call… ALL TASKS ALL TASKS ACTIVE TASKS TASKS IN WRAP UP…" at bounding box center [165, 159] width 277 height 264
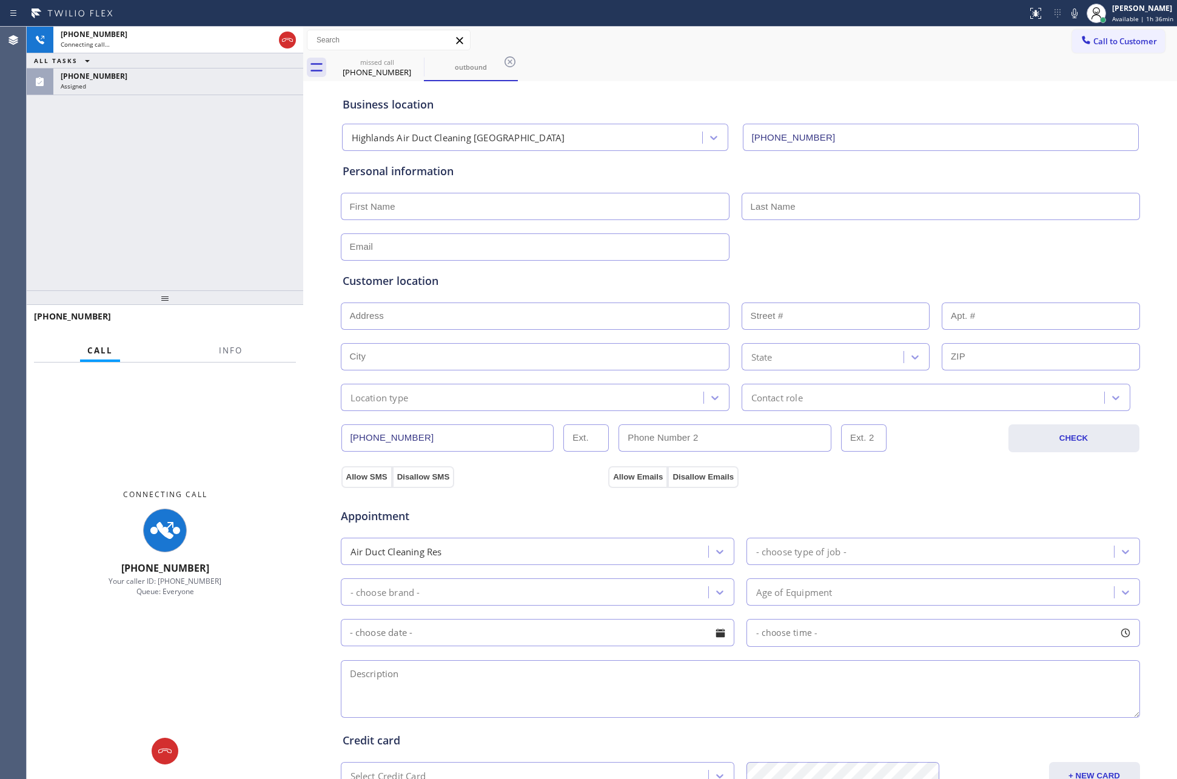
click at [153, 241] on div "+18058577621 Connecting call… ALL TASKS ALL TASKS ACTIVE TASKS TASKS IN WRAP UP…" at bounding box center [165, 159] width 277 height 264
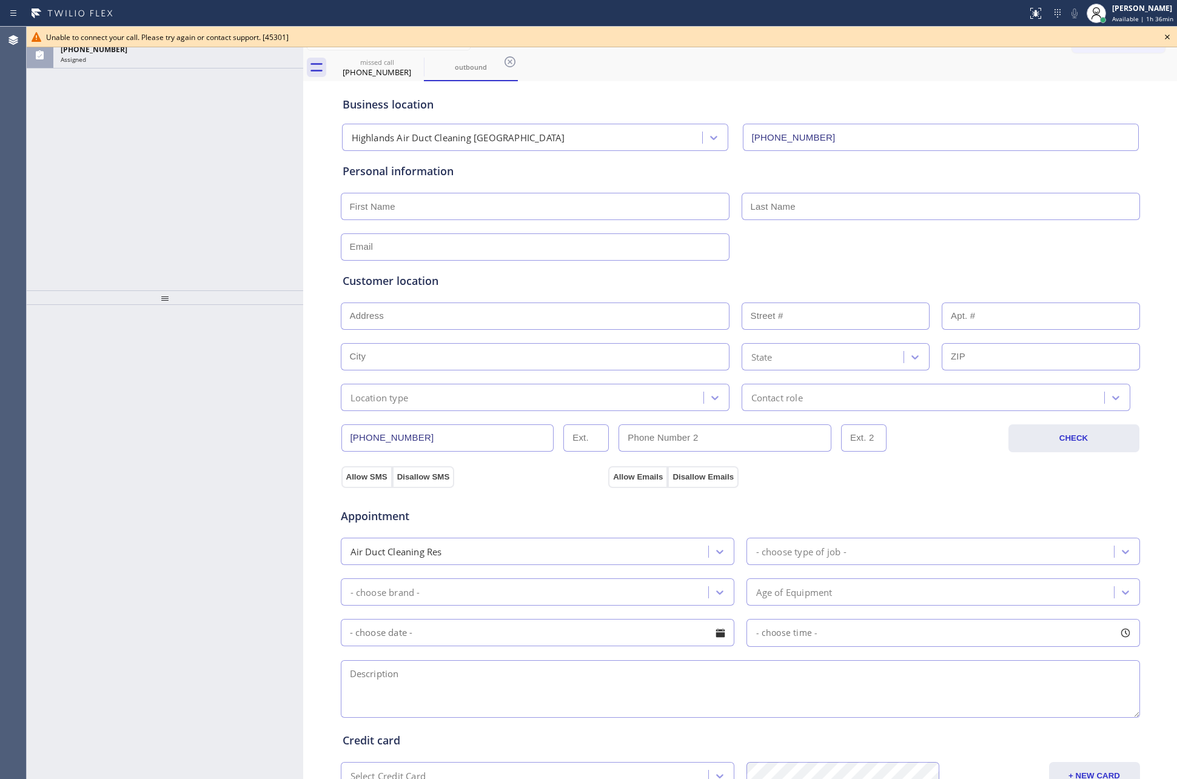
click at [130, 160] on div "ALL TASKS ALL TASKS ACTIVE TASKS TASKS IN WRAP UP (805) 857-7621 Assigned" at bounding box center [165, 159] width 277 height 264
click at [1167, 36] on icon at bounding box center [1167, 37] width 5 height 5
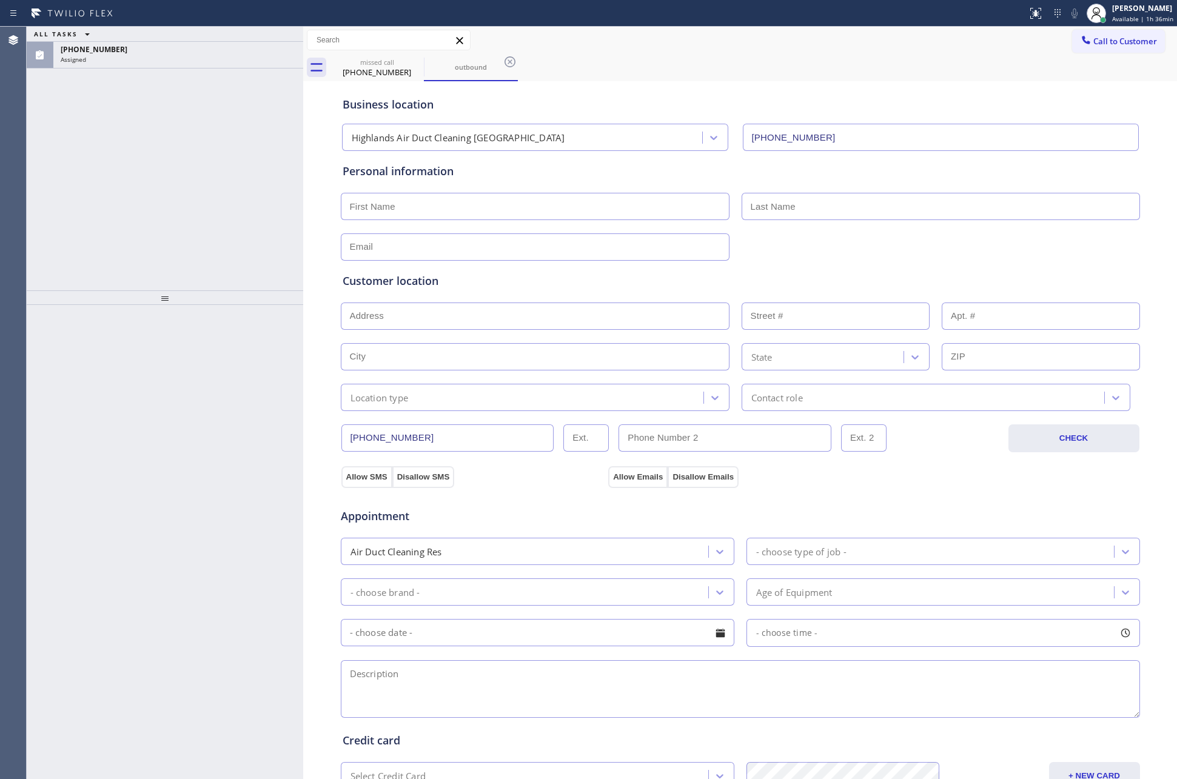
drag, startPoint x: 912, startPoint y: 50, endPoint x: 387, endPoint y: 133, distance: 531.2
click at [911, 50] on div "Call to Customer Outbound call Location Search location Your caller id phone nu…" at bounding box center [740, 40] width 874 height 21
click at [119, 127] on div "ALL TASKS ALL TASKS ACTIVE TASKS TASKS IN WRAP UP (805) 857-7621 Assigned" at bounding box center [165, 159] width 277 height 264
click at [132, 53] on div "(805) 857-7621" at bounding box center [178, 49] width 235 height 10
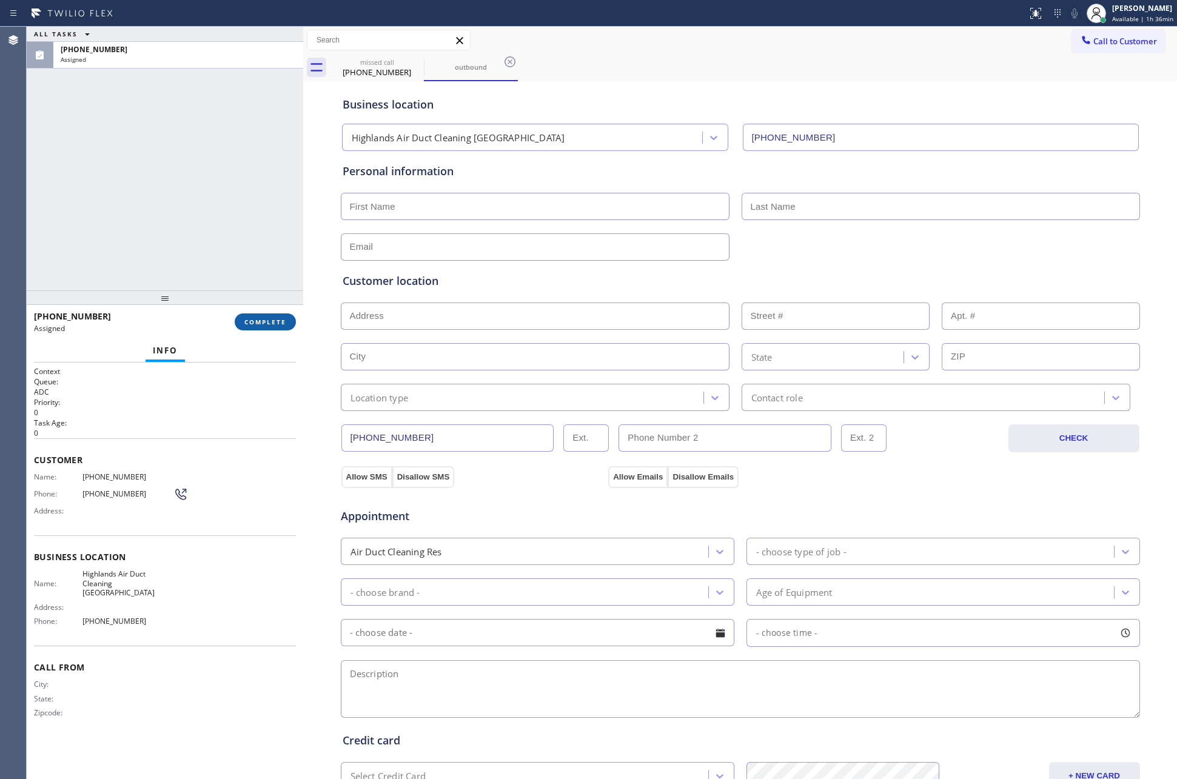
click at [280, 323] on span "COMPLETE" at bounding box center [265, 322] width 42 height 8
click at [216, 139] on div "ALL TASKS ALL TASKS ACTIVE TASKS TASKS IN WRAP UP (805) 857-7621 Assigned" at bounding box center [165, 159] width 277 height 264
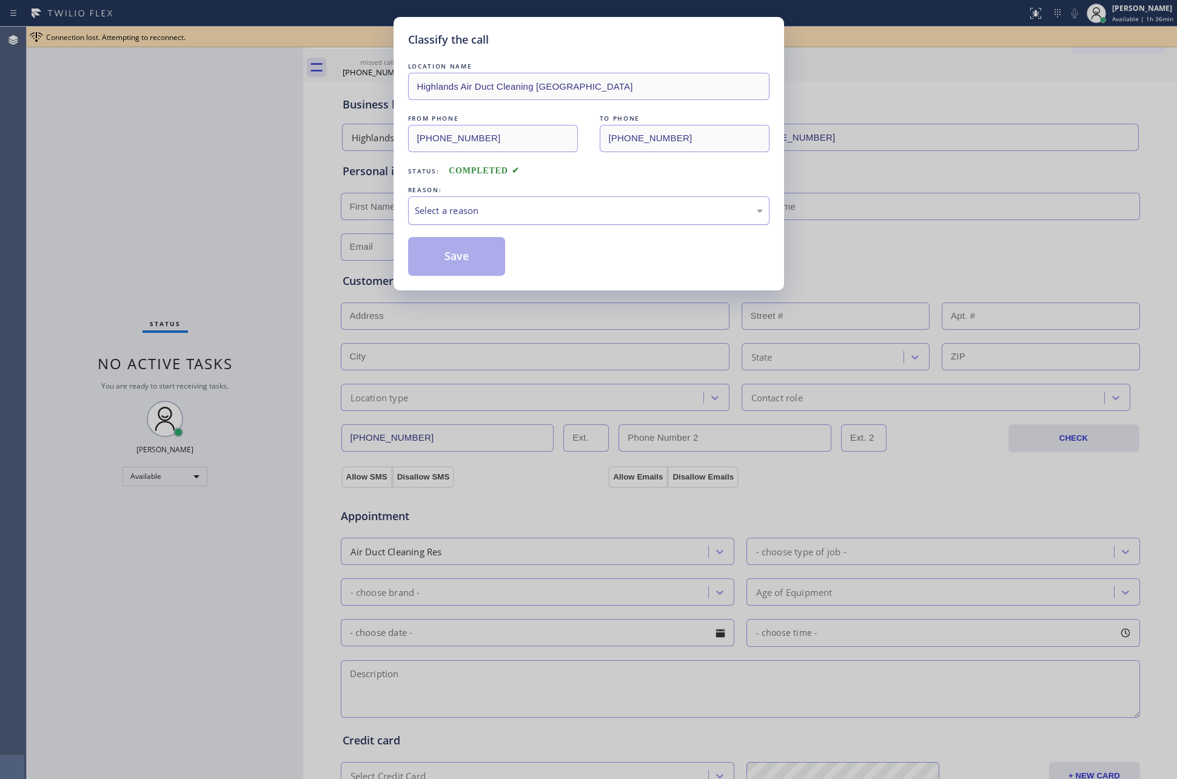
click at [559, 212] on div "Select a reason" at bounding box center [589, 211] width 348 height 14
click at [434, 258] on button "Save" at bounding box center [457, 256] width 98 height 39
click at [175, 186] on div "Classify the call LOCATION NAME Highlands Air Duct Cleaning Ventura FROM PHONE …" at bounding box center [588, 389] width 1177 height 779
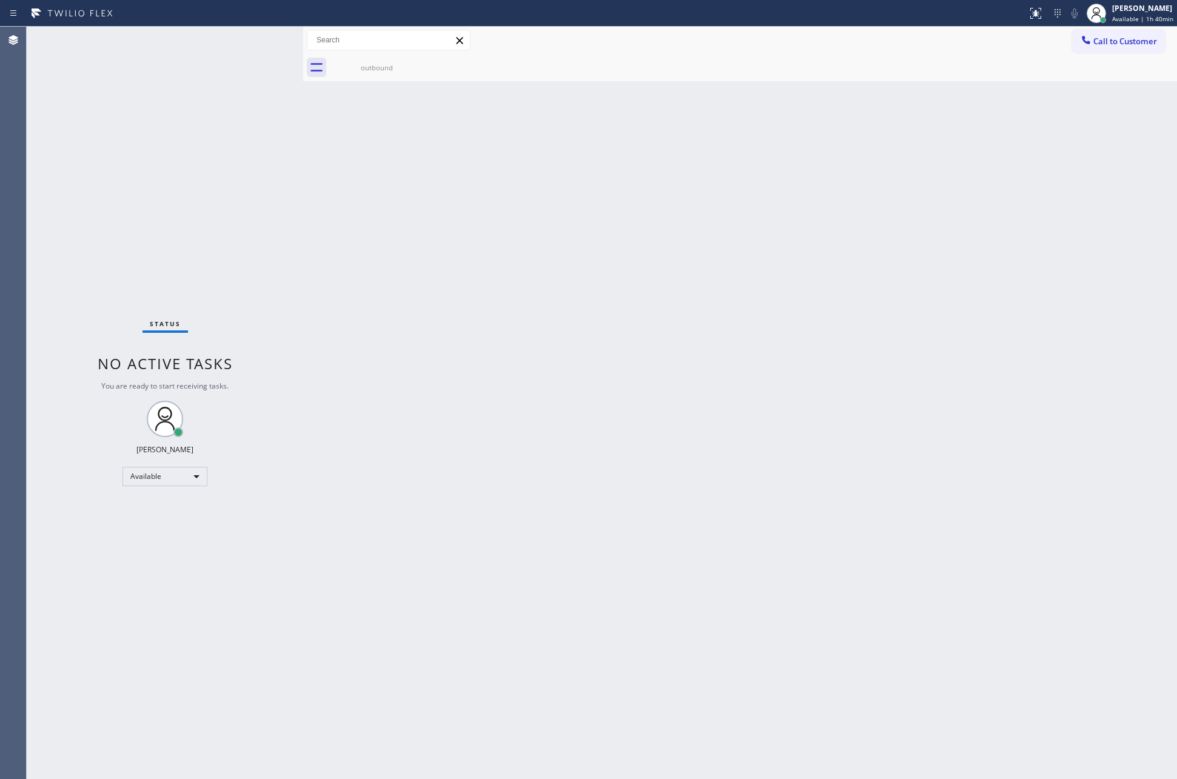
click at [191, 199] on div "Status No active tasks You are ready to start receiving tasks. [PERSON_NAME] Av…" at bounding box center [165, 403] width 277 height 753
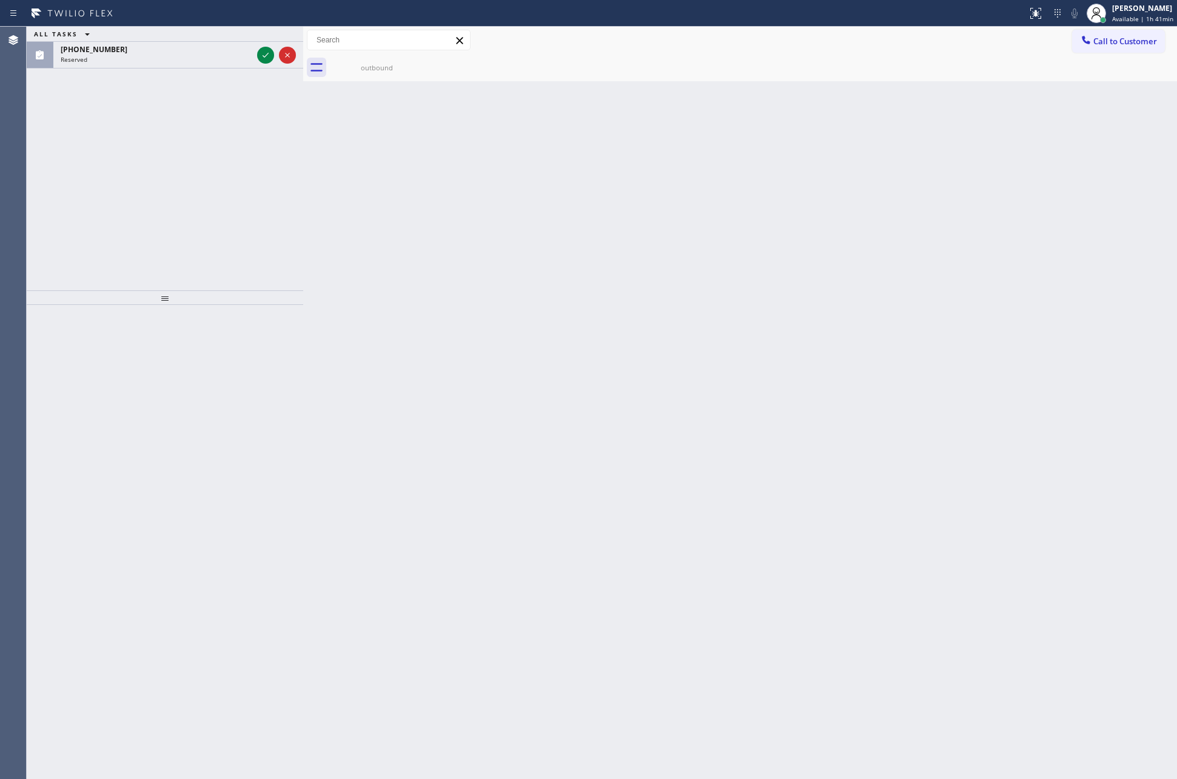
click at [195, 173] on div "ALL TASKS ALL TASKS ACTIVE TASKS TASKS IN WRAP UP (805) 462-3554 Reserved" at bounding box center [165, 159] width 277 height 264
click at [266, 55] on icon at bounding box center [265, 55] width 15 height 15
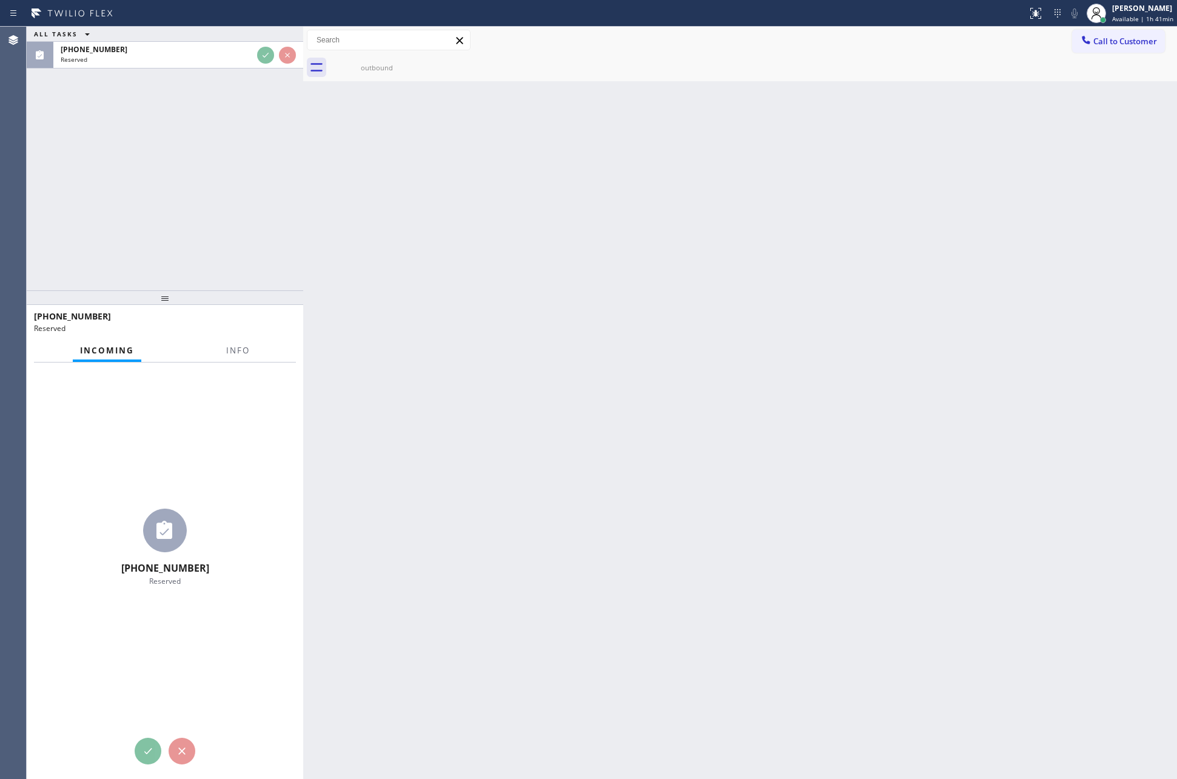
click at [262, 182] on div "ALL TASKS ALL TASKS ACTIVE TASKS TASKS IN WRAP UP (805) 462-3554 Reserved" at bounding box center [165, 159] width 277 height 264
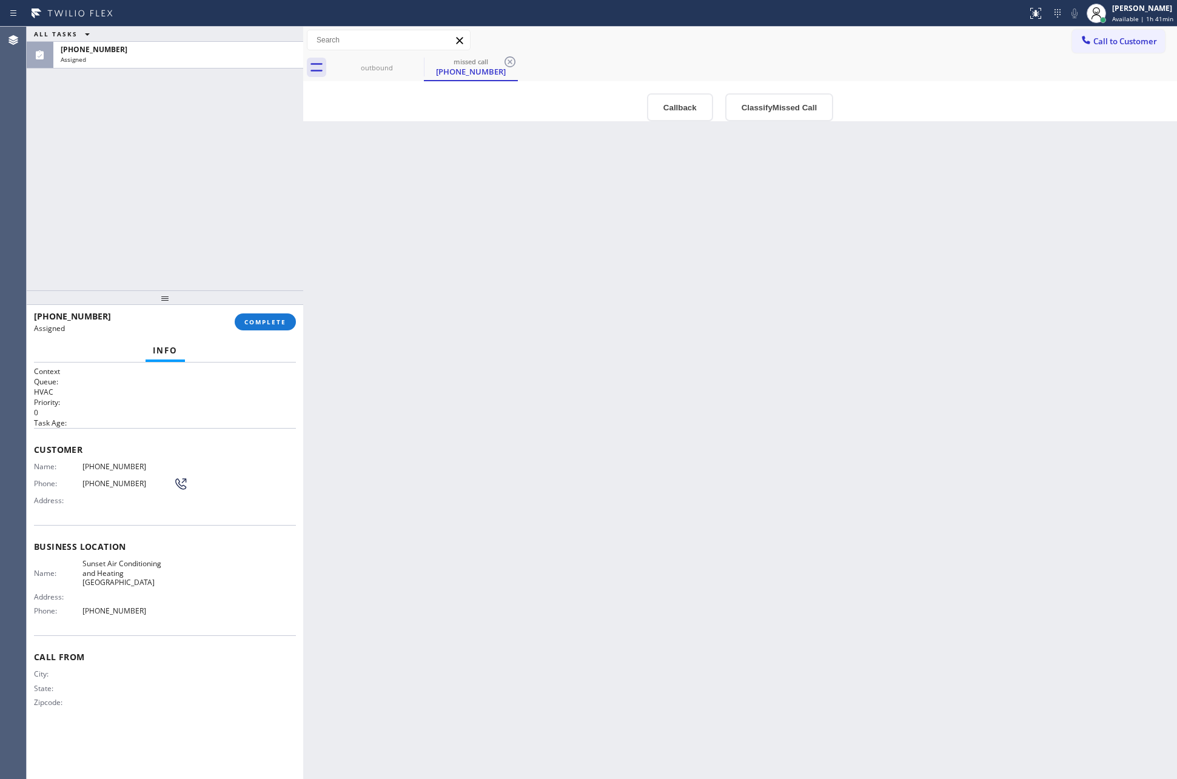
click at [216, 223] on div "ALL TASKS ALL TASKS ACTIVE TASKS TASKS IN WRAP UP (805) 462-3554 Assigned" at bounding box center [165, 159] width 277 height 264
click at [623, 695] on div "Back to Dashboard Change Sender ID Customers Technicians Select a contact Outbo…" at bounding box center [740, 403] width 874 height 753
click at [679, 106] on button "Callback" at bounding box center [680, 107] width 66 height 28
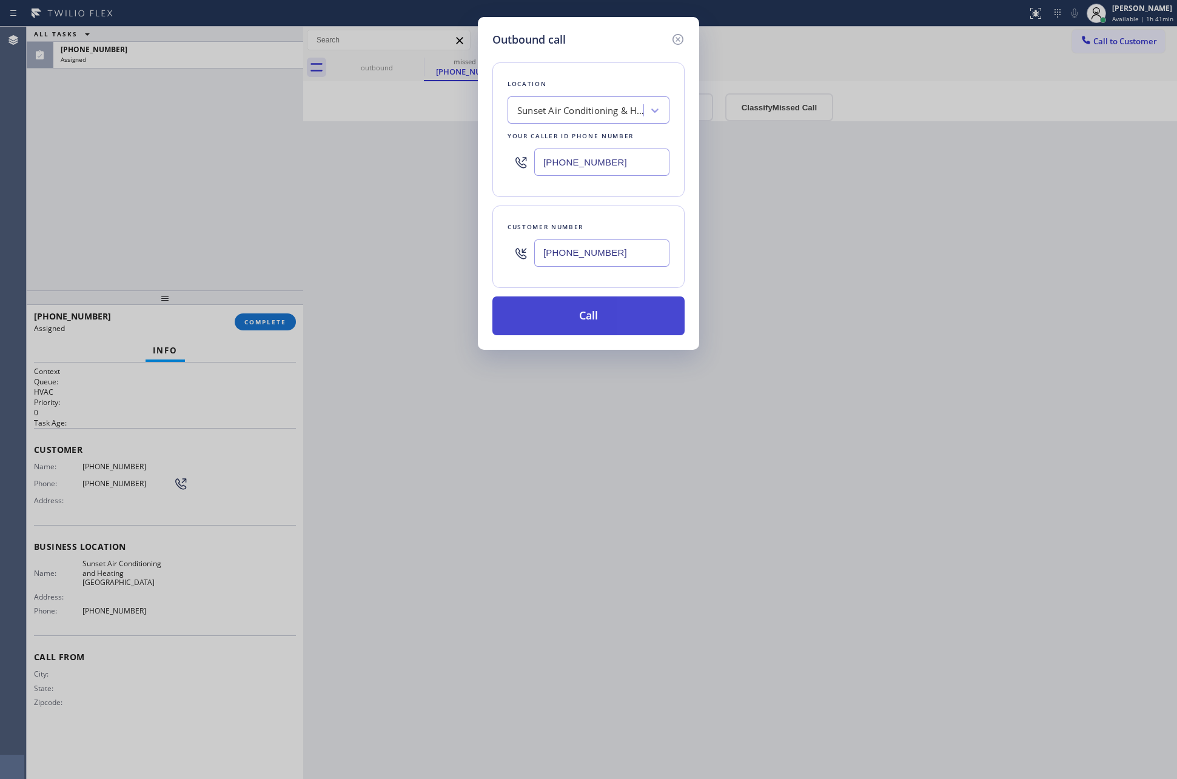
click at [583, 317] on button "Call" at bounding box center [588, 316] width 192 height 39
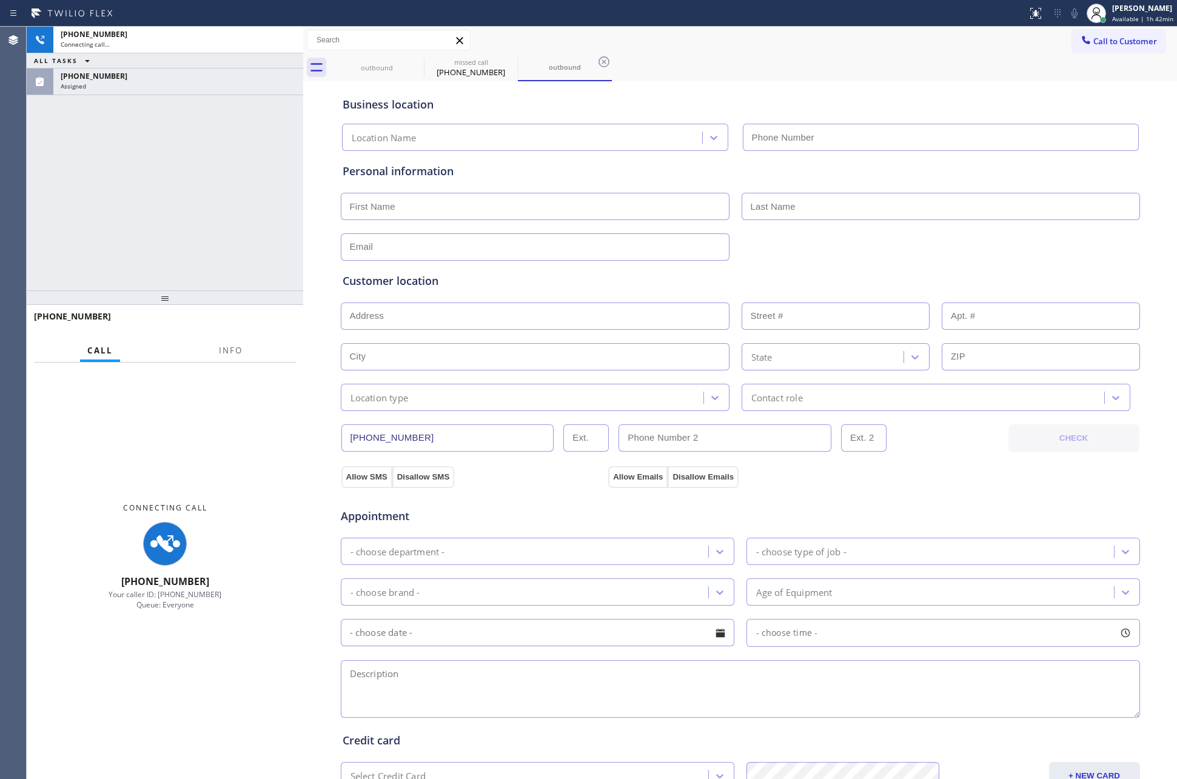
type input "(805) 659-8606"
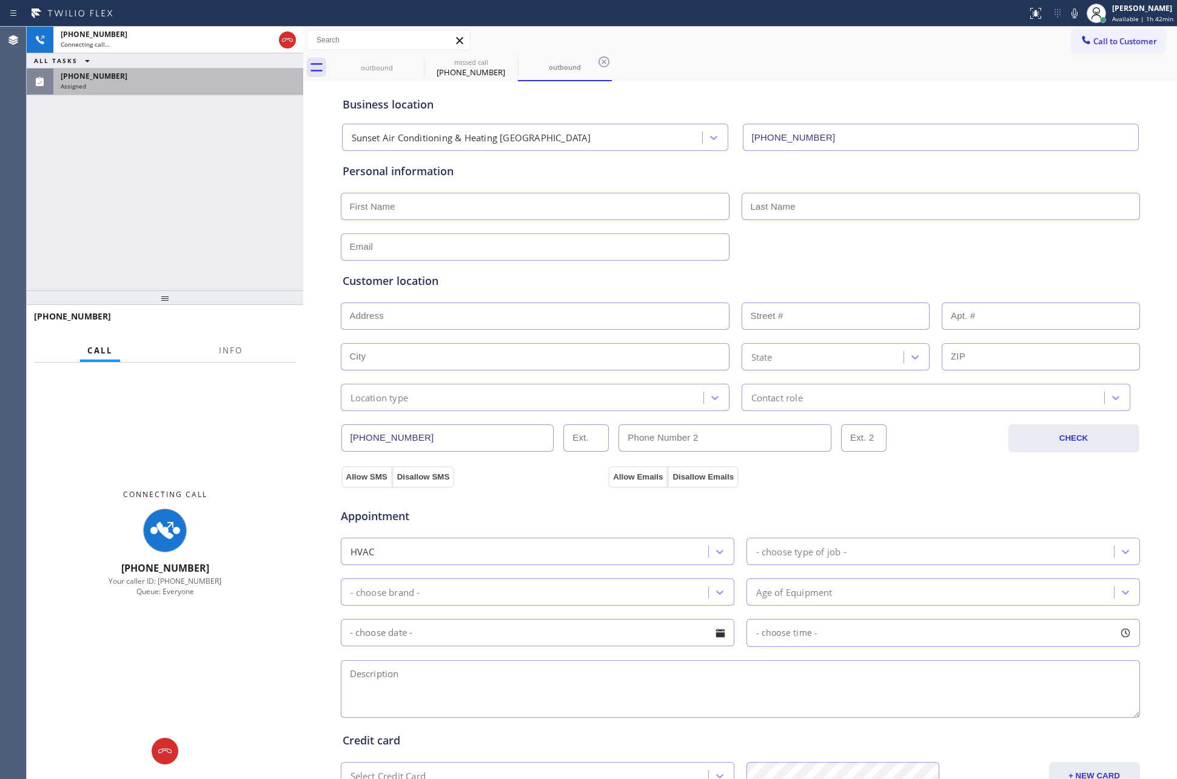
click at [303, 212] on div at bounding box center [303, 403] width 0 height 753
click at [197, 95] on div "(805) 462-3554 Assigned" at bounding box center [165, 82] width 277 height 27
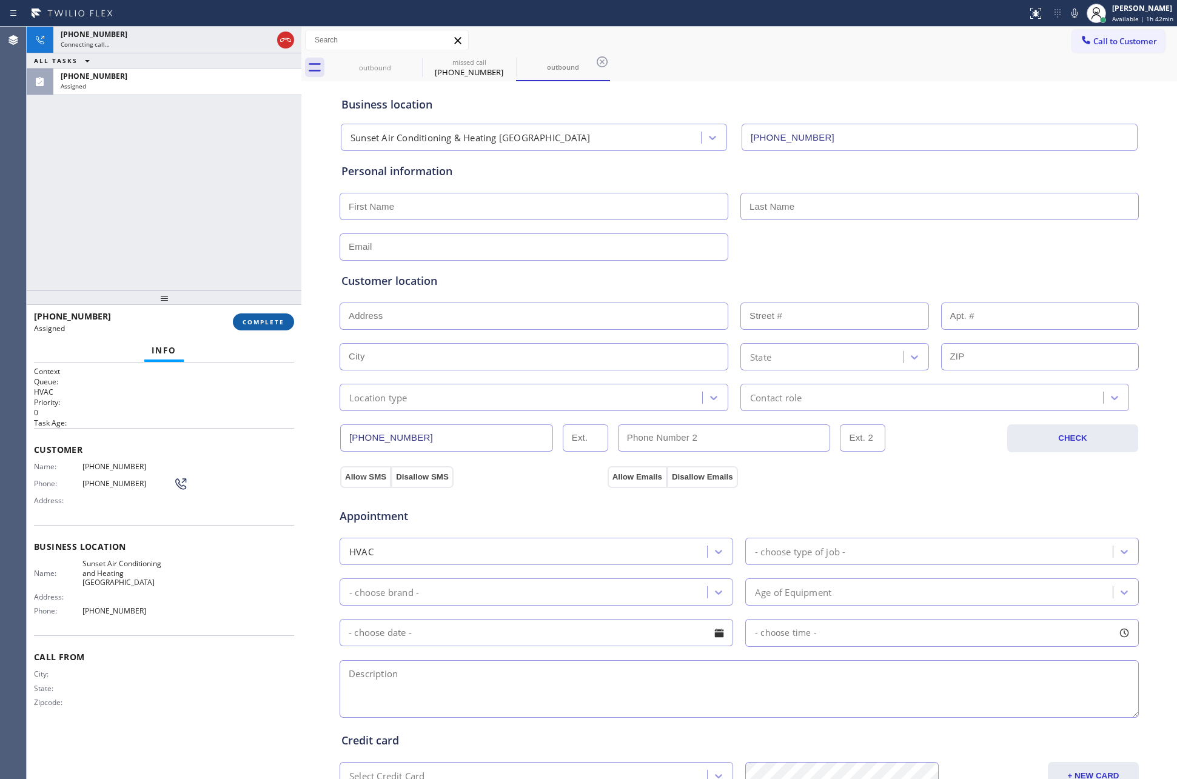
click at [277, 318] on span "COMPLETE" at bounding box center [264, 322] width 42 height 8
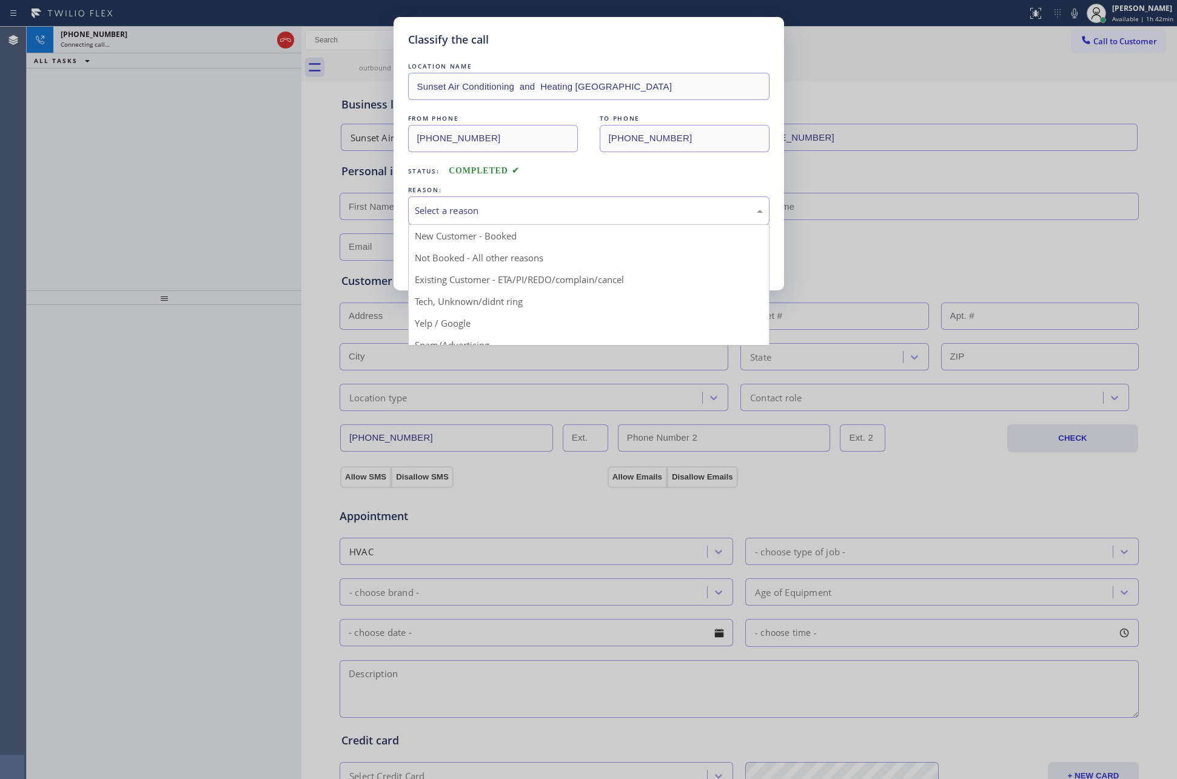
click at [468, 211] on div "Select a reason" at bounding box center [589, 211] width 348 height 14
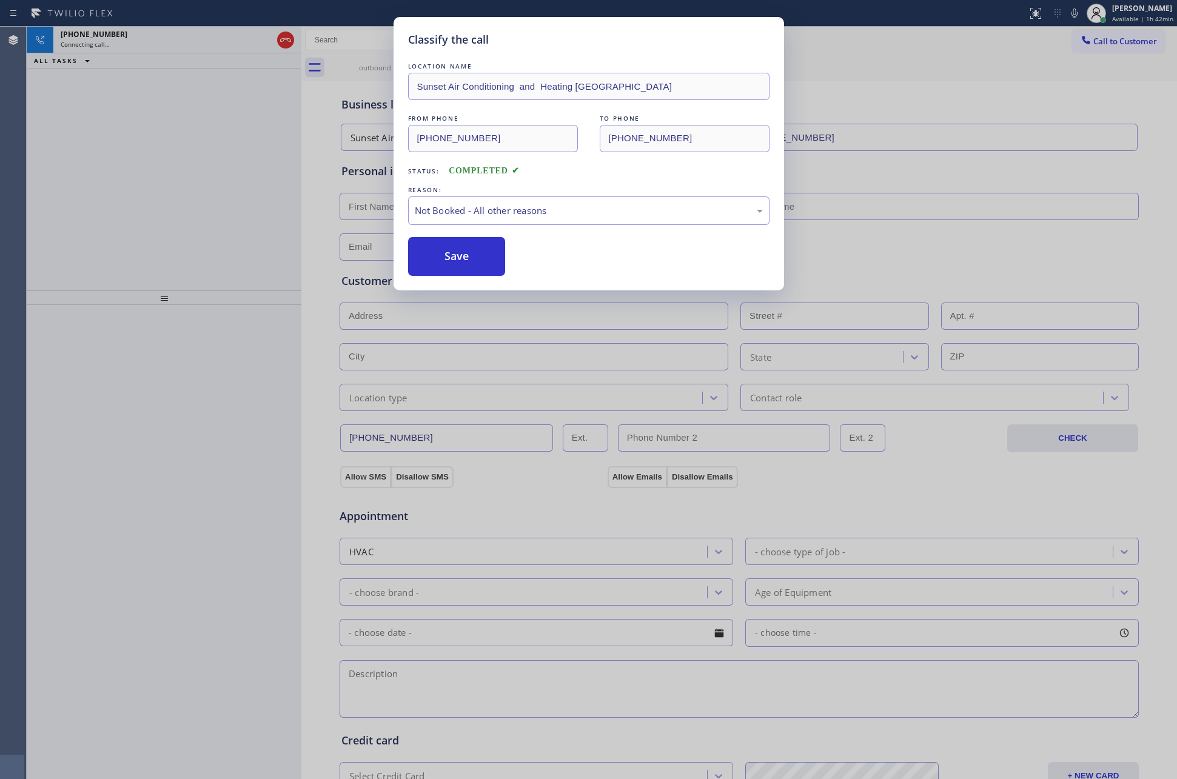
click at [459, 261] on button "Save" at bounding box center [457, 256] width 98 height 39
click at [99, 207] on div "Classify the call LOCATION NAME Sunset Air Conditioning and Heating Hope Ranch …" at bounding box center [588, 389] width 1177 height 779
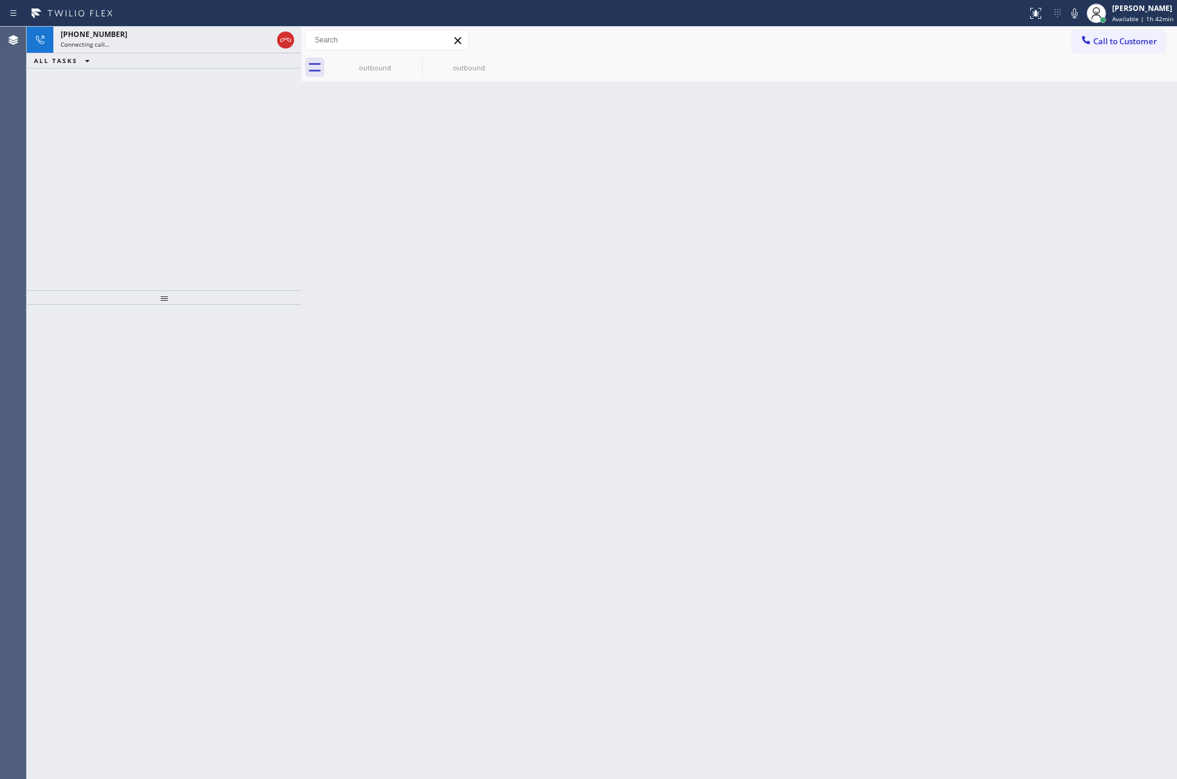
click at [99, 207] on div "+18054623554 Connecting call… ALL TASKS ALL TASKS ACTIVE TASKS TASKS IN WRAP UP" at bounding box center [164, 159] width 275 height 264
click at [284, 35] on icon at bounding box center [285, 40] width 15 height 15
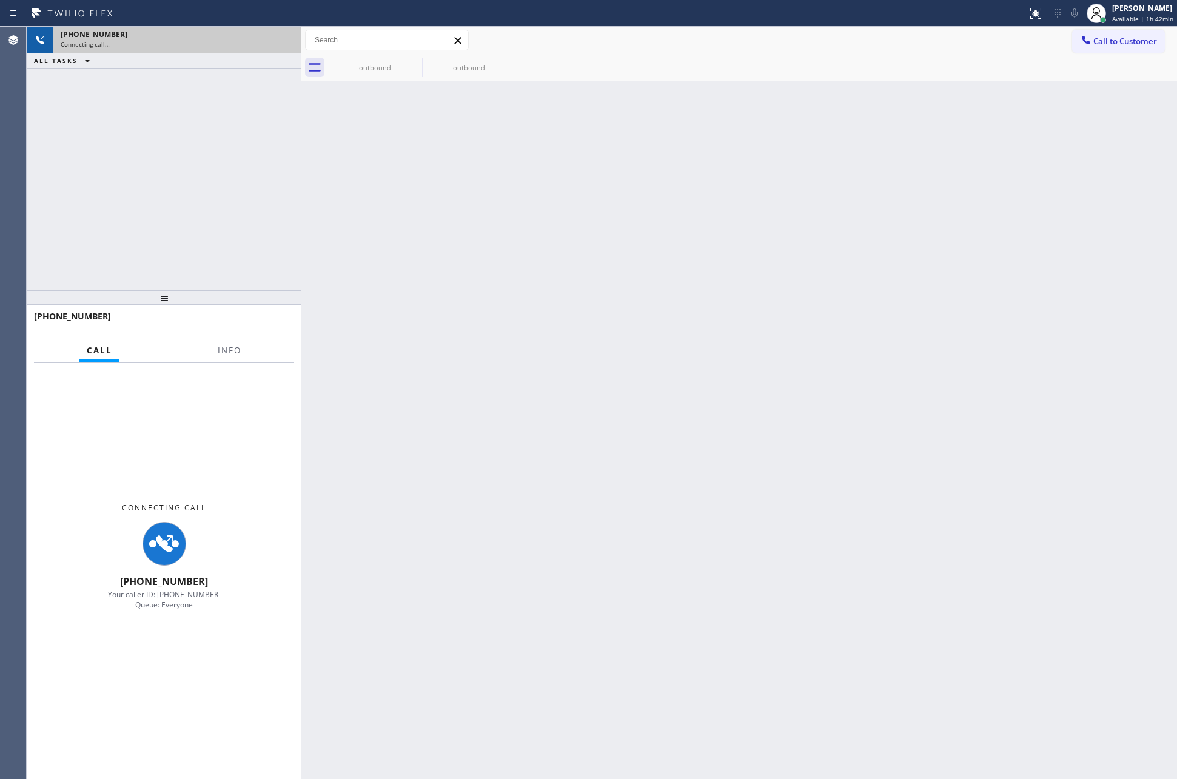
click at [230, 215] on div "+18054623554 Connecting call… ALL TASKS ALL TASKS ACTIVE TASKS TASKS IN WRAP UP" at bounding box center [164, 159] width 275 height 264
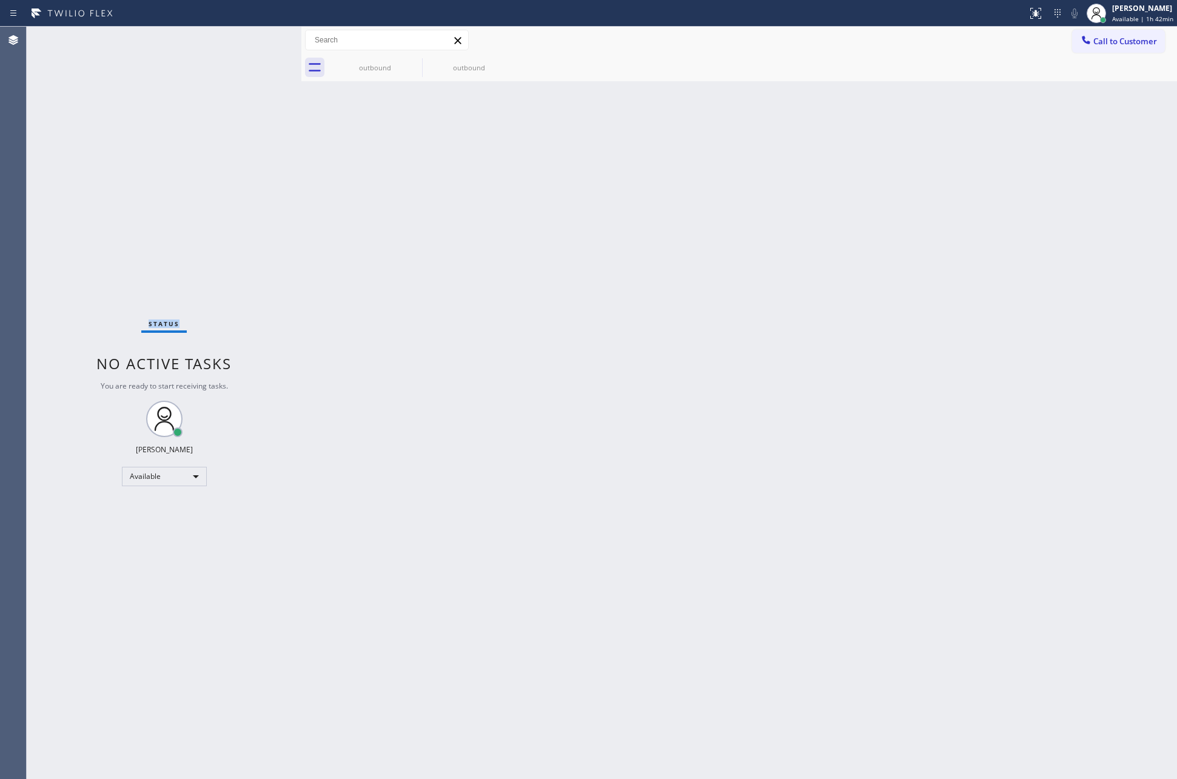
drag, startPoint x: 230, startPoint y: 215, endPoint x: 240, endPoint y: 386, distance: 171.3
click at [229, 273] on div "Status No active tasks You are ready to start receiving tasks. [PERSON_NAME] Av…" at bounding box center [164, 403] width 275 height 753
drag, startPoint x: 381, startPoint y: 73, endPoint x: 414, endPoint y: 66, distance: 33.4
click at [384, 73] on div "outbound" at bounding box center [375, 67] width 92 height 27
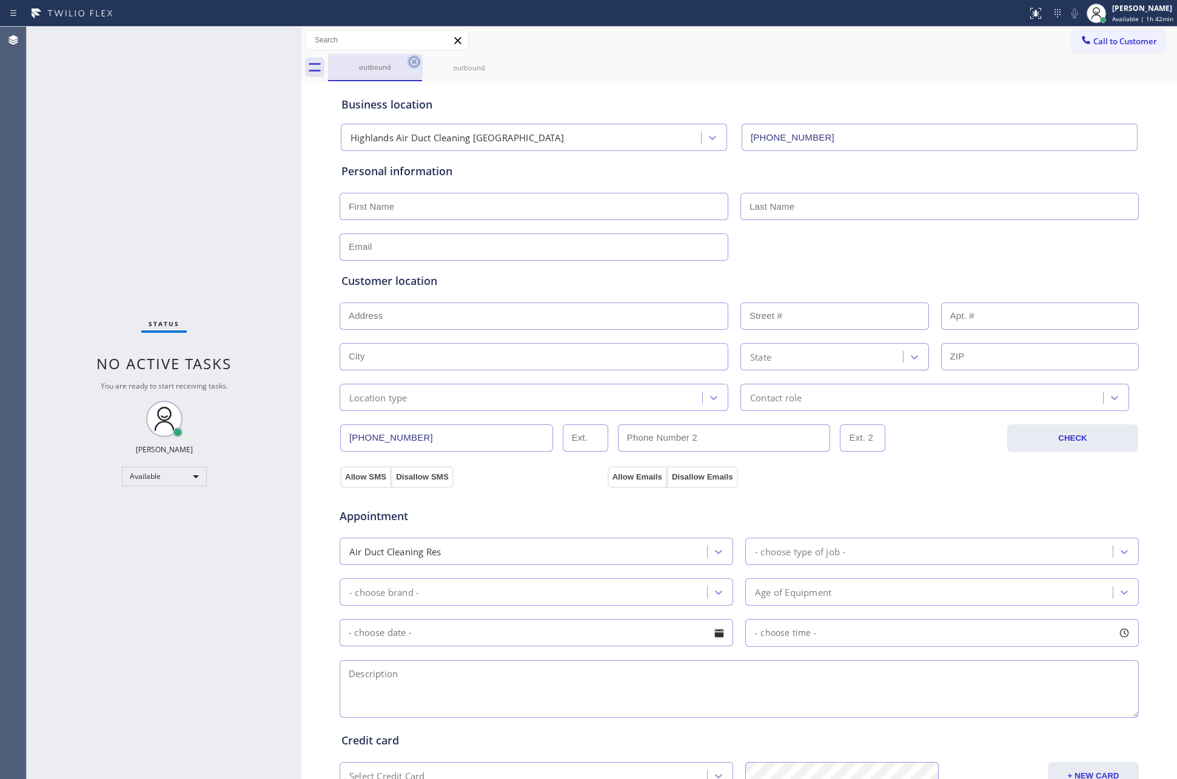
click at [417, 58] on icon at bounding box center [414, 61] width 11 height 11
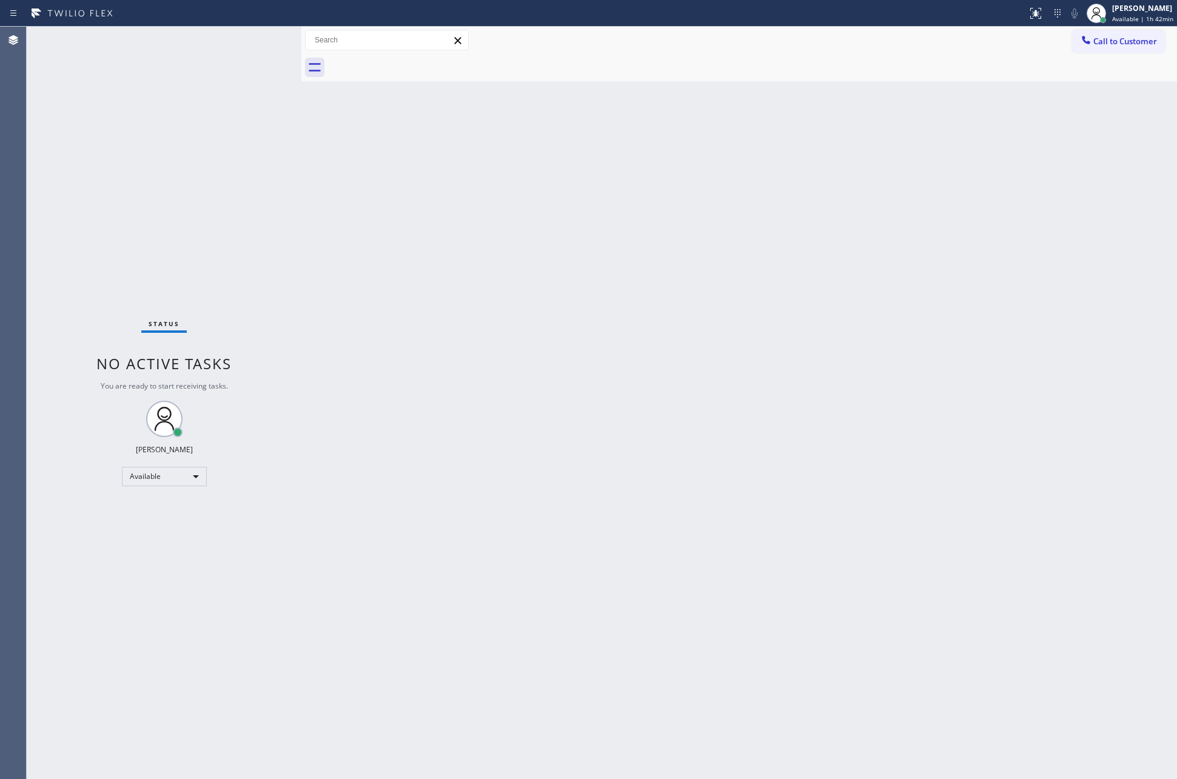
click at [557, 162] on div "Back to Dashboard Change Sender ID Customers Technicians Select a contact Outbo…" at bounding box center [739, 403] width 876 height 753
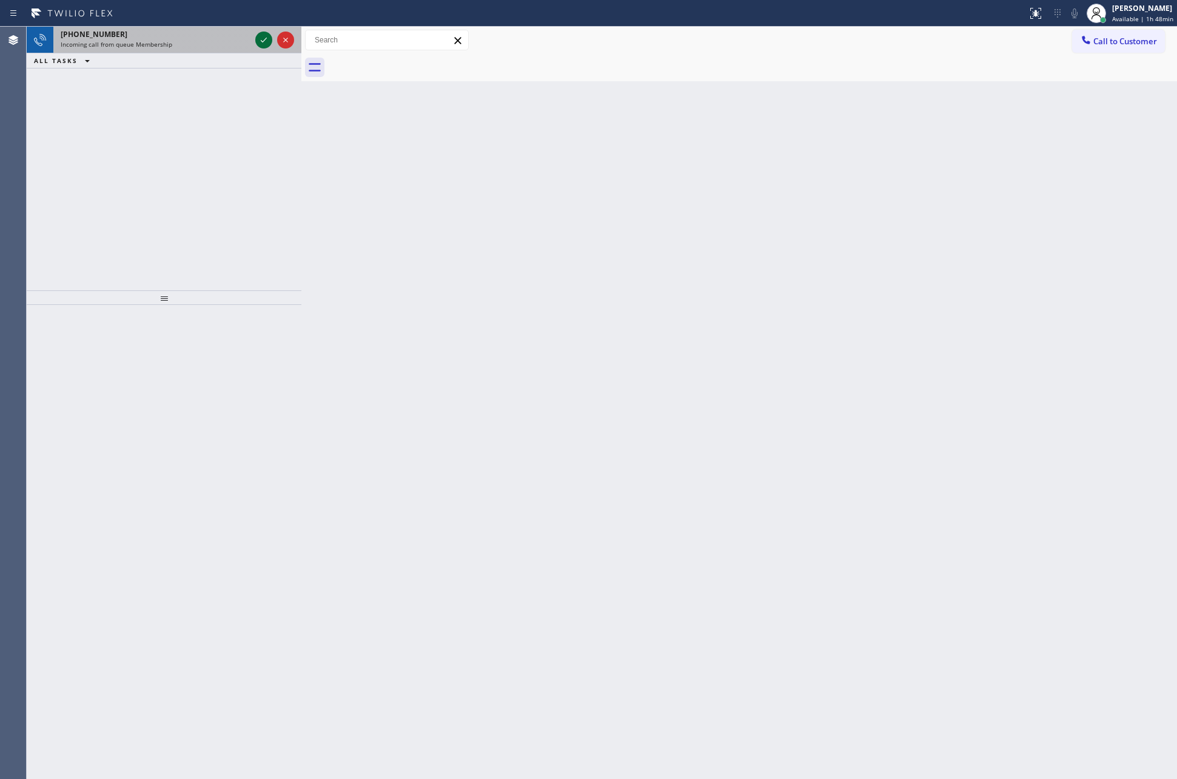
click at [261, 37] on icon at bounding box center [264, 40] width 15 height 15
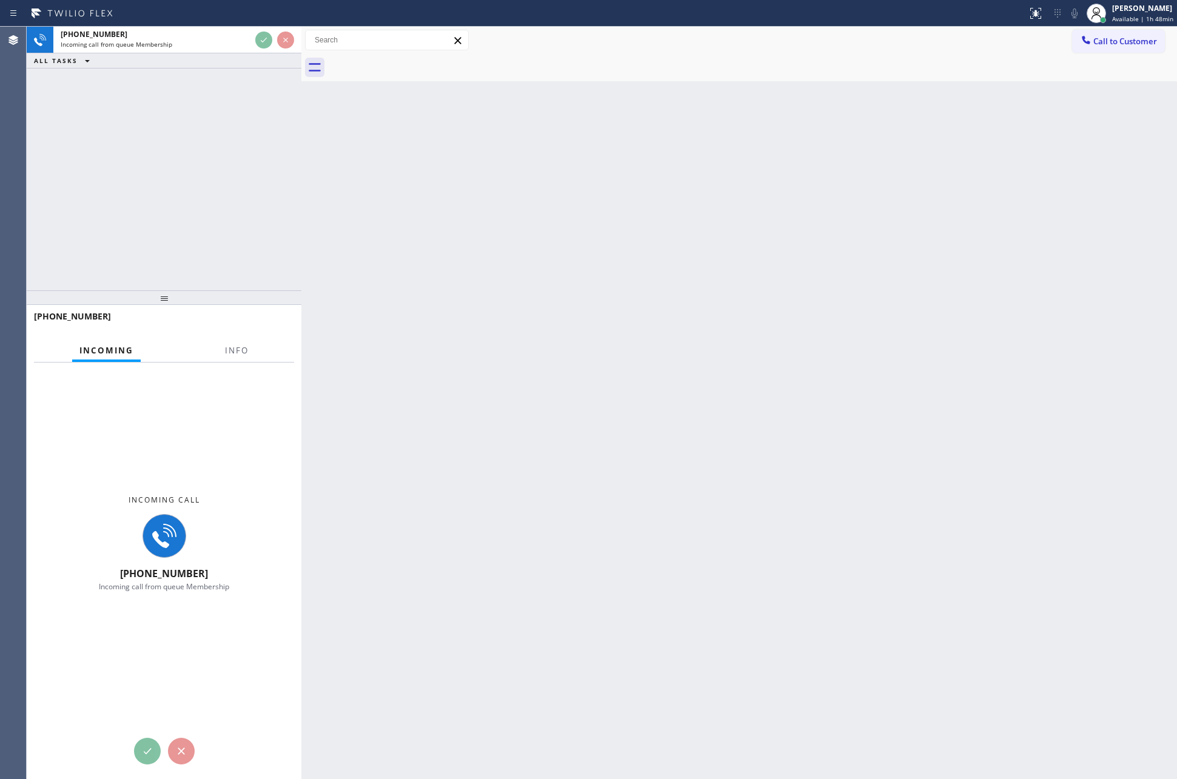
click at [269, 132] on div "+18058956427 Incoming call from queue Membership ALL TASKS ALL TASKS ACTIVE TAS…" at bounding box center [164, 159] width 275 height 264
click at [271, 133] on div "+18058956427 Incoming call from queue Membership ALL TASKS ALL TASKS ACTIVE TAS…" at bounding box center [164, 159] width 275 height 264
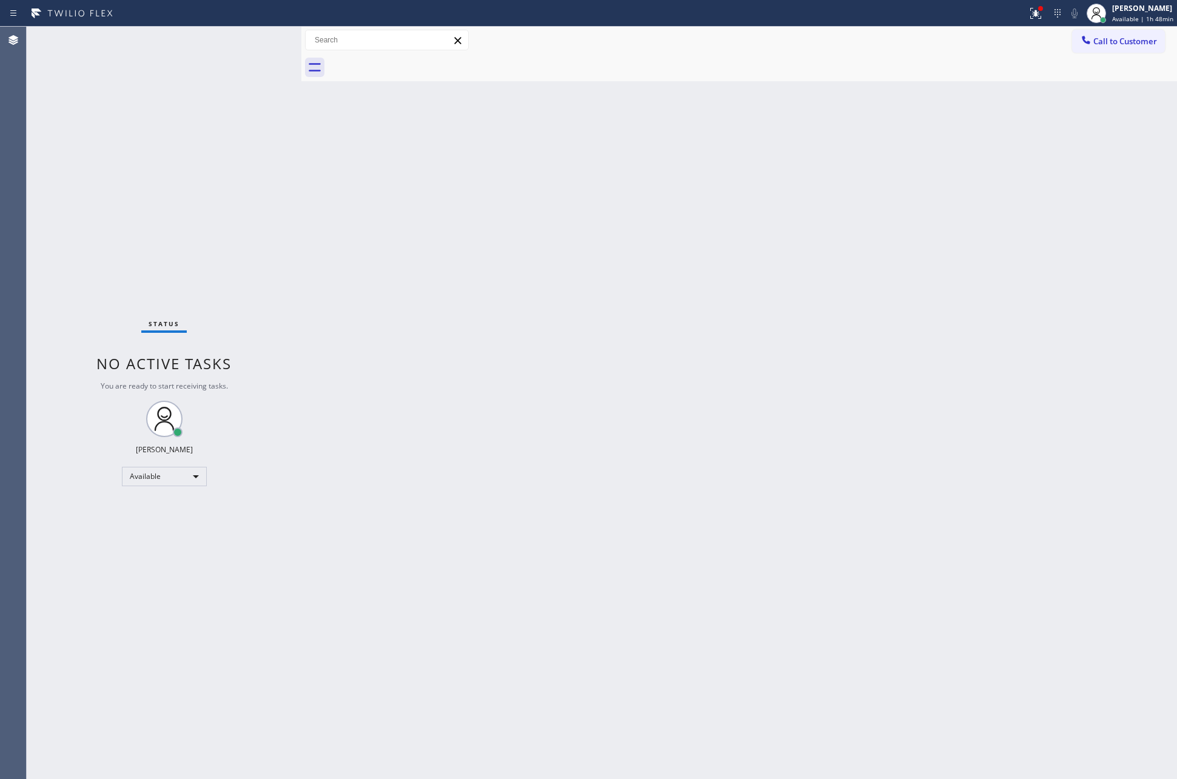
click at [645, 369] on div "Back to Dashboard Change Sender ID Customers Technicians Select a contact Outbo…" at bounding box center [739, 403] width 876 height 753
drag, startPoint x: 645, startPoint y: 369, endPoint x: 660, endPoint y: 342, distance: 31.5
click at [650, 361] on div "Back to Dashboard Change Sender ID Customers Technicians Select a contact Outbo…" at bounding box center [739, 403] width 876 height 753
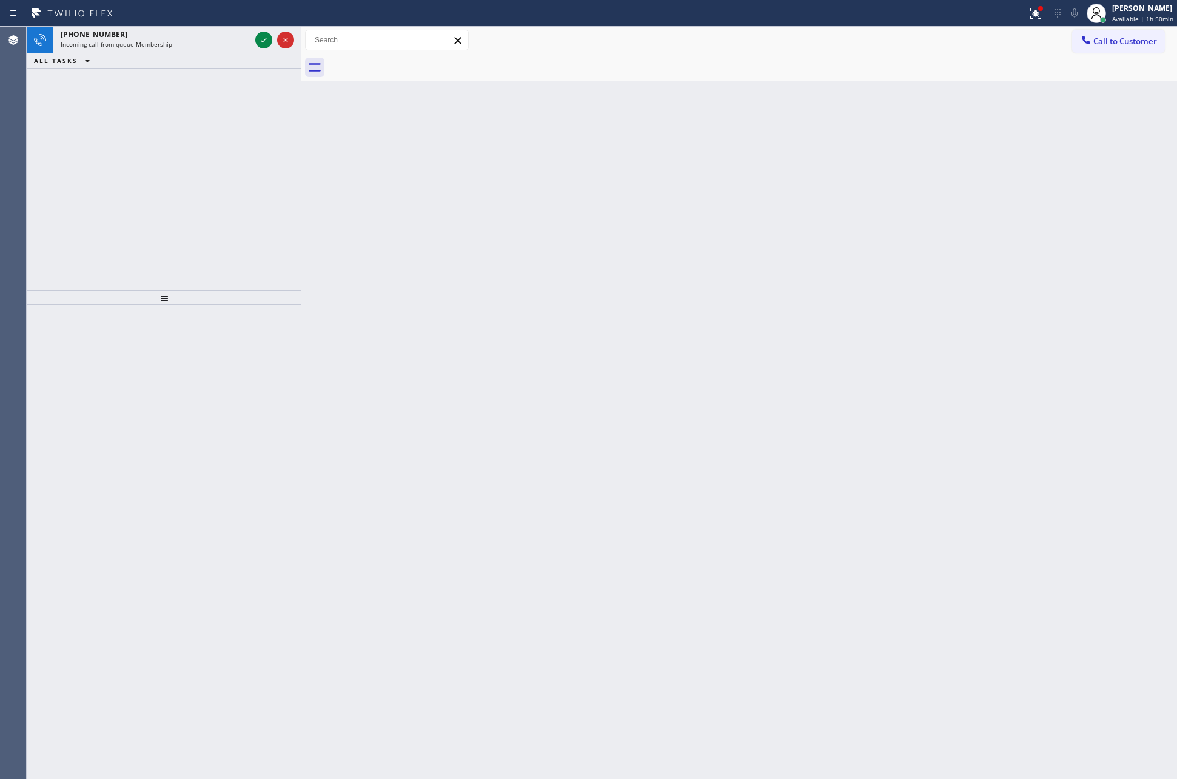
drag, startPoint x: 53, startPoint y: 195, endPoint x: 86, endPoint y: 171, distance: 40.9
click at [75, 179] on div "+13107285712 Incoming call from queue Membership ALL TASKS ALL TASKS ACTIVE TAS…" at bounding box center [164, 159] width 275 height 264
click at [266, 39] on icon at bounding box center [264, 40] width 6 height 5
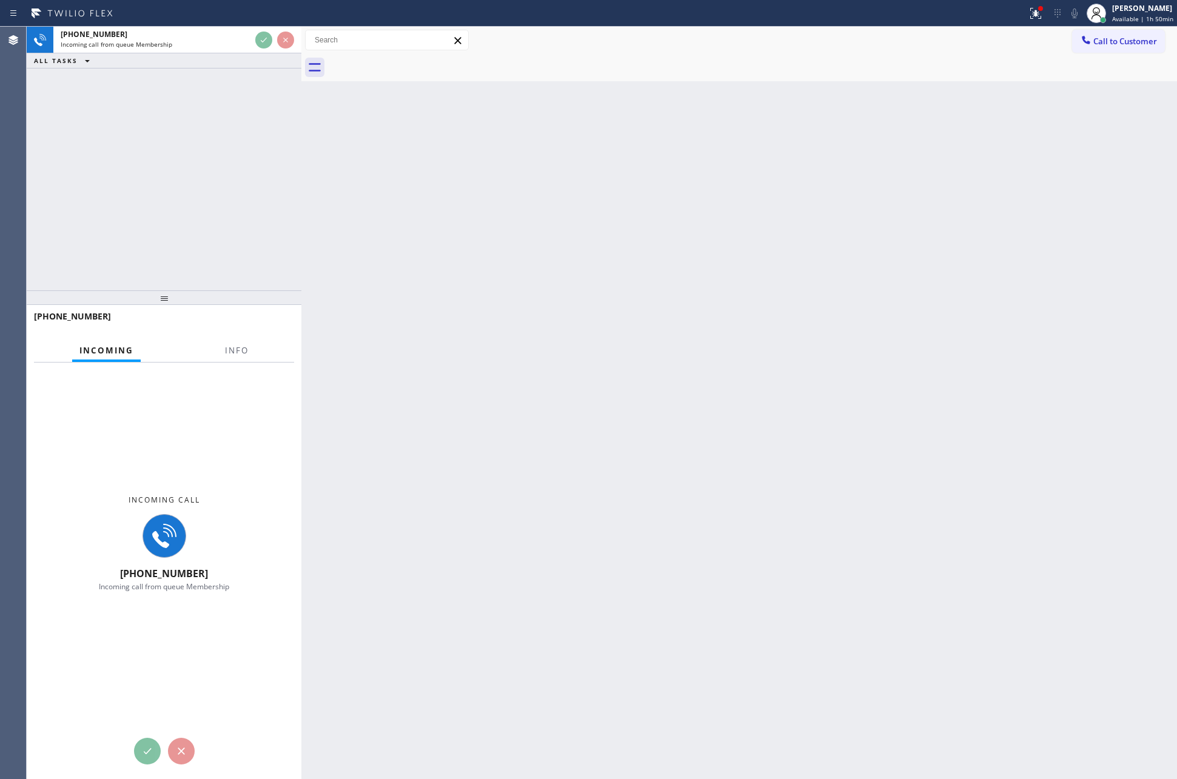
click at [211, 170] on div "+13107285712 Incoming call from queue Membership ALL TASKS ALL TASKS ACTIVE TAS…" at bounding box center [164, 159] width 275 height 264
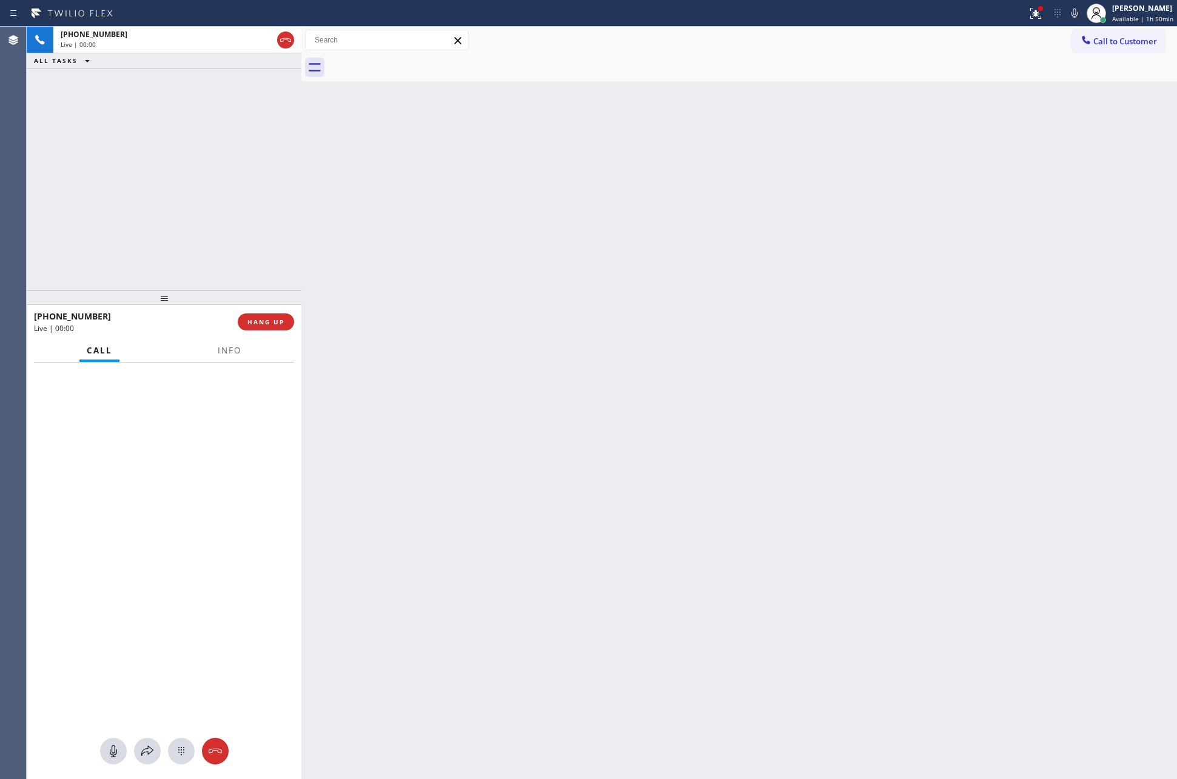
click at [121, 196] on div "+13107285712 Live | 00:00 ALL TASKS ALL TASKS ACTIVE TASKS TASKS IN WRAP UP" at bounding box center [164, 159] width 275 height 264
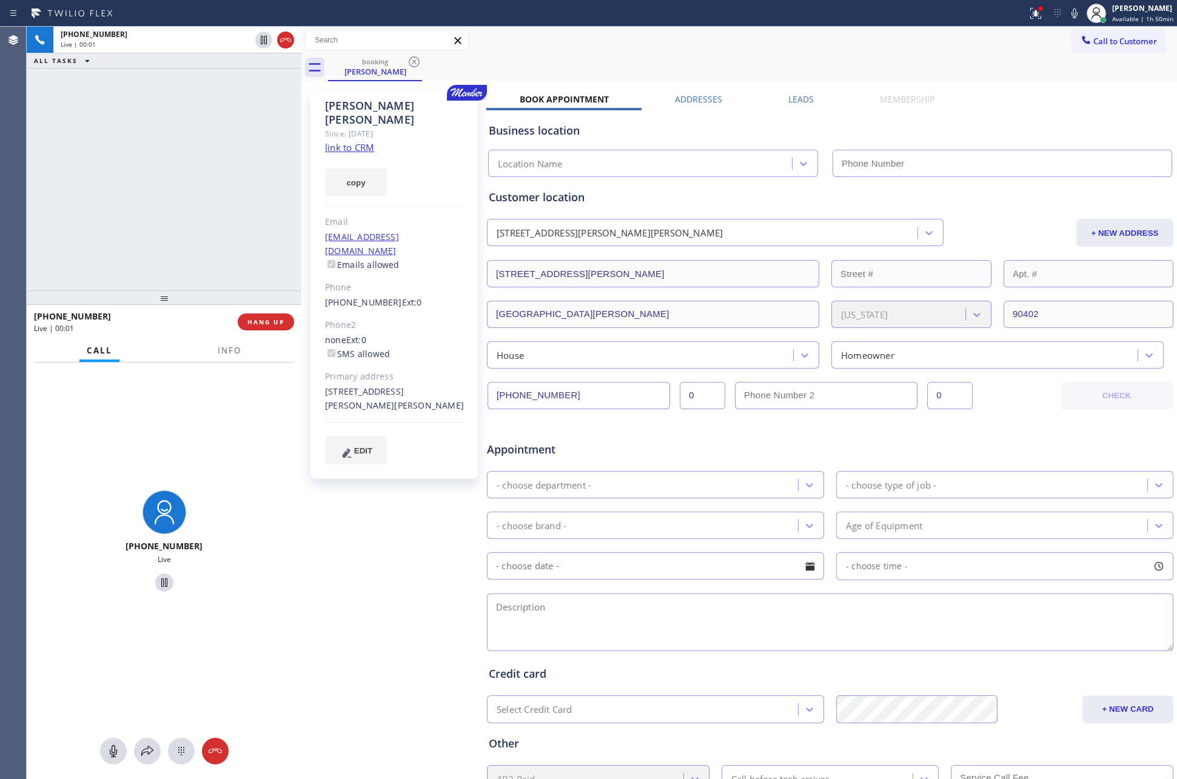
click at [121, 196] on div "+13107285712 Live | 00:01 ALL TASKS ALL TASKS ACTIVE TASKS TASKS IN WRAP UP" at bounding box center [164, 159] width 275 height 264
type input "(855) 999-4417"
drag, startPoint x: 346, startPoint y: 133, endPoint x: 155, endPoint y: 159, distance: 192.2
click at [346, 141] on link "link to CRM" at bounding box center [349, 147] width 49 height 12
click at [155, 160] on div "+13107285712 Live | 00:20 ALL TASKS ALL TASKS ACTIVE TASKS TASKS IN WRAP UP" at bounding box center [164, 159] width 275 height 264
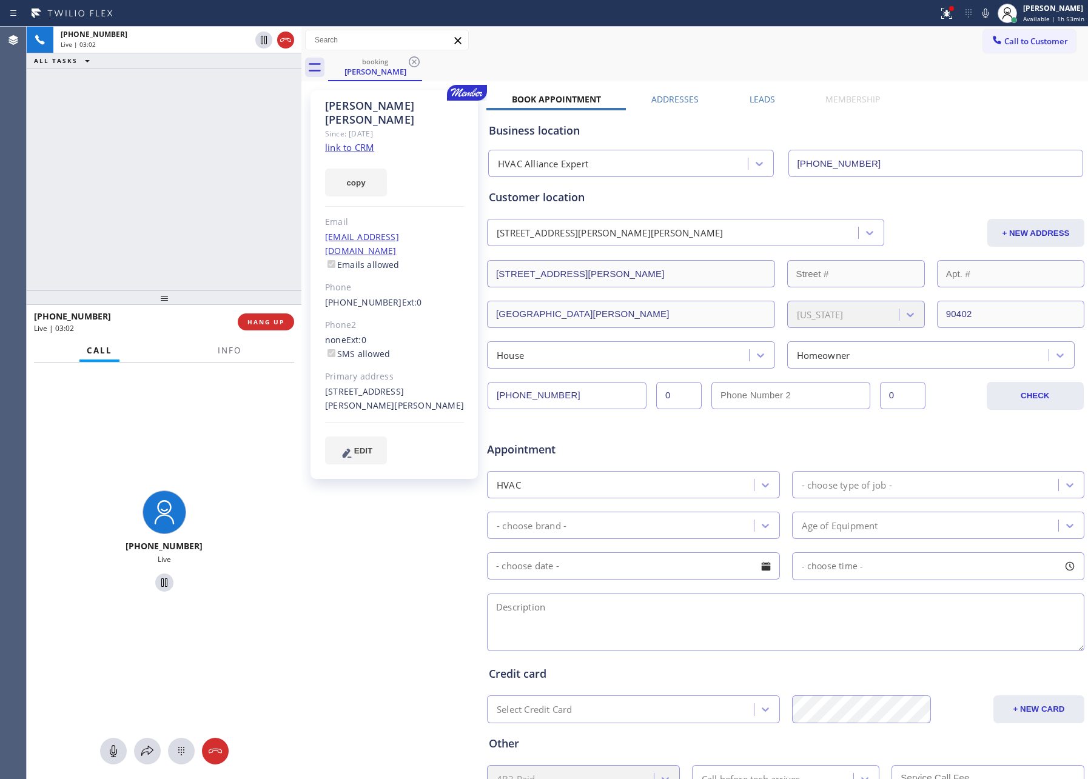
drag, startPoint x: 195, startPoint y: 157, endPoint x: 397, endPoint y: 304, distance: 250.0
click at [215, 179] on div "+13107285712 Live | 03:02 ALL TASKS ALL TASKS ACTIVE TASKS TASKS IN WRAP UP" at bounding box center [164, 159] width 275 height 264
click at [140, 155] on div "+13107285712 Live | 03:02 ALL TASKS ALL TASKS ACTIVE TASKS TASKS IN WRAP UP" at bounding box center [164, 159] width 275 height 264
click at [108, 748] on icon at bounding box center [113, 751] width 15 height 15
click at [200, 179] on div "+13107285712 Live | 05:19 ALL TASKS ALL TASKS ACTIVE TASKS TASKS IN WRAP UP" at bounding box center [164, 159] width 275 height 264
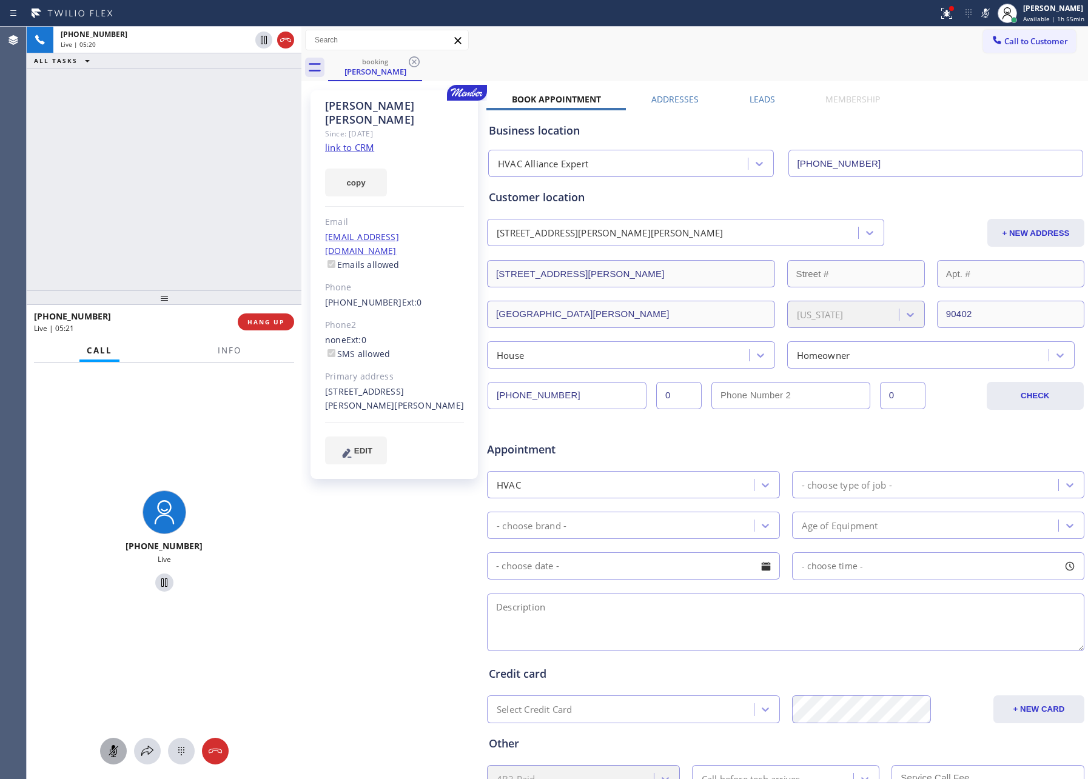
drag, startPoint x: 159, startPoint y: 184, endPoint x: 632, endPoint y: 12, distance: 503.6
click at [209, 166] on div "+13107285712 Live | 05:20 ALL TASKS ALL TASKS ACTIVE TASKS TASKS IN WRAP UP" at bounding box center [164, 159] width 275 height 264
click at [263, 164] on div "+13107285712 Live | 05:36 ALL TASKS ALL TASKS ACTIVE TASKS TASKS IN WRAP UP" at bounding box center [164, 159] width 275 height 264
click at [109, 755] on rect at bounding box center [113, 751] width 10 height 10
click at [167, 246] on div "+13107285712 Live | 07:06 ALL TASKS ALL TASKS ACTIVE TASKS TASKS IN WRAP UP" at bounding box center [164, 159] width 275 height 264
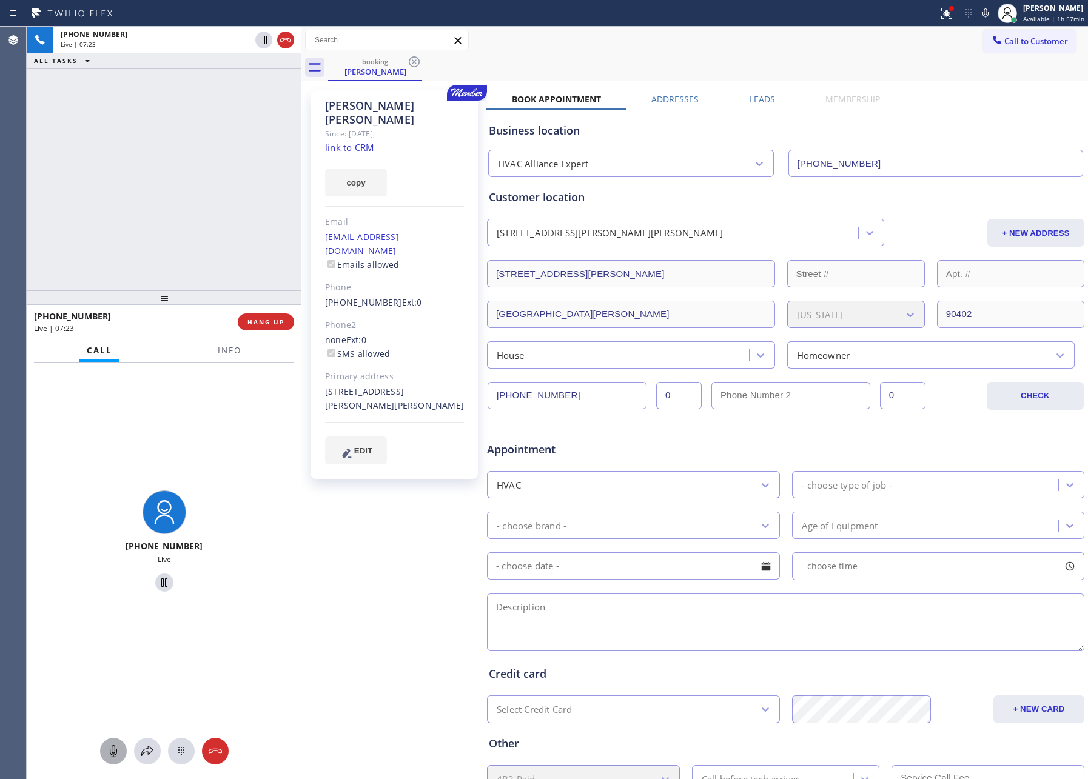
click at [113, 745] on icon at bounding box center [113, 751] width 15 height 15
click at [106, 751] on icon at bounding box center [113, 751] width 15 height 15
click at [215, 175] on div "+13107285712 Live | 08:26 ALL TASKS ALL TASKS ACTIVE TASKS TASKS IN WRAP UP" at bounding box center [164, 159] width 275 height 264
click at [215, 173] on div "+13107285712 Live | 08:26 ALL TASKS ALL TASKS ACTIVE TASKS TASKS IN WRAP UP" at bounding box center [164, 159] width 275 height 264
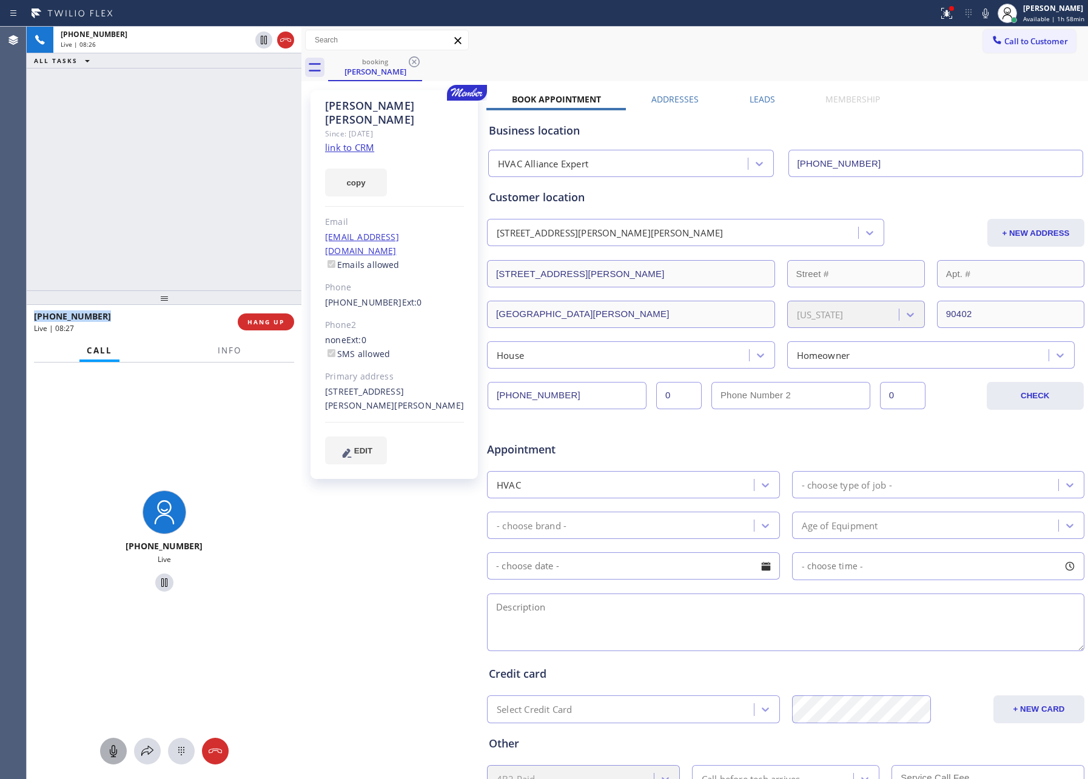
click at [215, 173] on div "+13107285712 Live | 08:26 ALL TASKS ALL TASKS ACTIVE TASKS TASKS IN WRAP UP" at bounding box center [164, 159] width 275 height 264
click at [143, 206] on div "+13107285712 Live | 08:30 ALL TASKS ALL TASKS ACTIVE TASKS TASKS IN WRAP UP" at bounding box center [164, 159] width 275 height 264
click at [144, 201] on div "+13107285712 Live | 08:31 ALL TASKS ALL TASKS ACTIVE TASKS TASKS IN WRAP UP" at bounding box center [164, 159] width 275 height 264
click at [119, 759] on button at bounding box center [113, 751] width 27 height 27
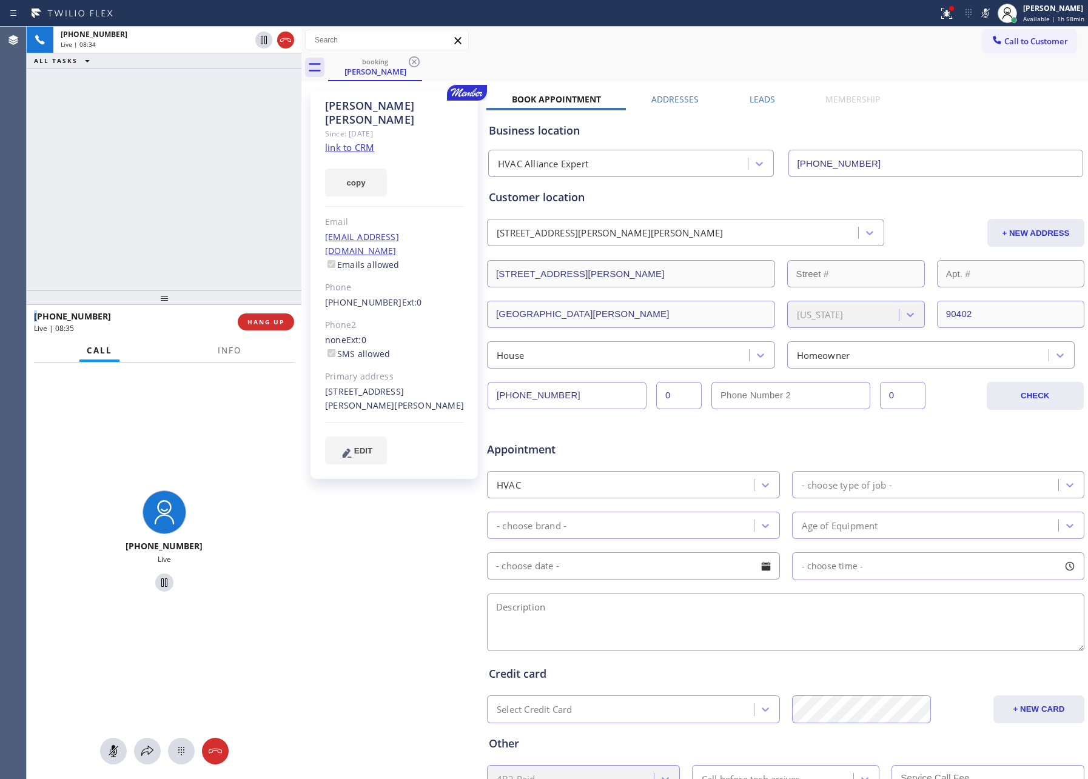
drag, startPoint x: 112, startPoint y: 752, endPoint x: 122, endPoint y: 726, distance: 28.0
click at [113, 751] on rect at bounding box center [113, 751] width 10 height 10
click at [186, 181] on div "+13107285712 Live | 08:35 ALL TASKS ALL TASKS ACTIVE TASKS TASKS IN WRAP UP" at bounding box center [164, 159] width 275 height 264
drag, startPoint x: 193, startPoint y: 184, endPoint x: 619, endPoint y: 33, distance: 451.9
click at [258, 186] on div "+13107285712 Live | 08:40 ALL TASKS ALL TASKS ACTIVE TASKS TASKS IN WRAP UP" at bounding box center [164, 159] width 275 height 264
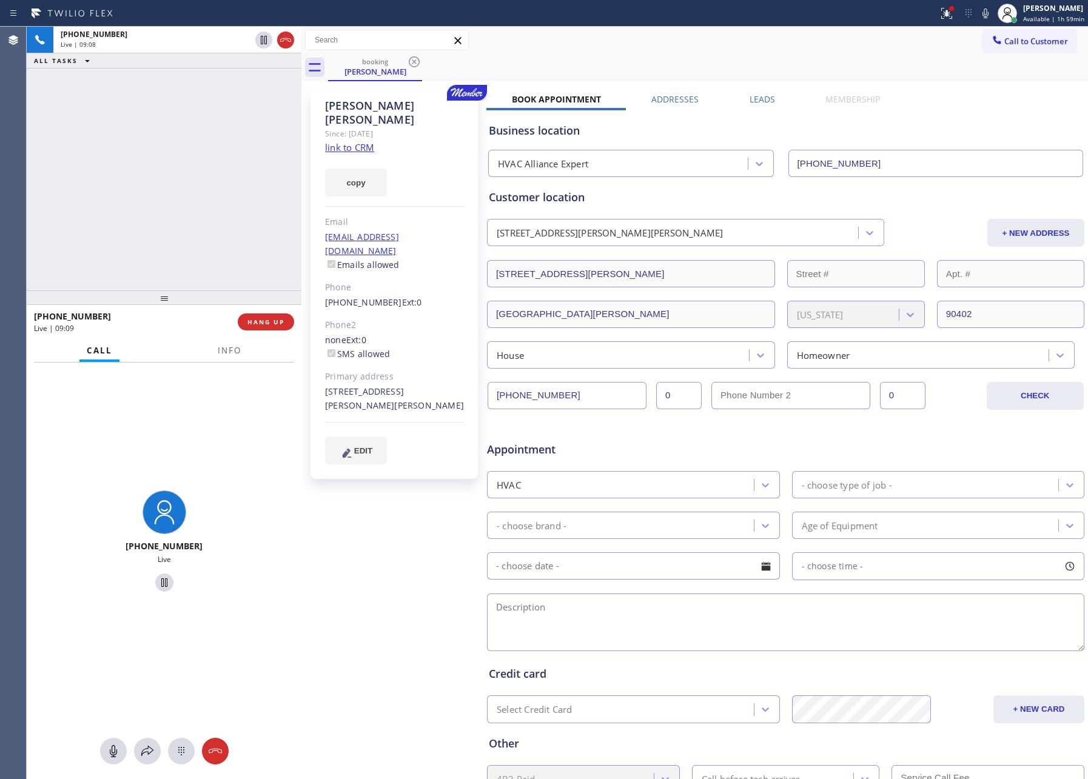
click at [184, 143] on div "+13107285712 Live | 09:08 ALL TASKS ALL TASKS ACTIVE TASKS TASKS IN WRAP UP" at bounding box center [164, 159] width 275 height 264
click at [184, 143] on div "+13107285712 Live | 09:09 ALL TASKS ALL TASKS ACTIVE TASKS TASKS IN WRAP UP" at bounding box center [164, 159] width 275 height 264
drag, startPoint x: 206, startPoint y: 200, endPoint x: 259, endPoint y: 304, distance: 116.9
click at [215, 226] on div "+13107285712 Live | 09:10 ALL TASKS ALL TASKS ACTIVE TASKS TASKS IN WRAP UP" at bounding box center [164, 159] width 275 height 264
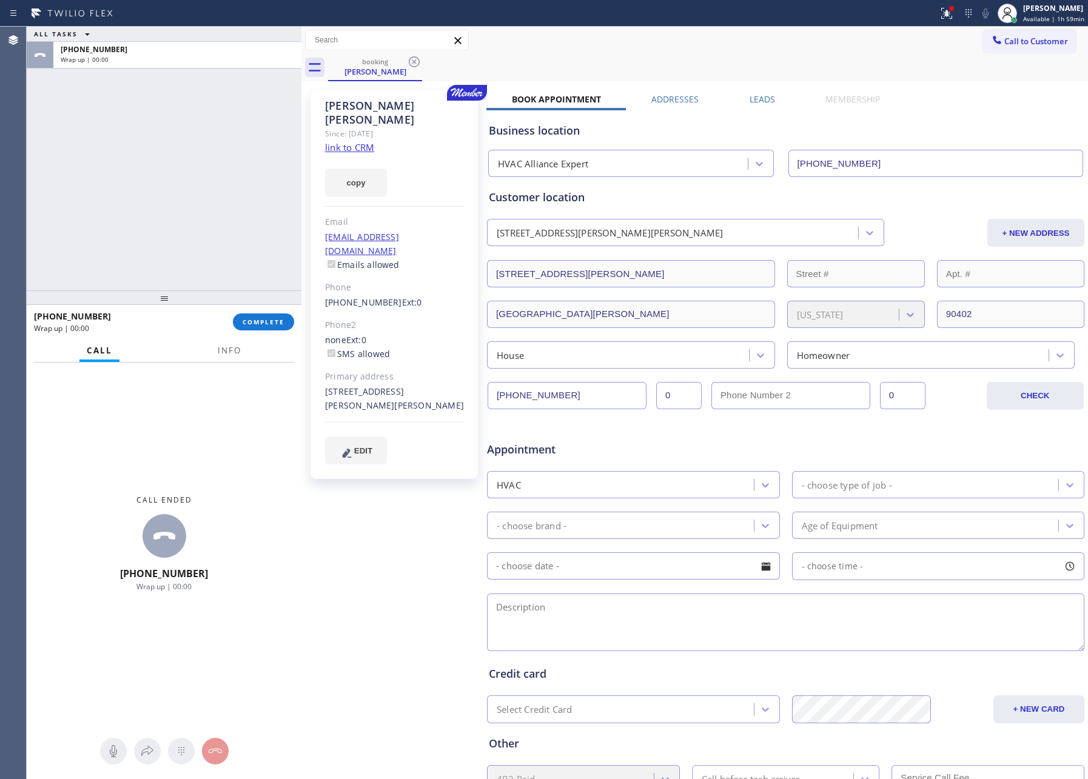
click at [195, 153] on div "ALL TASKS ALL TASKS ACTIVE TASKS TASKS IN WRAP UP +13107285712 Wrap up | 00:00" at bounding box center [164, 159] width 275 height 264
click at [195, 142] on div "ALL TASKS ALL TASKS ACTIVE TASKS TASKS IN WRAP UP +13107285712 Wrap up | 00:00" at bounding box center [164, 159] width 275 height 264
click at [603, 397] on input "(310) 728-5712" at bounding box center [567, 395] width 159 height 27
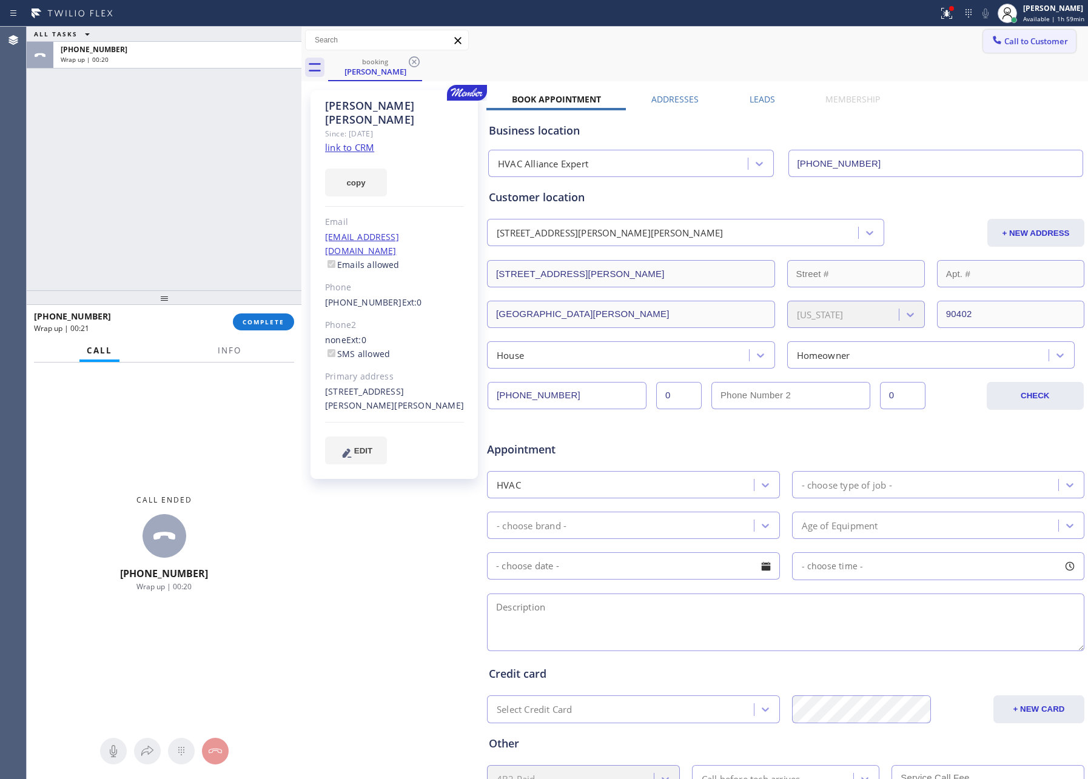
click at [1021, 42] on span "Call to Customer" at bounding box center [1036, 41] width 64 height 11
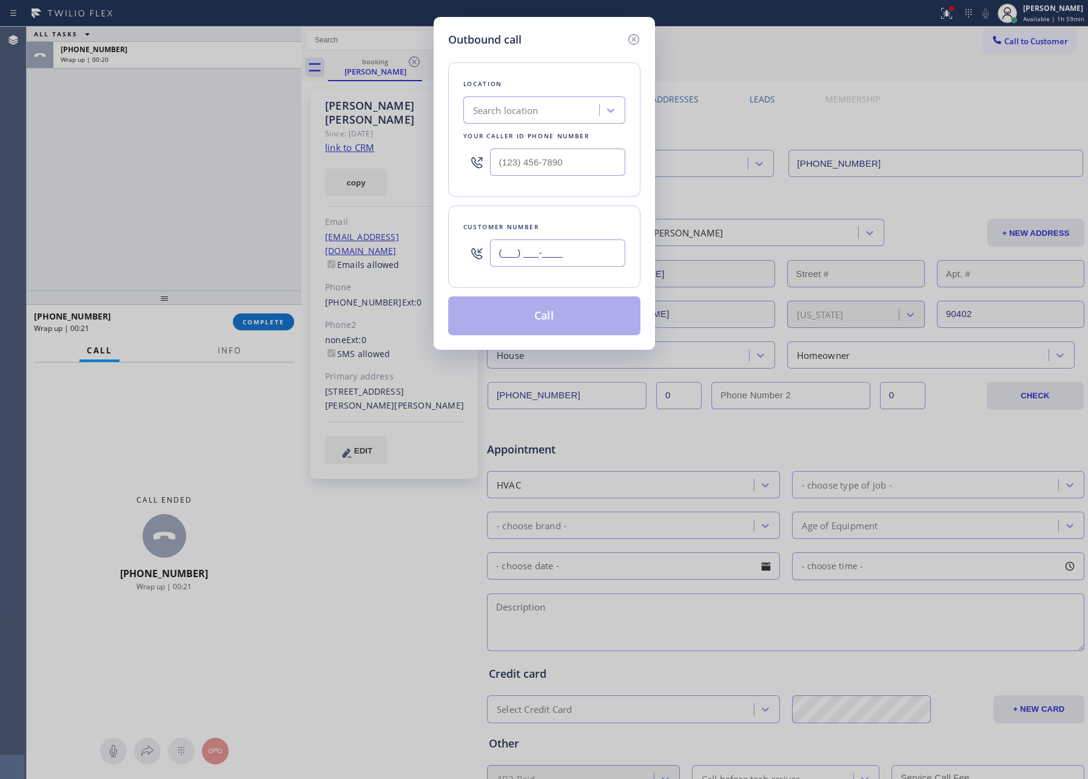
click at [552, 258] on input "(___) ___-____" at bounding box center [557, 253] width 135 height 27
paste input "310) 728-5712"
type input "(310) 728-5712"
click at [560, 152] on input "(___) ___-____" at bounding box center [557, 162] width 135 height 27
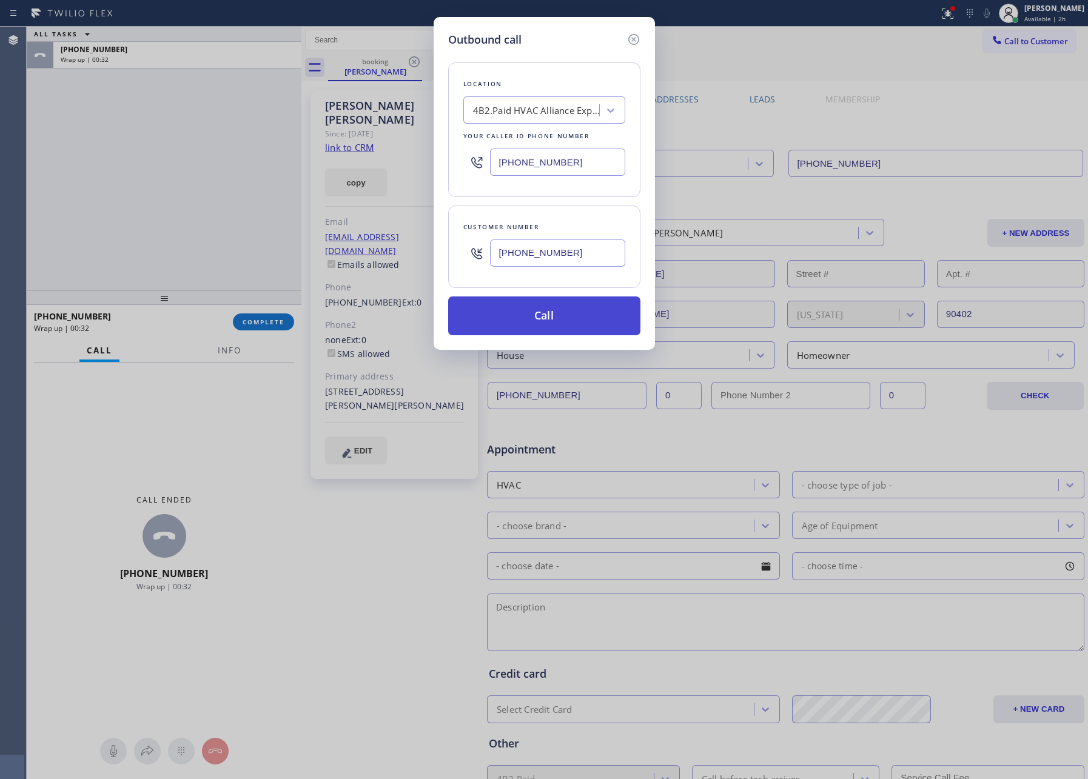
type input "(855) 999-4417"
drag, startPoint x: 555, startPoint y: 321, endPoint x: 612, endPoint y: 307, distance: 58.0
click at [568, 319] on button "Call" at bounding box center [544, 316] width 192 height 39
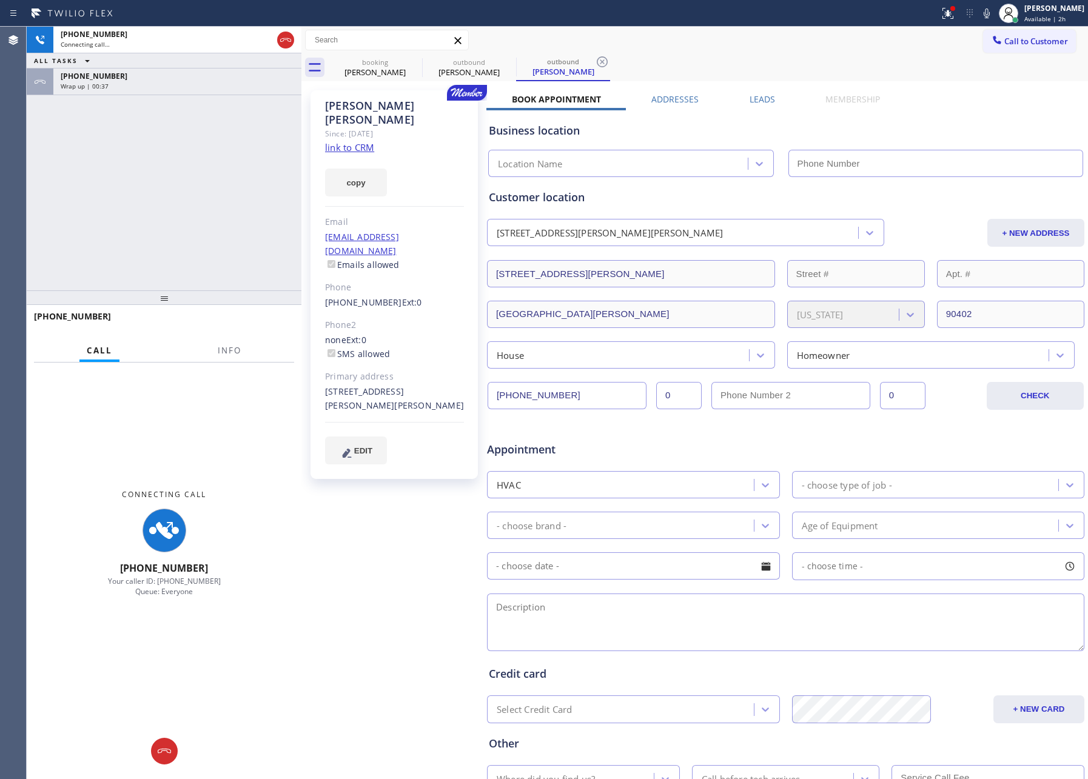
type input "(855) 999-4417"
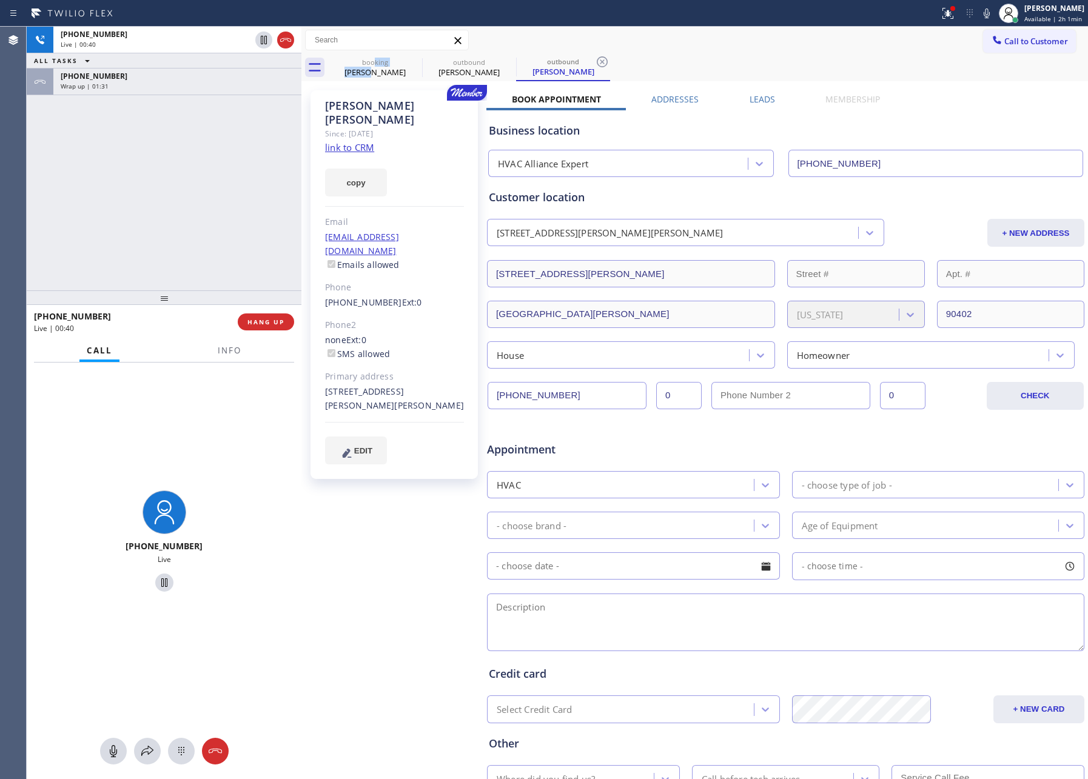
drag, startPoint x: 374, startPoint y: 70, endPoint x: 184, endPoint y: 221, distance: 242.5
click at [374, 64] on div "booking Julia O'sher" at bounding box center [375, 67] width 92 height 27
click at [184, 221] on div "+13107285712 Live | 00:40 ALL TASKS ALL TASKS ACTIVE TASKS TASKS IN WRAP UP +13…" at bounding box center [164, 159] width 275 height 264
click at [375, 61] on div "booking" at bounding box center [375, 61] width 92 height 9
click at [110, 226] on div "+13107285712 Live | 00:41 ALL TASKS ALL TASKS ACTIVE TASKS TASKS IN WRAP UP +13…" at bounding box center [164, 159] width 275 height 264
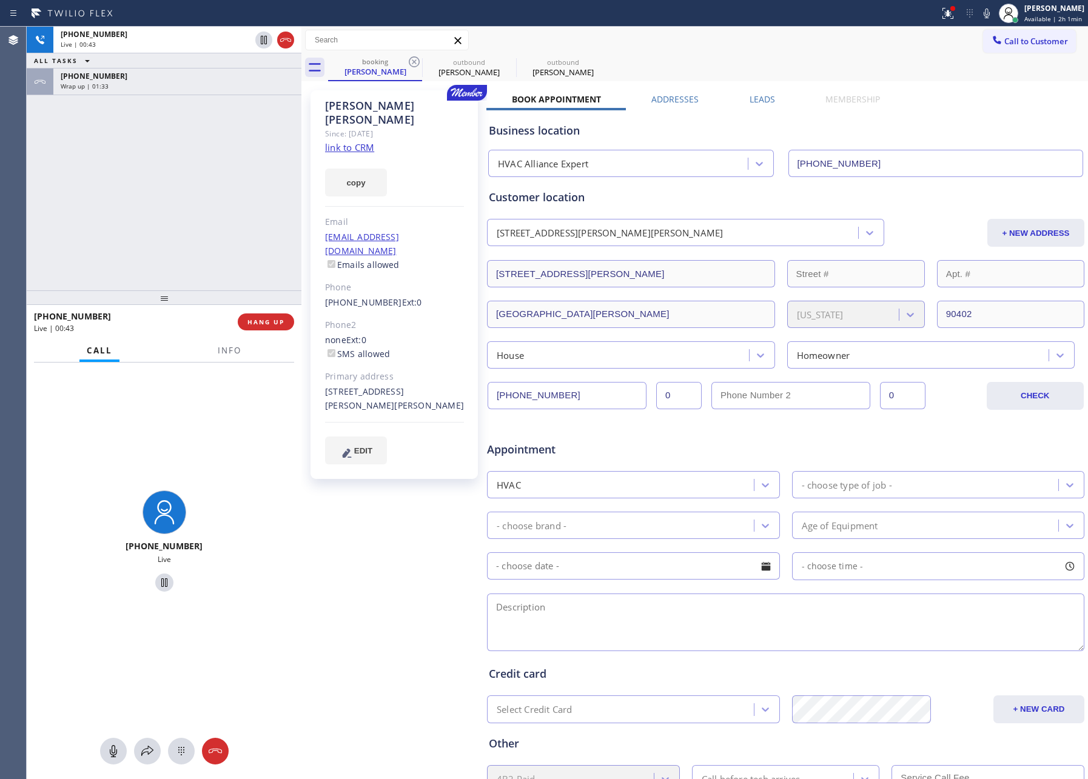
click at [184, 213] on div "+13107285712 Live | 00:43 ALL TASKS ALL TASKS ACTIVE TASKS TASKS IN WRAP UP +13…" at bounding box center [164, 159] width 275 height 264
click at [867, 480] on div "- choose type of job -" at bounding box center [847, 485] width 90 height 14
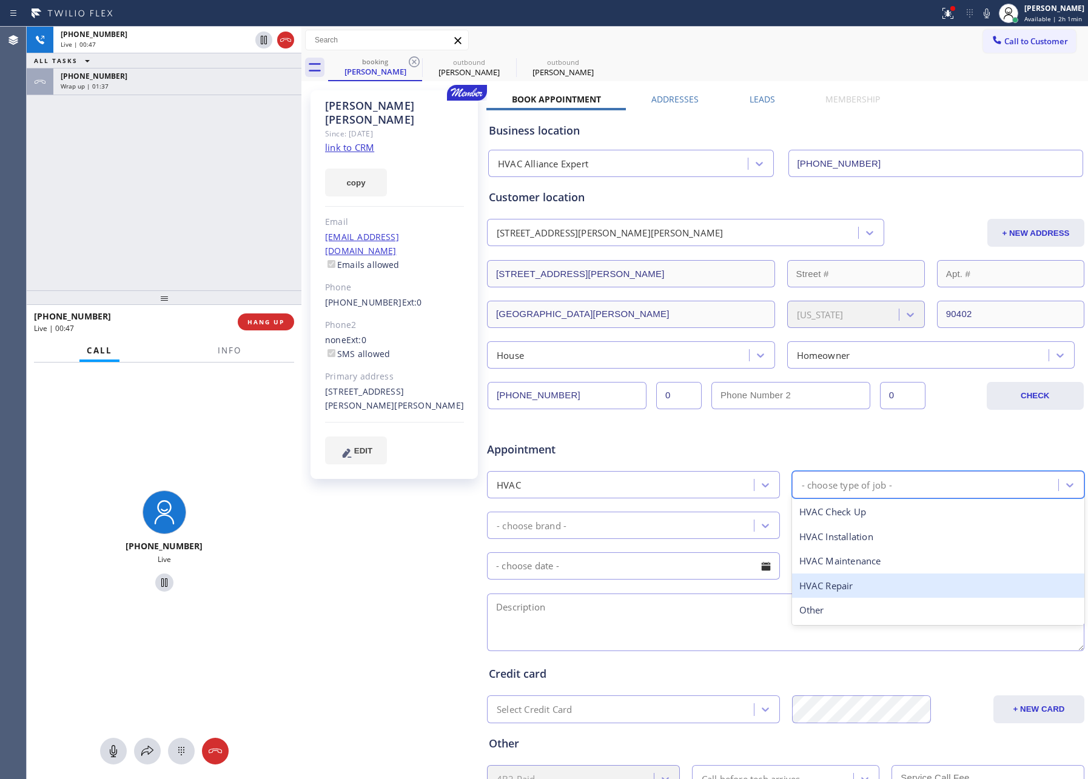
click at [847, 588] on div "HVAC Repair" at bounding box center [938, 586] width 293 height 25
click at [706, 533] on div "- choose brand -" at bounding box center [622, 525] width 263 height 21
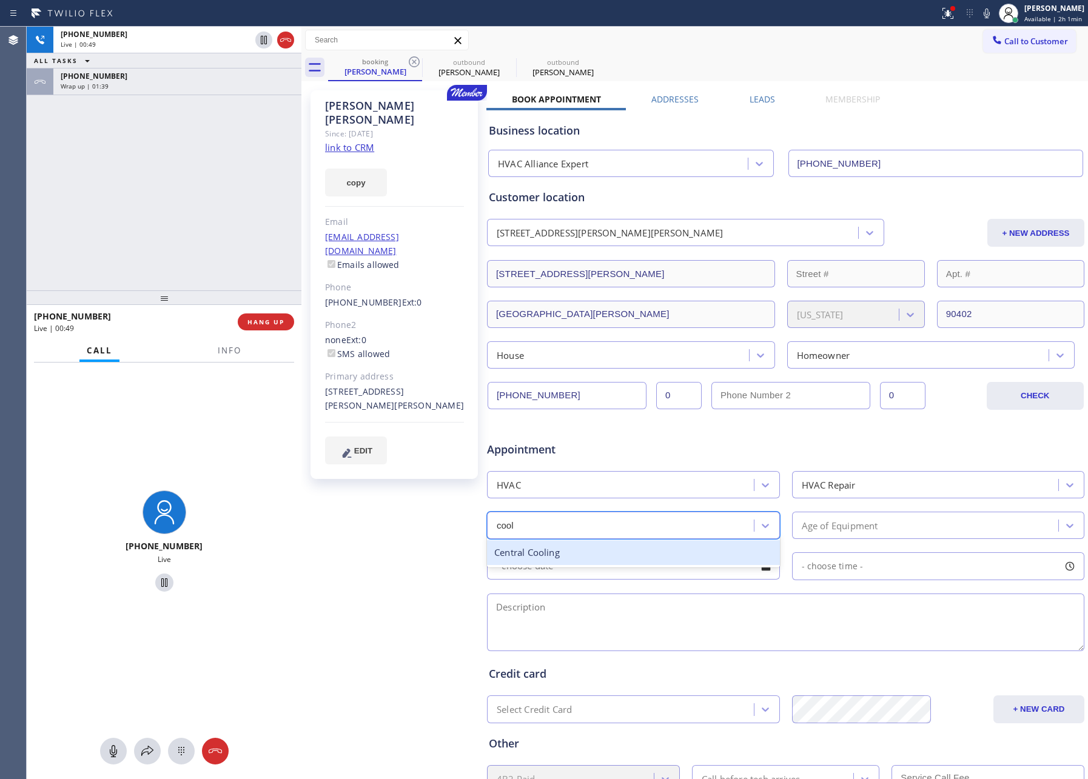
type input "cooli"
click at [840, 532] on div "Age of Equipment" at bounding box center [840, 525] width 76 height 14
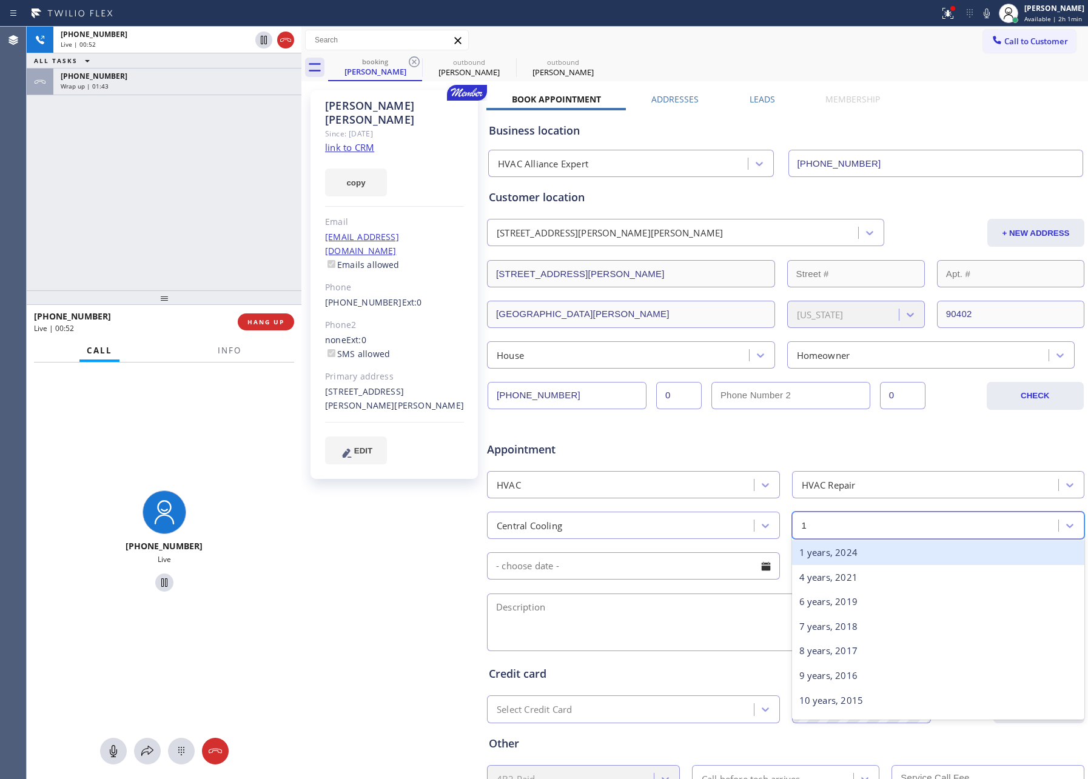
type input "10"
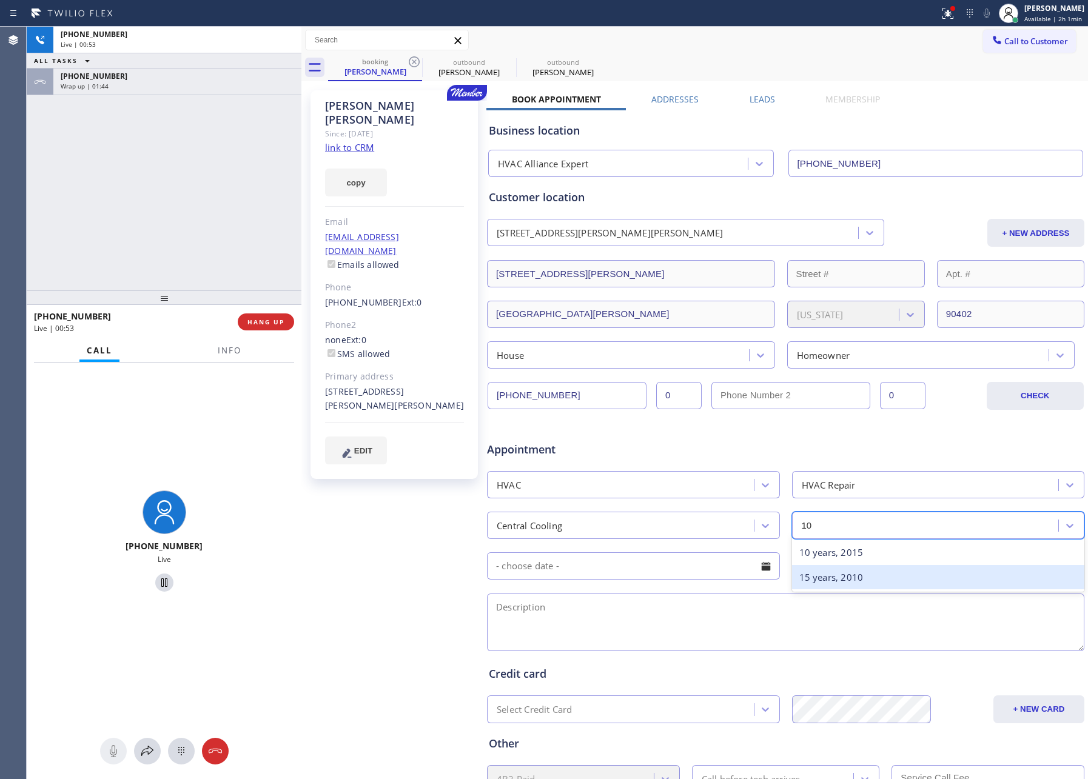
click at [867, 557] on div "10 years, 2015" at bounding box center [938, 552] width 293 height 25
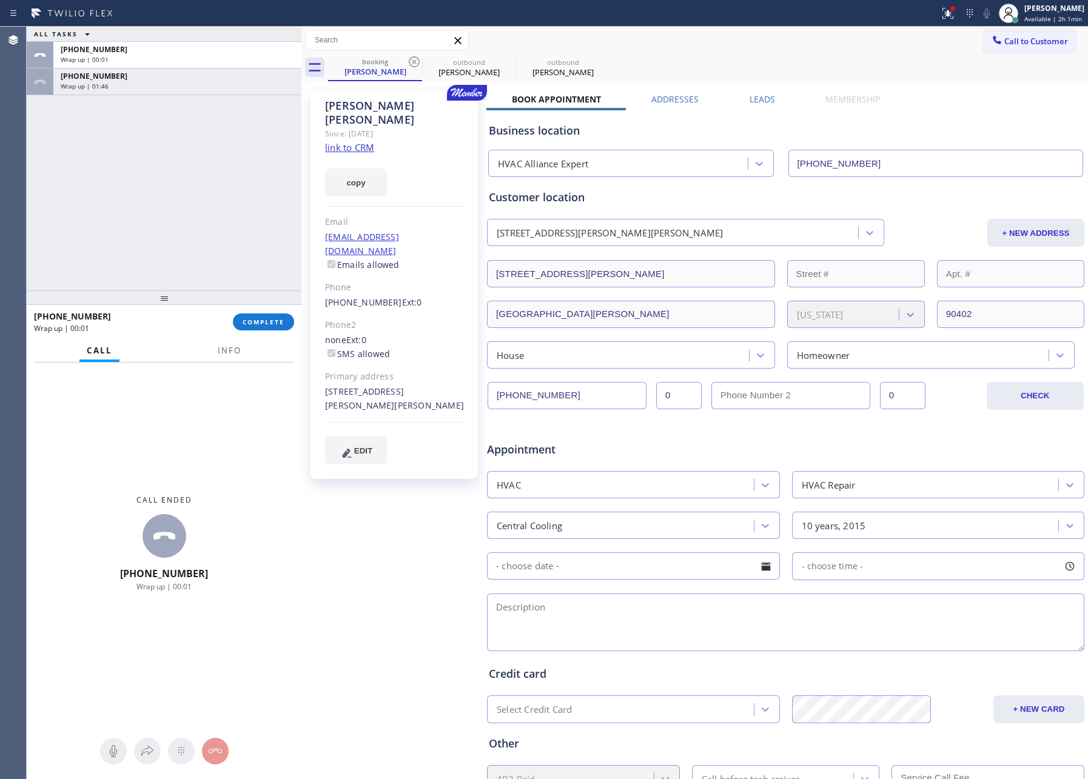
click at [756, 568] on div at bounding box center [766, 566] width 21 height 21
click at [595, 688] on div "15" at bounding box center [593, 687] width 21 height 23
type input "09/15/2025"
click at [861, 560] on div "- choose time -" at bounding box center [938, 566] width 293 height 28
drag, startPoint x: 799, startPoint y: 641, endPoint x: 918, endPoint y: 649, distance: 119.2
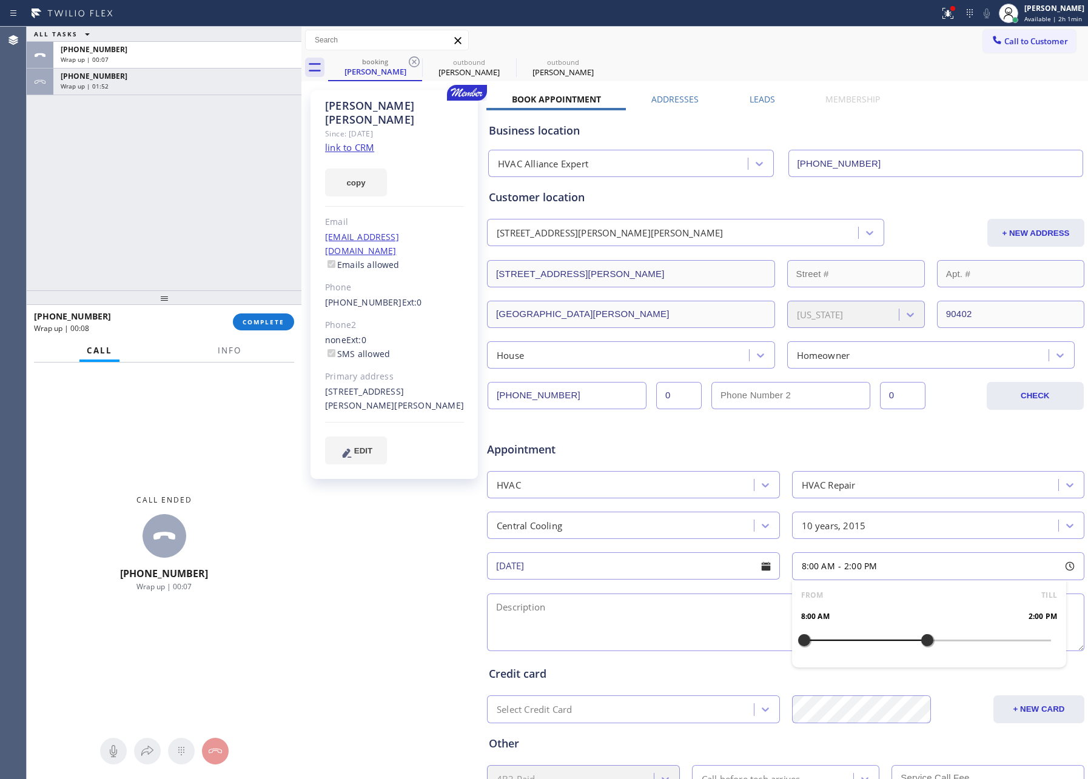
click at [920, 649] on div at bounding box center [927, 640] width 15 height 25
drag, startPoint x: 791, startPoint y: 641, endPoint x: 839, endPoint y: 646, distance: 47.6
click at [839, 646] on div at bounding box center [844, 640] width 15 height 25
click at [693, 626] on textarea at bounding box center [785, 623] width 597 height 58
click at [561, 608] on textarea at bounding box center [785, 623] width 597 height 58
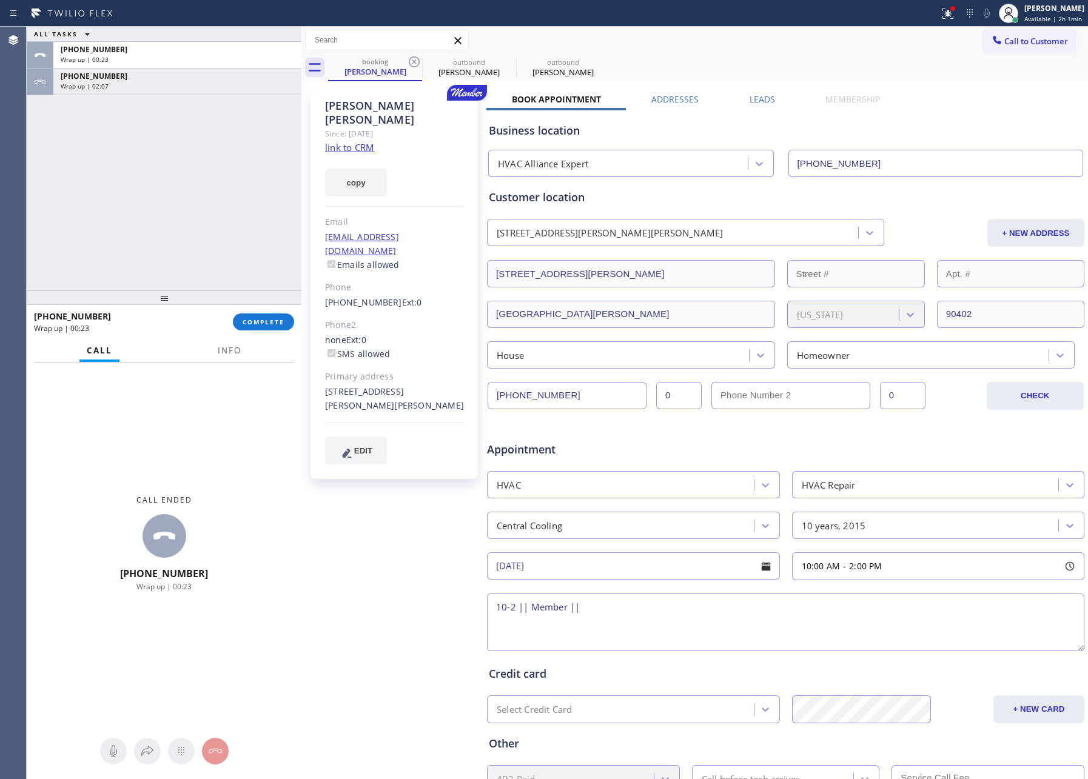
paste textarea "Central System AC stops working ( not cooling ) condenser outside (on the roof …"
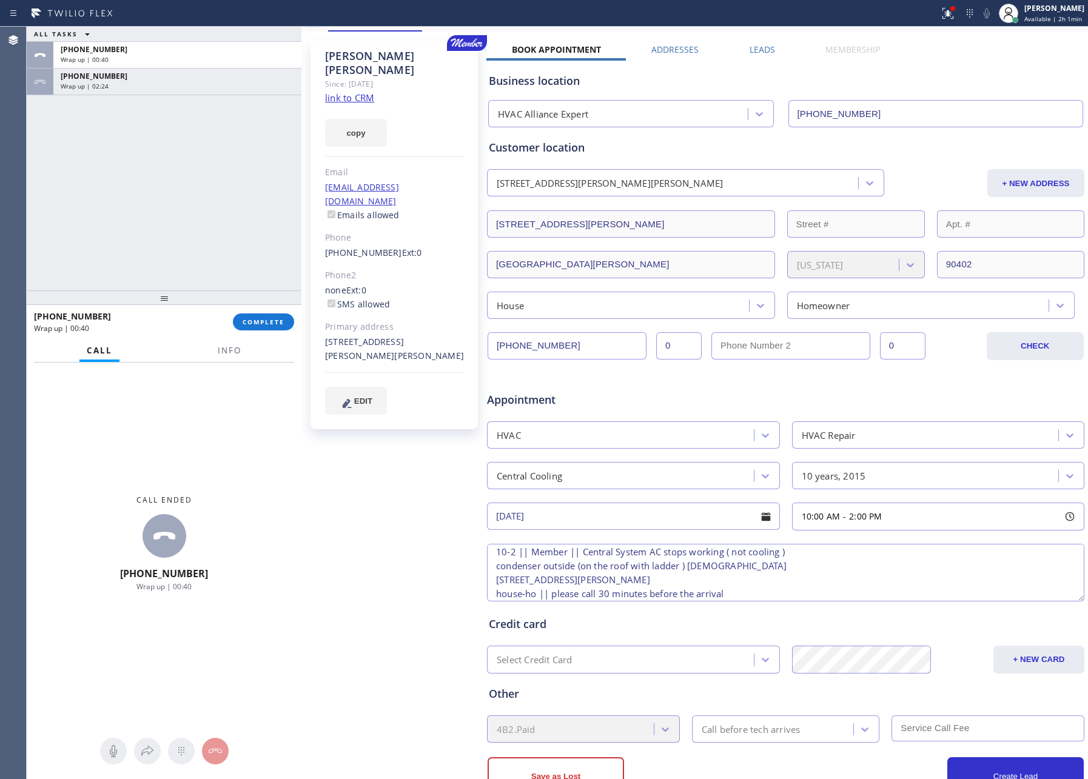
scroll to position [96, 0]
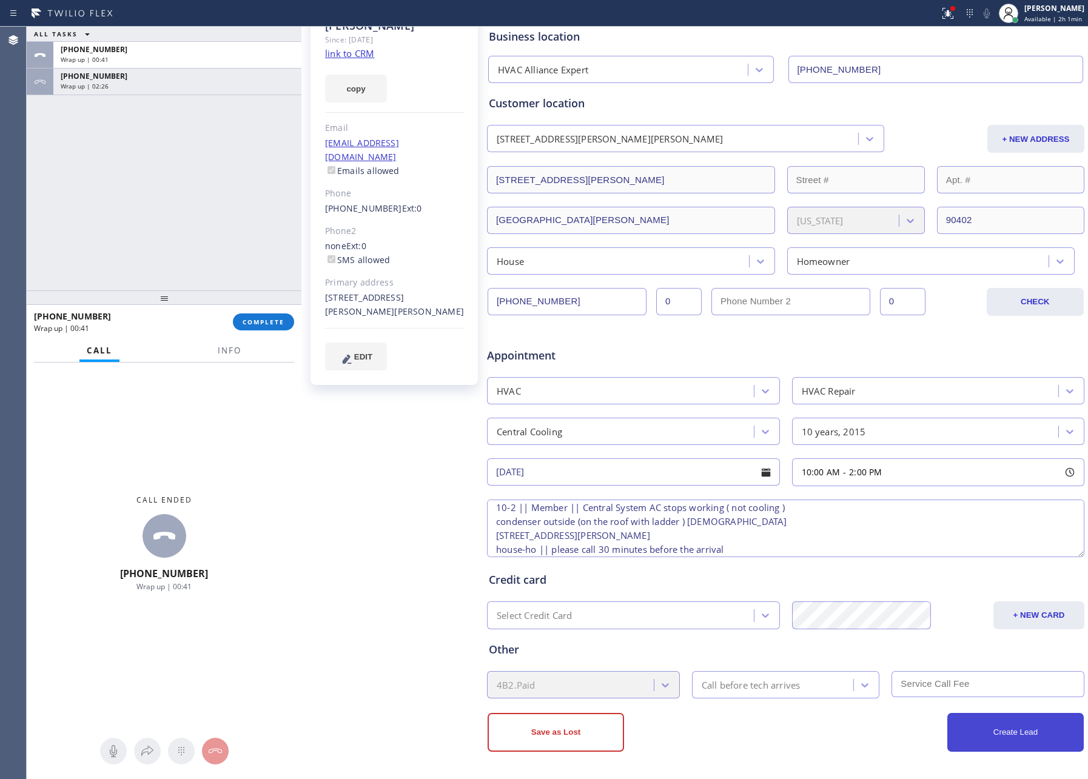
type textarea "10-2 || Member || Central System AC stops working ( not cooling ) condenser out…"
click at [1041, 731] on button "Create Lead" at bounding box center [1015, 732] width 136 height 39
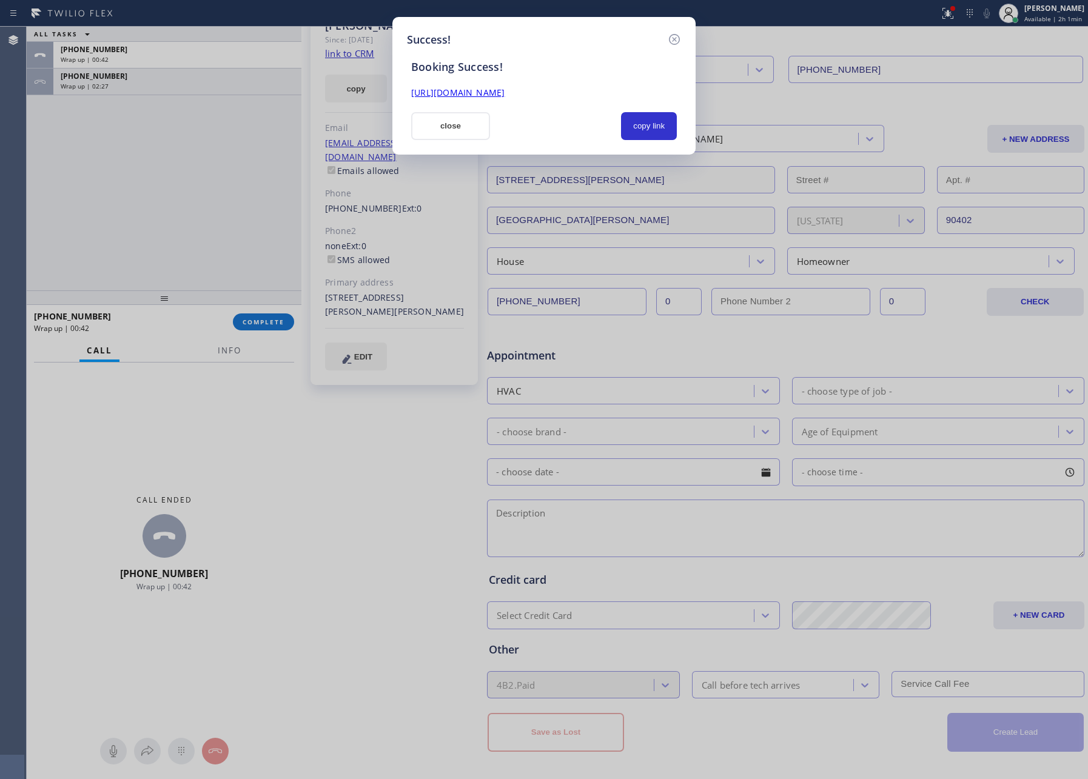
scroll to position [0, 0]
click at [622, 126] on button "copy link" at bounding box center [649, 126] width 56 height 28
click at [457, 44] on div "Success!" at bounding box center [544, 40] width 274 height 16
click at [645, 115] on button "copy link" at bounding box center [649, 126] width 56 height 28
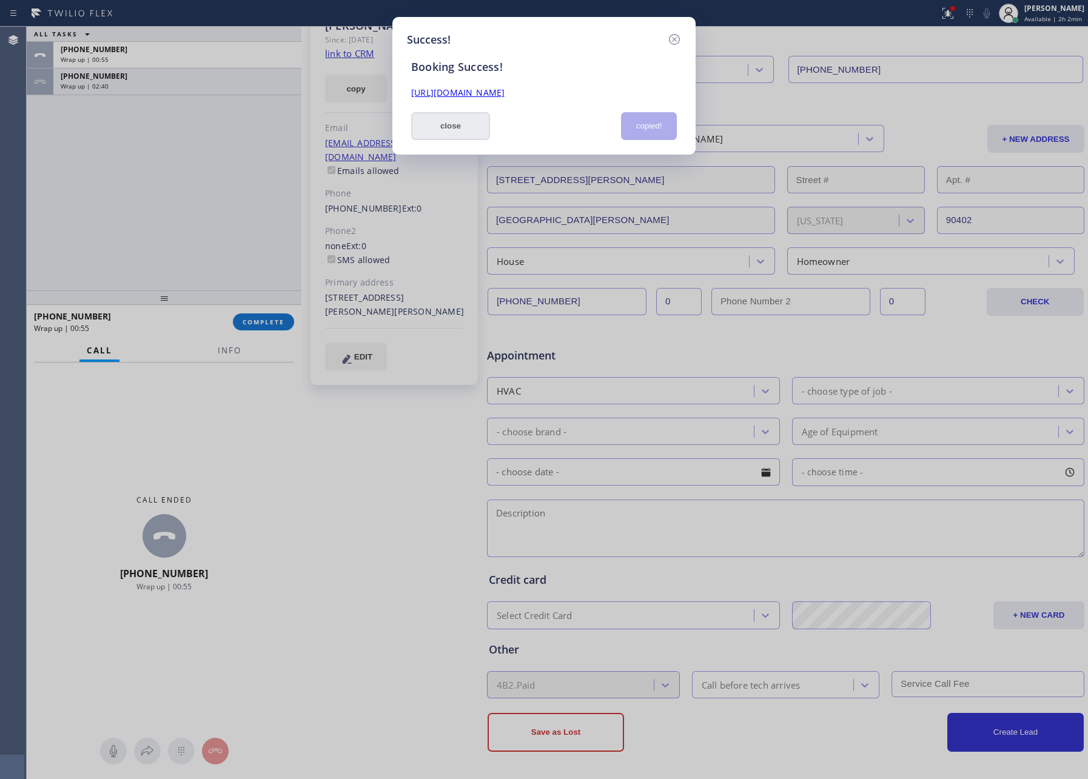
click at [453, 129] on button "close" at bounding box center [450, 126] width 79 height 28
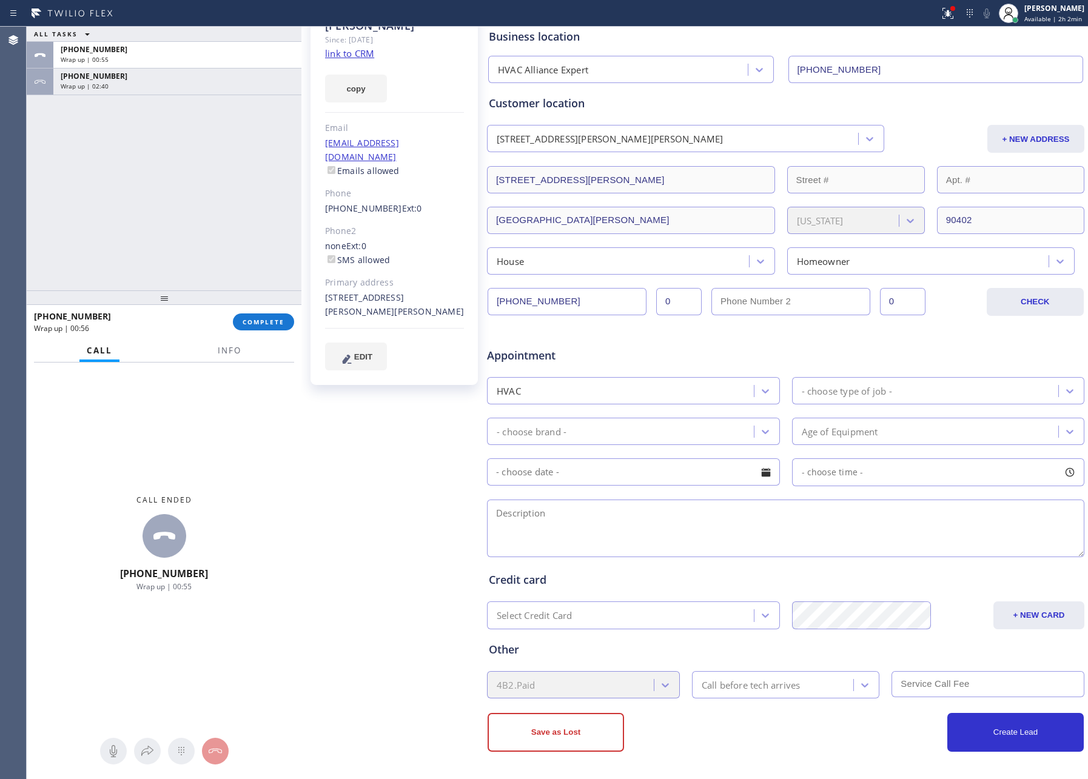
click at [217, 149] on div "ALL TASKS ALL TASKS ACTIVE TASKS TASKS IN WRAP UP +13107285712 Wrap up | 00:55 …" at bounding box center [164, 159] width 275 height 264
click at [261, 311] on div "+13107285712 Wrap up | 00:56 COMPLETE" at bounding box center [164, 322] width 260 height 32
click at [189, 157] on div "ALL TASKS ALL TASKS ACTIVE TASKS TASKS IN WRAP UP +13107285712 Wrap up | 00:56 …" at bounding box center [164, 159] width 275 height 264
click at [190, 164] on div "ALL TASKS ALL TASKS ACTIVE TASKS TASKS IN WRAP UP +13107285712 Wrap up | 00:56 …" at bounding box center [164, 159] width 275 height 264
click at [253, 324] on span "COMPLETE" at bounding box center [264, 322] width 42 height 8
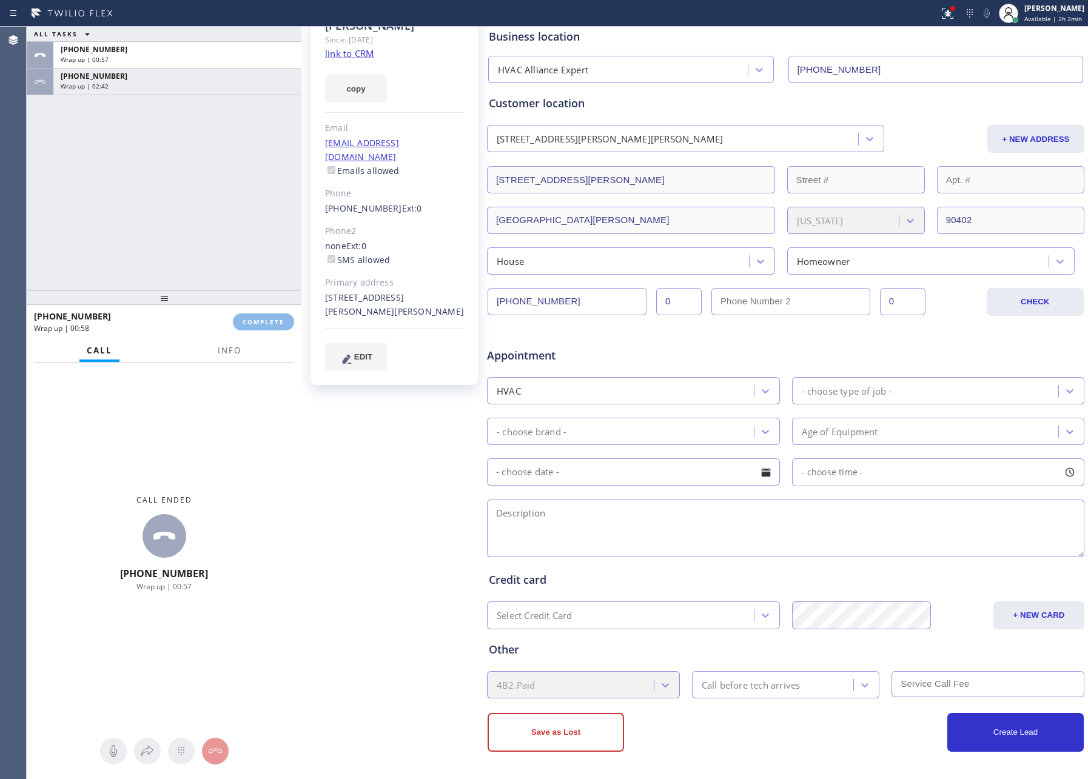
click at [206, 140] on div "ALL TASKS ALL TASKS ACTIVE TASKS TASKS IN WRAP UP +13107285712 Wrap up | 00:57 …" at bounding box center [164, 159] width 275 height 264
click at [206, 140] on div "ALL TASKS ALL TASKS ACTIVE TASKS TASKS IN WRAP UP +13107285712 Wrap up | 00:58 …" at bounding box center [164, 159] width 275 height 264
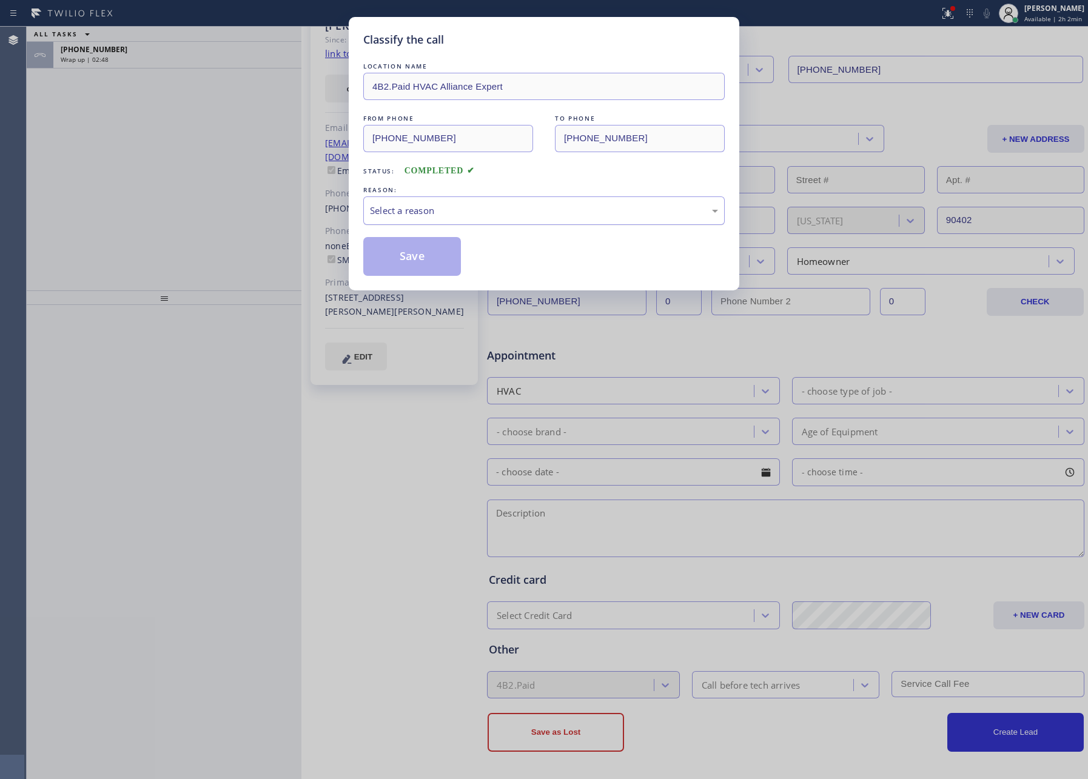
click at [423, 204] on div "Select a reason" at bounding box center [544, 211] width 348 height 14
click at [422, 257] on button "Save" at bounding box center [412, 256] width 98 height 39
click at [122, 182] on div "Classify the call LOCATION NAME 4B2.Paid HVAC Alliance Expert FROM PHONE (855) …" at bounding box center [544, 389] width 1088 height 779
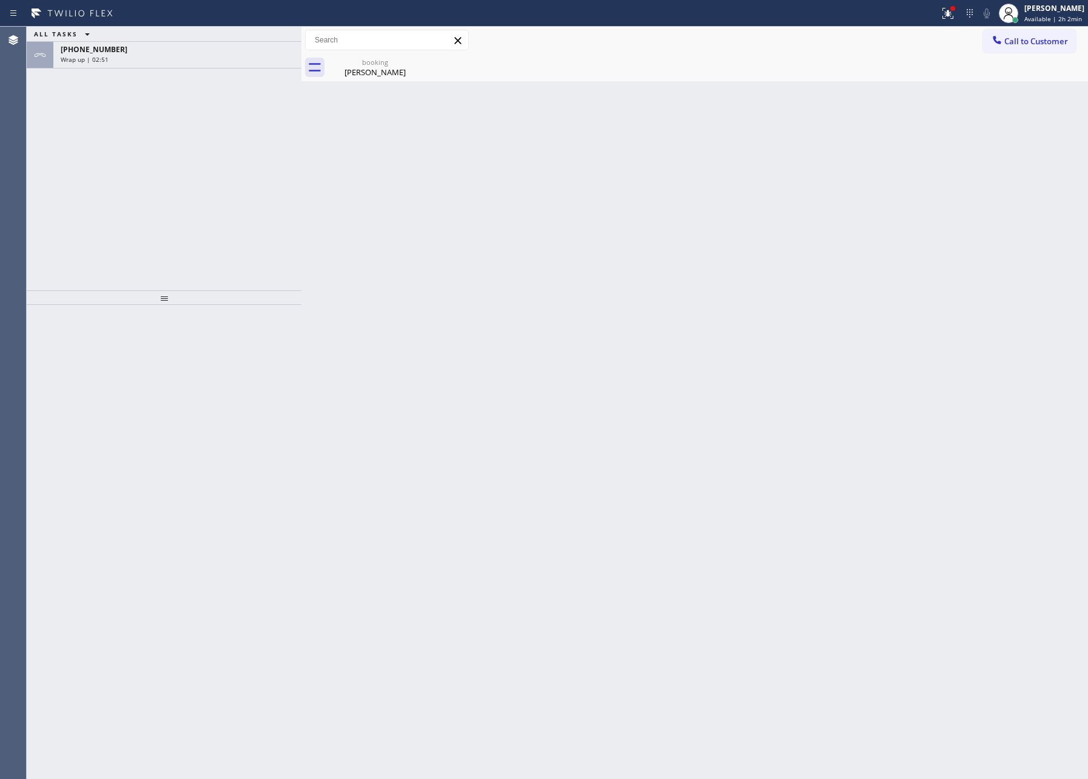
click at [122, 180] on div "ALL TASKS ALL TASKS ACTIVE TASKS TASKS IN WRAP UP +13107285712 Wrap up | 02:51" at bounding box center [164, 159] width 275 height 264
click at [204, 49] on div "+13107285712" at bounding box center [177, 49] width 233 height 10
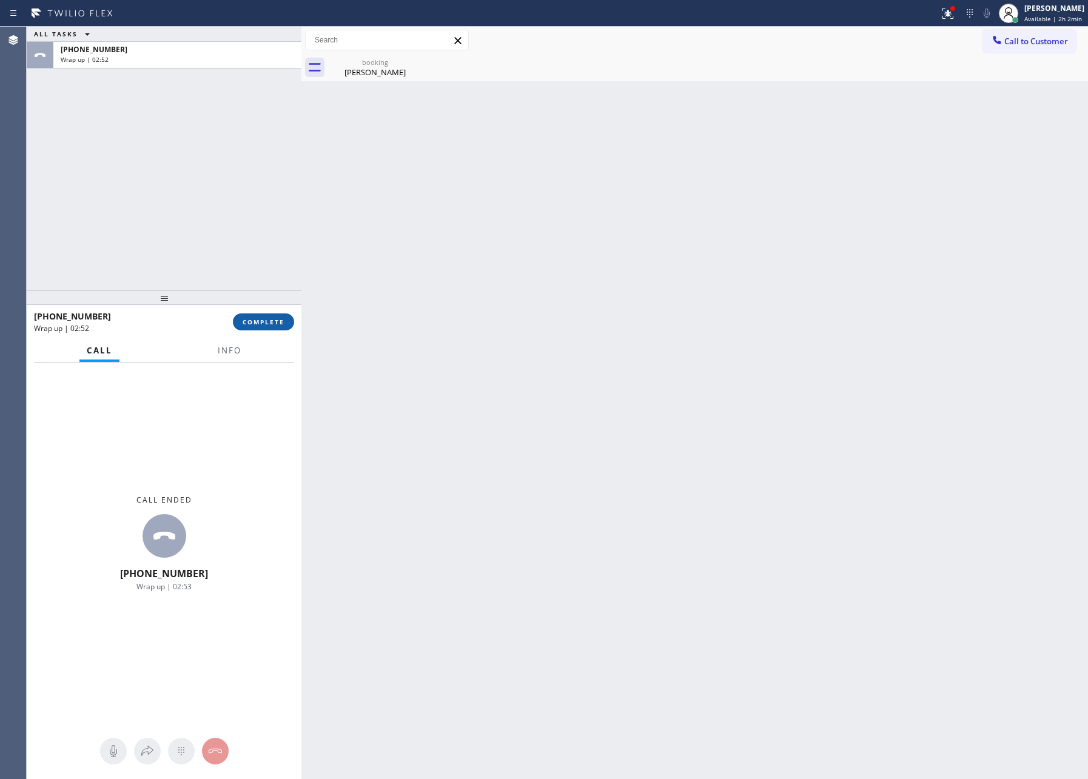
click at [258, 323] on span "COMPLETE" at bounding box center [264, 322] width 42 height 8
click at [178, 115] on div "ALL TASKS ALL TASKS ACTIVE TASKS TASKS IN WRAP UP +13107285712 Wrap up | 02:52" at bounding box center [164, 159] width 275 height 264
click at [178, 115] on div "ALL TASKS ALL TASKS ACTIVE TASKS TASKS IN WRAP UP +13107285712 Wrap up | 02:53" at bounding box center [164, 159] width 275 height 264
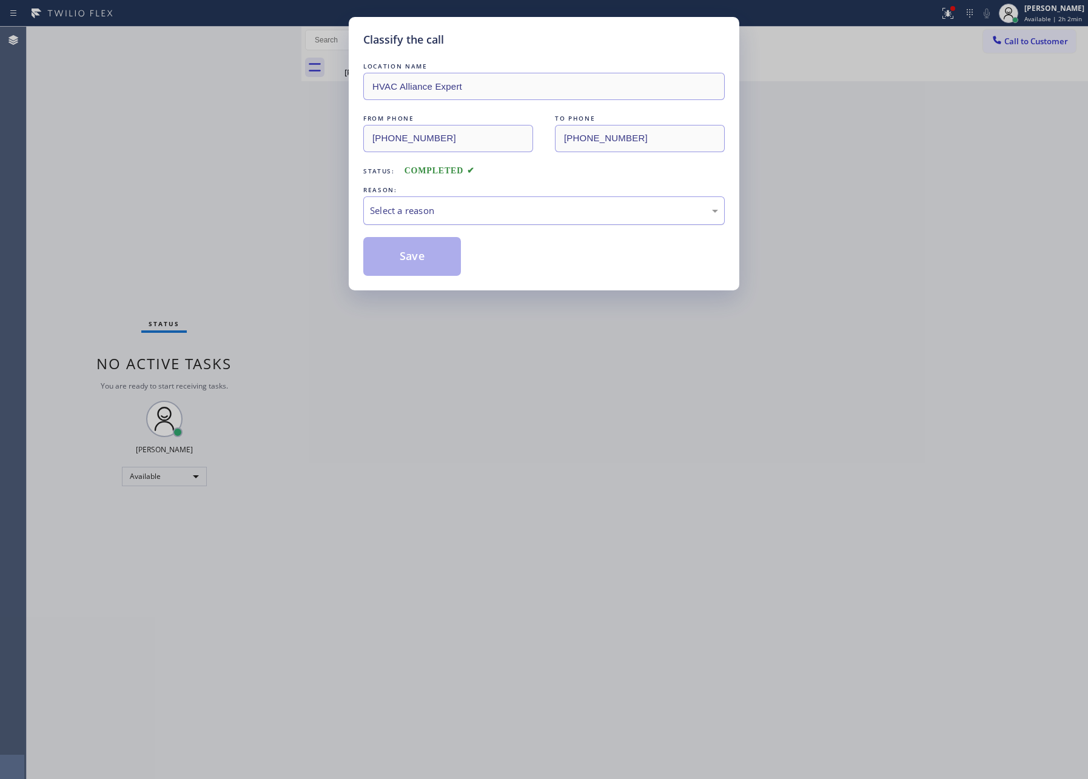
click at [486, 212] on div "Select a reason" at bounding box center [544, 211] width 348 height 14
click at [412, 259] on button "Save" at bounding box center [412, 256] width 98 height 39
click at [192, 186] on div "Classify the call LOCATION NAME HVAC Alliance Expert FROM PHONE (310) 728-5712 …" at bounding box center [544, 389] width 1088 height 779
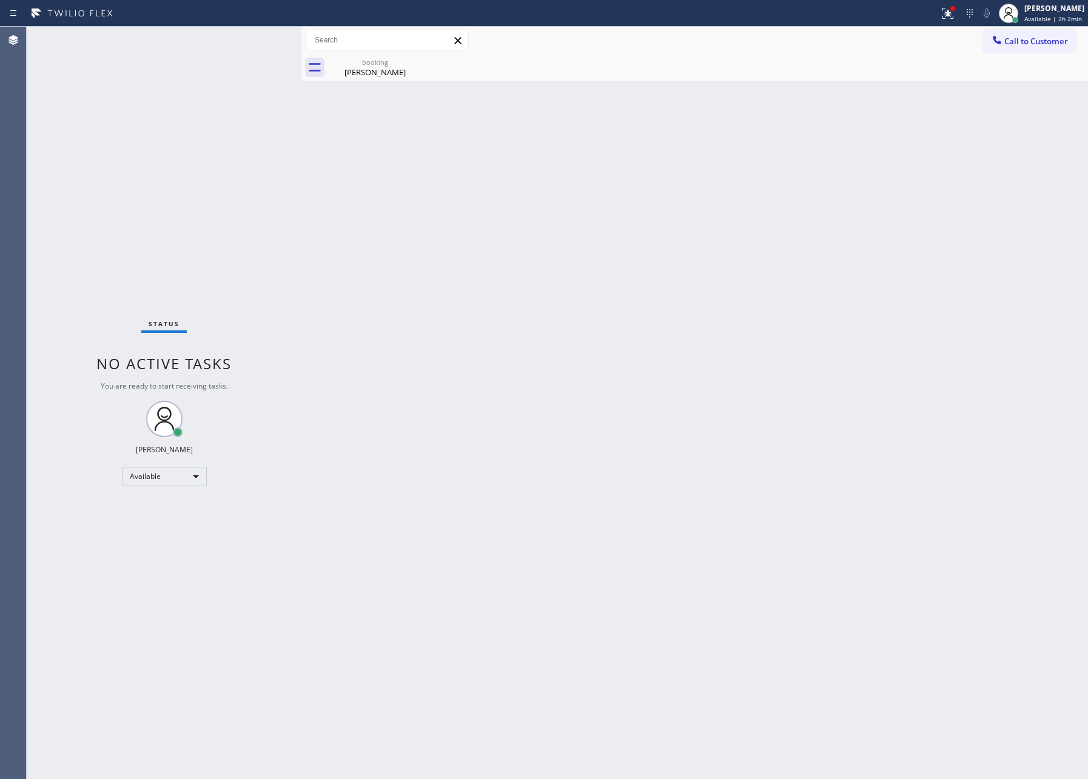
drag, startPoint x: 504, startPoint y: 335, endPoint x: 417, endPoint y: 122, distance: 229.8
click at [504, 334] on div "Back to Dashboard Change Sender ID Customers Technicians Select a contact Outbo…" at bounding box center [694, 403] width 787 height 753
click at [408, 60] on icon at bounding box center [414, 62] width 15 height 15
drag, startPoint x: 461, startPoint y: 298, endPoint x: 482, endPoint y: 310, distance: 24.2
click at [482, 310] on div "Back to Dashboard Change Sender ID Customers Technicians Select a contact Outbo…" at bounding box center [694, 403] width 787 height 753
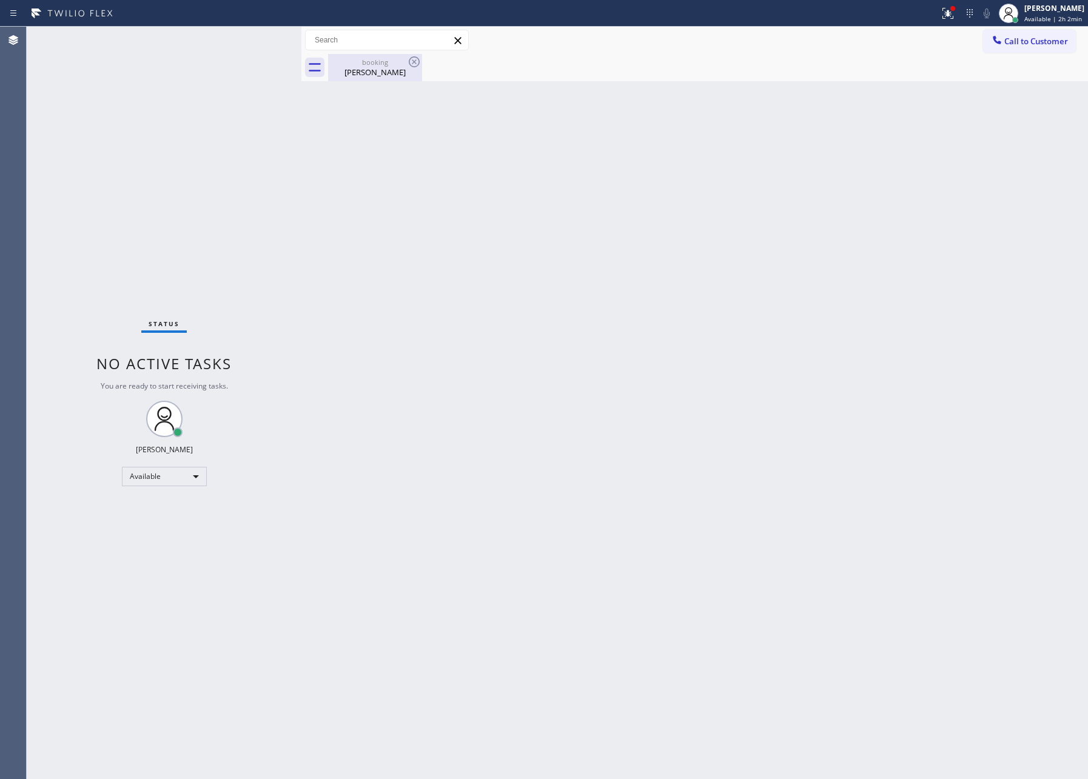
click at [384, 55] on div "booking Julia O'sher" at bounding box center [375, 67] width 92 height 27
click at [670, 439] on div "Back to Dashboard Change Sender ID Customers Technicians Select a contact Outbo…" at bounding box center [694, 403] width 787 height 753
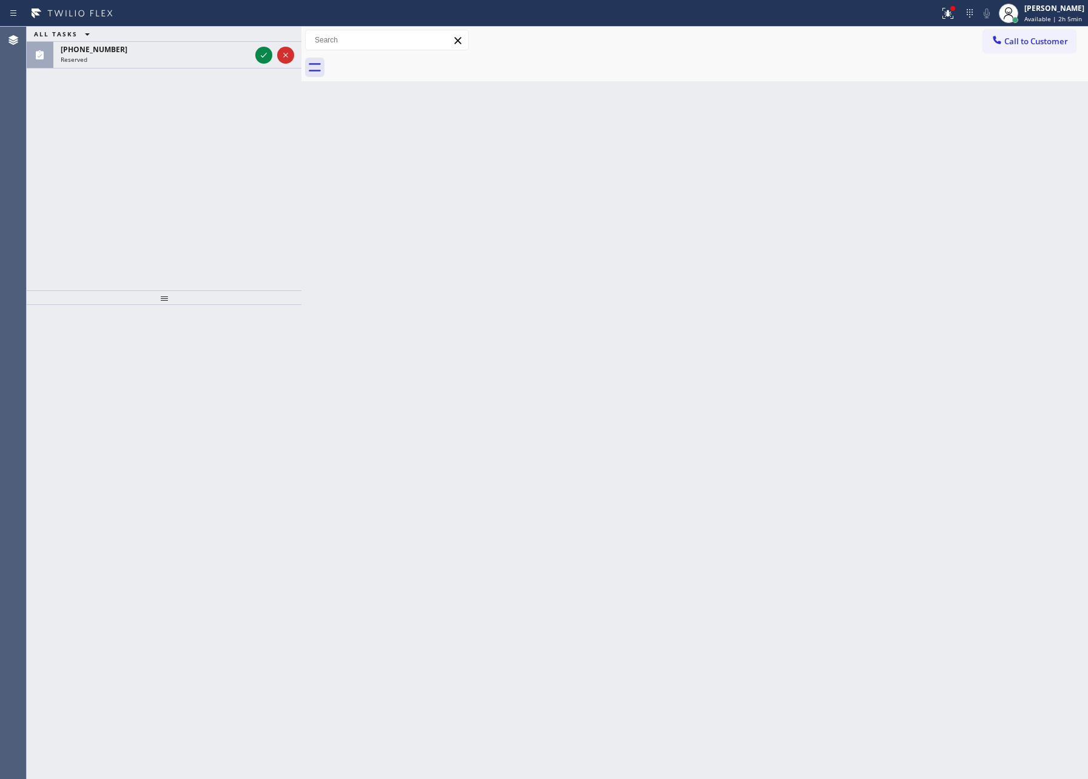
drag, startPoint x: 198, startPoint y: 146, endPoint x: 272, endPoint y: 73, distance: 103.3
click at [208, 140] on div "ALL TASKS ALL TASKS ACTIVE TASKS TASKS IN WRAP UP (267) 393-7145 Reserved" at bounding box center [164, 159] width 275 height 264
click at [264, 55] on icon at bounding box center [264, 55] width 15 height 15
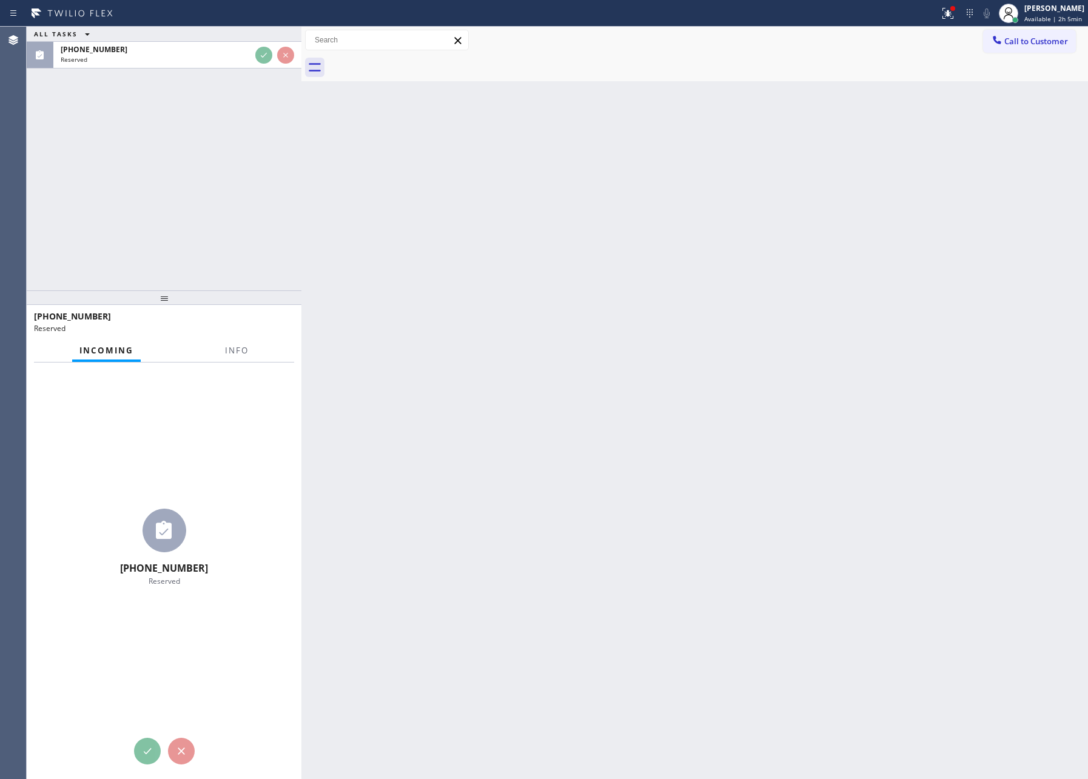
click at [242, 146] on div "ALL TASKS ALL TASKS ACTIVE TASKS TASKS IN WRAP UP (267) 393-7145 Reserved" at bounding box center [164, 159] width 275 height 264
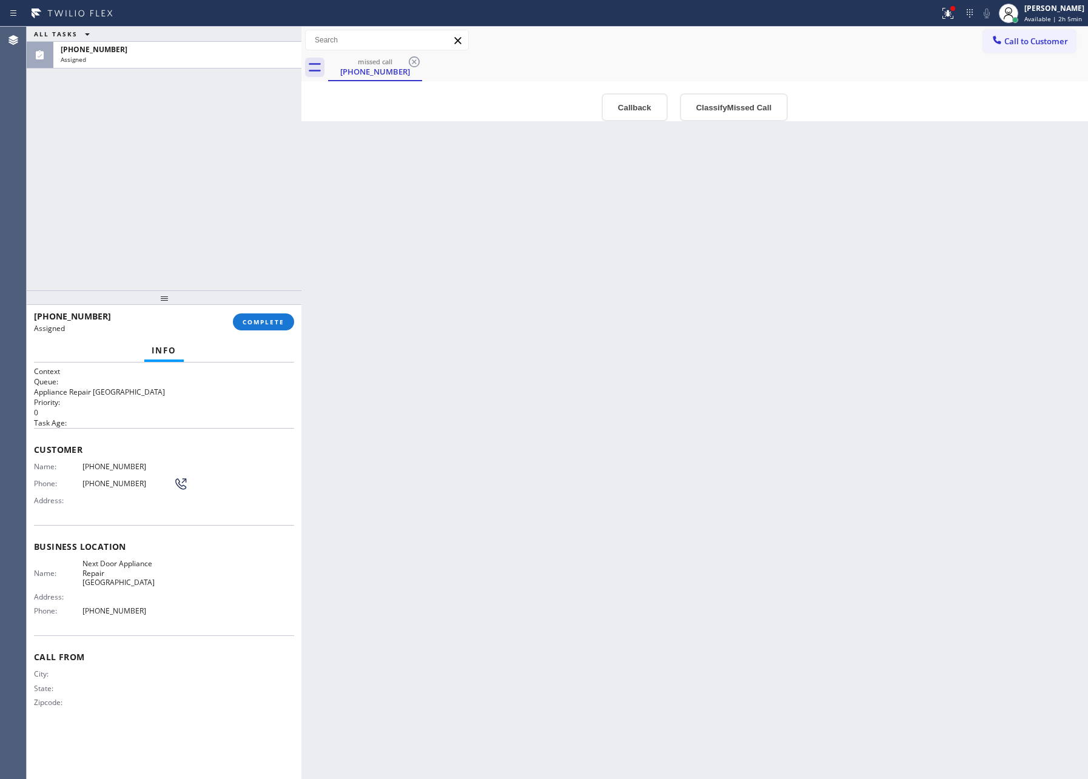
click at [251, 130] on div "ALL TASKS ALL TASKS ACTIVE TASKS TASKS IN WRAP UP (267) 393-7145 Assigned" at bounding box center [164, 159] width 275 height 264
click at [695, 261] on div "Back to Dashboard Change Sender ID Customers Technicians Select a contact Outbo…" at bounding box center [694, 403] width 787 height 753
click at [661, 179] on div "Back to Dashboard Change Sender ID Customers Technicians Select a contact Outbo…" at bounding box center [694, 403] width 787 height 753
click at [659, 111] on button "Callback" at bounding box center [635, 107] width 66 height 28
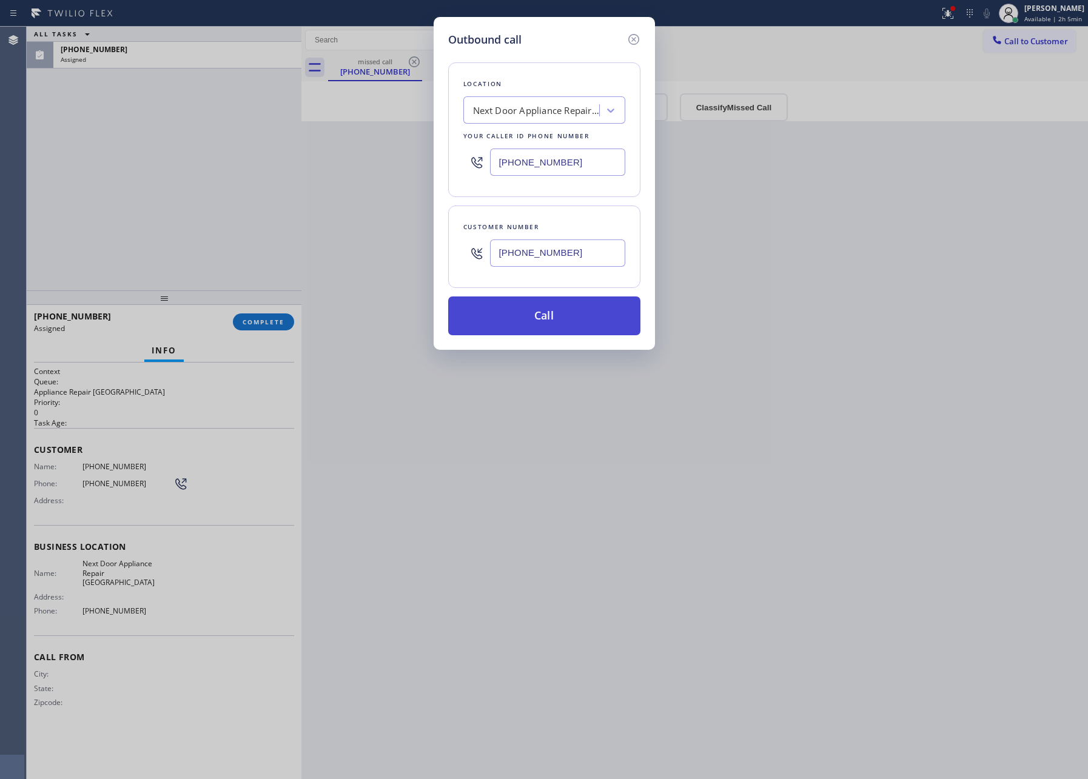
click at [548, 331] on button "Call" at bounding box center [544, 316] width 192 height 39
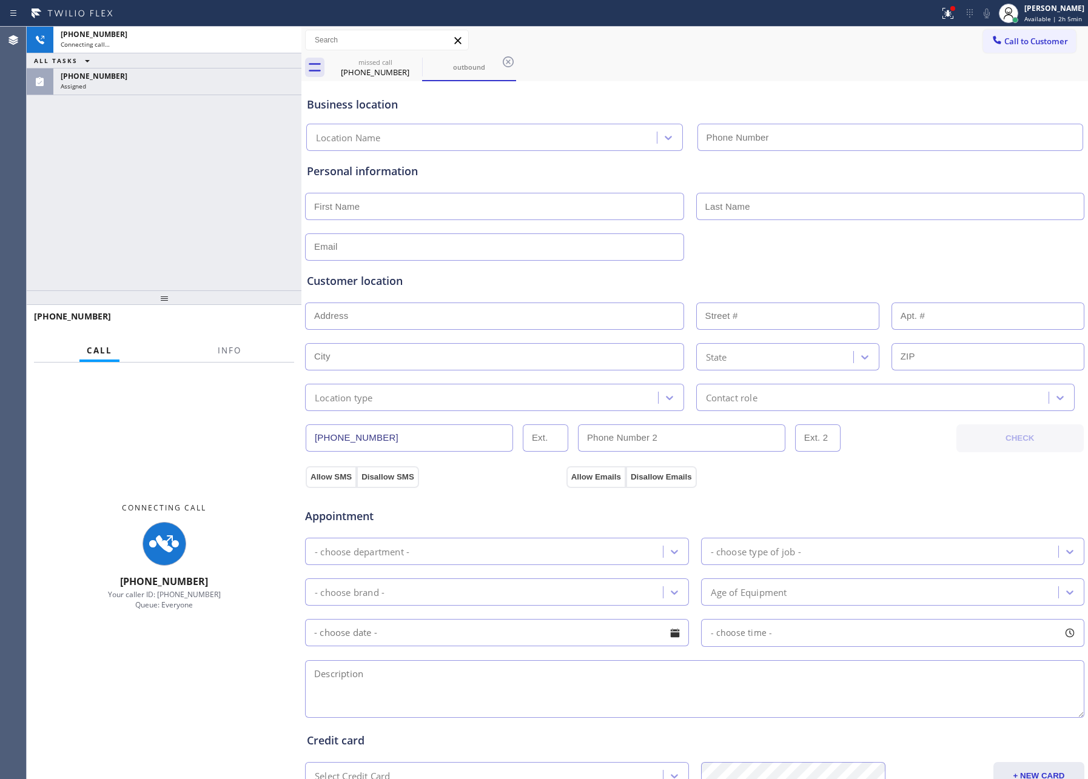
type input "(267) 376-7312"
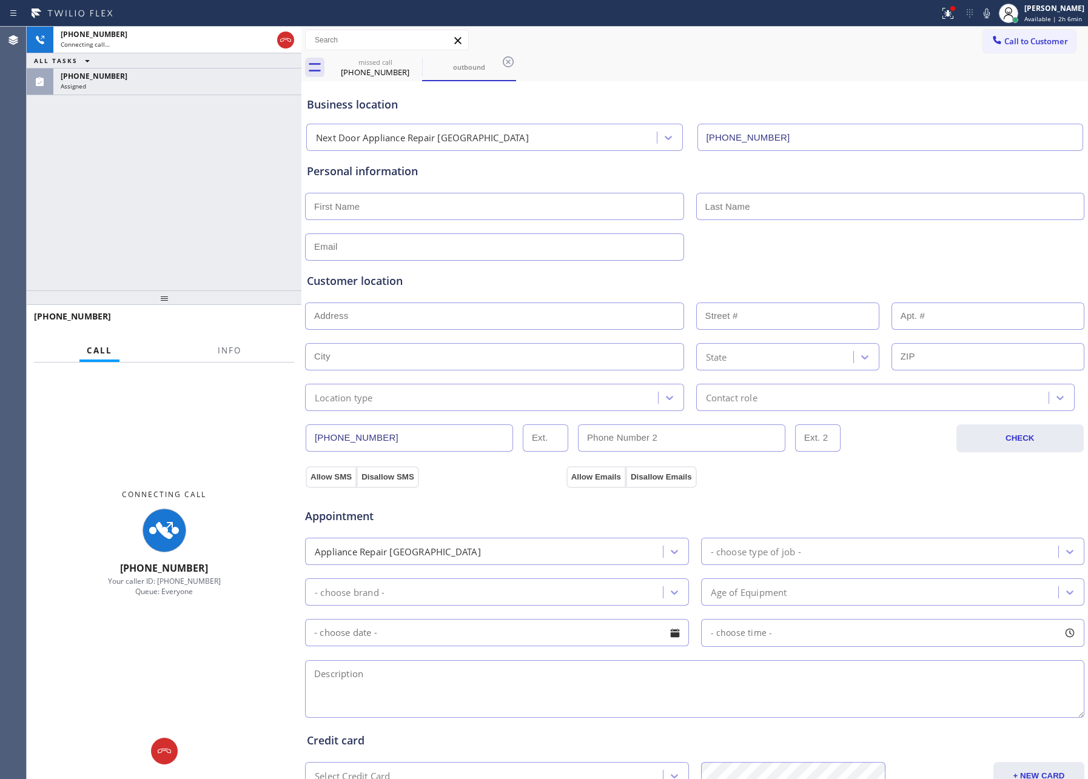
click at [208, 241] on div "+12673937145 Connecting call… ALL TASKS ALL TASKS ACTIVE TASKS TASKS IN WRAP UP…" at bounding box center [164, 159] width 275 height 264
click at [231, 88] on div "Assigned" at bounding box center [177, 86] width 233 height 8
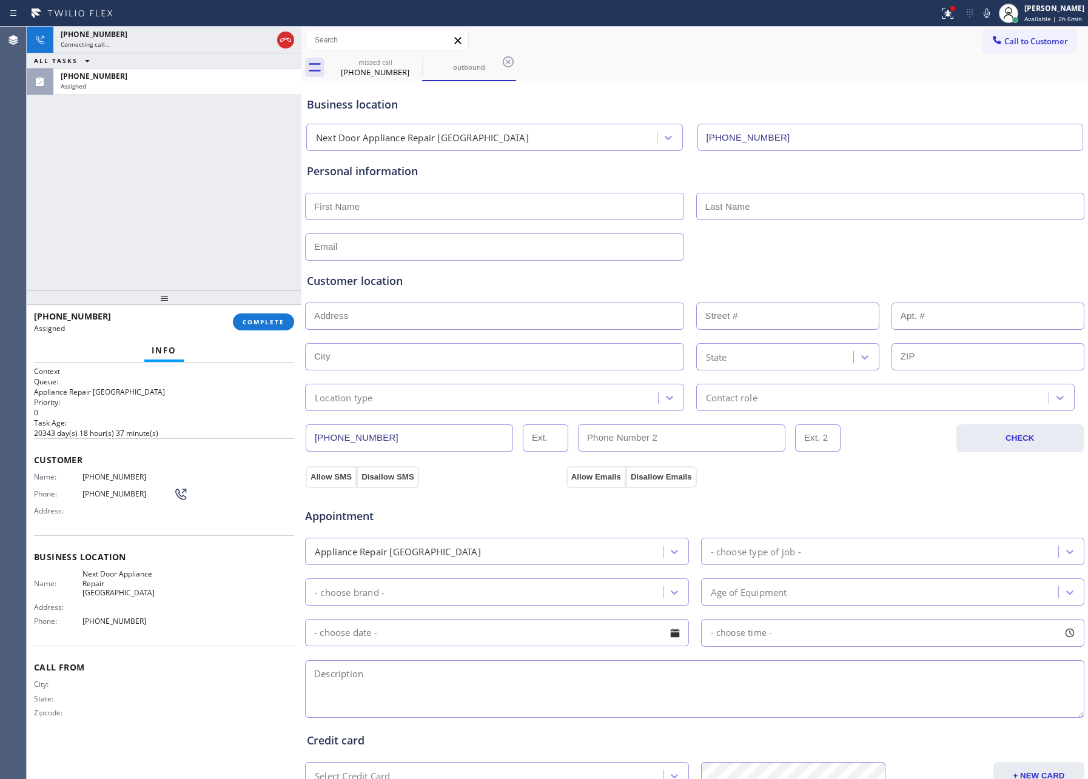
drag, startPoint x: 258, startPoint y: 324, endPoint x: 262, endPoint y: 278, distance: 45.6
click at [258, 324] on span "COMPLETE" at bounding box center [264, 322] width 42 height 8
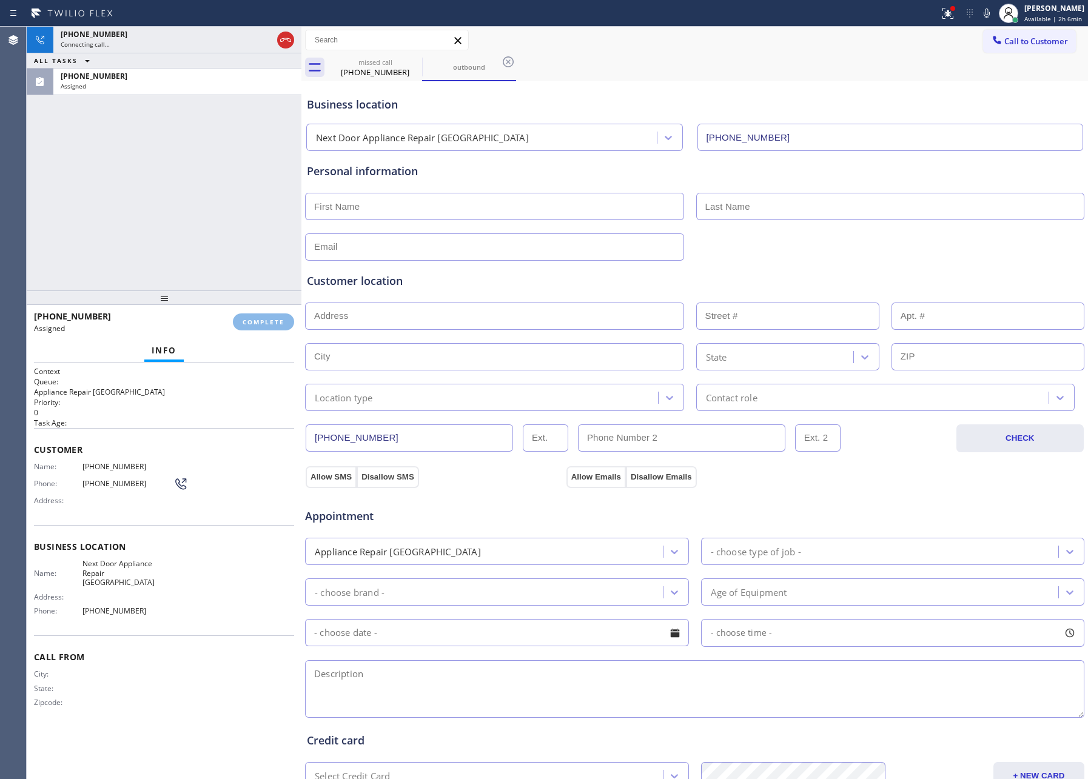
click at [262, 238] on div "+12673937145 Connecting call… ALL TASKS ALL TASKS ACTIVE TASKS TASKS IN WRAP UP…" at bounding box center [164, 159] width 275 height 264
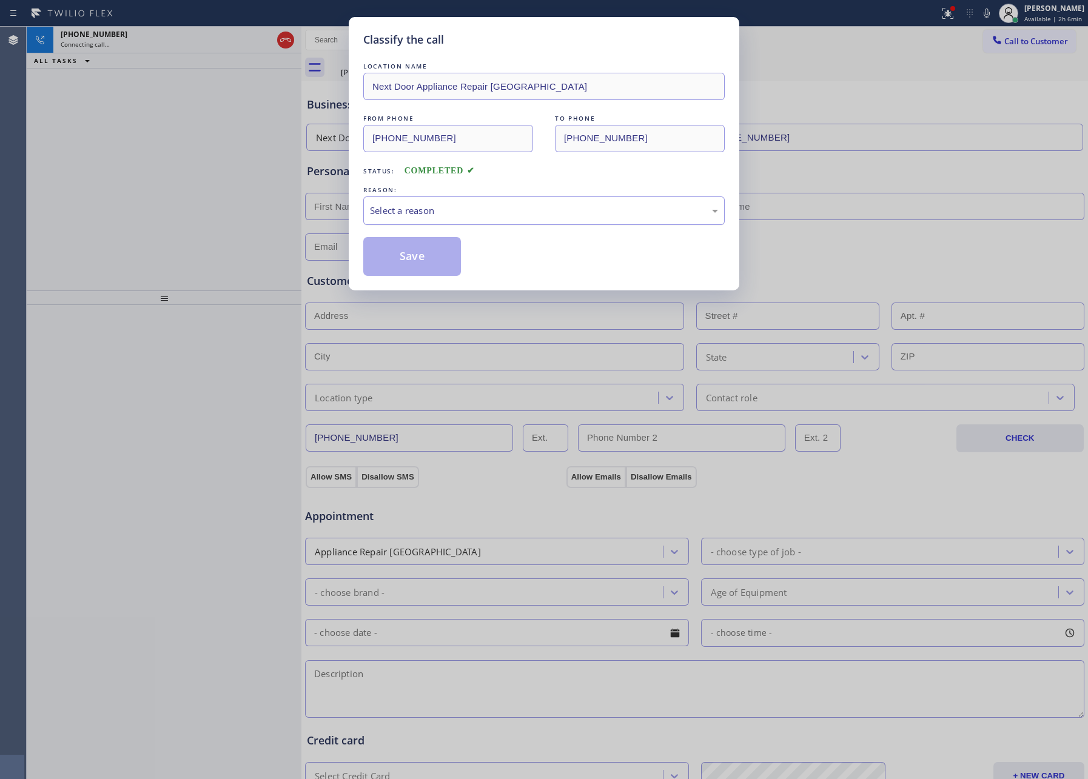
click at [402, 209] on div "Select a reason" at bounding box center [544, 211] width 348 height 14
click at [403, 252] on button "Save" at bounding box center [412, 256] width 98 height 39
click at [403, 259] on button "Save" at bounding box center [412, 256] width 98 height 39
click at [209, 144] on div "+12673937145 Connecting call… ALL TASKS ALL TASKS ACTIVE TASKS TASKS IN WRAP UP" at bounding box center [164, 159] width 275 height 264
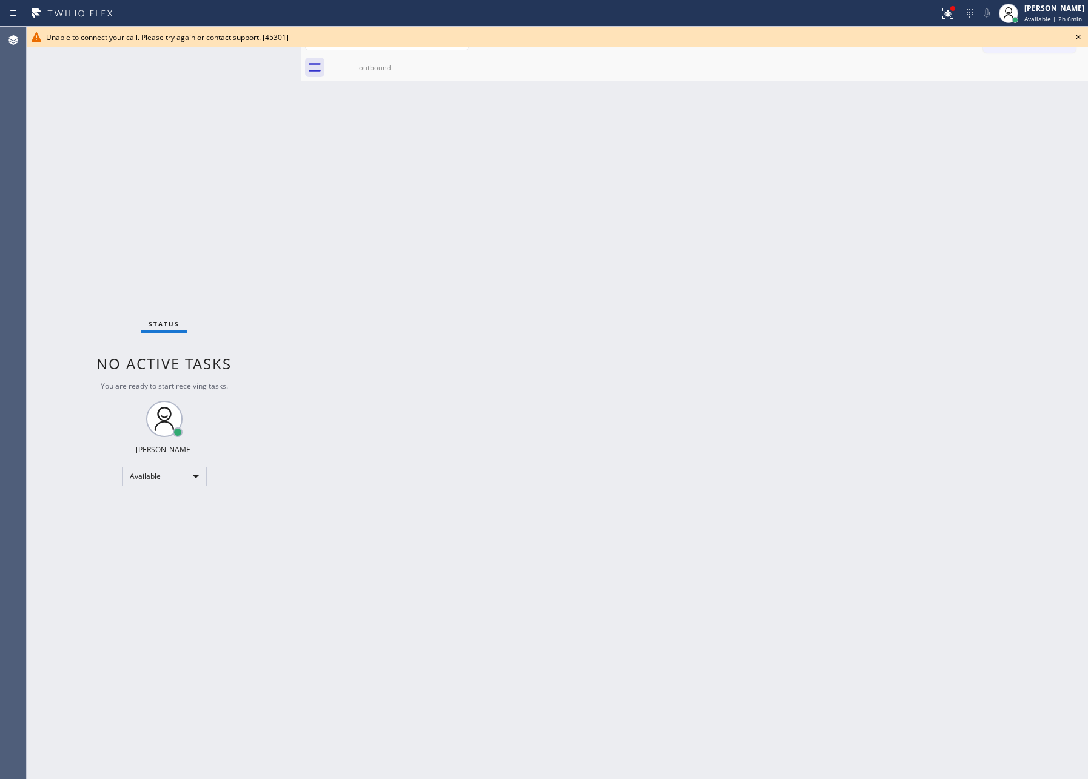
click at [1074, 35] on icon at bounding box center [1078, 37] width 15 height 15
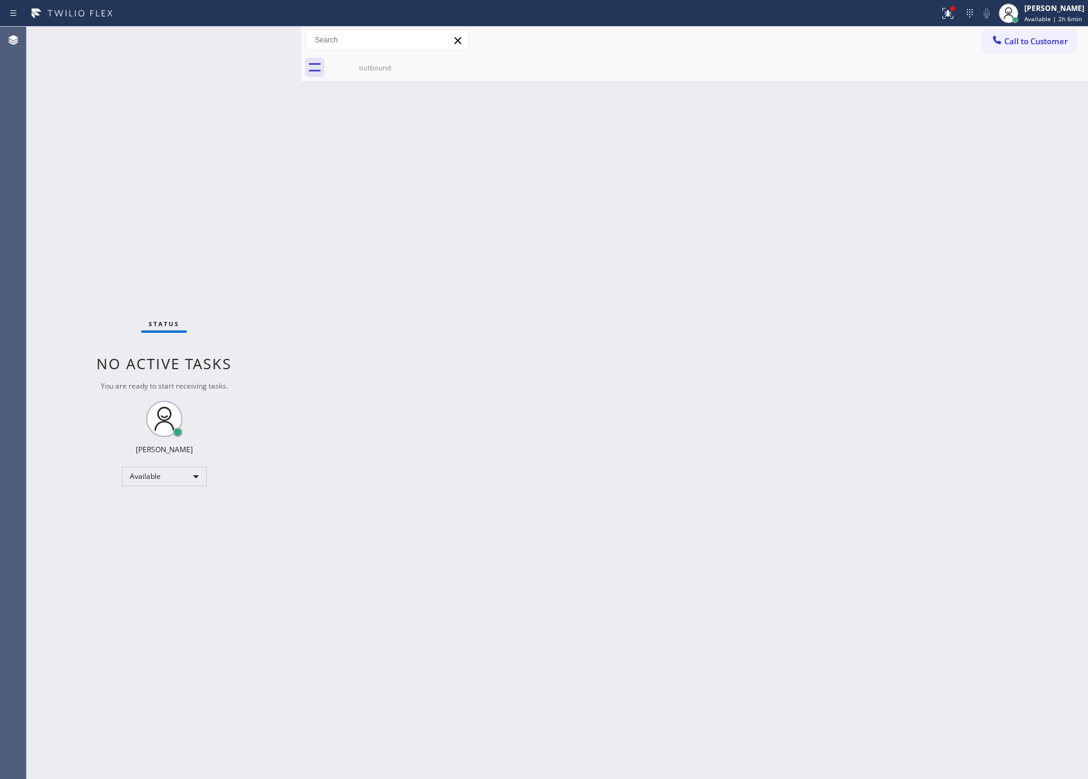
click at [955, 255] on div "Back to Dashboard Change Sender ID Customers Technicians Select a contact Outbo…" at bounding box center [694, 403] width 787 height 753
click at [329, 301] on div "Back to Dashboard Change Sender ID Customers Technicians Select a contact Outbo…" at bounding box center [694, 403] width 787 height 753
drag, startPoint x: 512, startPoint y: 639, endPoint x: 761, endPoint y: 349, distance: 382.3
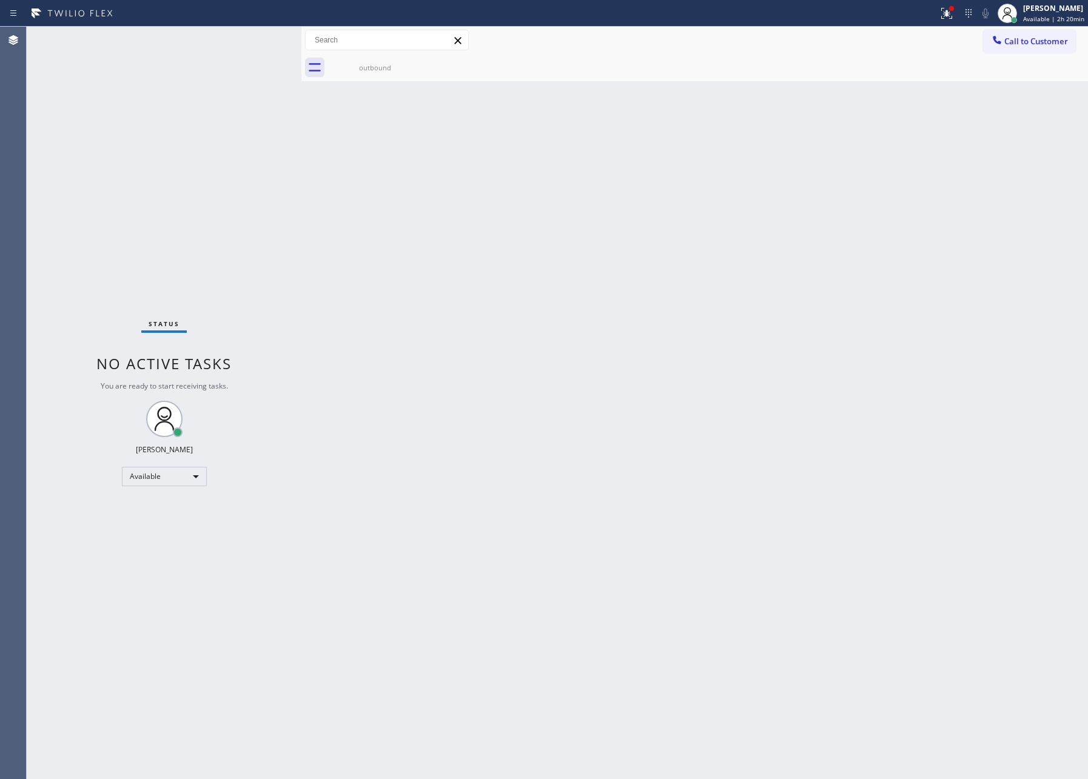
click at [557, 617] on div "Back to Dashboard Change Sender ID Customers Technicians Select a contact Outbo…" at bounding box center [694, 403] width 787 height 753
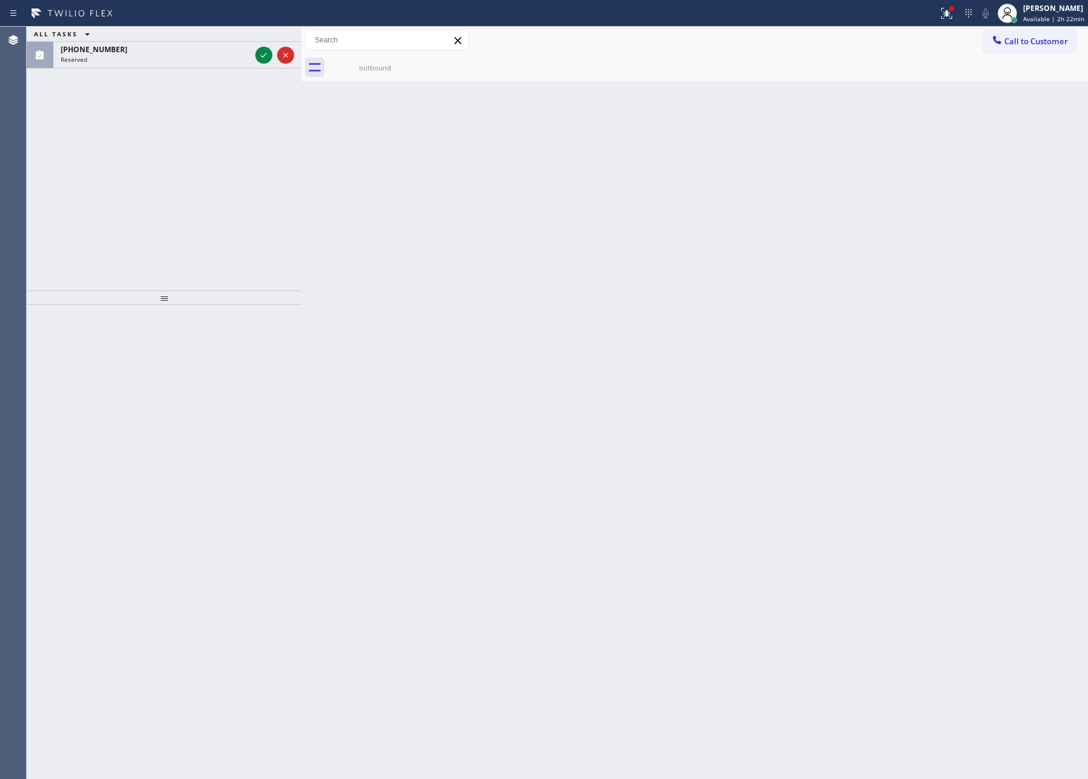
click at [529, 337] on div "Back to Dashboard Change Sender ID Customers Technicians Select a contact Outbo…" at bounding box center [694, 403] width 787 height 753
drag, startPoint x: 263, startPoint y: 51, endPoint x: 249, endPoint y: 175, distance: 125.0
click at [257, 53] on icon at bounding box center [264, 55] width 15 height 15
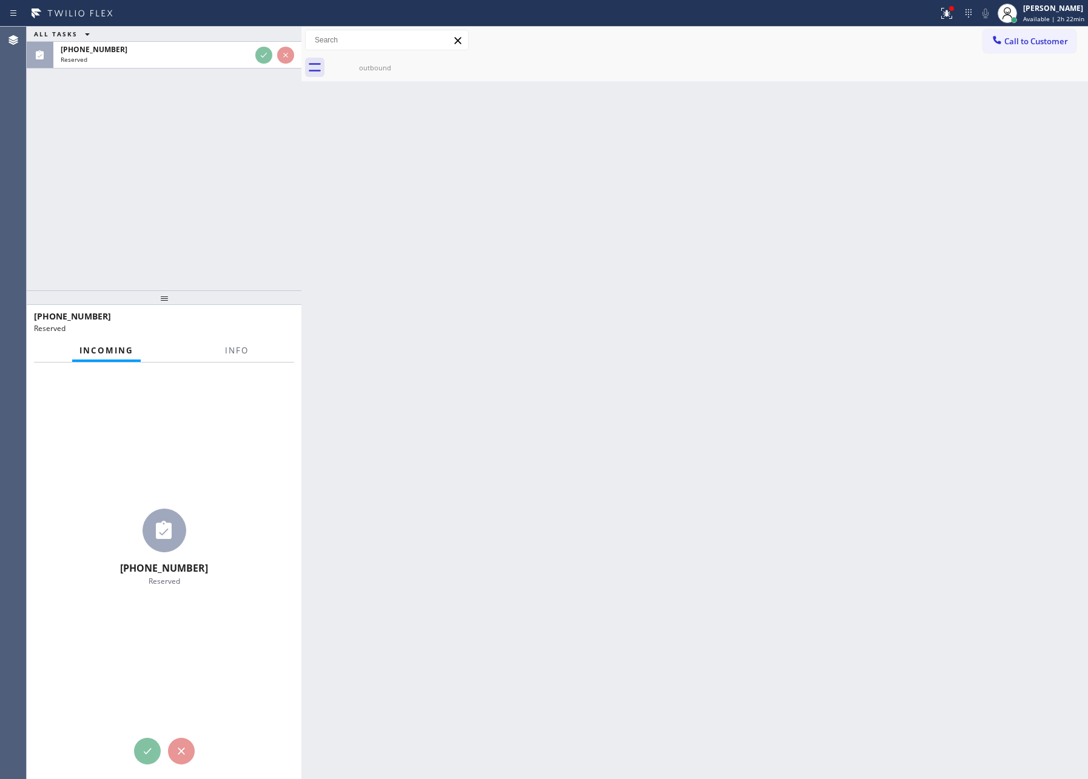
click at [249, 175] on div "ALL TASKS ALL TASKS ACTIVE TASKS TASKS IN WRAP UP (415) 597-8977 Reserved" at bounding box center [164, 159] width 275 height 264
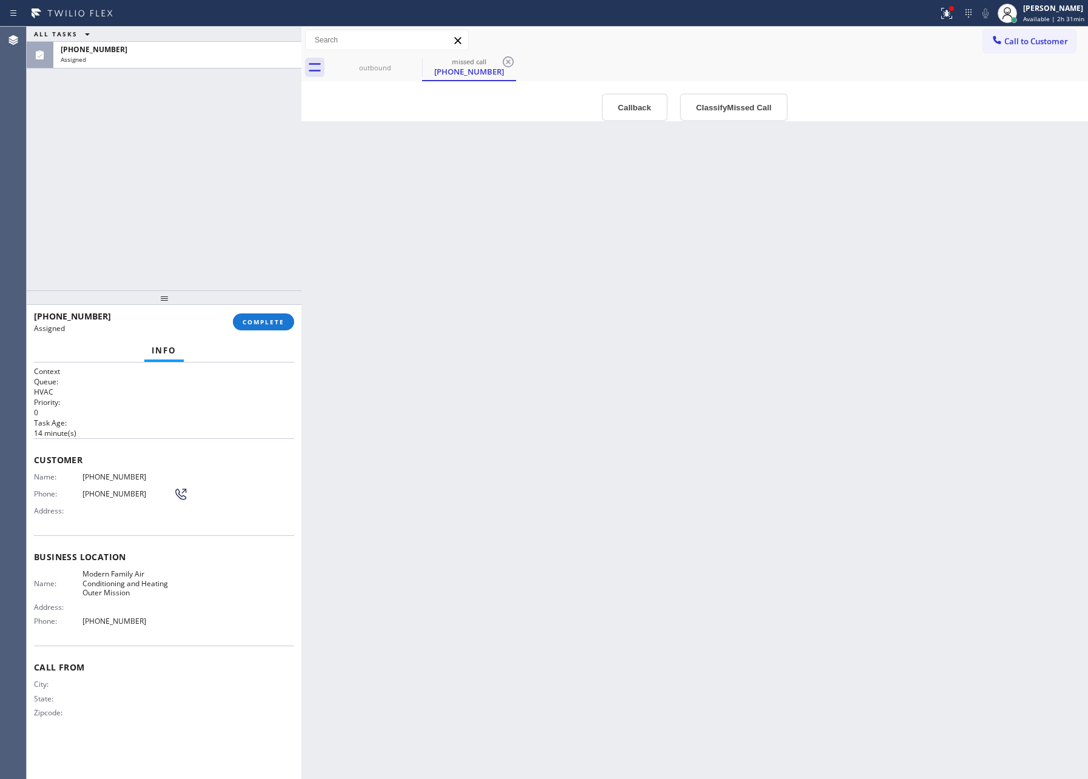
drag, startPoint x: 537, startPoint y: 303, endPoint x: 505, endPoint y: 260, distance: 53.2
click at [538, 303] on div "Back to Dashboard Change Sender ID Customers Technicians Select a contact Outbo…" at bounding box center [694, 403] width 787 height 753
click at [267, 321] on span "COMPLETE" at bounding box center [264, 322] width 42 height 8
click at [220, 176] on div "ALL TASKS ALL TASKS ACTIVE TASKS TASKS IN WRAP UP (415) 597-8977 Assigned" at bounding box center [164, 159] width 275 height 264
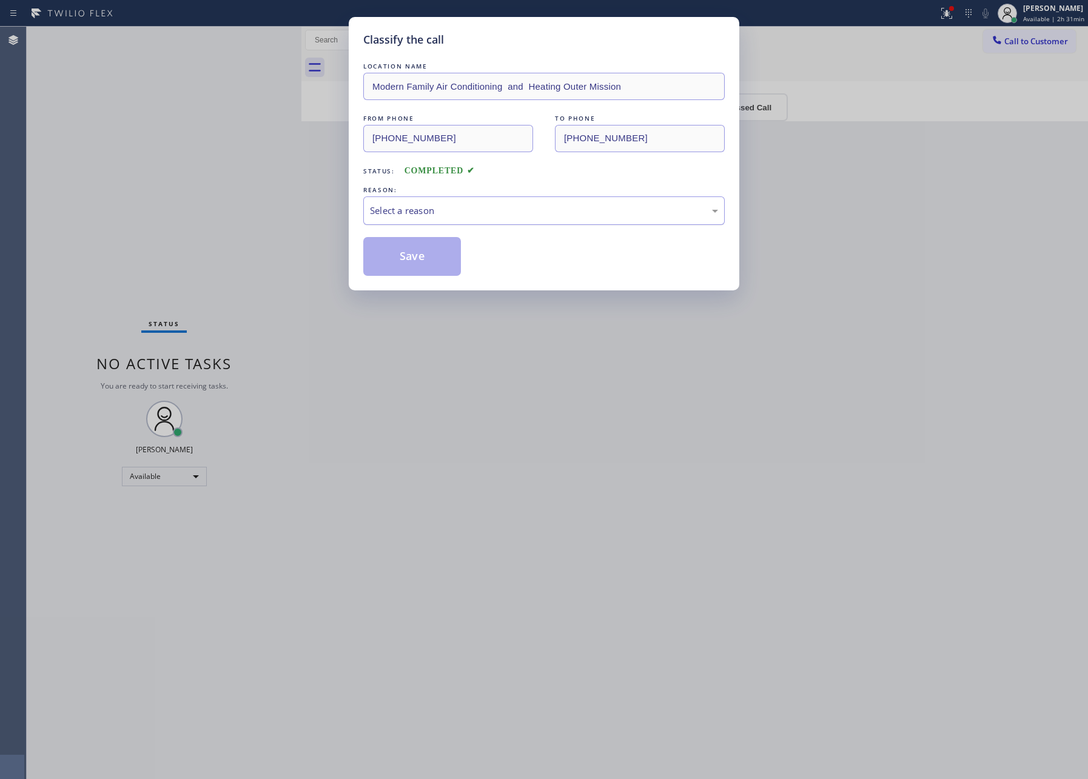
drag, startPoint x: 513, startPoint y: 224, endPoint x: 479, endPoint y: 223, distance: 34.0
click at [512, 224] on div "Select a reason" at bounding box center [543, 210] width 361 height 29
click at [417, 257] on button "Save" at bounding box center [412, 256] width 98 height 39
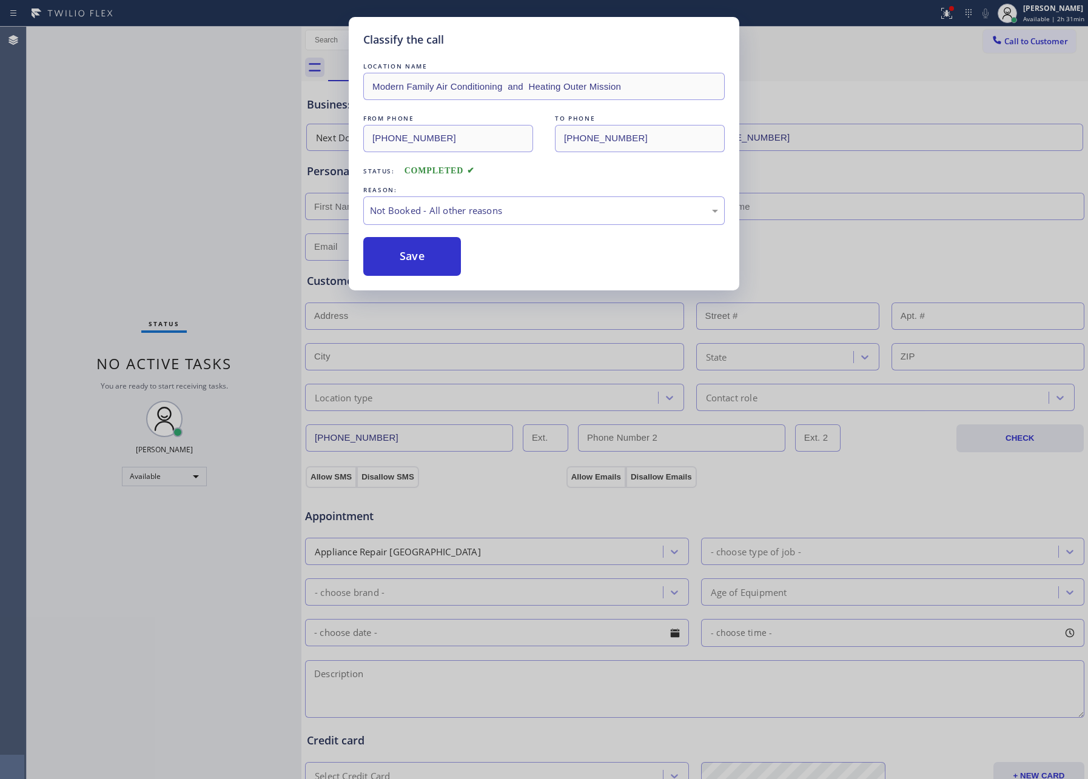
click at [417, 257] on button "Save" at bounding box center [412, 256] width 98 height 39
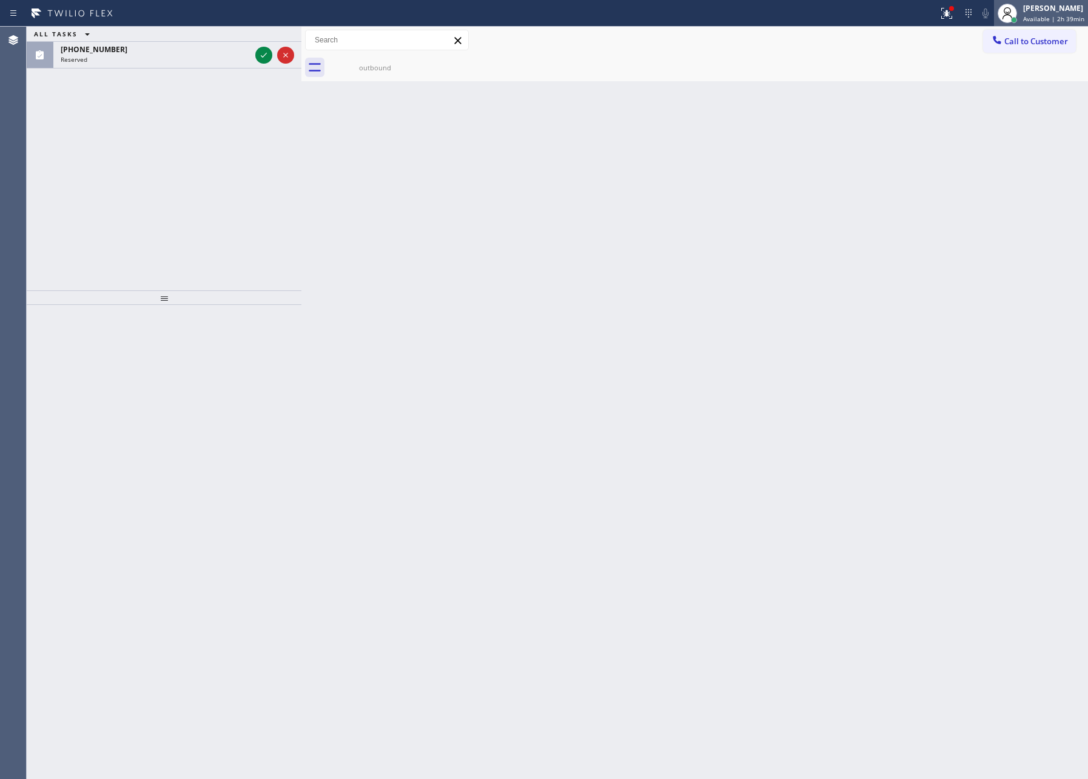
click at [1072, 15] on span "Available | 2h 39min" at bounding box center [1053, 19] width 61 height 8
click at [997, 91] on button "Break" at bounding box center [1027, 96] width 121 height 16
click at [836, 528] on div "Back to Dashboard Change Sender ID Customers Technicians Select a contact Outbo…" at bounding box center [694, 403] width 787 height 753
